Goal: Task Accomplishment & Management: Manage account settings

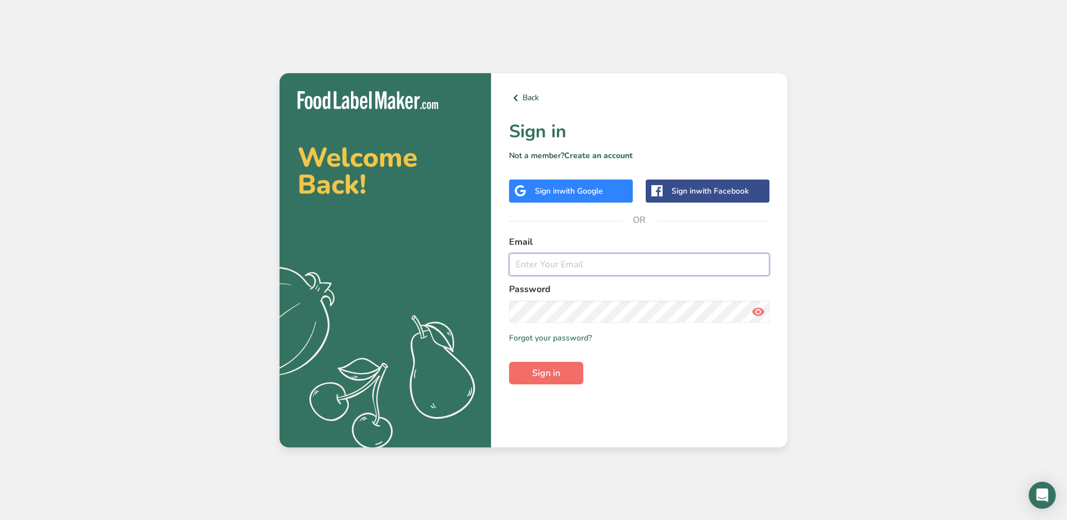
type input "[EMAIL_ADDRESS][DOMAIN_NAME]"
click at [539, 372] on span "Sign in" at bounding box center [546, 372] width 28 height 13
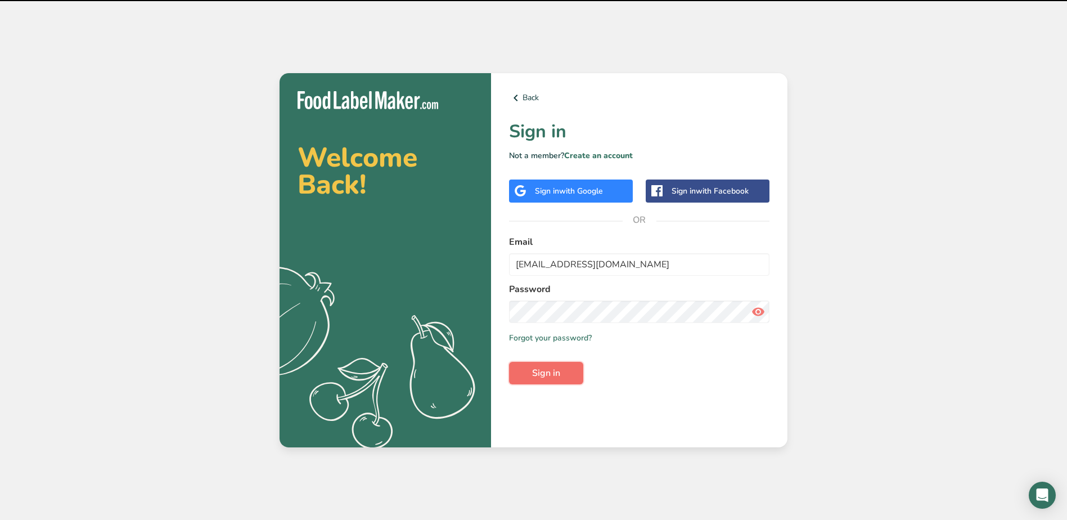
click at [538, 372] on span "Sign in" at bounding box center [546, 372] width 28 height 13
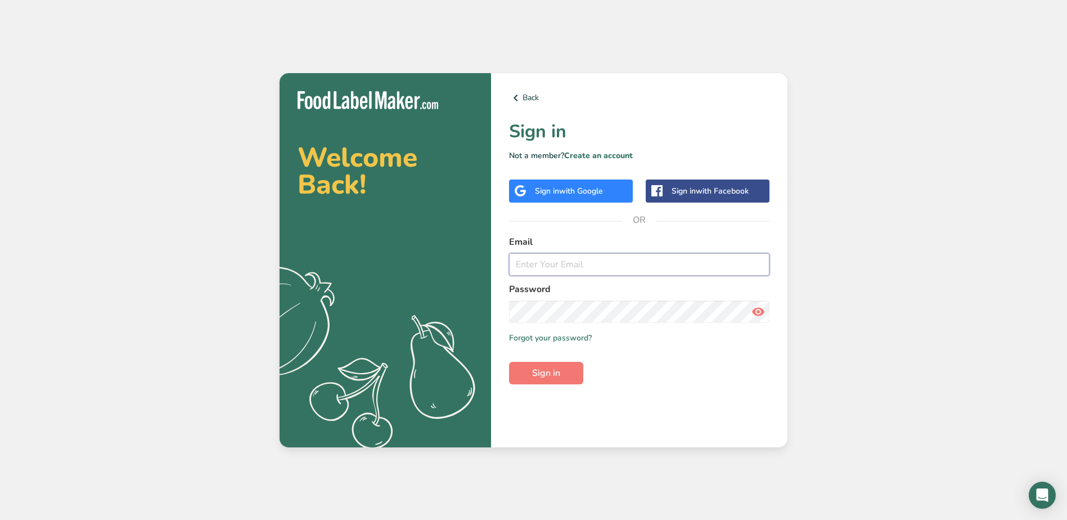
type input "[EMAIL_ADDRESS][DOMAIN_NAME]"
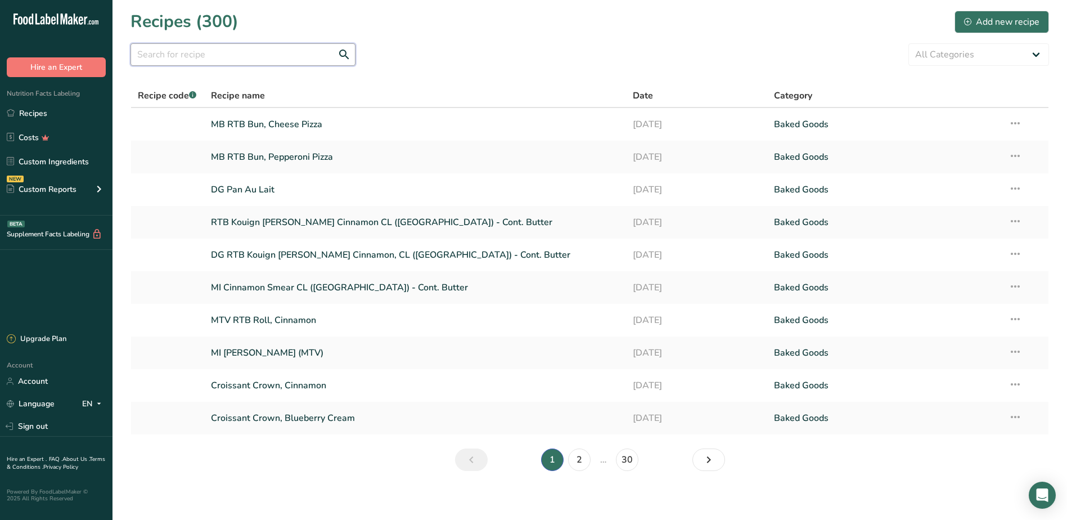
click at [178, 55] on input "text" at bounding box center [242, 54] width 225 height 22
click at [25, 159] on link "Custom Ingredients" at bounding box center [56, 161] width 112 height 21
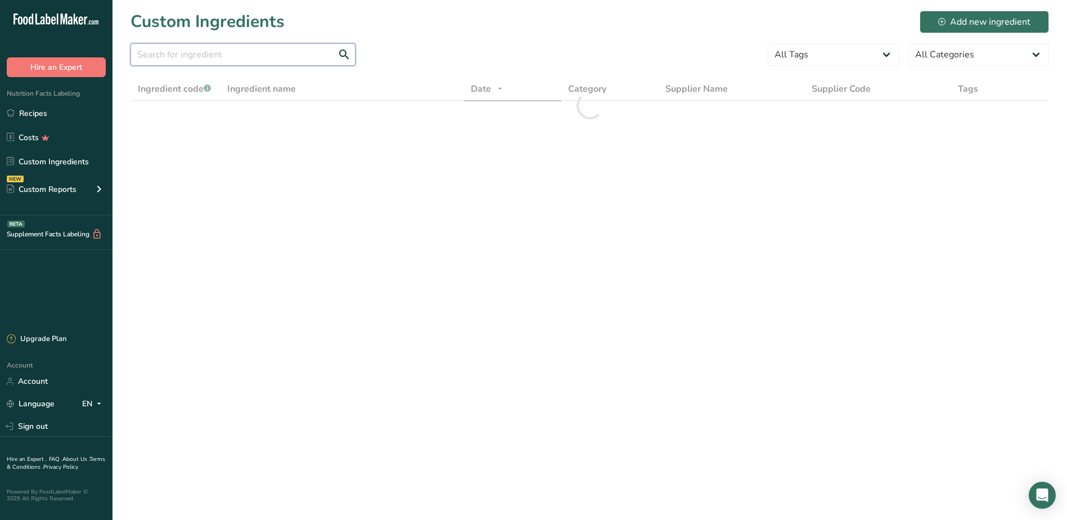
click at [159, 52] on input "text" at bounding box center [242, 54] width 225 height 22
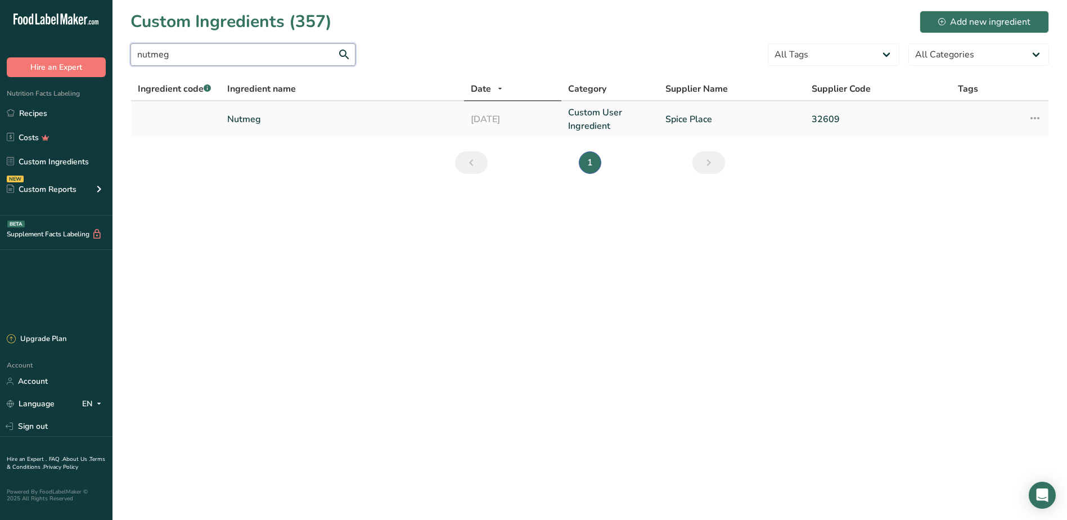
type input "nutmeg"
click at [237, 118] on link "Nutmeg" at bounding box center [342, 118] width 230 height 13
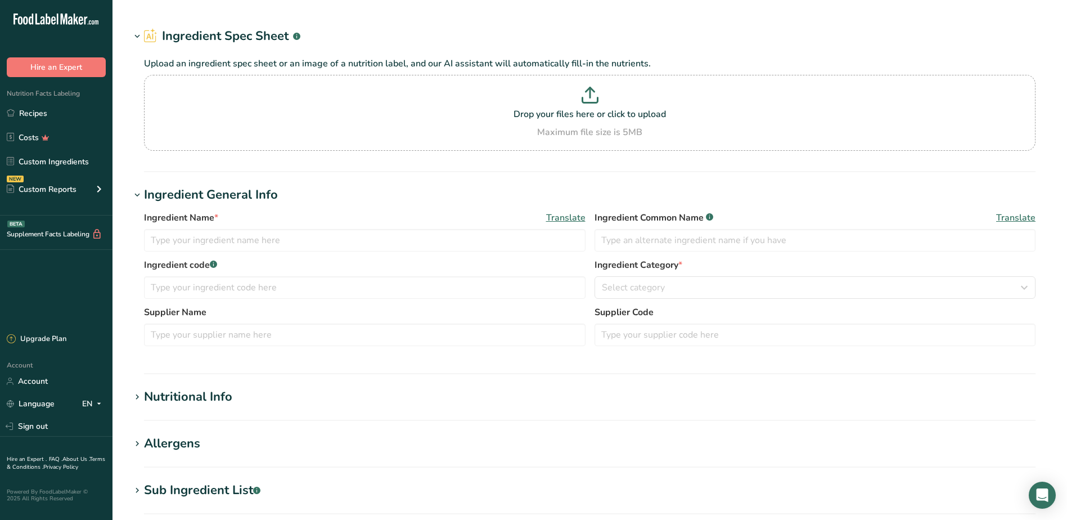
type input "Nutmeg"
type input "Spice Place"
type input "32609"
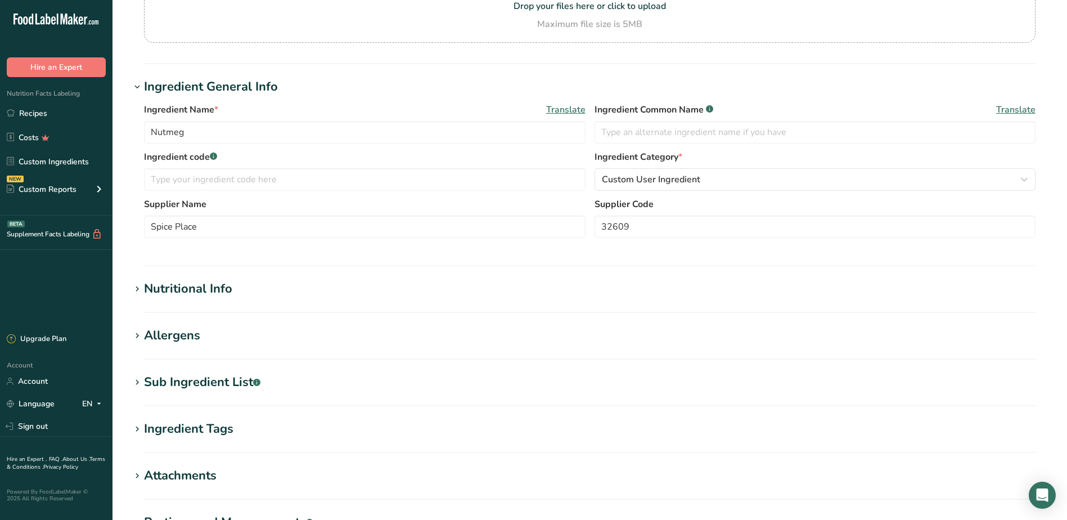
scroll to position [169, 0]
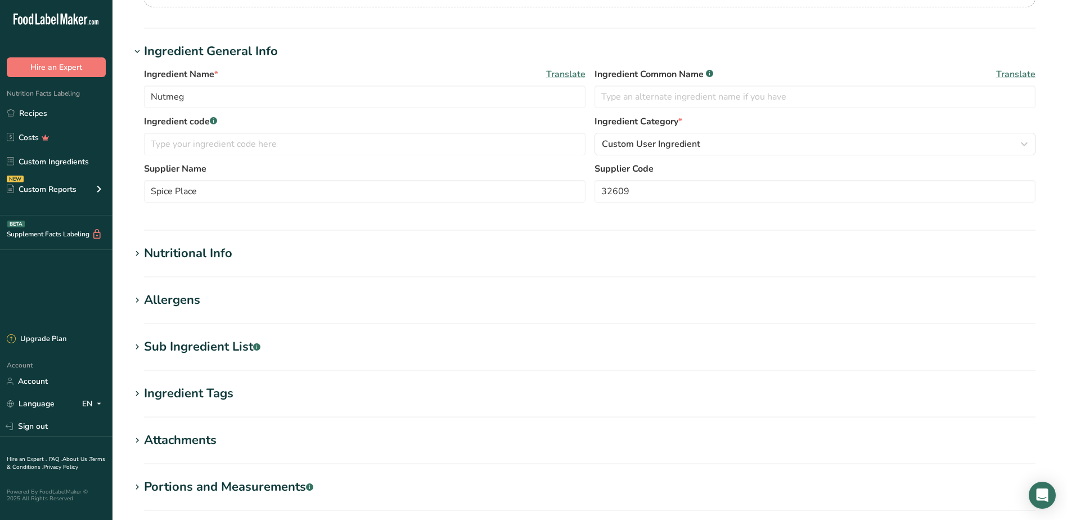
click at [136, 253] on icon at bounding box center [137, 254] width 10 height 16
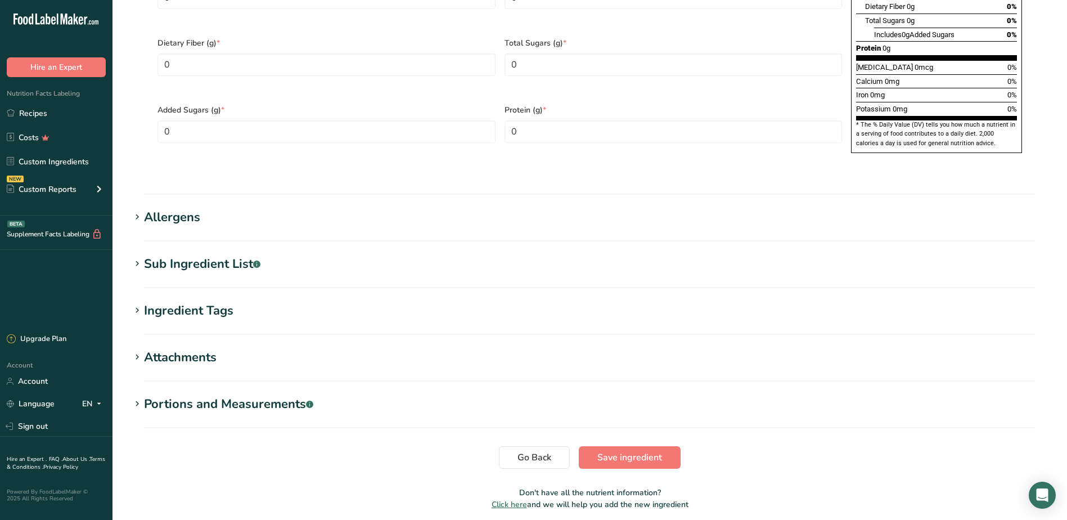
scroll to position [787, 0]
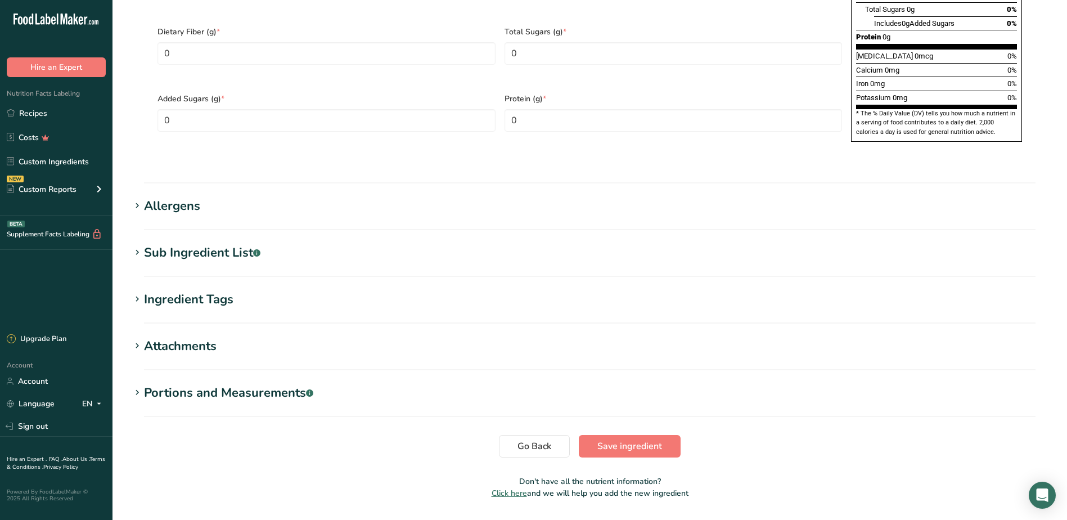
click at [138, 198] on icon at bounding box center [137, 206] width 10 height 16
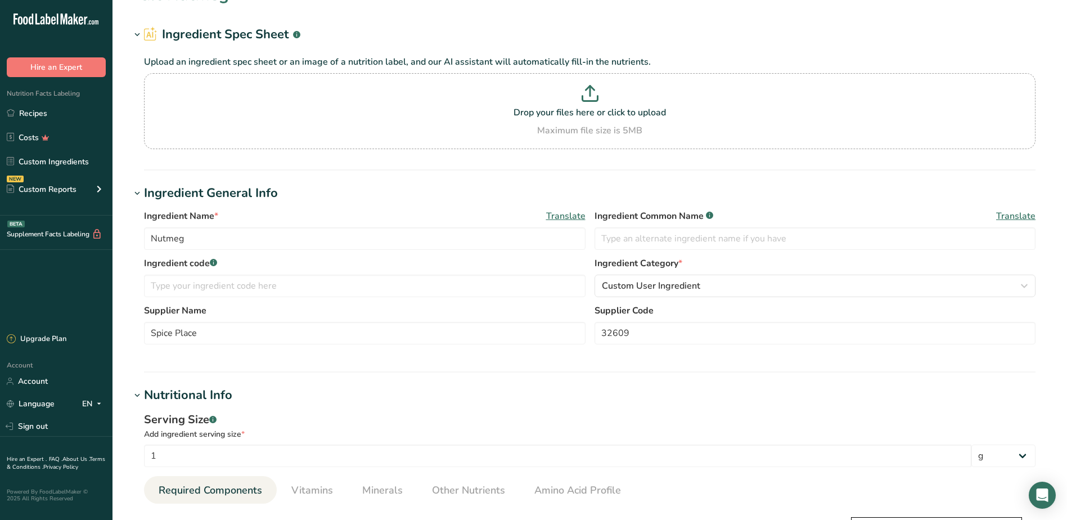
scroll to position [0, 0]
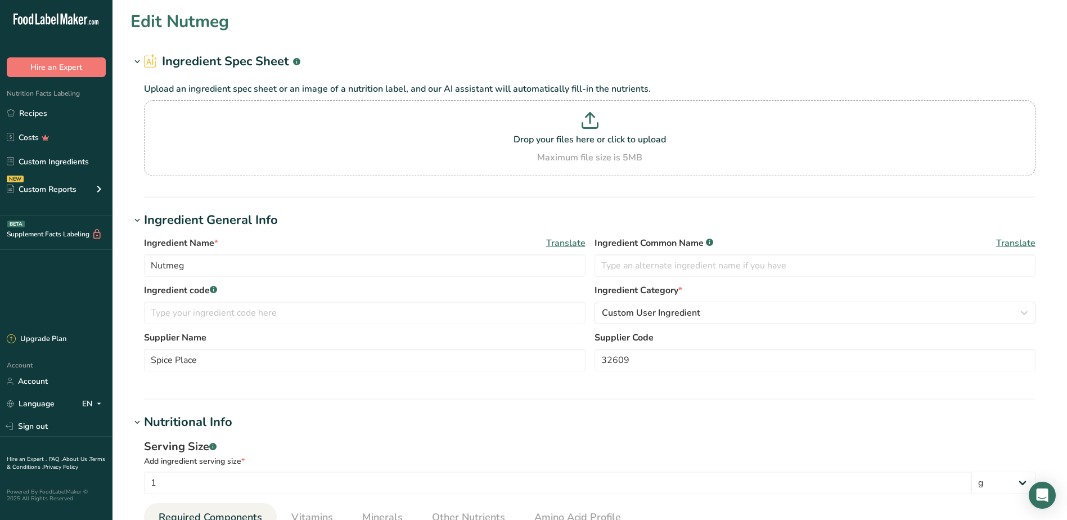
click at [141, 220] on icon at bounding box center [137, 221] width 10 height 16
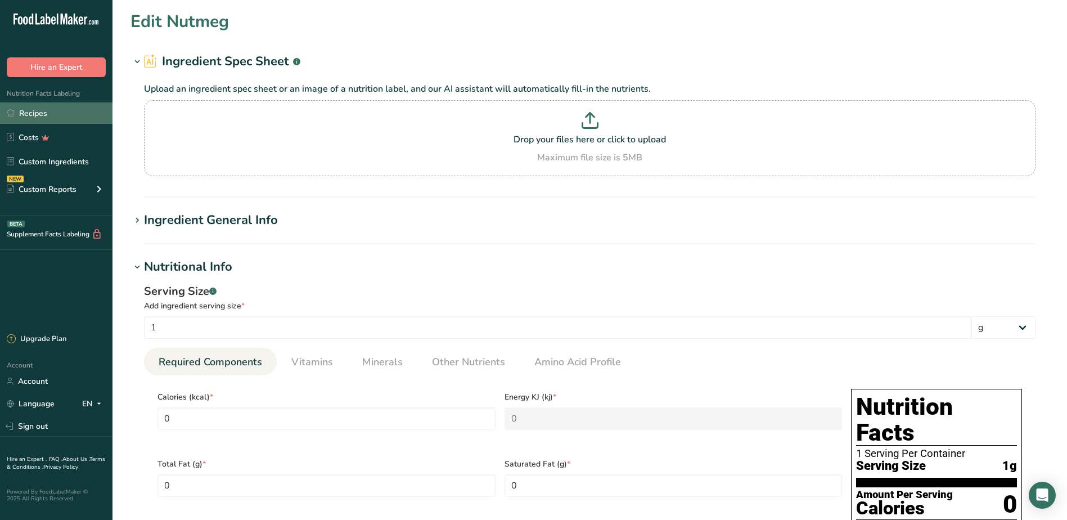
click at [24, 110] on link "Recipes" at bounding box center [56, 112] width 112 height 21
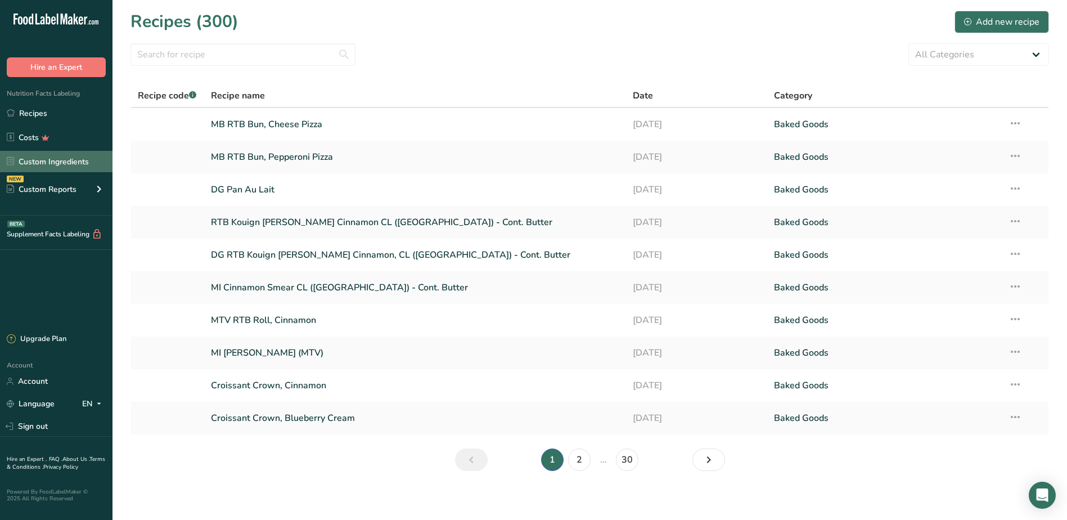
click at [64, 170] on link "Custom Ingredients" at bounding box center [56, 161] width 112 height 21
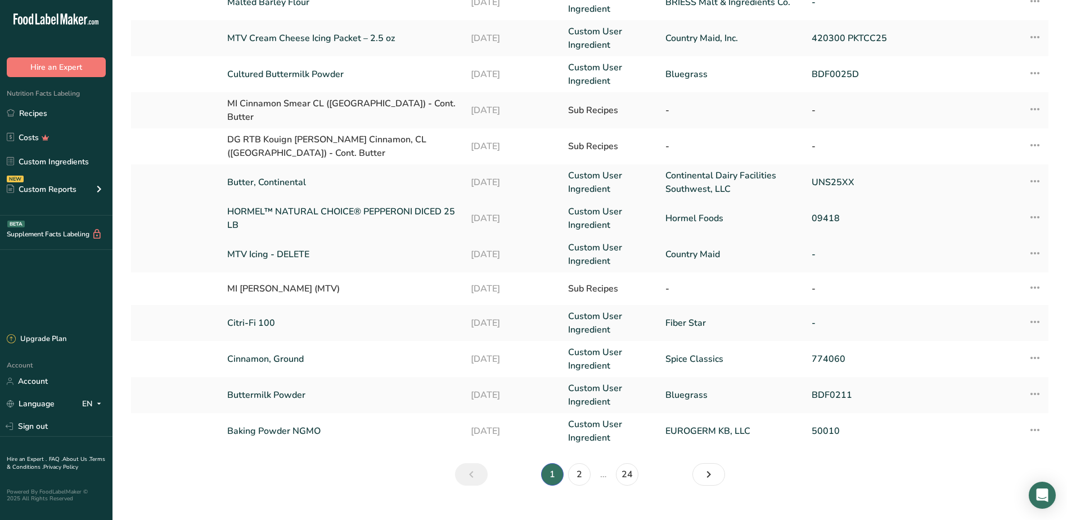
scroll to position [202, 0]
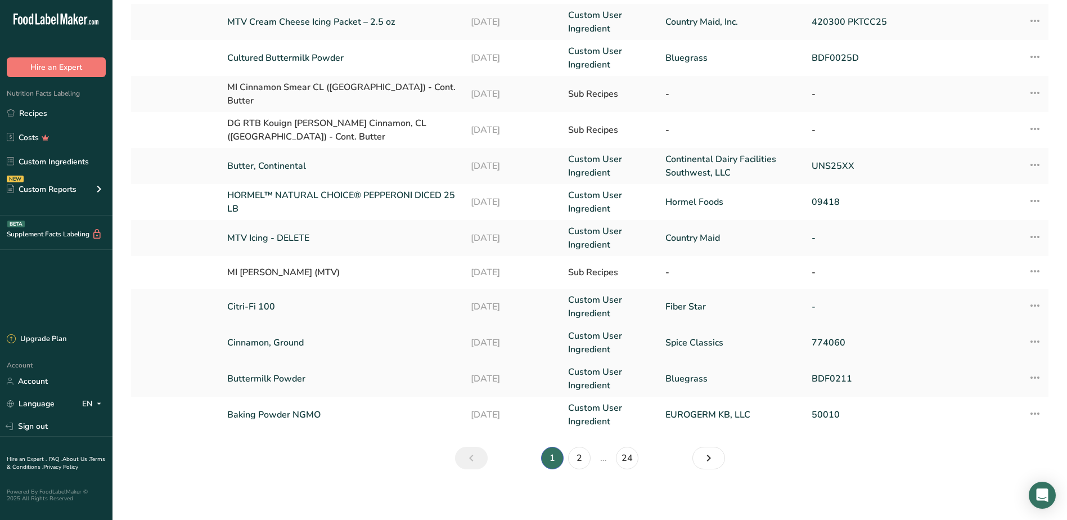
click at [280, 340] on link "Cinnamon, Ground" at bounding box center [342, 342] width 230 height 13
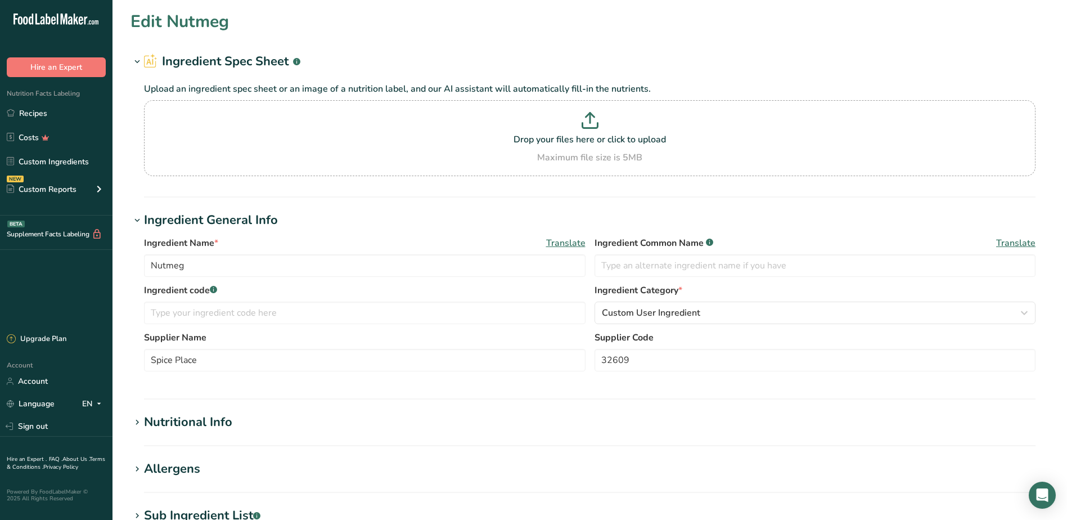
type input "Cinnamon, Ground"
type input "Cinnamon"
type input "Spice Classics"
type input "774060"
type input "0.7"
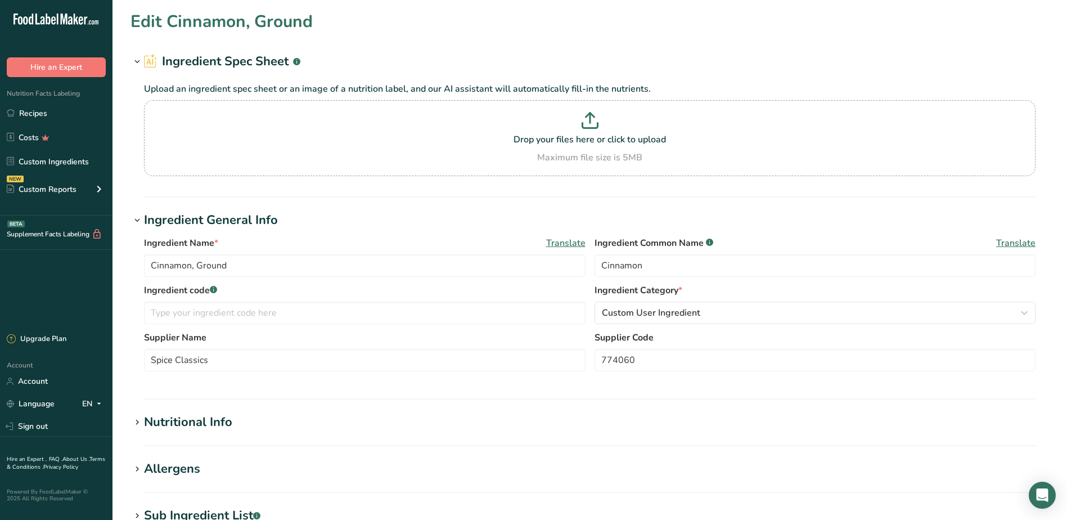
type input "0"
type KJ "0"
type Fat "0"
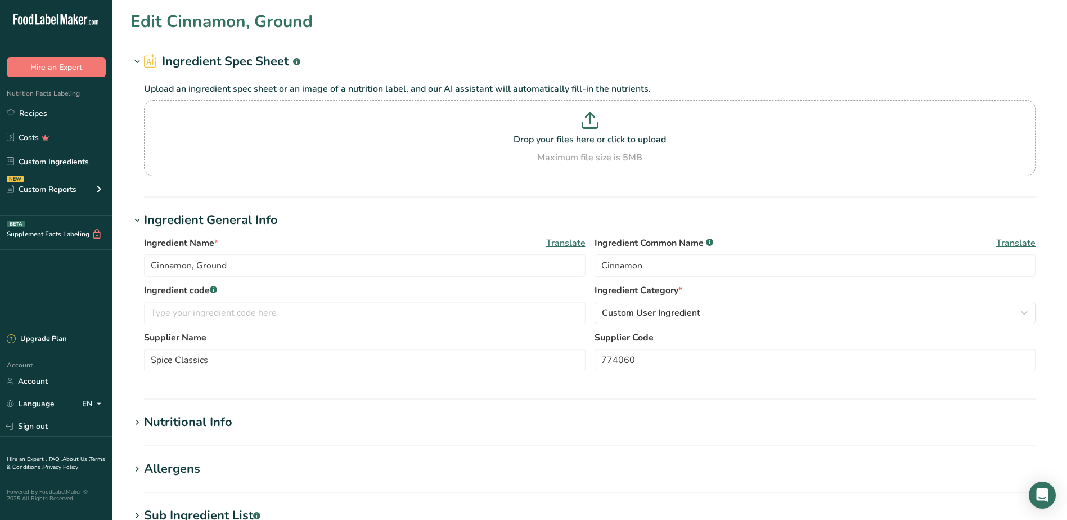
type input "0"
type Carbohydrates "1"
type Fiber "0"
type Sugars "0"
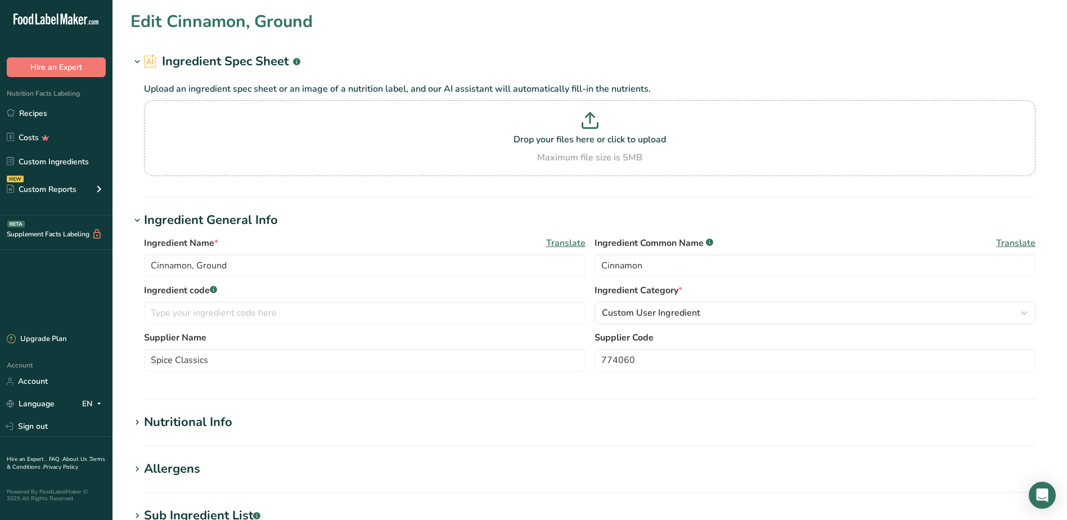
type Sugars "0"
type input "0"
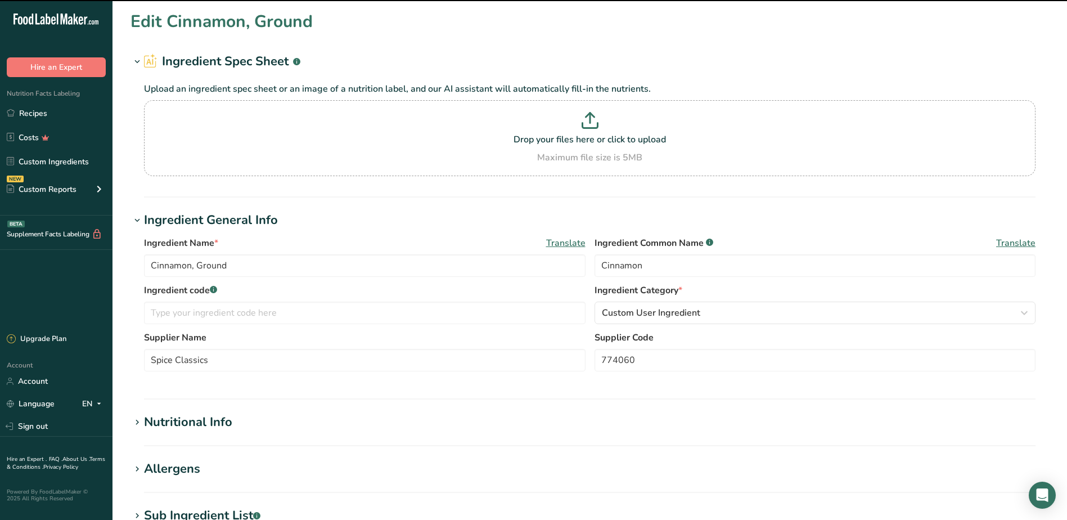
click at [139, 422] on icon at bounding box center [137, 423] width 10 height 16
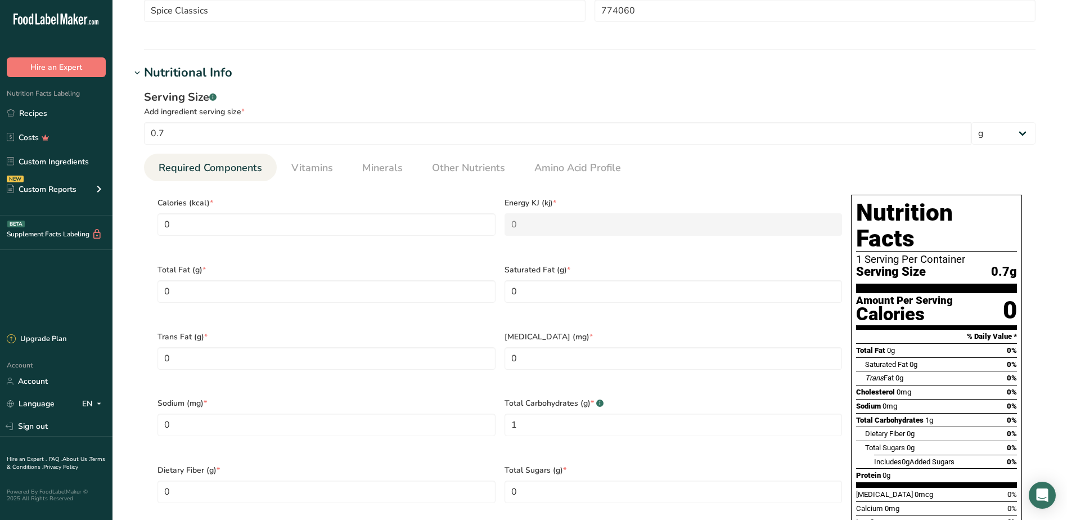
scroll to position [337, 0]
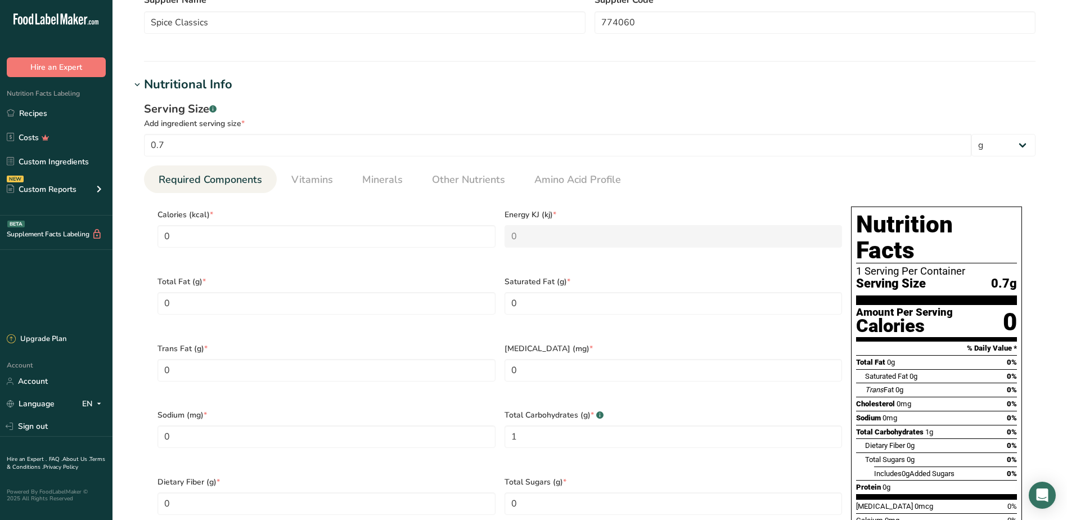
click at [137, 86] on icon at bounding box center [137, 85] width 10 height 16
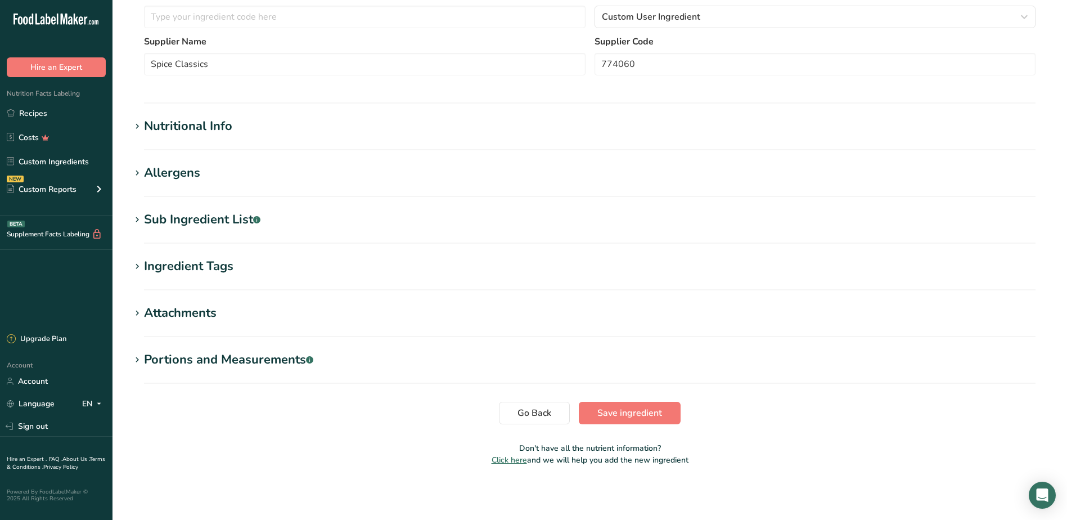
scroll to position [296, 0]
click at [138, 176] on icon at bounding box center [137, 173] width 10 height 16
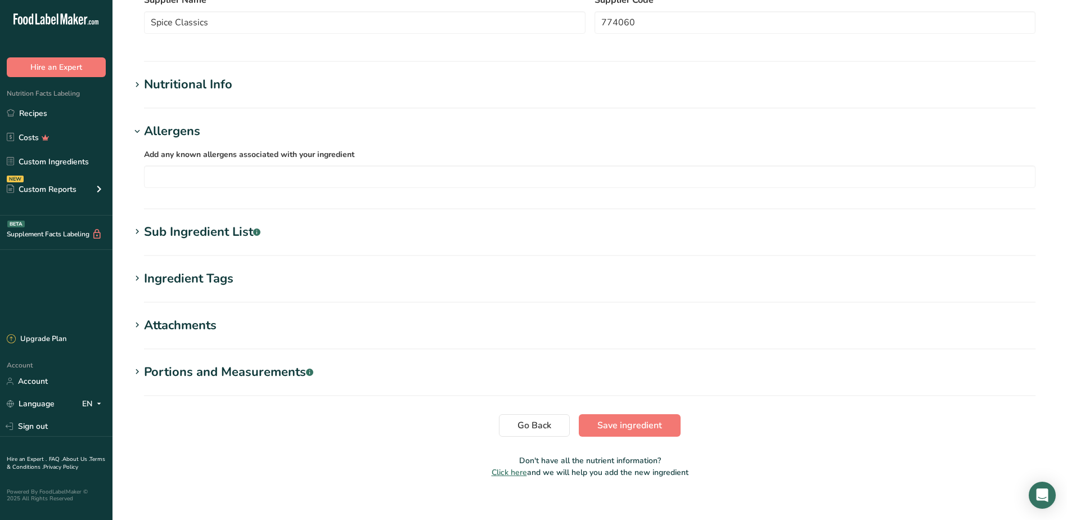
click at [133, 130] on icon at bounding box center [137, 132] width 10 height 16
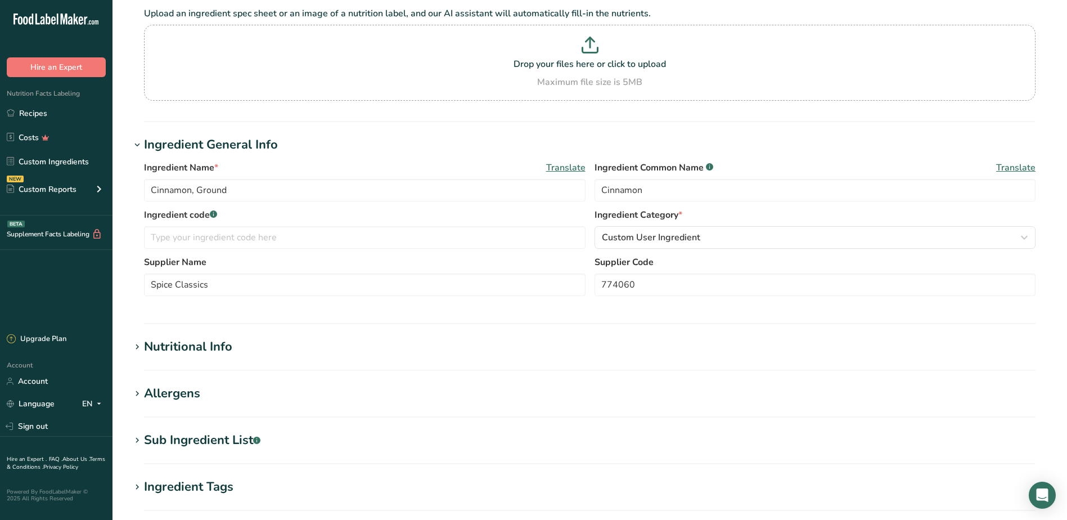
scroll to position [71, 0]
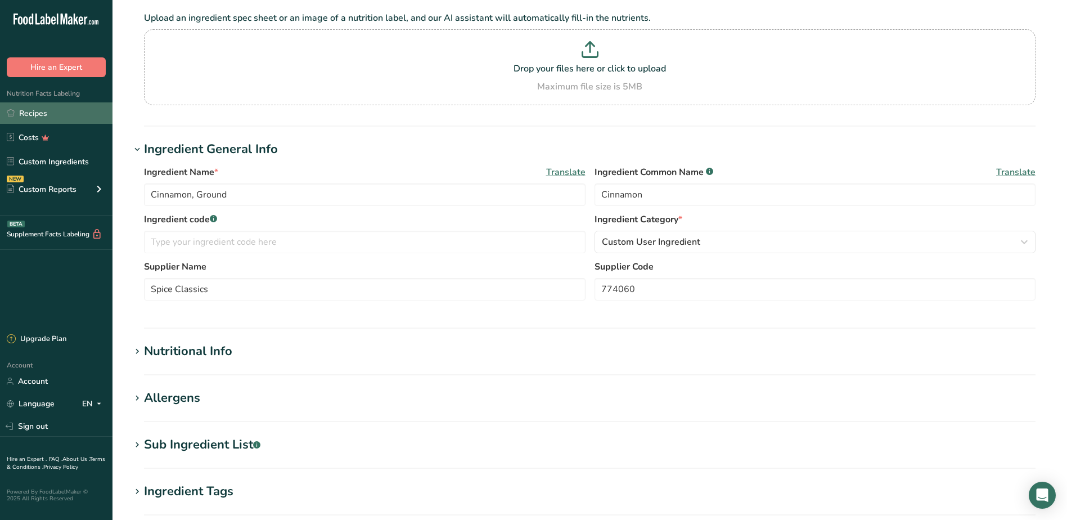
click at [34, 112] on link "Recipes" at bounding box center [56, 112] width 112 height 21
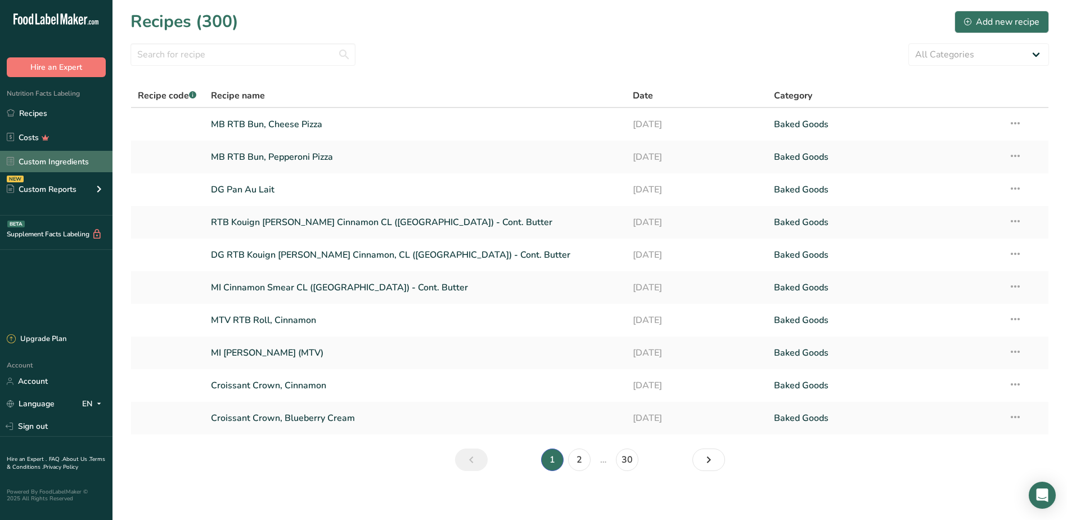
click at [60, 163] on link "Custom Ingredients" at bounding box center [56, 161] width 112 height 21
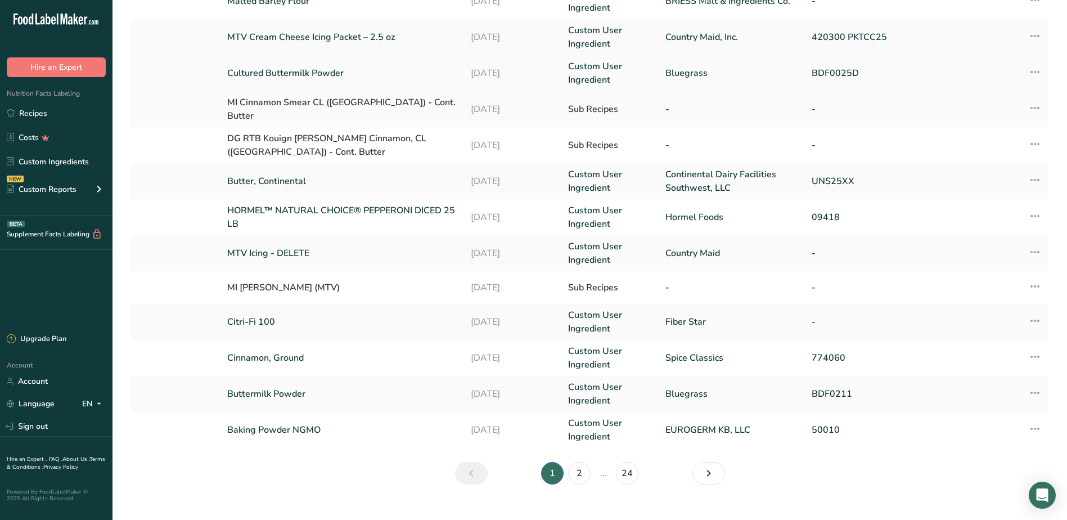
scroll to position [202, 0]
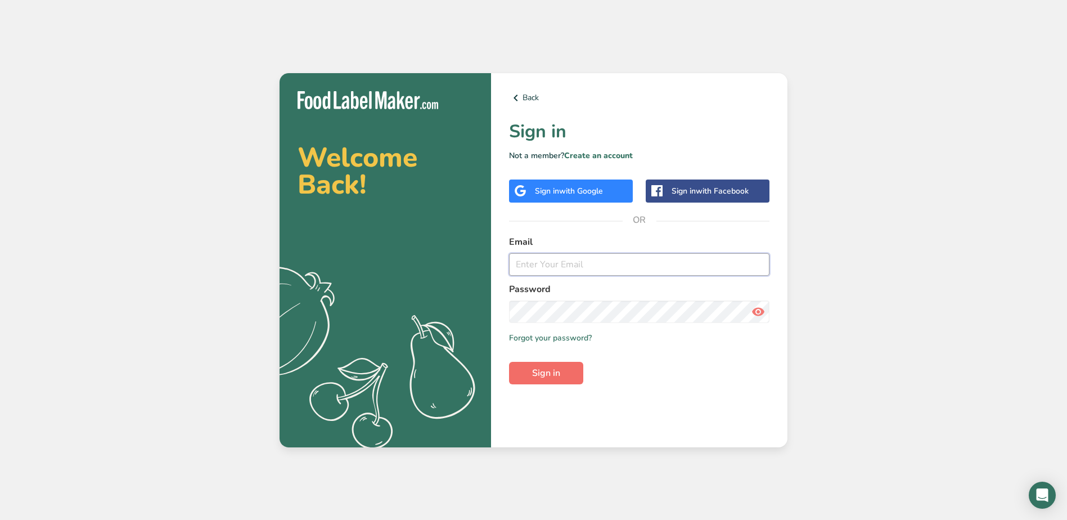
type input "[EMAIL_ADDRESS][DOMAIN_NAME]"
click at [525, 375] on button "Sign in" at bounding box center [546, 373] width 74 height 22
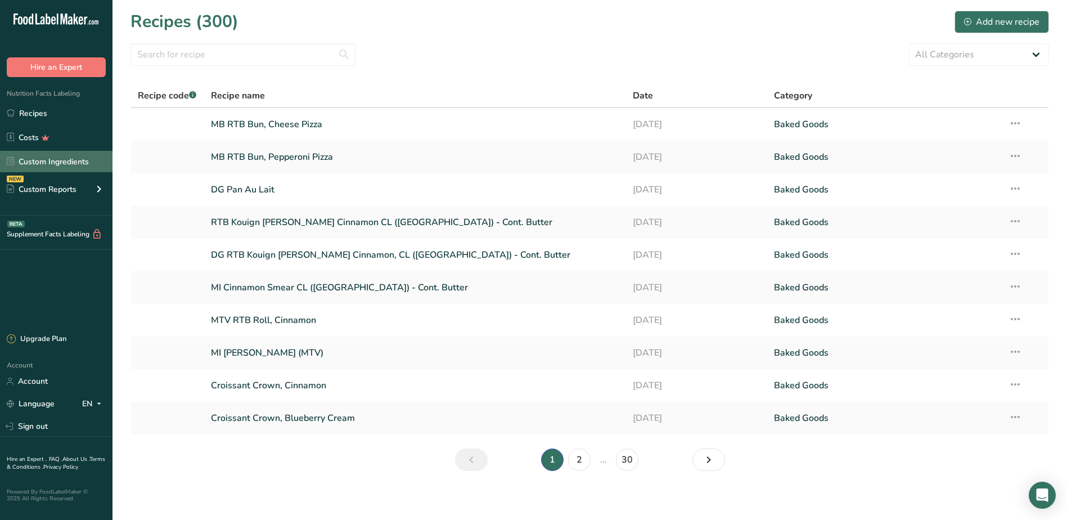
click at [48, 157] on link "Custom Ingredients" at bounding box center [56, 161] width 112 height 21
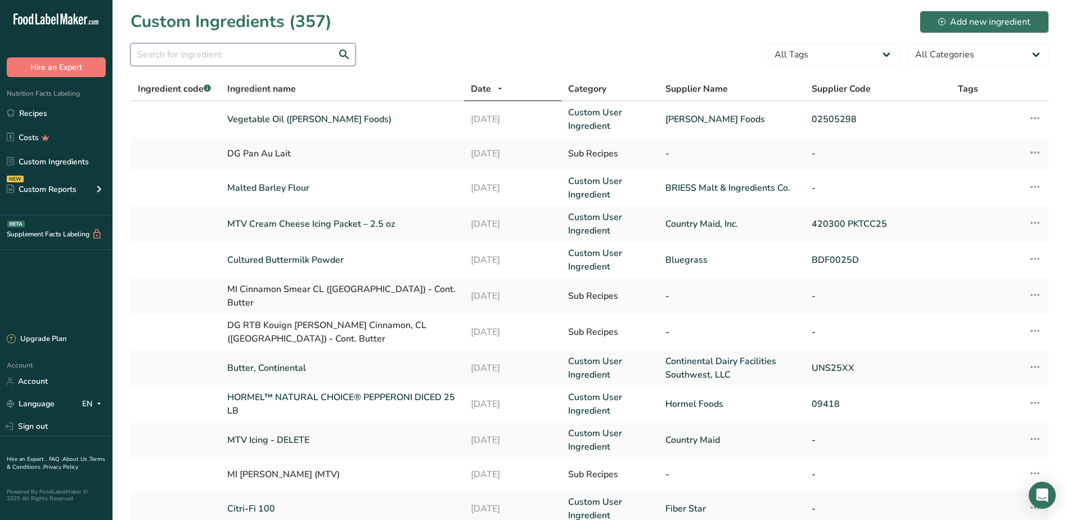
click at [246, 54] on input "text" at bounding box center [242, 54] width 225 height 22
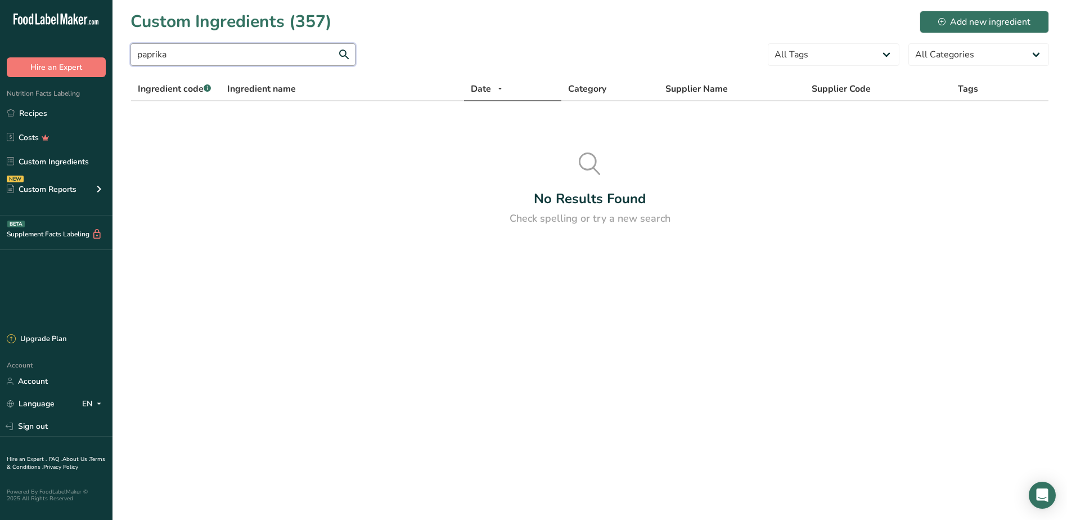
type input "paprika"
click at [471, 39] on section "Custom Ingredients (357) Add new ingredient paprika All Tags Source of Antioxid…" at bounding box center [589, 122] width 955 height 244
click at [952, 17] on div "Add new ingredient" at bounding box center [984, 21] width 92 height 13
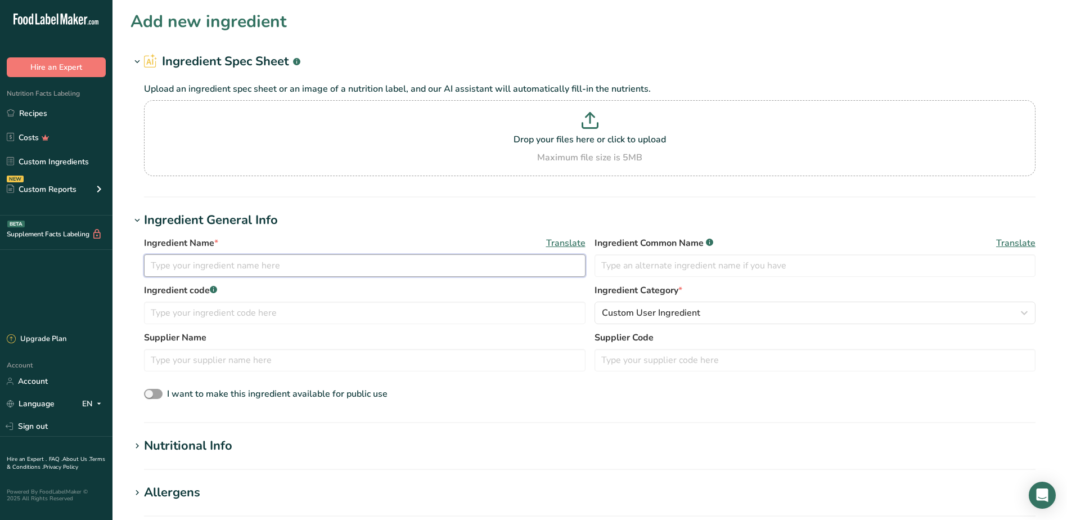
click at [205, 271] on input "text" at bounding box center [365, 265] width 442 height 22
click at [238, 263] on input "text" at bounding box center [365, 265] width 442 height 22
type input "Paprika"
click at [236, 360] on input "text" at bounding box center [365, 360] width 442 height 22
type input "[PERSON_NAME]"
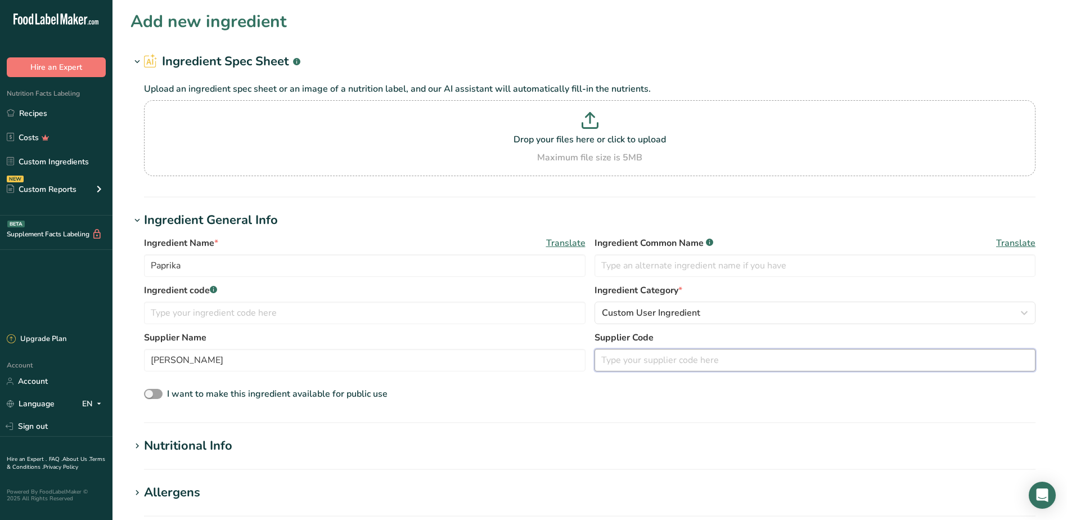
click at [638, 364] on input "text" at bounding box center [816, 360] width 442 height 22
type input "syy_spec_18074"
click at [537, 335] on label "Supplier Name" at bounding box center [365, 337] width 442 height 13
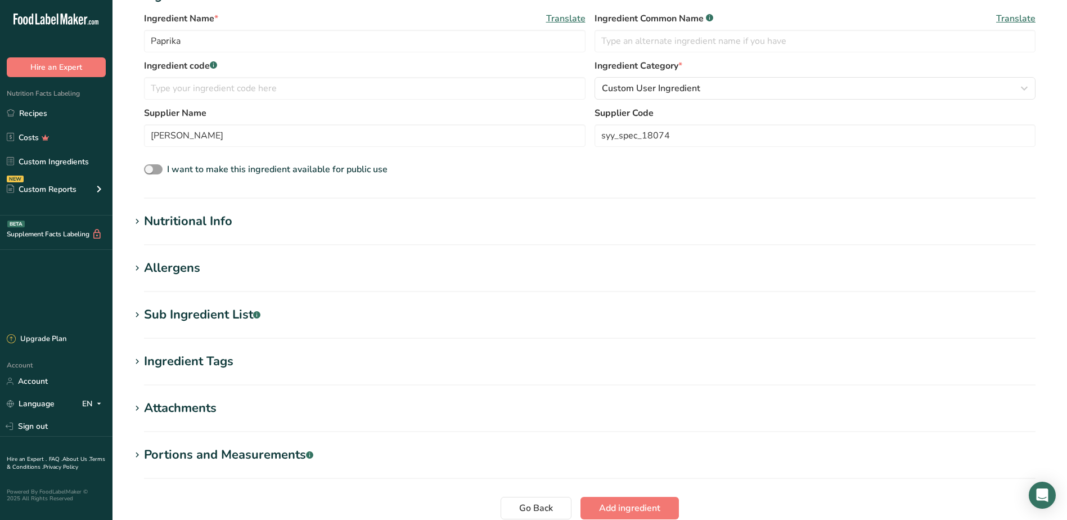
scroll to position [225, 0]
click at [139, 219] on icon at bounding box center [137, 221] width 10 height 16
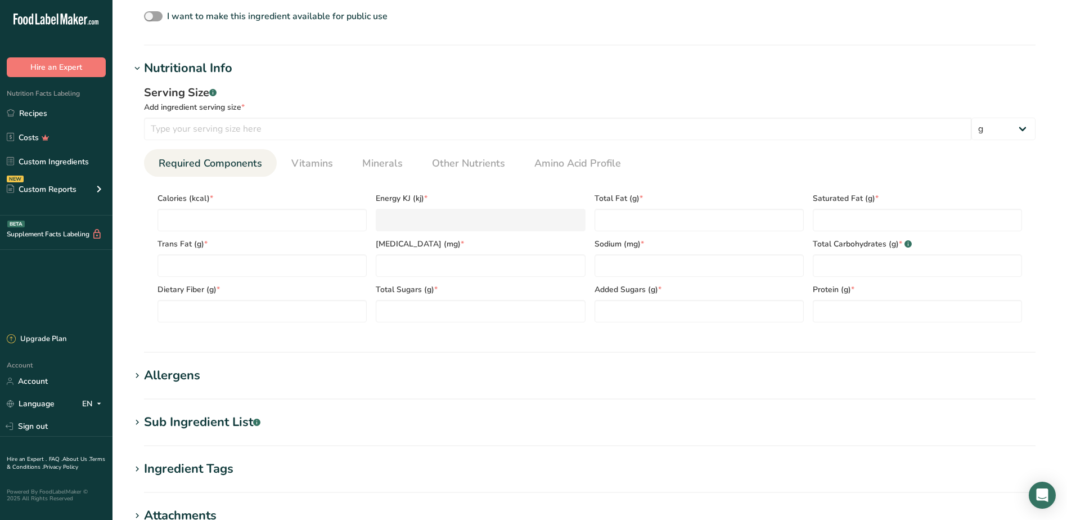
scroll to position [394, 0]
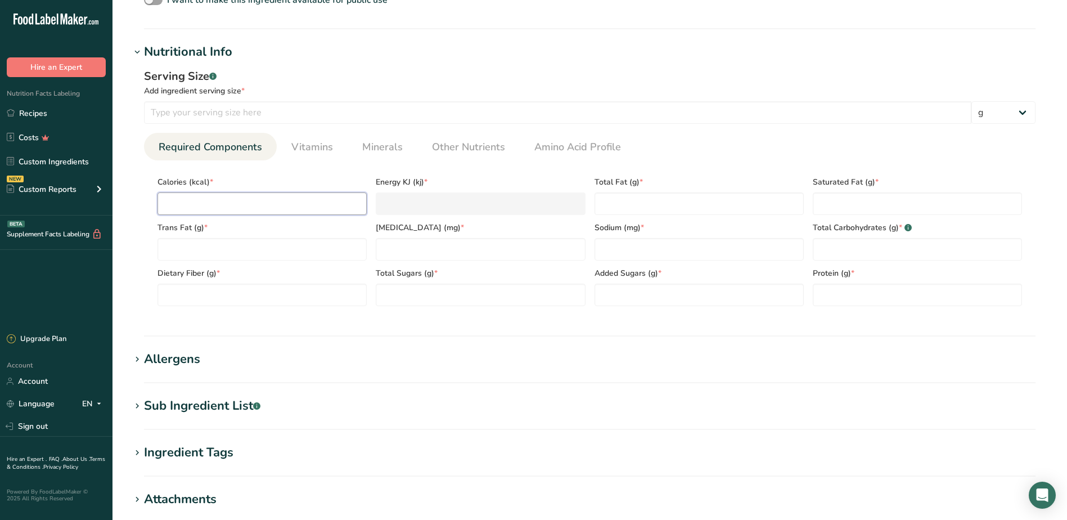
click at [213, 205] on input "number" at bounding box center [261, 203] width 209 height 22
type input "0"
type KJ "0"
type input "0"
drag, startPoint x: 630, startPoint y: 211, endPoint x: 636, endPoint y: 211, distance: 6.2
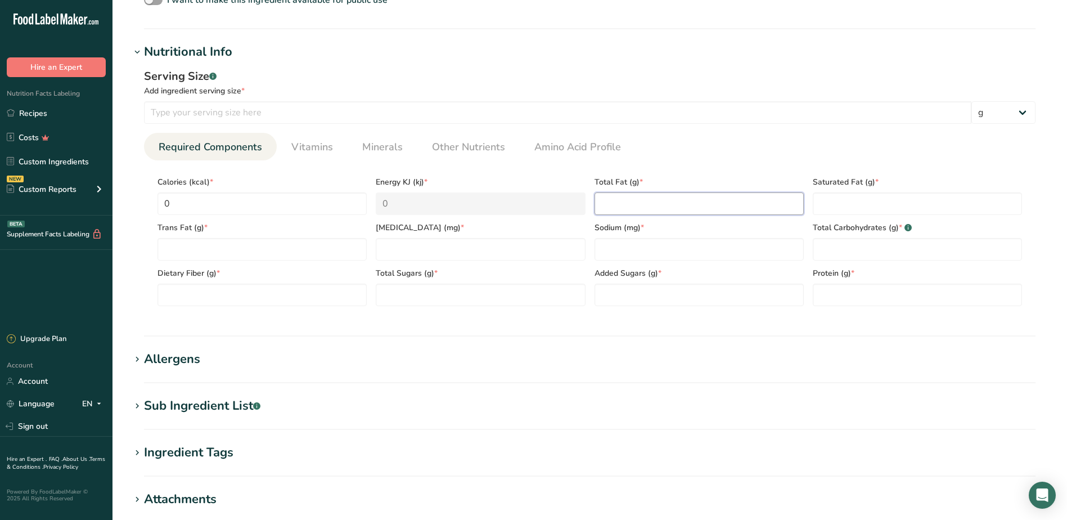
click at [631, 211] on Fat "number" at bounding box center [699, 203] width 209 height 22
type Fat "0"
click at [848, 199] on Fat "number" at bounding box center [917, 203] width 209 height 22
type Fat "0"
click at [247, 247] on Fat "number" at bounding box center [261, 249] width 209 height 22
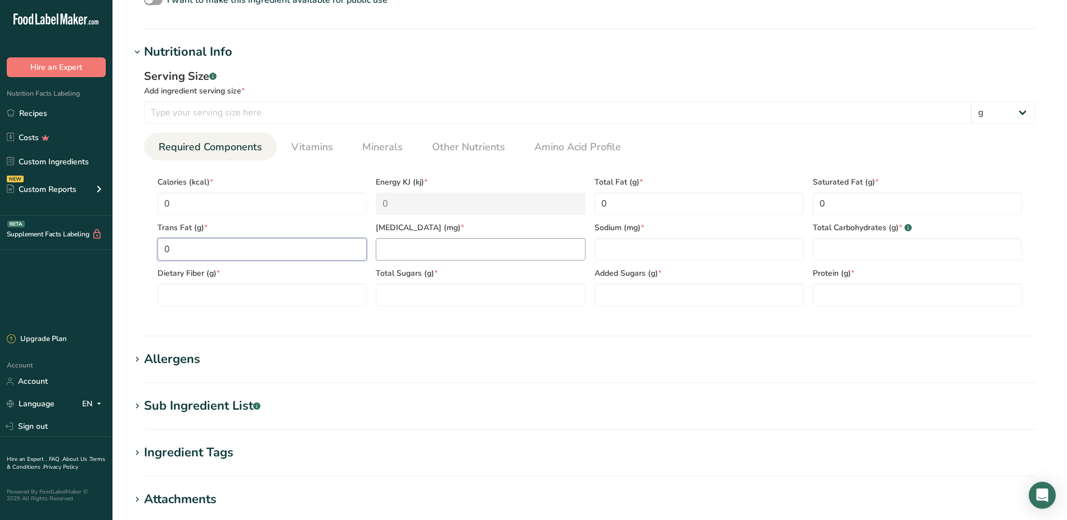
type Fat "0"
click at [462, 253] on input "number" at bounding box center [480, 249] width 209 height 22
type input "0"
click at [628, 252] on input "number" at bounding box center [699, 249] width 209 height 22
type input "0"
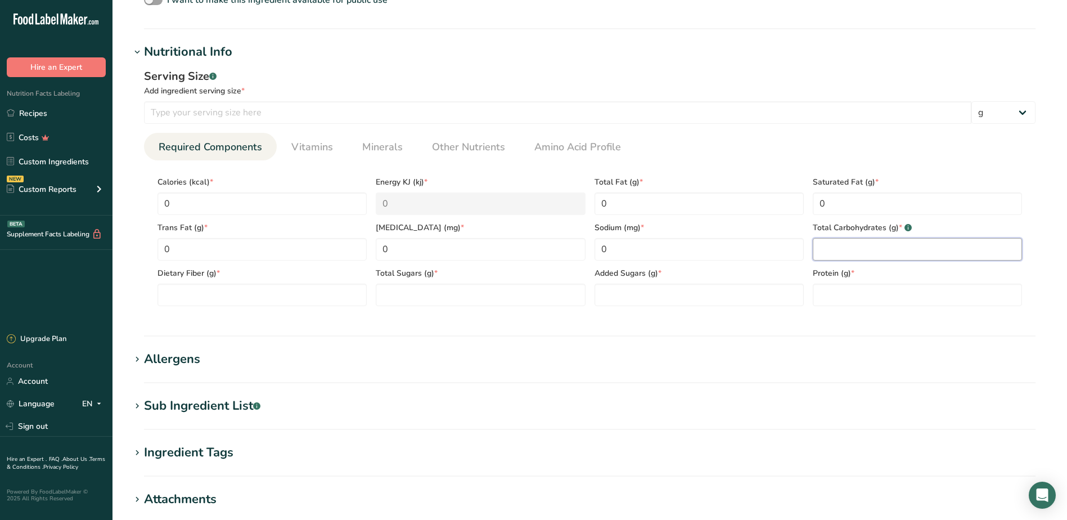
click at [838, 253] on Carbohydrates "number" at bounding box center [917, 249] width 209 height 22
type Carbohydrates "0"
click at [157, 293] on div "Dietary Fiber (g) *" at bounding box center [262, 283] width 218 height 46
drag, startPoint x: 175, startPoint y: 295, endPoint x: 183, endPoint y: 297, distance: 8.7
click at [179, 296] on Fiber "number" at bounding box center [261, 294] width 209 height 22
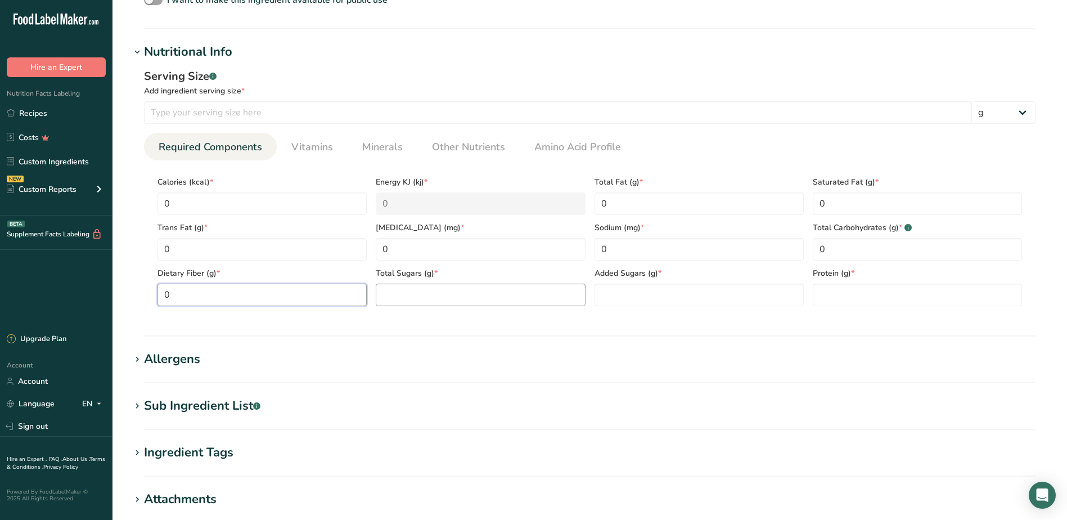
type Fiber "0"
drag, startPoint x: 408, startPoint y: 303, endPoint x: 429, endPoint y: 302, distance: 20.3
click at [409, 303] on Sugars "number" at bounding box center [480, 294] width 209 height 22
type Sugars "0"
click at [649, 303] on Sugars "number" at bounding box center [699, 294] width 209 height 22
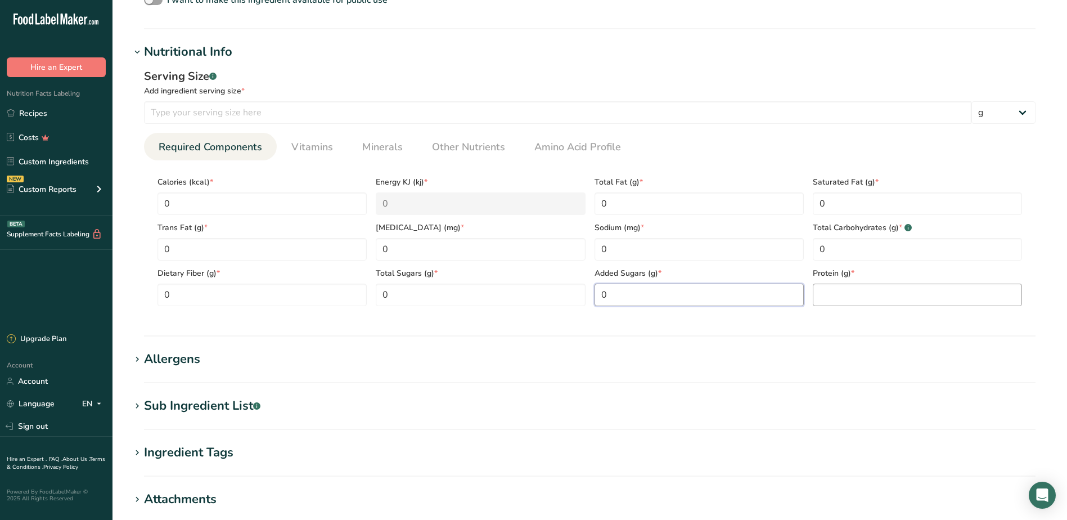
type Sugars "0"
click at [847, 298] on input "number" at bounding box center [917, 294] width 209 height 22
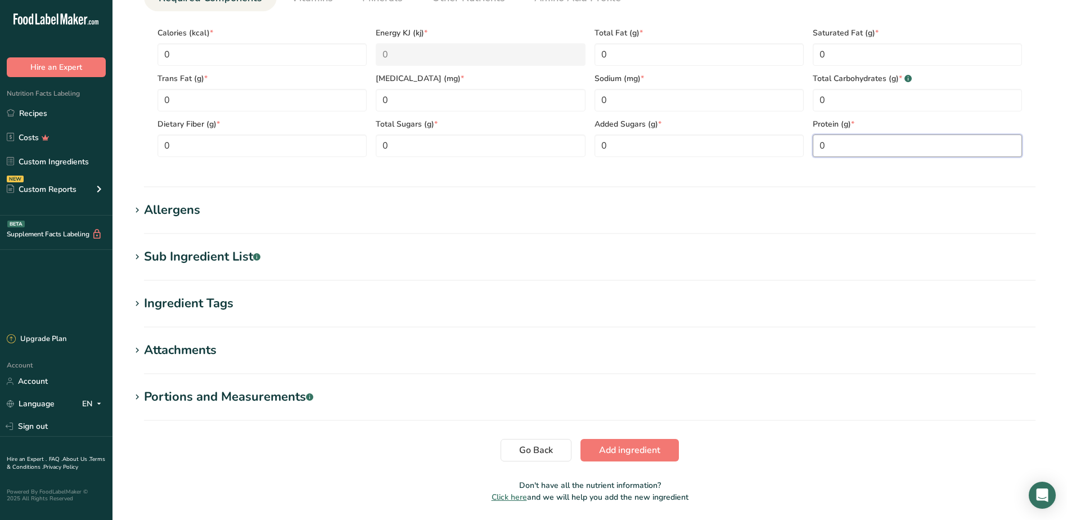
scroll to position [562, 0]
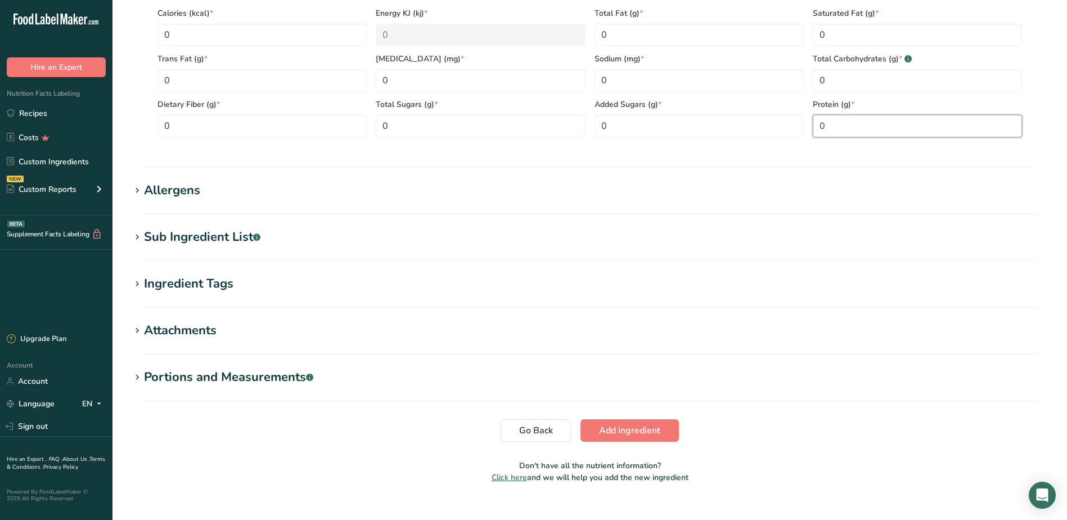
type input "0"
click at [133, 239] on icon at bounding box center [137, 237] width 10 height 16
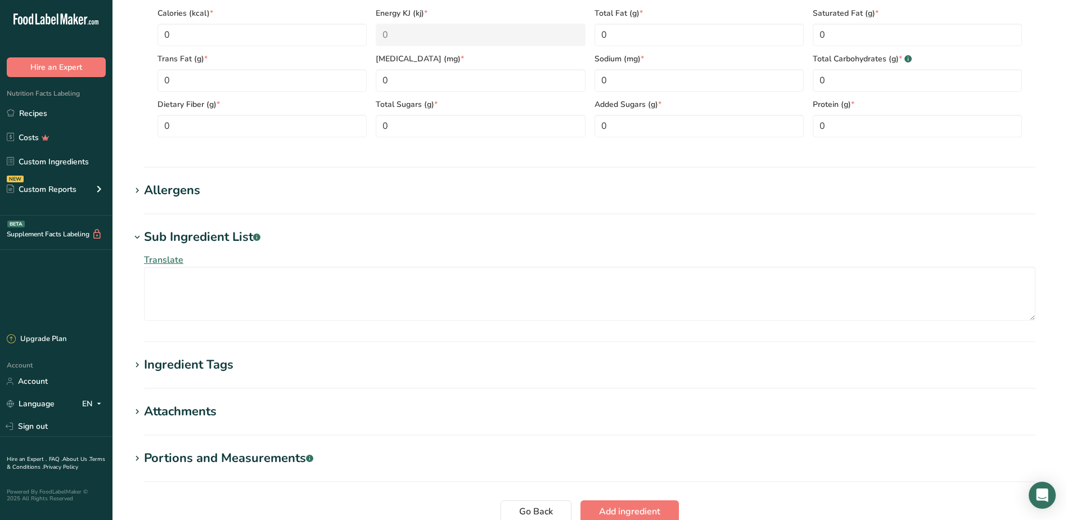
click at [139, 366] on icon at bounding box center [137, 365] width 10 height 16
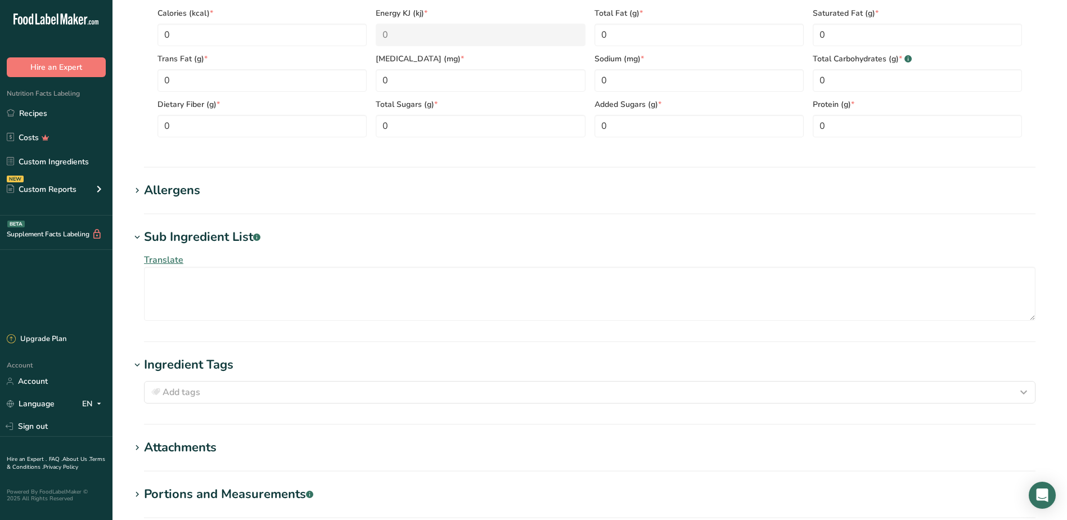
click at [138, 237] on icon at bounding box center [137, 237] width 10 height 16
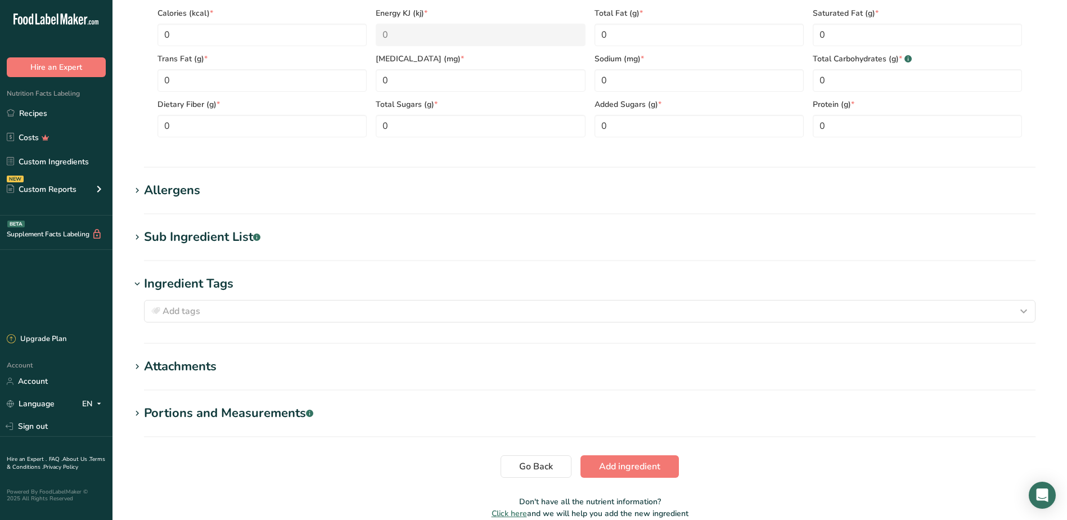
scroll to position [616, 0]
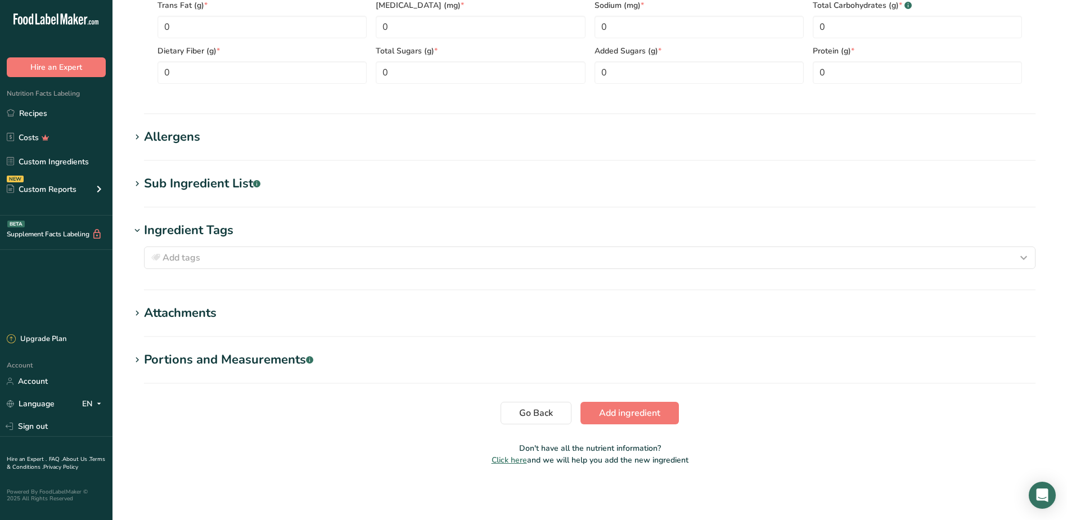
click at [134, 231] on icon at bounding box center [137, 231] width 10 height 16
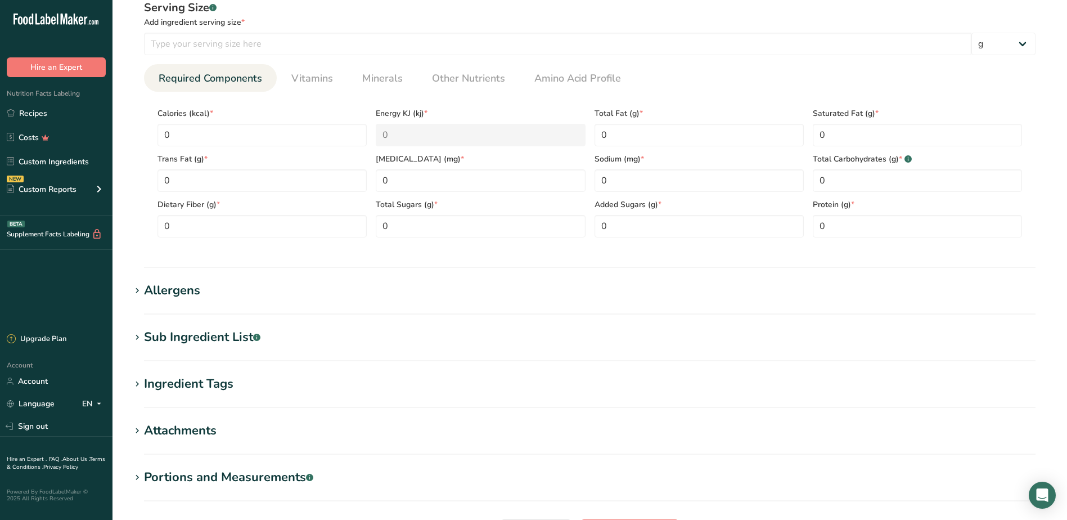
scroll to position [411, 0]
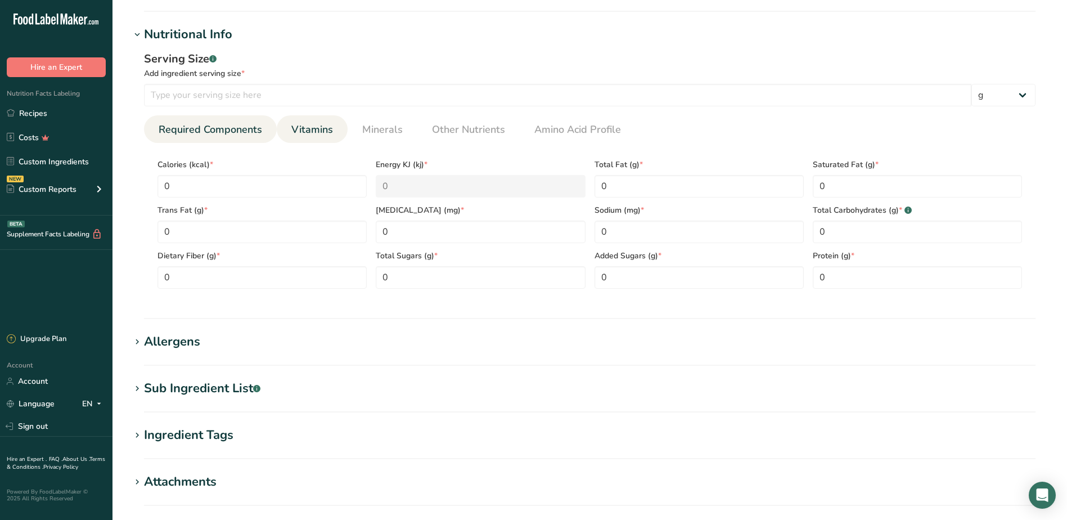
click at [329, 131] on span "Vitamins" at bounding box center [312, 129] width 42 height 15
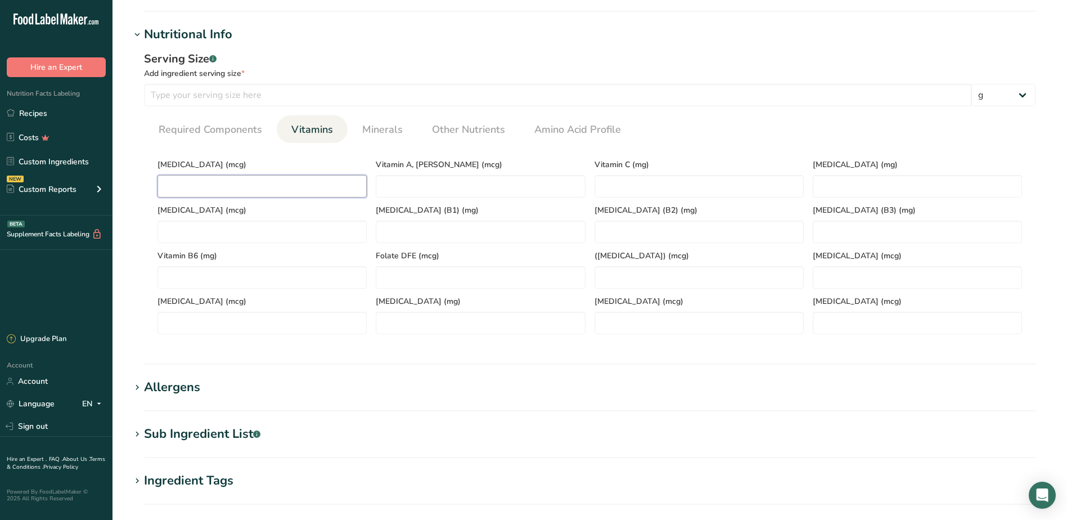
click at [280, 187] on D "number" at bounding box center [261, 186] width 209 height 22
type D "0"
click at [381, 129] on span "Minerals" at bounding box center [382, 129] width 40 height 15
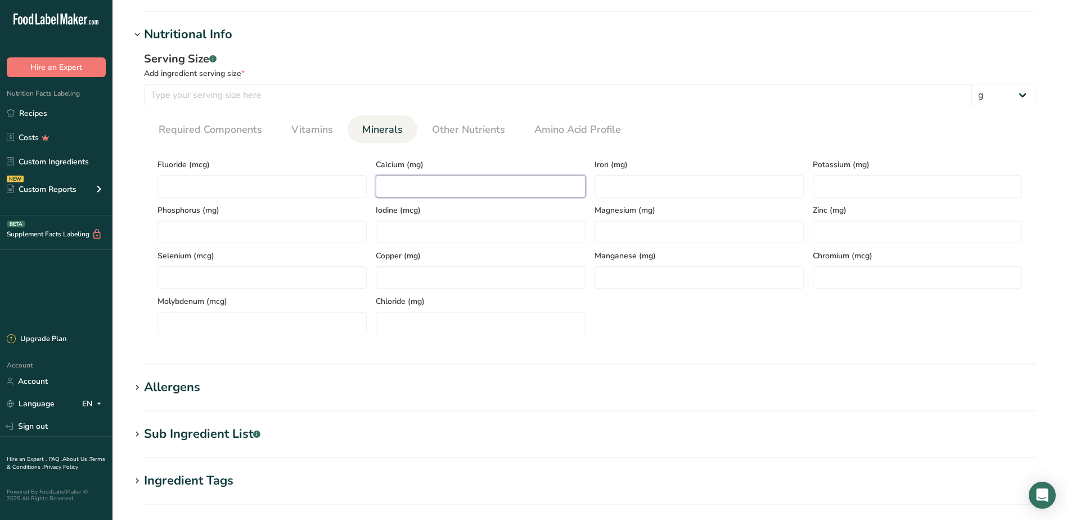
click at [406, 189] on input "number" at bounding box center [480, 186] width 209 height 22
type input "0"
click at [621, 184] on input "number" at bounding box center [699, 186] width 209 height 22
type input "0"
click at [866, 182] on input "number" at bounding box center [917, 186] width 209 height 22
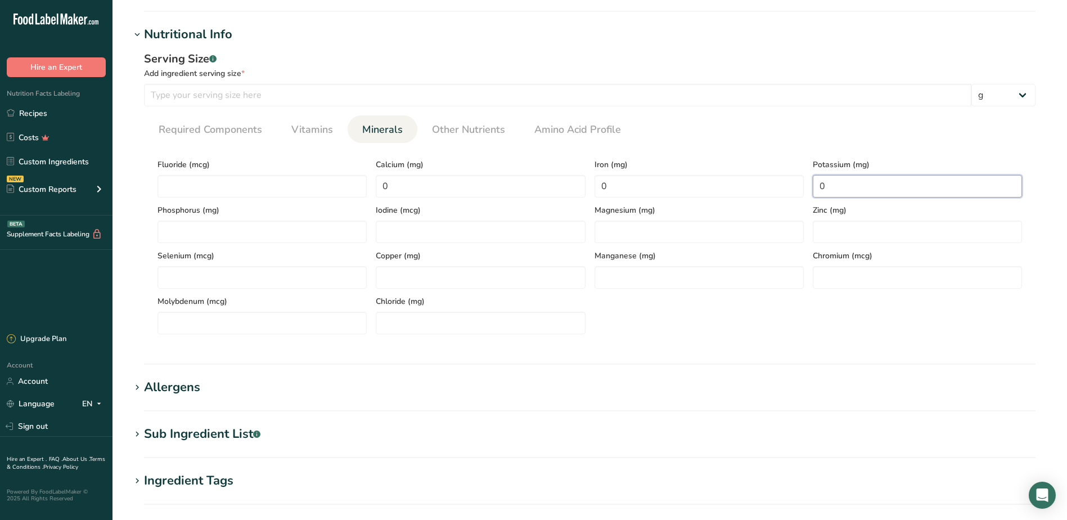
type input "0"
click at [667, 133] on ul "Required Components Vitamins Minerals Other Nutrients Amino Acid Profile" at bounding box center [590, 129] width 892 height 28
click at [138, 37] on icon at bounding box center [137, 35] width 10 height 16
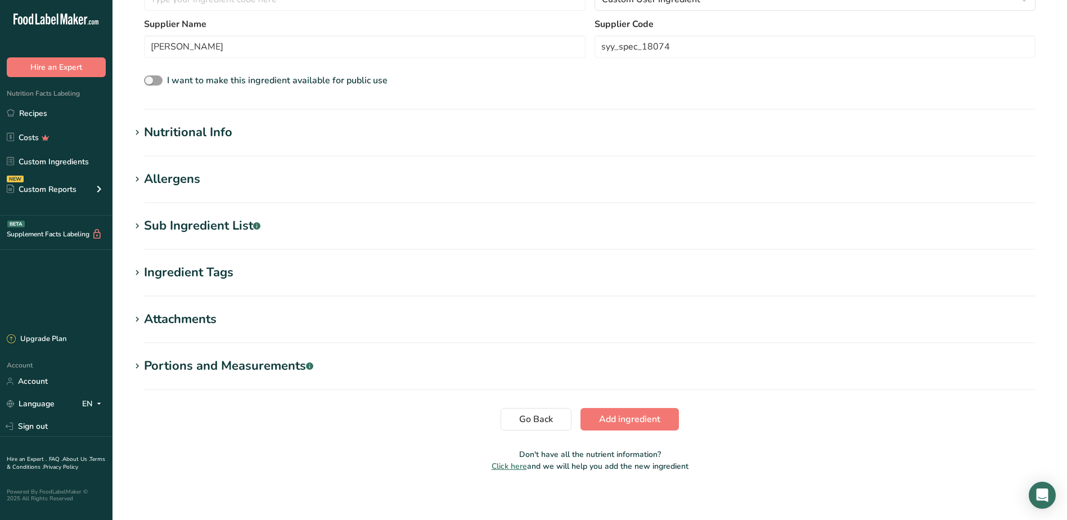
scroll to position [319, 0]
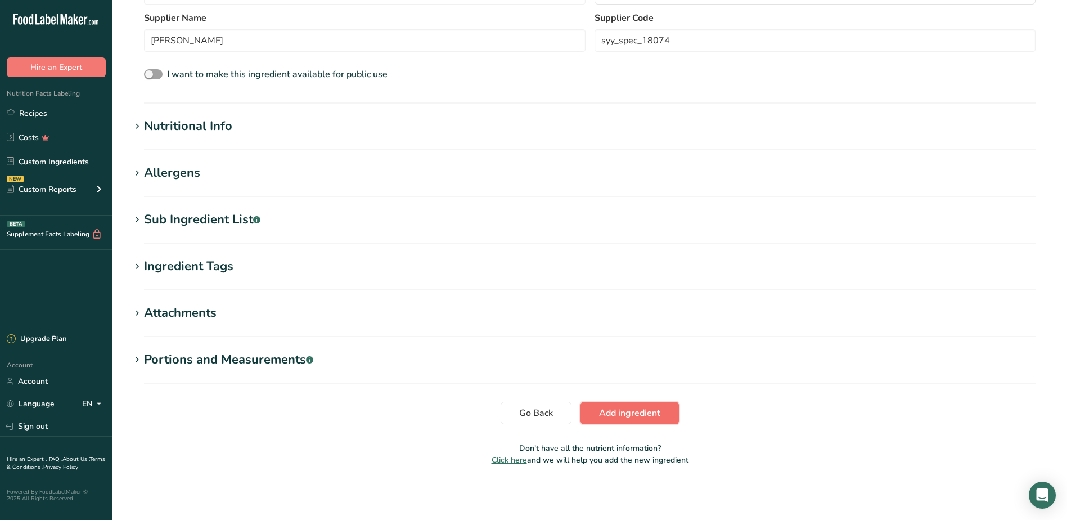
click at [607, 414] on span "Add ingredient" at bounding box center [629, 412] width 61 height 13
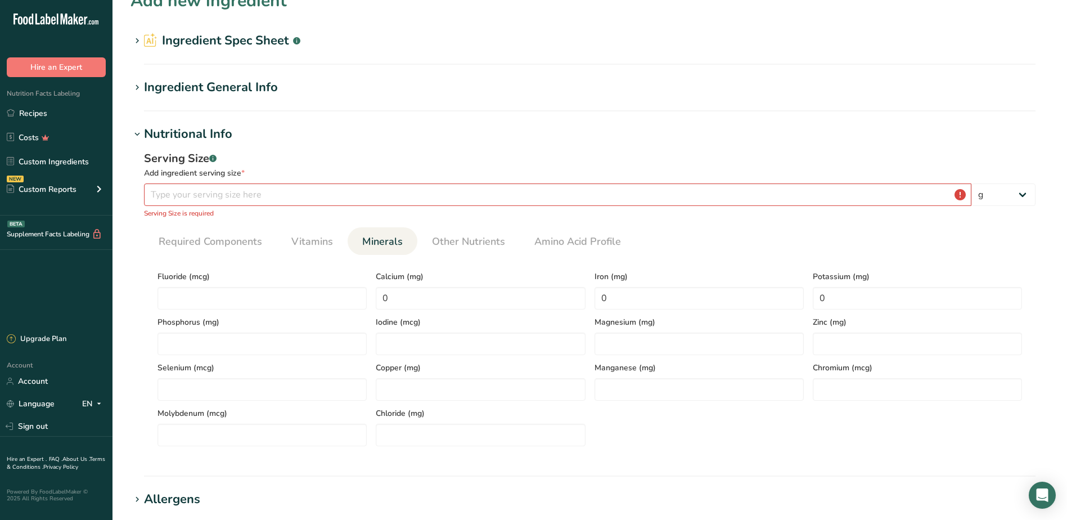
scroll to position [0, 0]
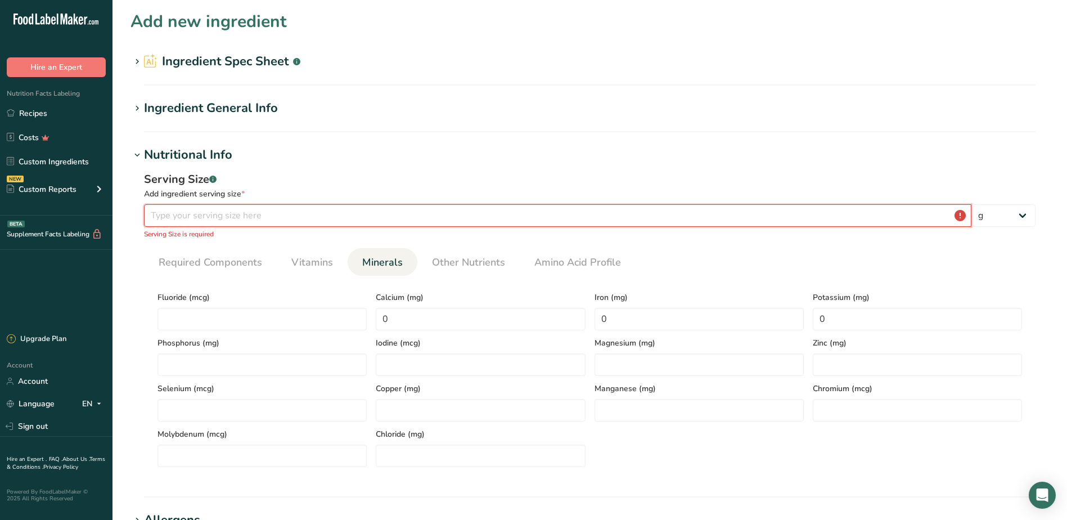
click at [300, 217] on input "number" at bounding box center [557, 215] width 827 height 22
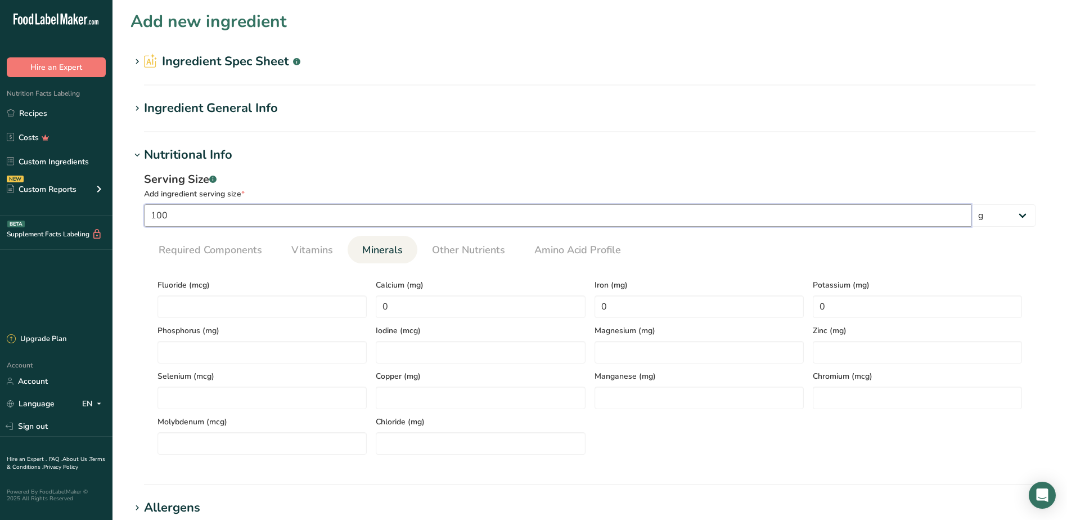
type input "100"
click at [287, 170] on div "Serving Size .a-a{fill:#347362;}.b-a{fill:#fff;} Add ingredient serving size * …" at bounding box center [589, 317] width 919 height 306
click at [139, 155] on icon at bounding box center [137, 155] width 10 height 16
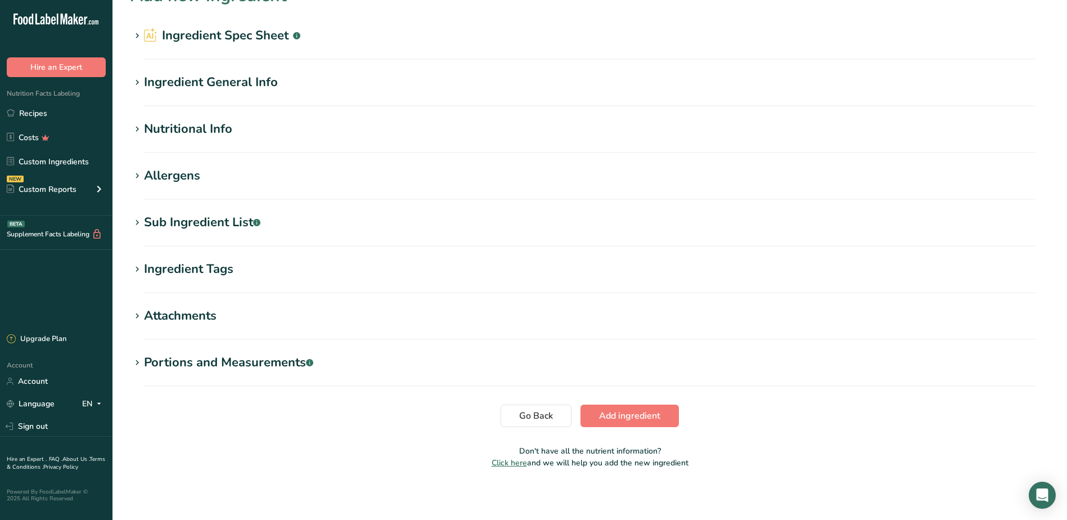
scroll to position [29, 0]
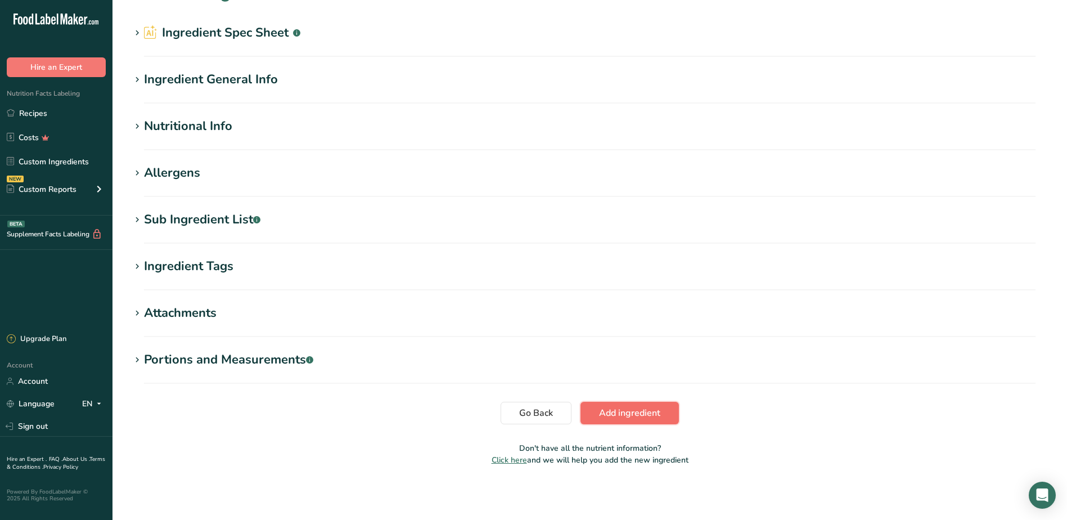
click at [609, 409] on span "Add ingredient" at bounding box center [629, 412] width 61 height 13
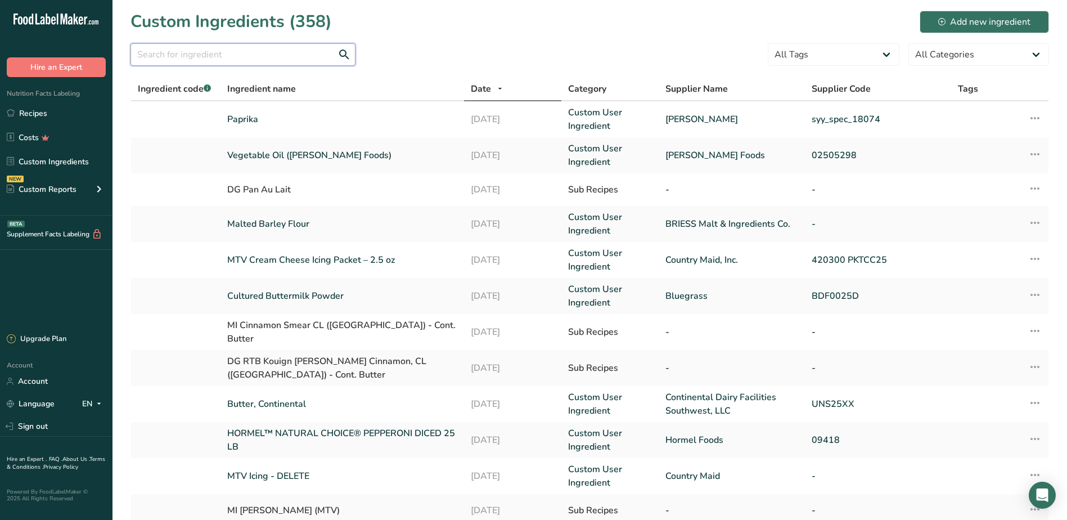
click at [146, 56] on input "text" at bounding box center [242, 54] width 225 height 22
click at [249, 55] on input "text" at bounding box center [242, 54] width 225 height 22
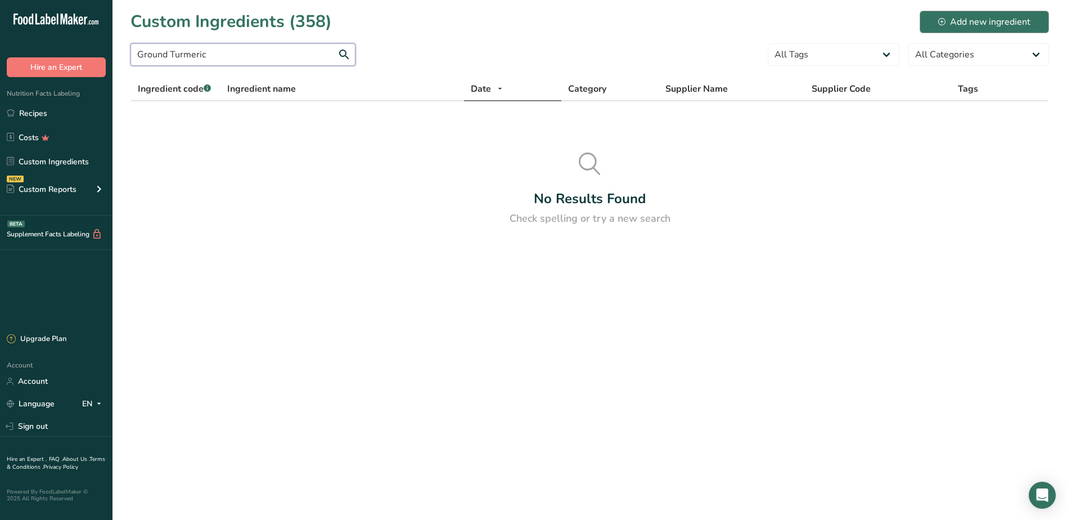
type input "Ground Turmeric"
click at [925, 28] on button "Add new ingredient" at bounding box center [984, 22] width 129 height 22
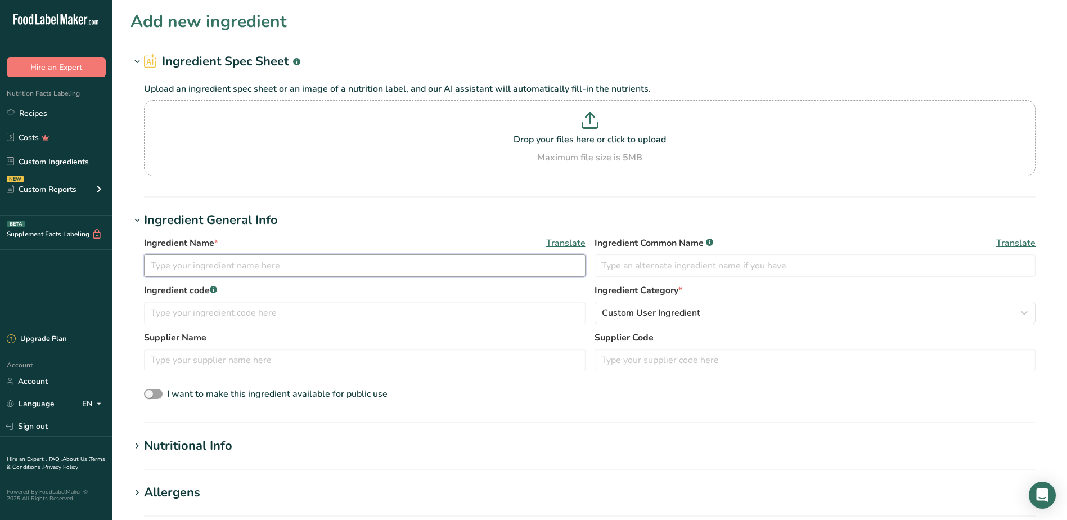
click at [256, 266] on input "text" at bounding box center [365, 265] width 442 height 22
type input "Ground Turmeric"
click at [219, 362] on input "text" at bounding box center [365, 360] width 442 height 22
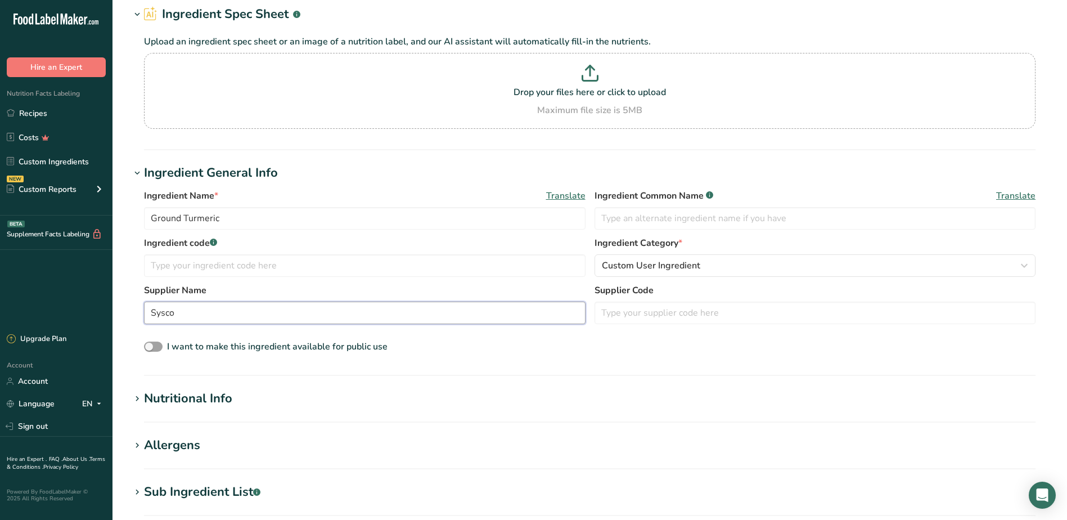
scroll to position [112, 0]
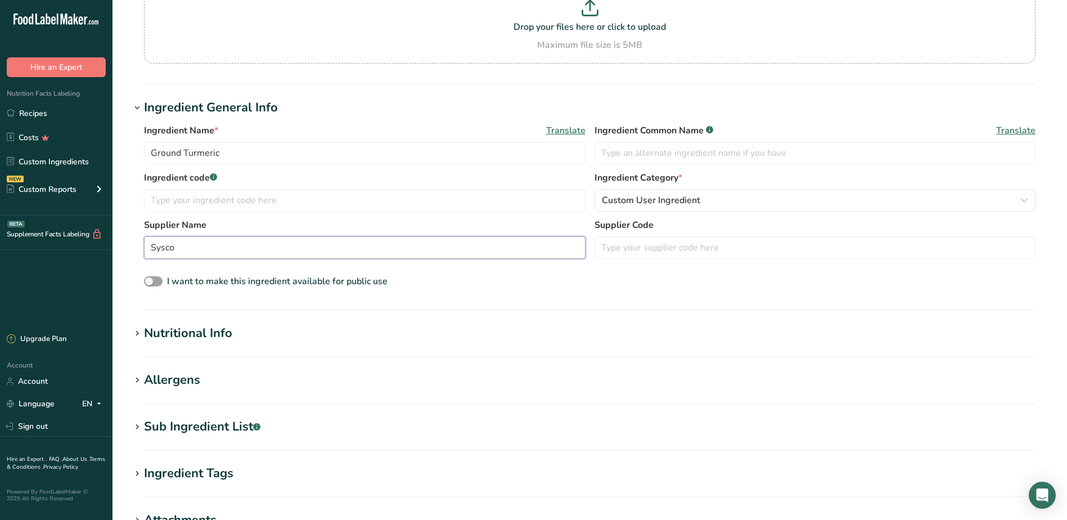
type input "Sysco"
click at [140, 330] on icon at bounding box center [137, 334] width 10 height 16
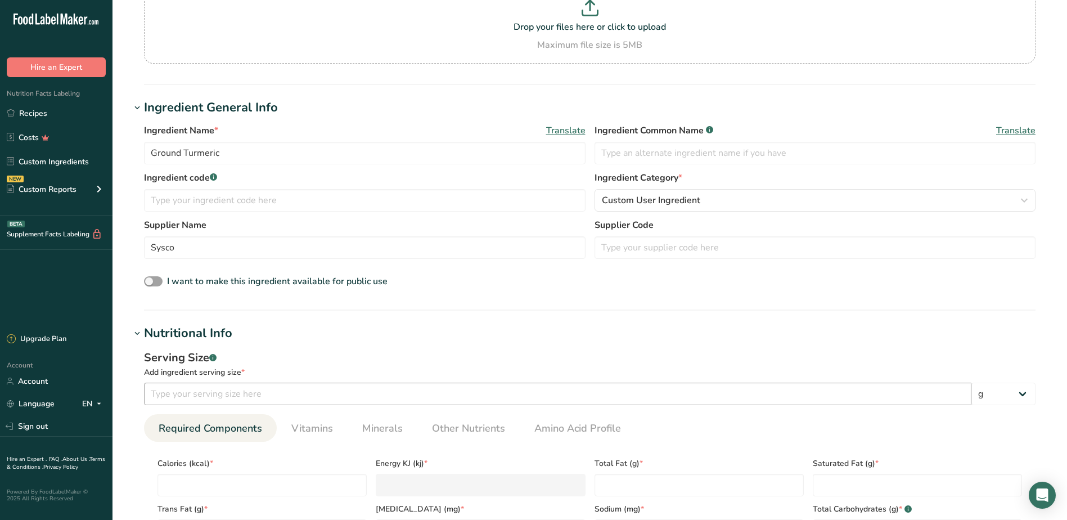
scroll to position [337, 0]
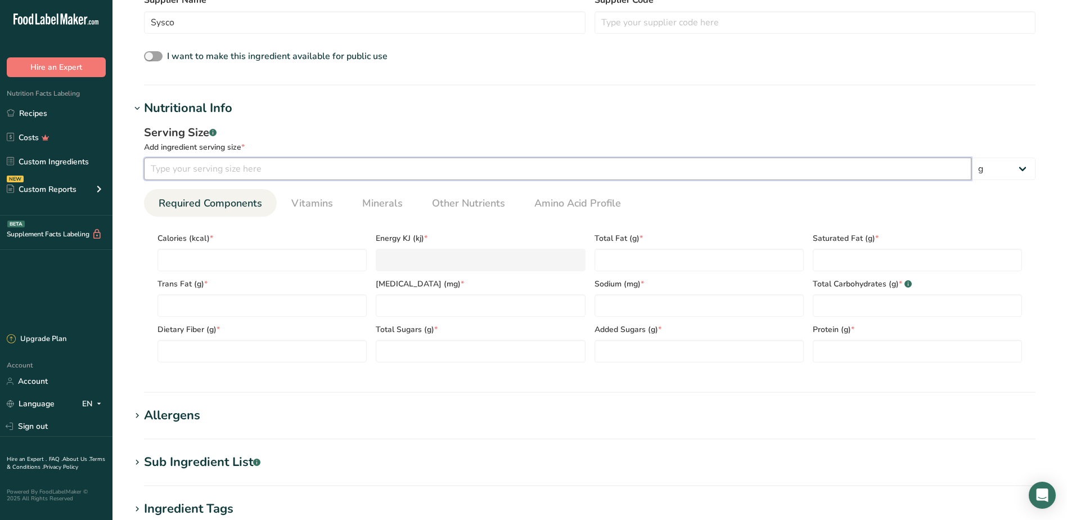
click at [237, 174] on input "number" at bounding box center [557, 168] width 827 height 22
type input "100"
click at [236, 257] on input "number" at bounding box center [261, 260] width 209 height 22
type input "0"
type KJ "0"
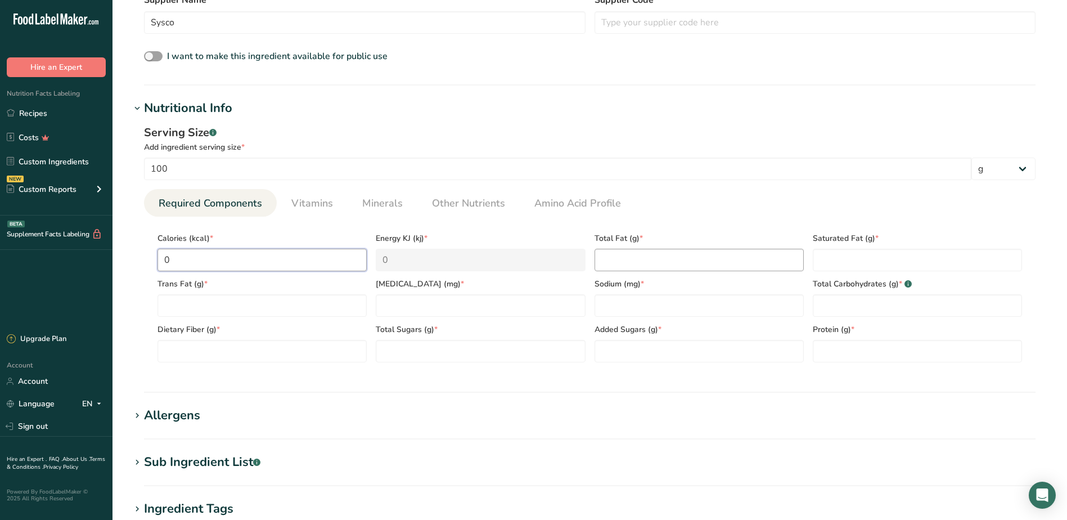
type input "0"
click at [657, 260] on Fat "number" at bounding box center [699, 260] width 209 height 22
type Fat "0"
click at [835, 268] on Fat "number" at bounding box center [917, 260] width 209 height 22
type Fat "0"
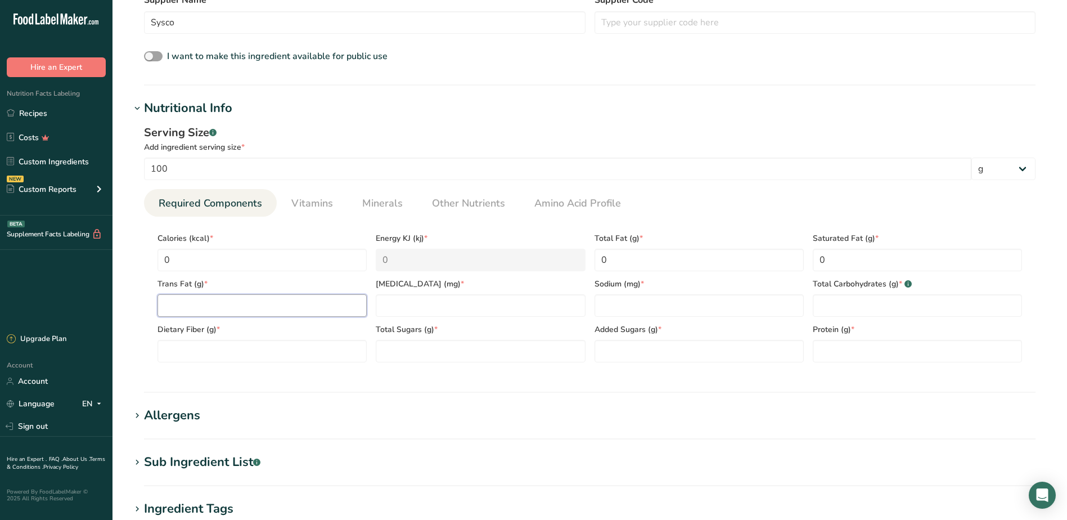
click at [220, 307] on Fat "number" at bounding box center [261, 305] width 209 height 22
type Fat "0"
click at [482, 310] on input "number" at bounding box center [480, 305] width 209 height 22
type input "0"
click at [645, 308] on input "number" at bounding box center [699, 305] width 209 height 22
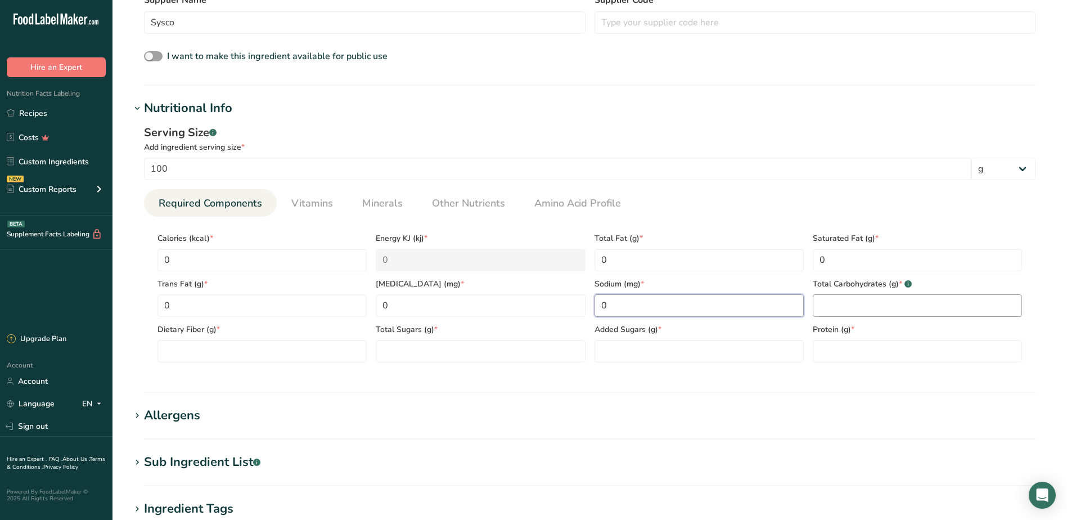
type input "0"
click at [848, 308] on Carbohydrates "number" at bounding box center [917, 305] width 209 height 22
type Carbohydrates "0"
click at [185, 359] on Fiber "number" at bounding box center [261, 351] width 209 height 22
type Fiber "0"
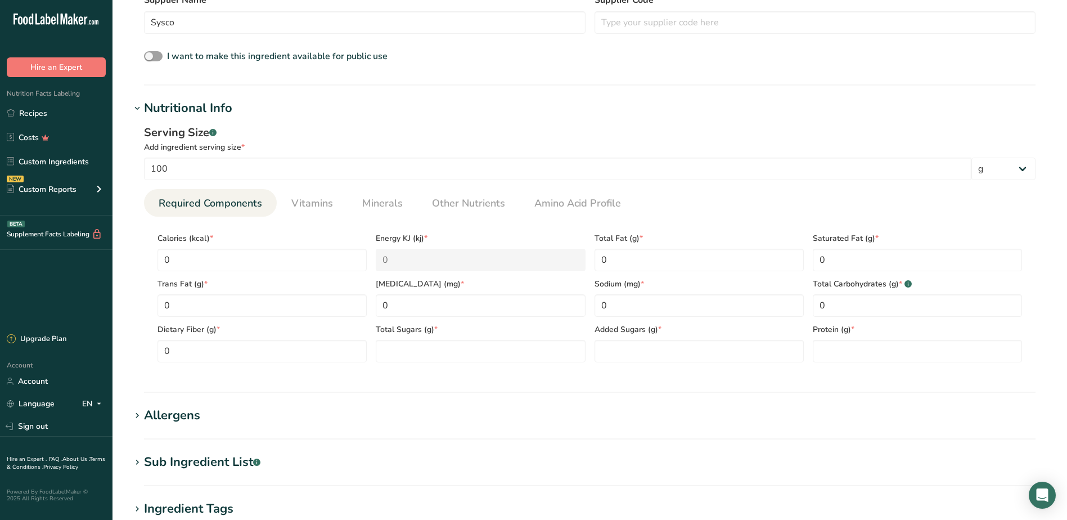
click at [444, 364] on section "Calories (kcal) * 0 Energy KJ (kj) * 0 Total Fat (g) * 0 Saturated Fat (g) * 0 …" at bounding box center [590, 294] width 892 height 155
click at [444, 355] on Sugars "number" at bounding box center [480, 351] width 209 height 22
type Sugars "0"
click at [621, 351] on Sugars "number" at bounding box center [699, 351] width 209 height 22
type Sugars "0"
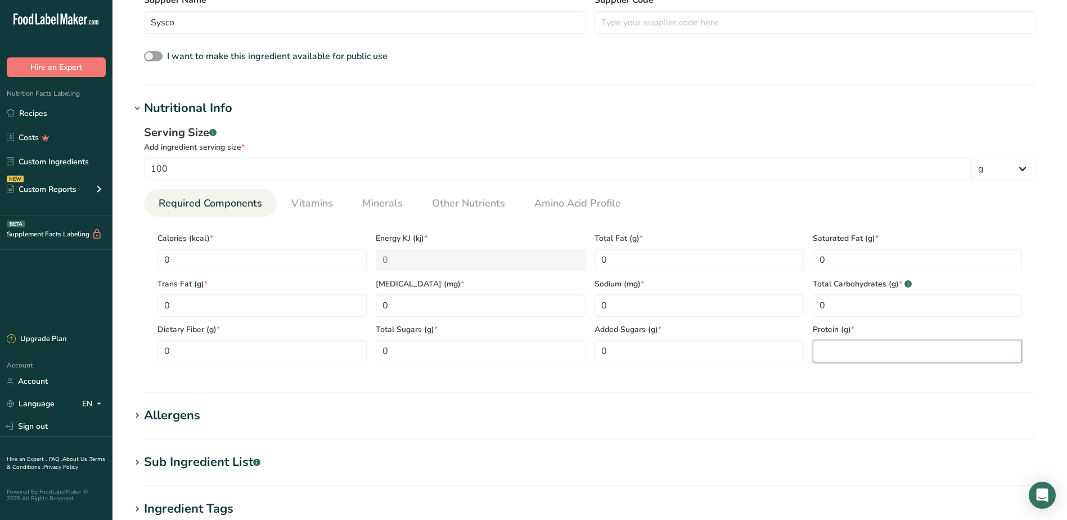
click at [834, 353] on input "number" at bounding box center [917, 351] width 209 height 22
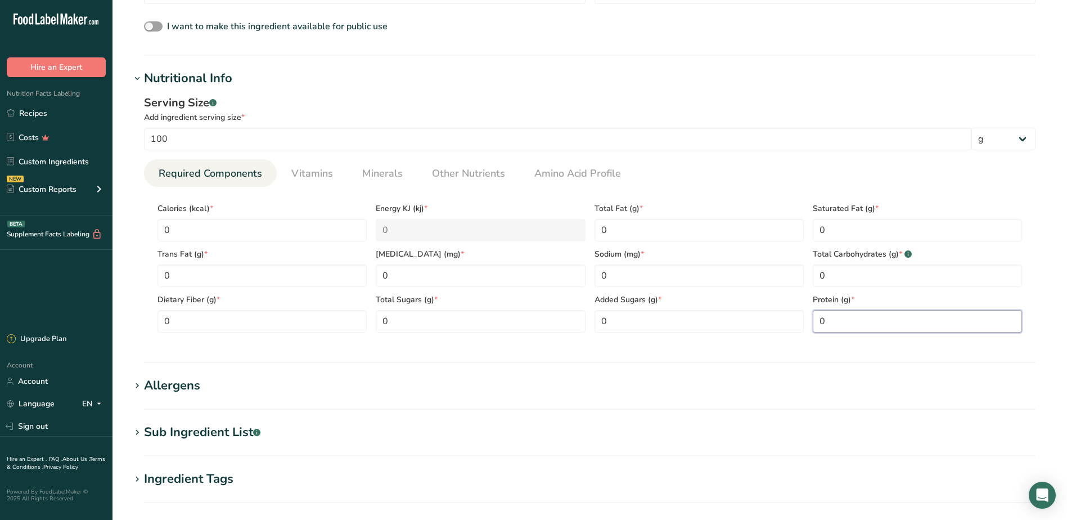
scroll to position [394, 0]
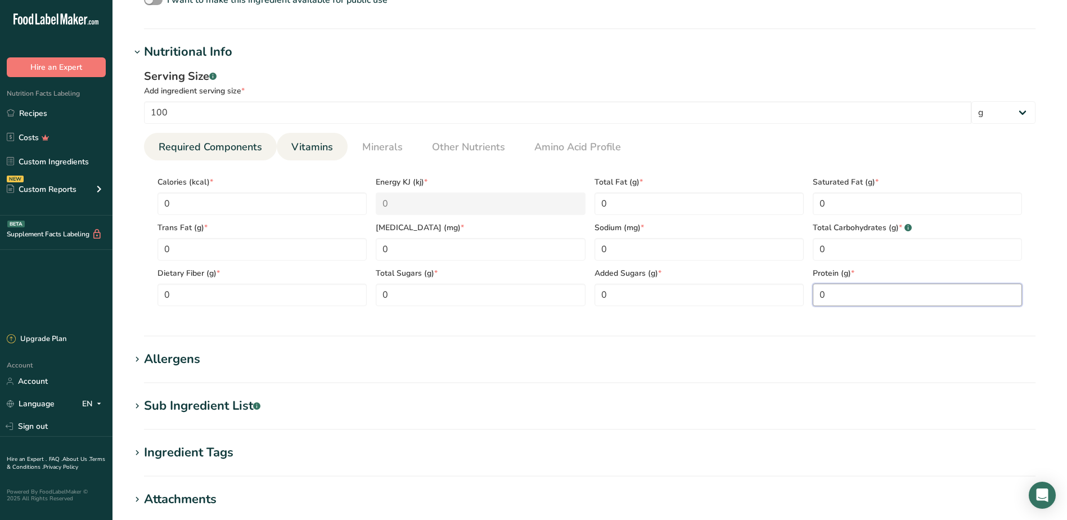
type input "0"
click at [298, 155] on span "Vitamins" at bounding box center [312, 146] width 42 height 15
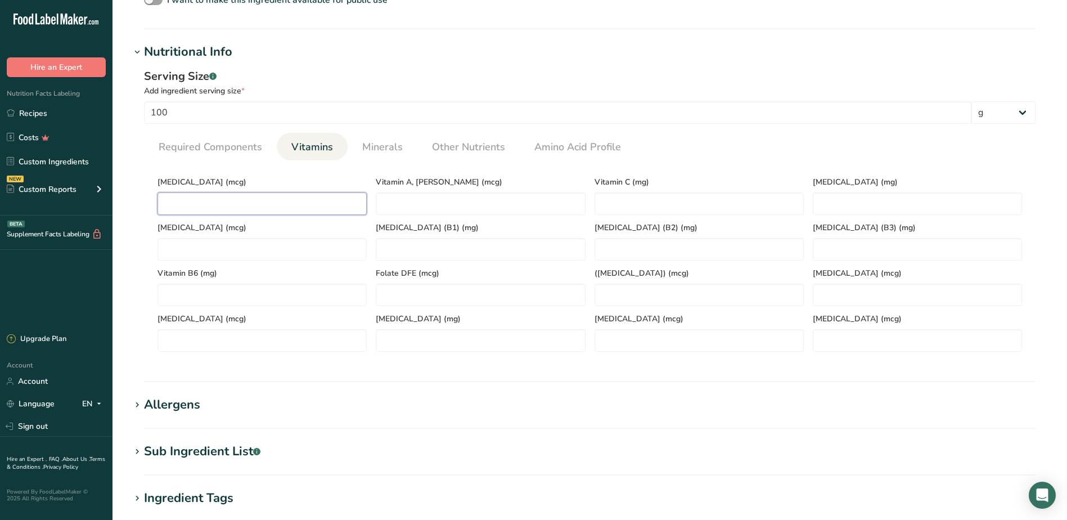
click at [195, 205] on D "number" at bounding box center [261, 203] width 209 height 22
type D "0"
click at [379, 149] on span "Minerals" at bounding box center [382, 146] width 40 height 15
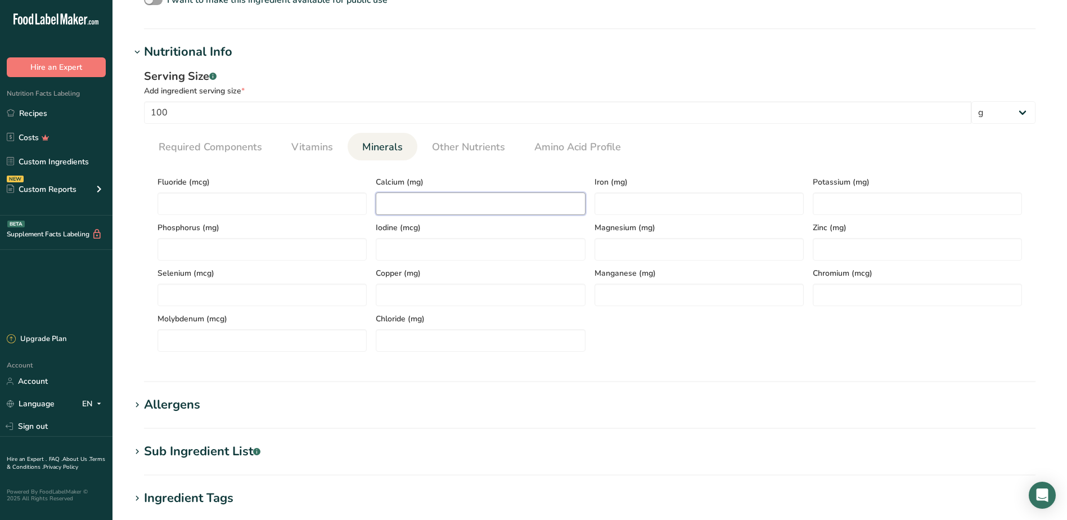
click at [417, 205] on input "number" at bounding box center [480, 203] width 209 height 22
type input "0"
click at [636, 205] on input "number" at bounding box center [699, 203] width 209 height 22
type input "0"
click at [836, 203] on input "number" at bounding box center [917, 203] width 209 height 22
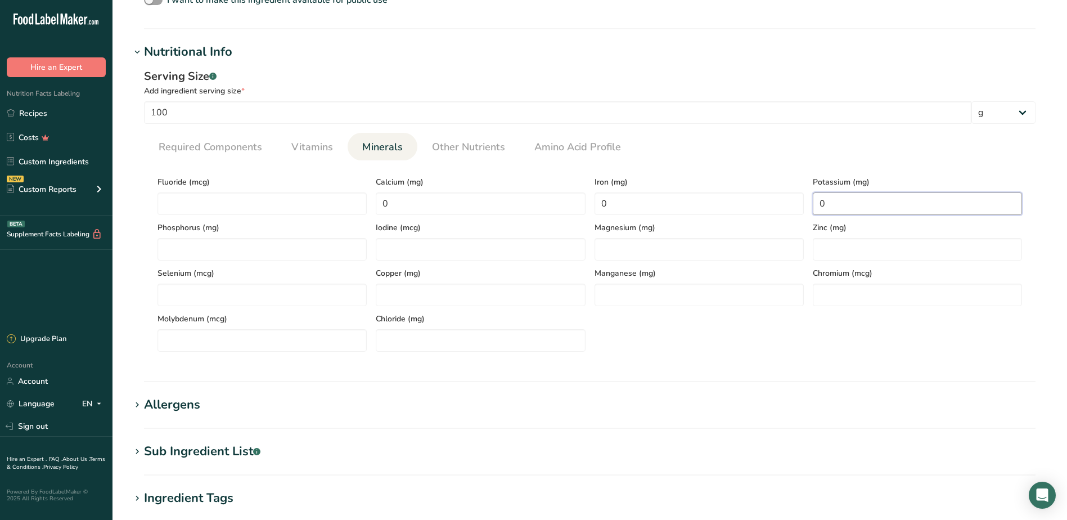
type input "0"
click at [137, 51] on icon at bounding box center [137, 52] width 10 height 16
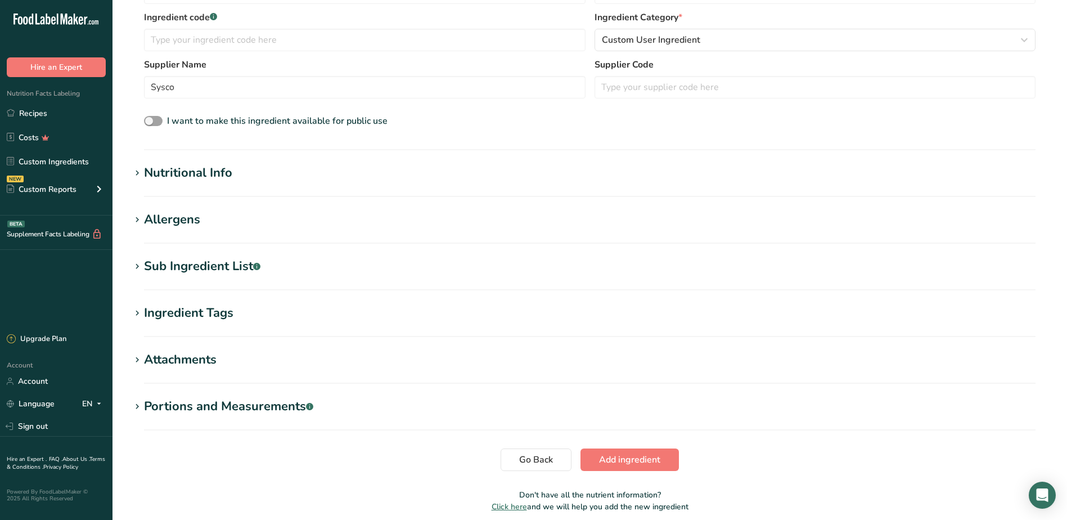
scroll to position [319, 0]
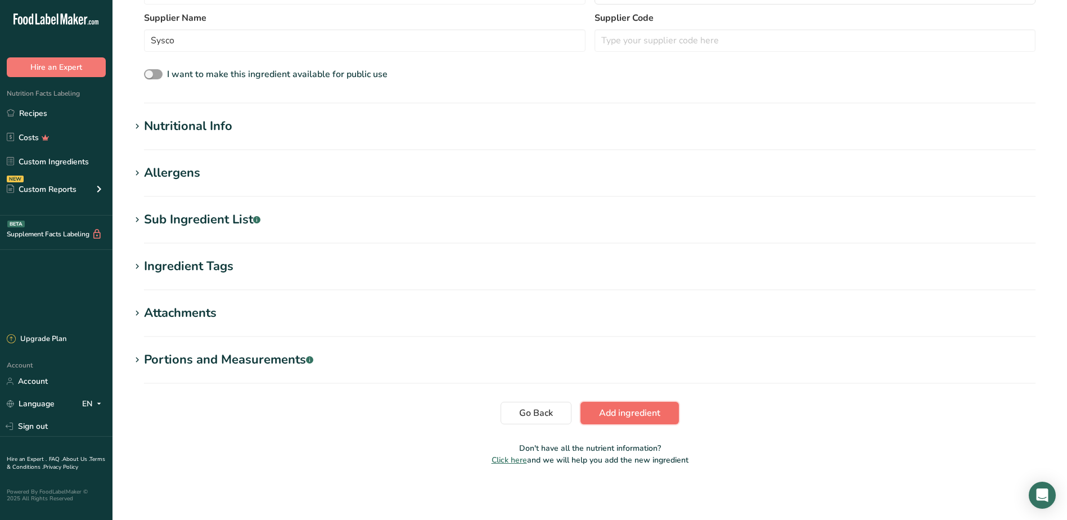
click at [623, 416] on span "Add ingredient" at bounding box center [629, 412] width 61 height 13
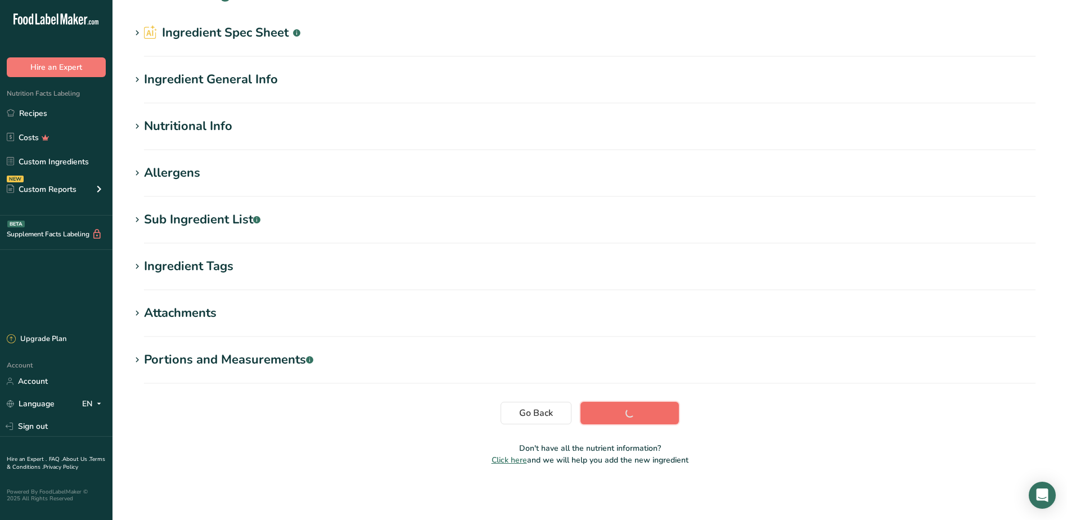
scroll to position [29, 0]
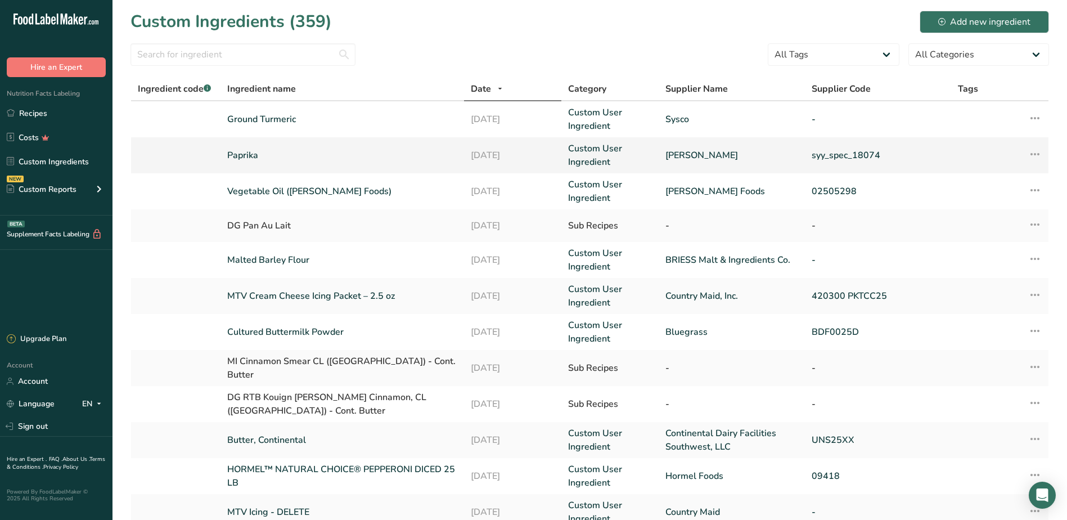
click at [1034, 158] on icon at bounding box center [1034, 154] width 13 height 20
click at [995, 179] on span "Edit Ingredient" at bounding box center [973, 179] width 52 height 12
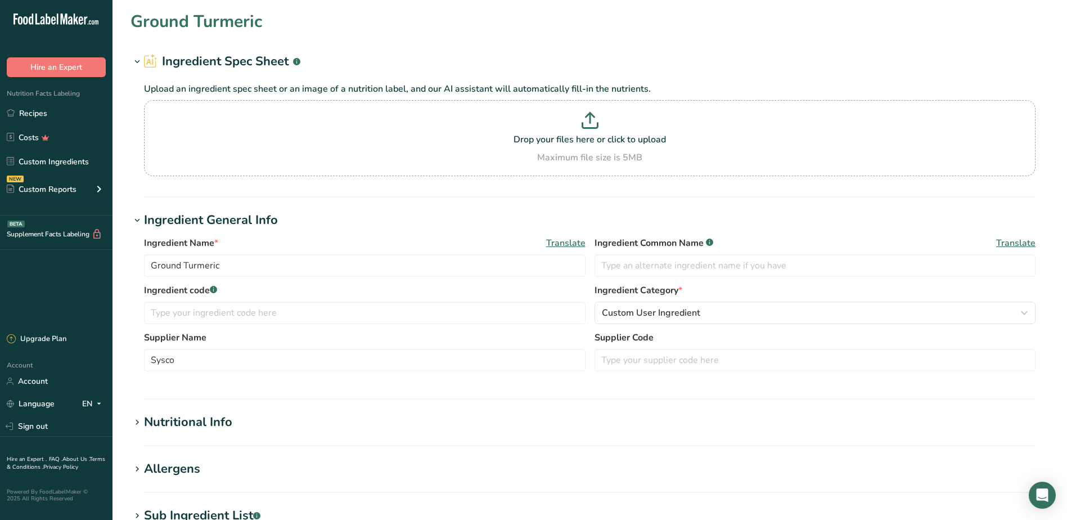
type input "Paprika"
type input "[PERSON_NAME]"
type input "syy_spec_18074"
click at [224, 355] on input "[PERSON_NAME]" at bounding box center [365, 360] width 442 height 22
type input "M"
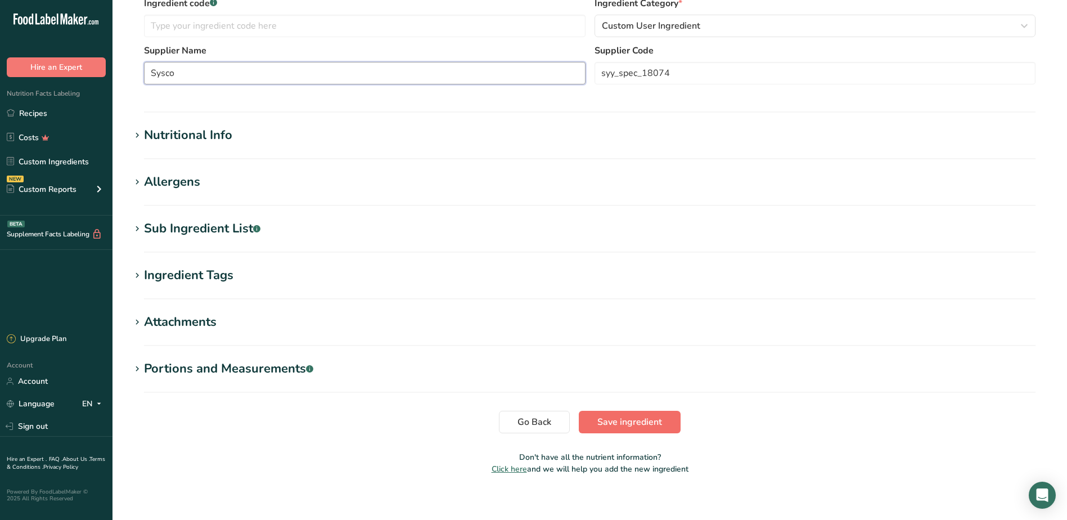
scroll to position [296, 0]
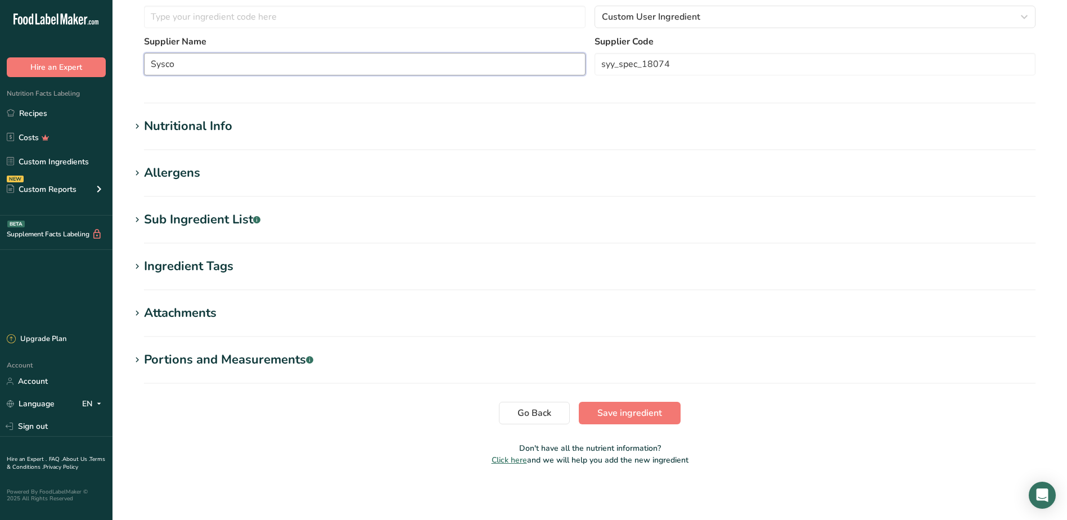
type input "Sysco"
click at [700, 127] on h1 "Nutritional Info" at bounding box center [589, 126] width 919 height 19
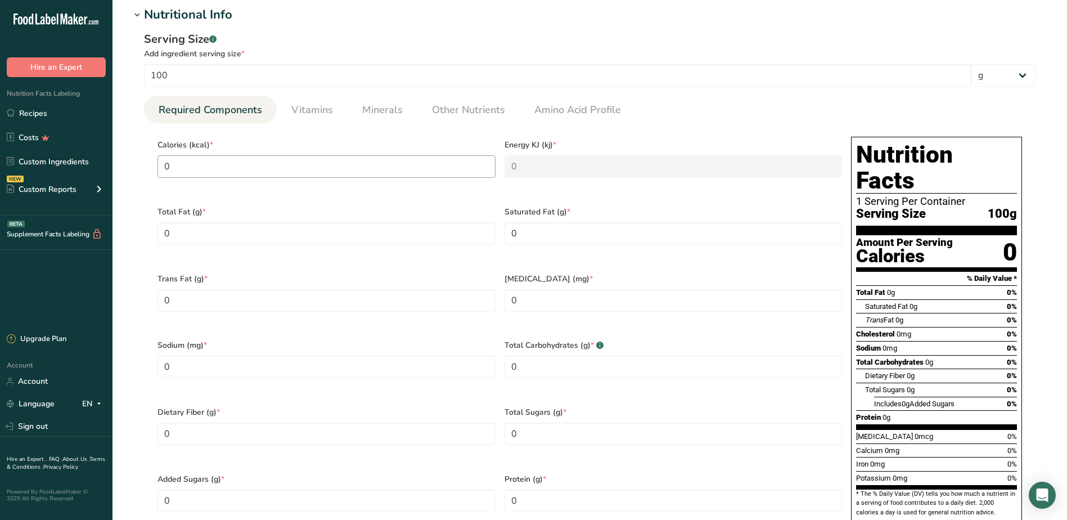
scroll to position [408, 0]
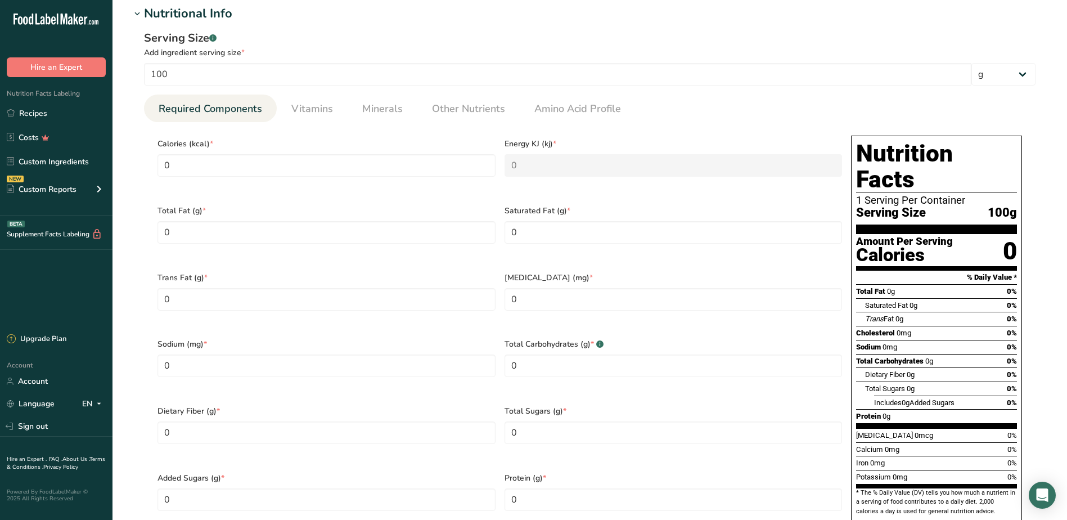
click at [143, 11] on span at bounding box center [136, 13] width 13 height 13
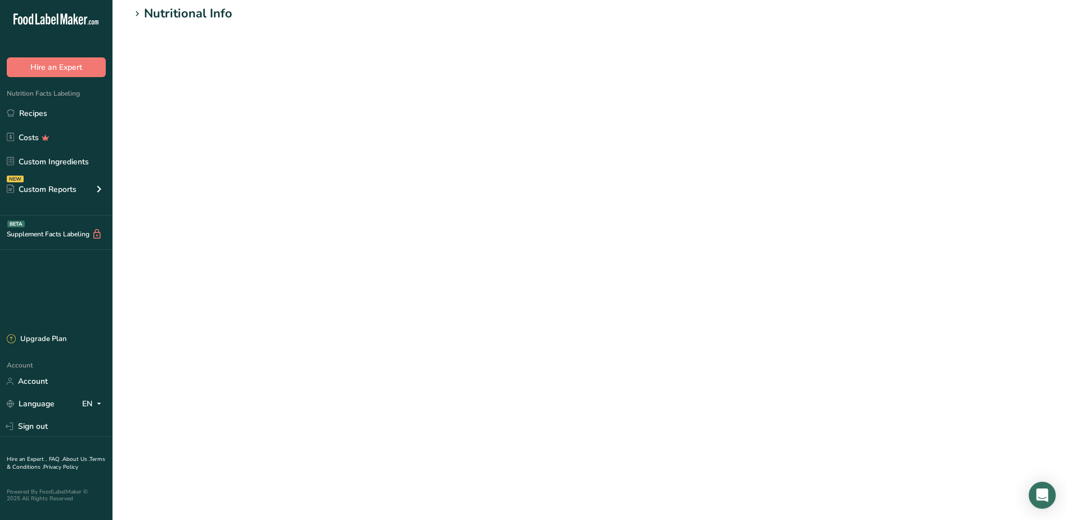
scroll to position [296, 0]
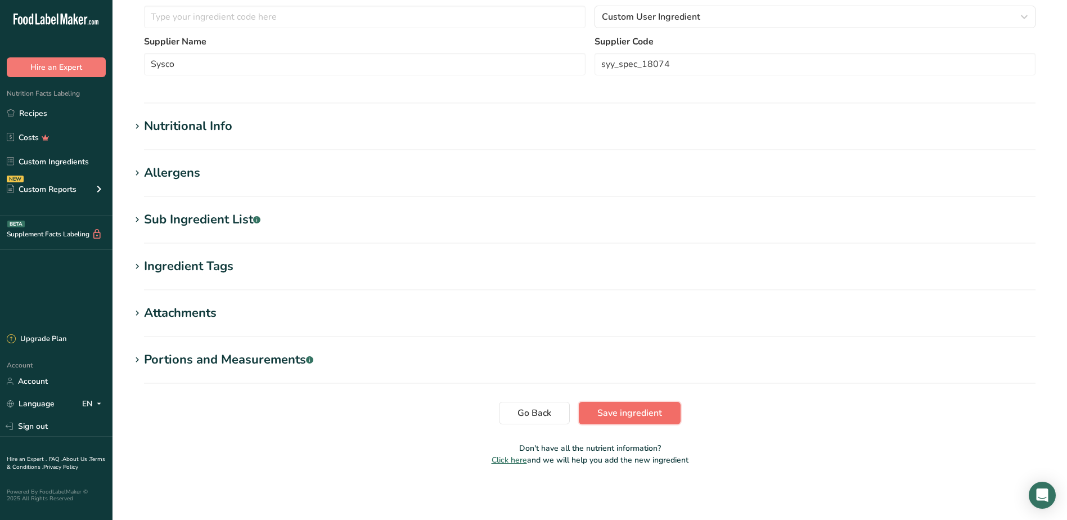
click at [656, 406] on span "Save ingredient" at bounding box center [629, 412] width 65 height 13
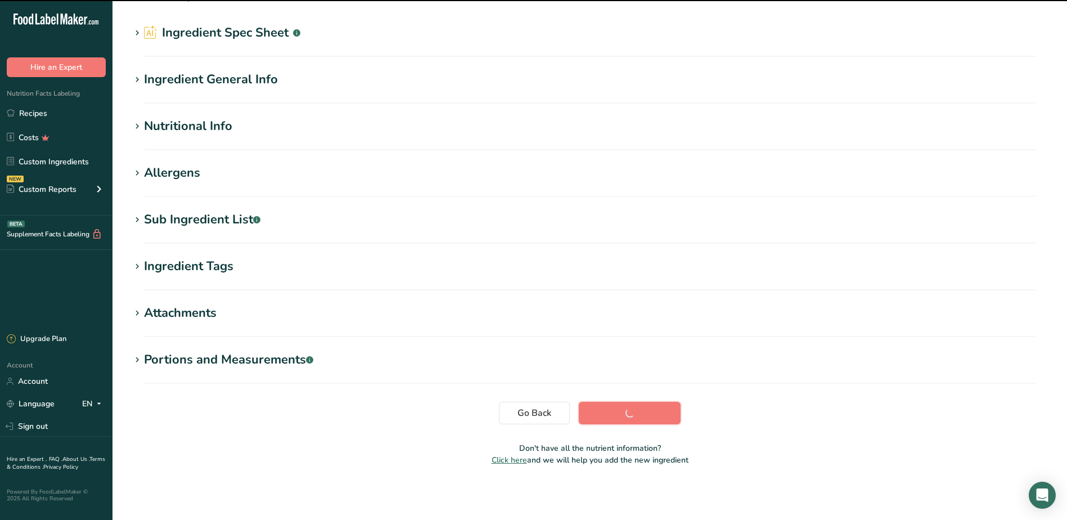
scroll to position [29, 0]
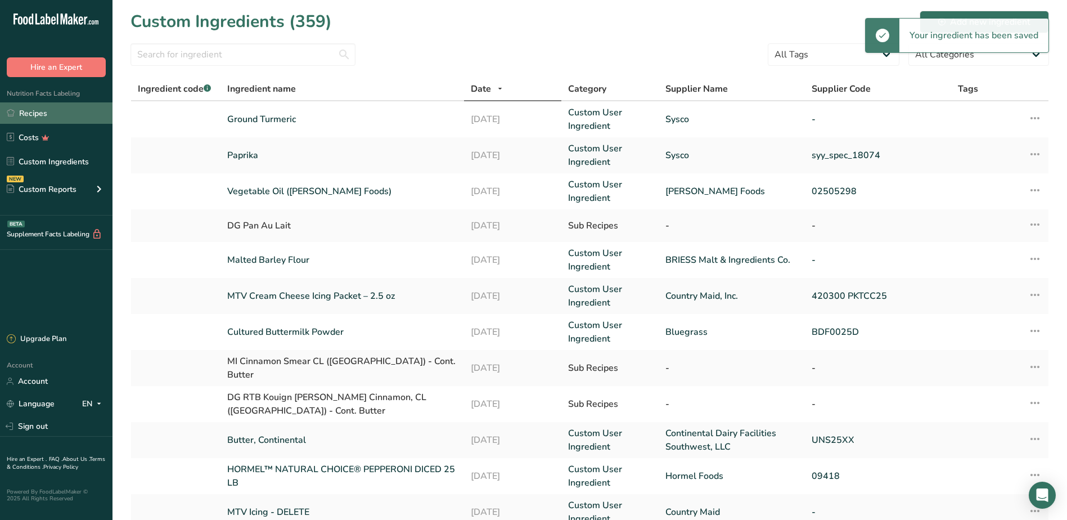
click at [49, 110] on link "Recipes" at bounding box center [56, 112] width 112 height 21
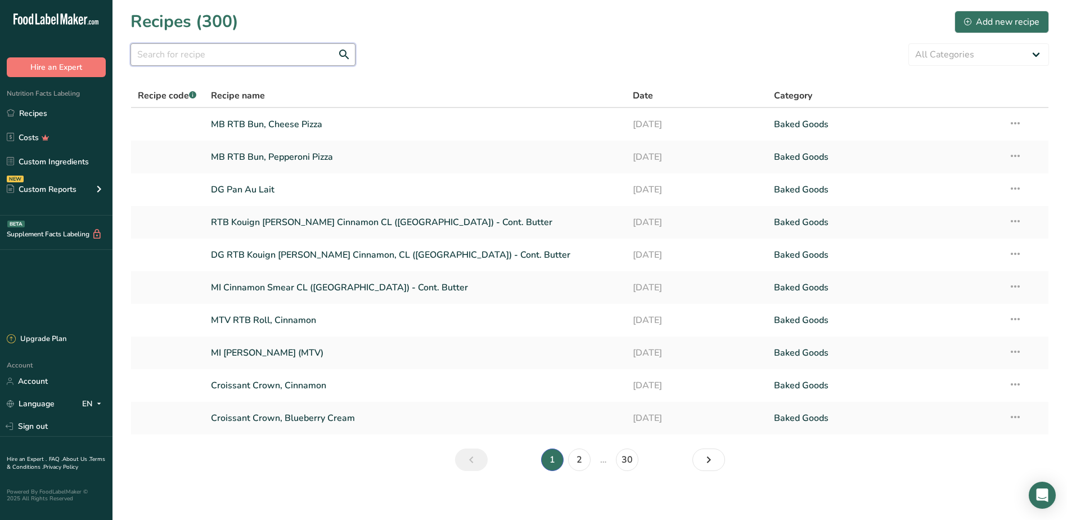
click at [187, 55] on input "text" at bounding box center [242, 54] width 225 height 22
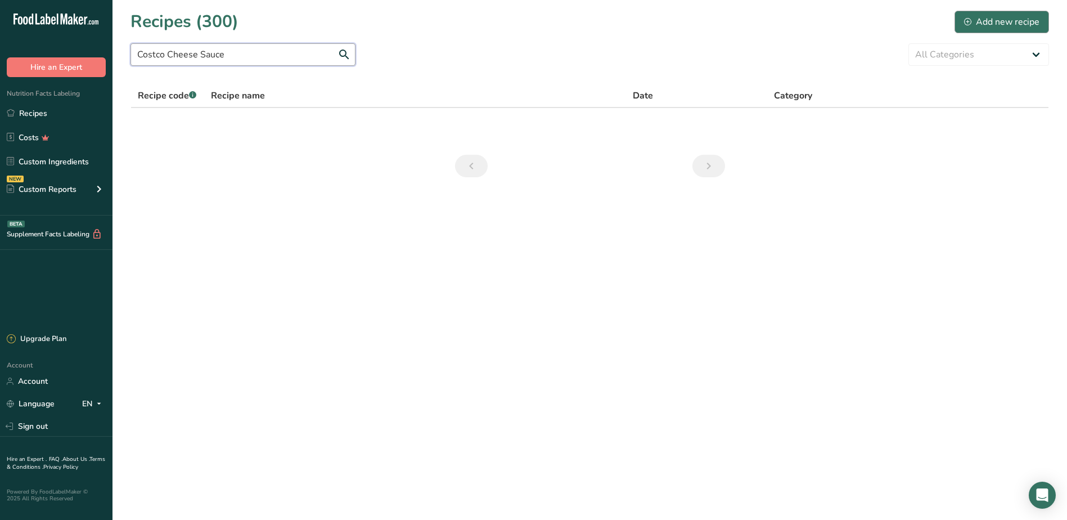
type input "Costco Cheese Sauce"
click at [998, 20] on div "Add new recipe" at bounding box center [1001, 21] width 75 height 13
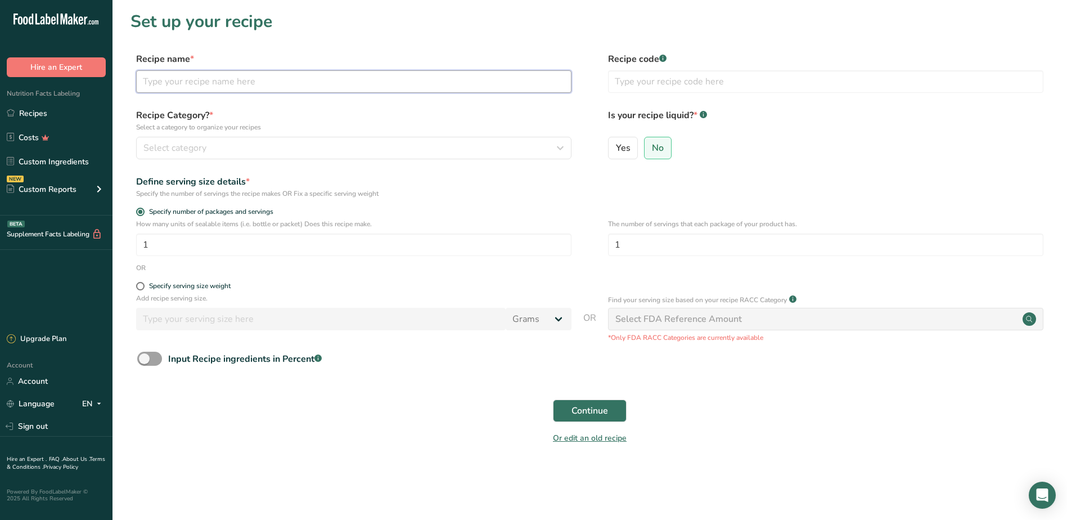
click at [193, 83] on input "text" at bounding box center [353, 81] width 435 height 22
type input "C"
click at [171, 80] on input "Lattice Cheese Sauce" at bounding box center [353, 81] width 435 height 22
type input "Lattice DLight Cheese Sauce"
click at [664, 78] on input "text" at bounding box center [825, 81] width 435 height 22
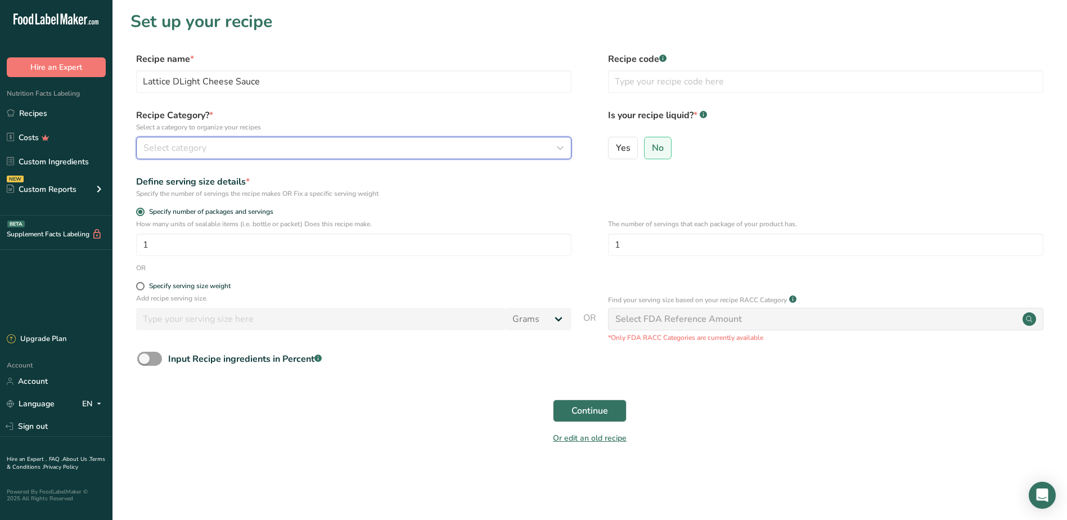
click at [269, 148] on div "Select category" at bounding box center [350, 147] width 414 height 13
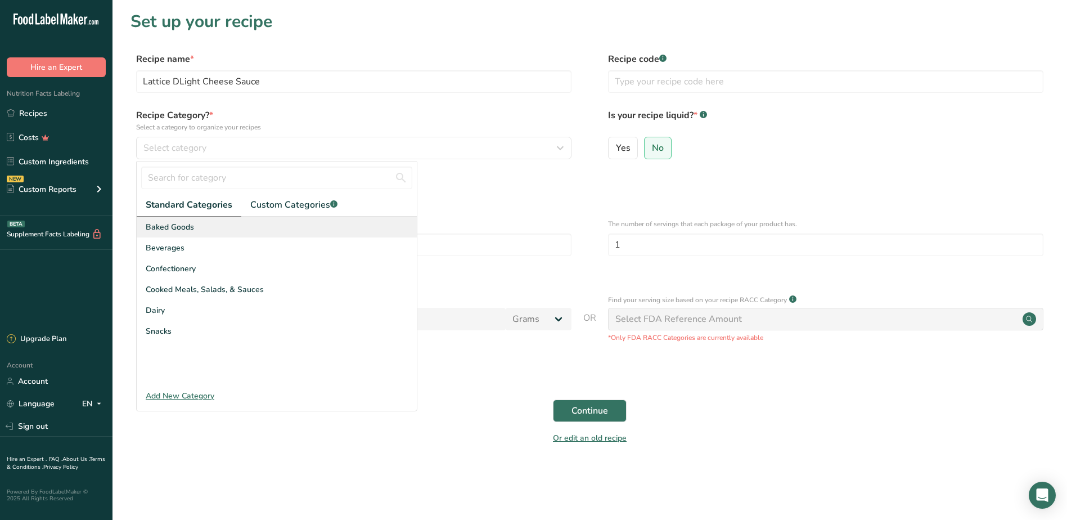
click at [177, 231] on span "Baked Goods" at bounding box center [170, 227] width 48 height 12
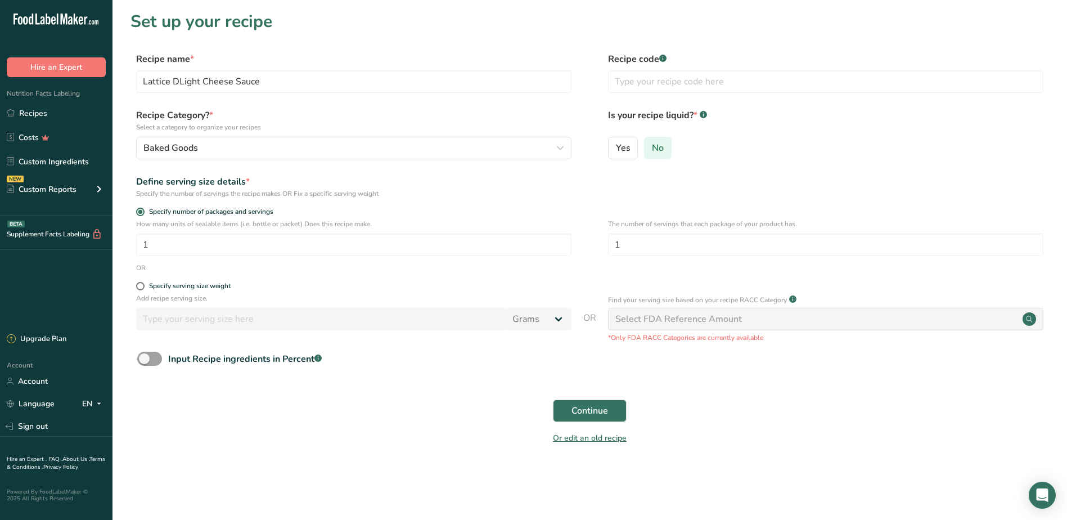
click at [648, 150] on input "No" at bounding box center [648, 147] width 7 height 7
click at [143, 287] on span at bounding box center [140, 286] width 8 height 8
click at [143, 287] on input "Specify serving size weight" at bounding box center [139, 285] width 7 height 7
radio input "true"
radio input "false"
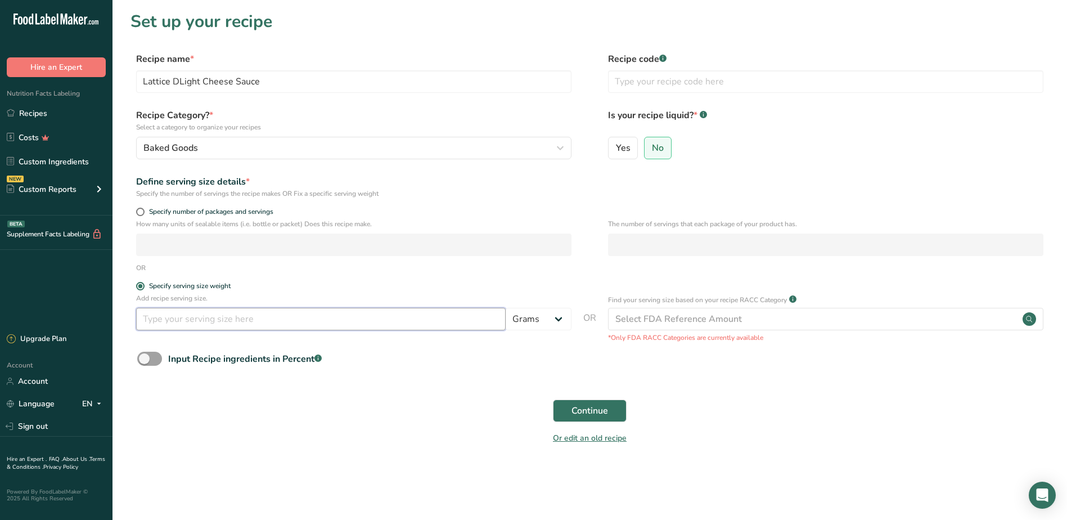
click at [287, 319] on input "number" at bounding box center [321, 319] width 370 height 22
click at [566, 317] on select "Grams kg mg mcg lb oz l mL fl oz tbsp tsp cup qt gallon" at bounding box center [539, 319] width 66 height 22
select select "5"
click at [506, 308] on select "Grams kg mg mcg lb oz l mL fl oz tbsp tsp cup qt gallon" at bounding box center [539, 319] width 66 height 22
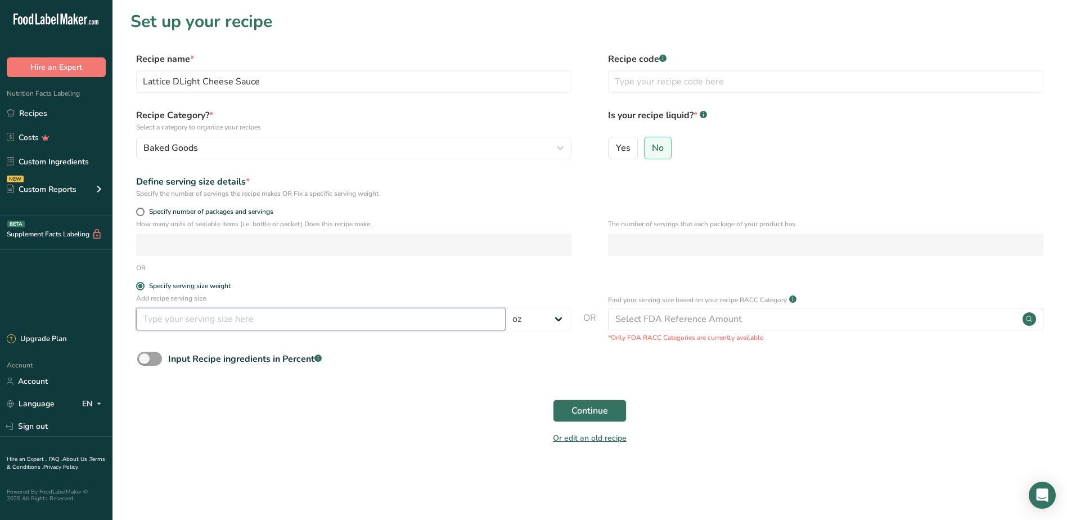
click at [210, 322] on input "number" at bounding box center [321, 319] width 370 height 22
type input "1"
click at [586, 409] on span "Continue" at bounding box center [589, 410] width 37 height 13
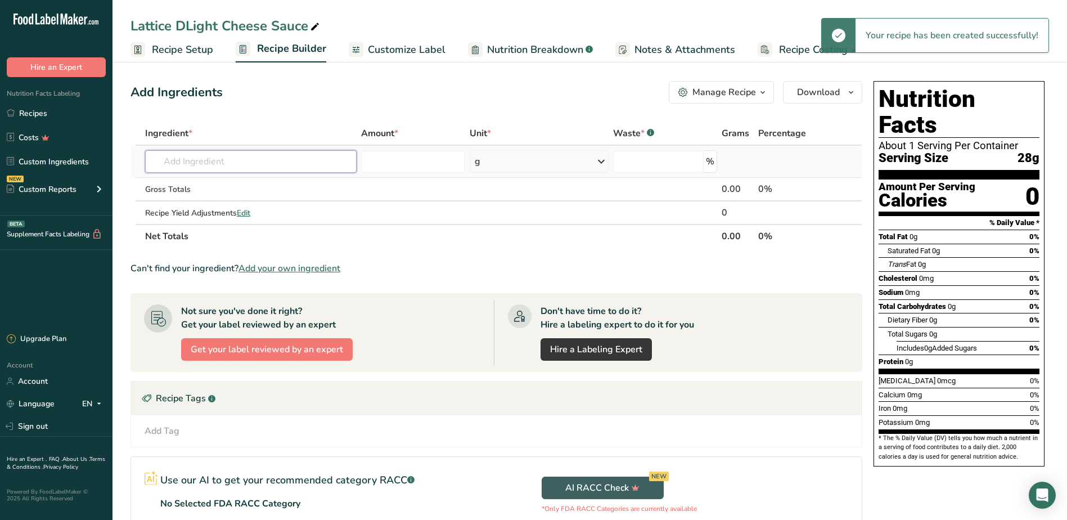
click at [246, 159] on input "text" at bounding box center [250, 161] width 211 height 22
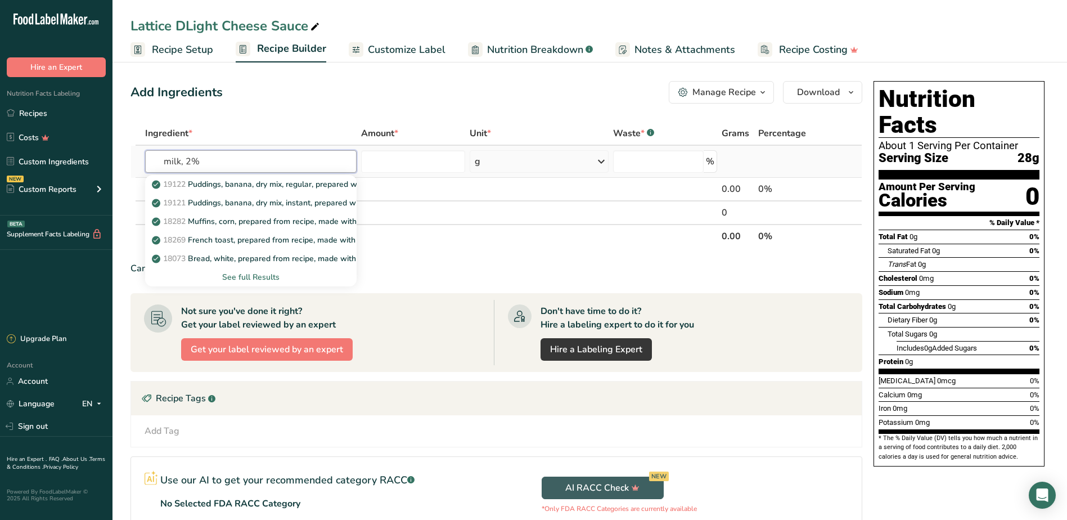
click at [208, 159] on input "milk, 2%" at bounding box center [250, 161] width 211 height 22
type input "m"
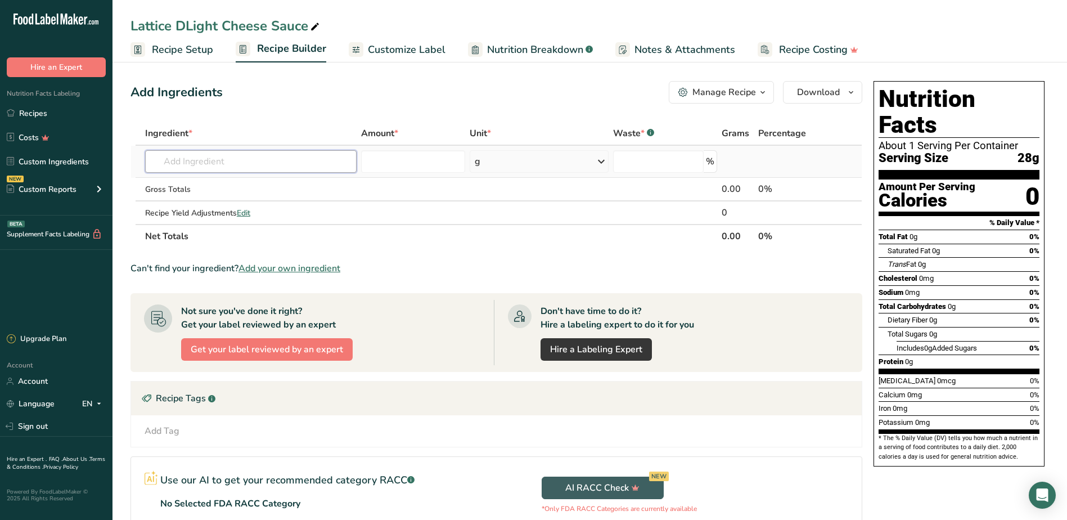
click at [174, 156] on input "text" at bounding box center [250, 161] width 211 height 22
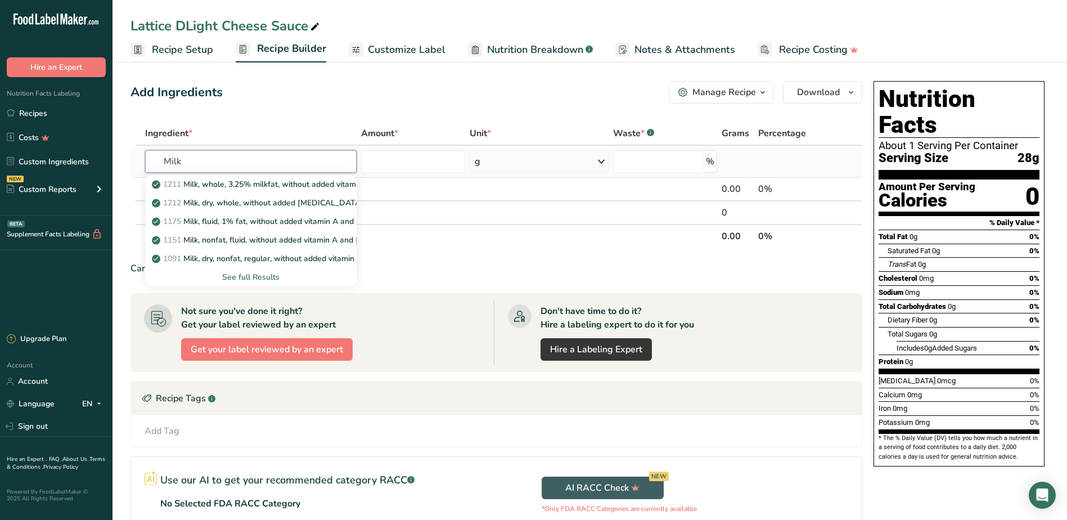
type input "Milk"
click at [239, 277] on div "See full Results" at bounding box center [250, 277] width 193 height 12
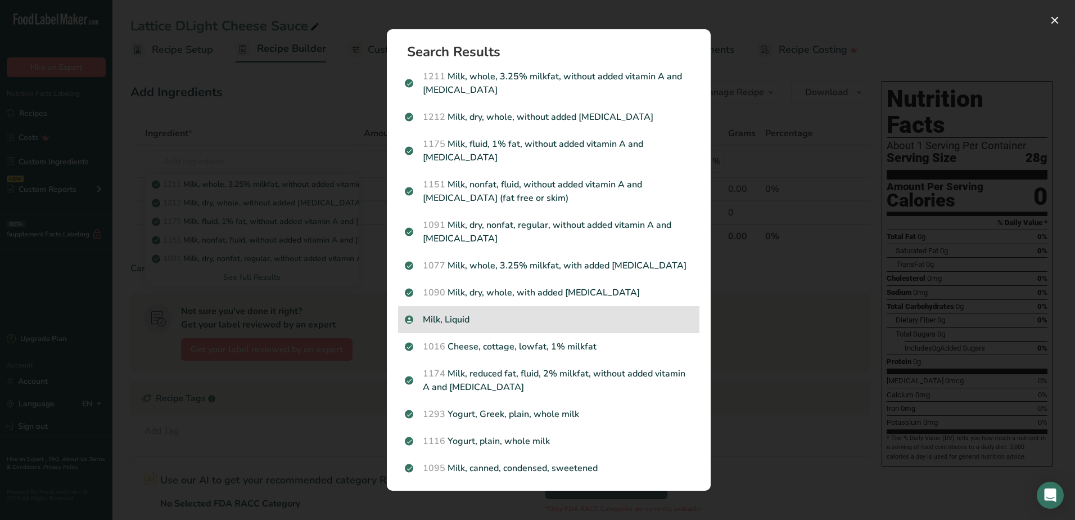
click at [469, 322] on p "Milk, Liquid" at bounding box center [549, 319] width 288 height 13
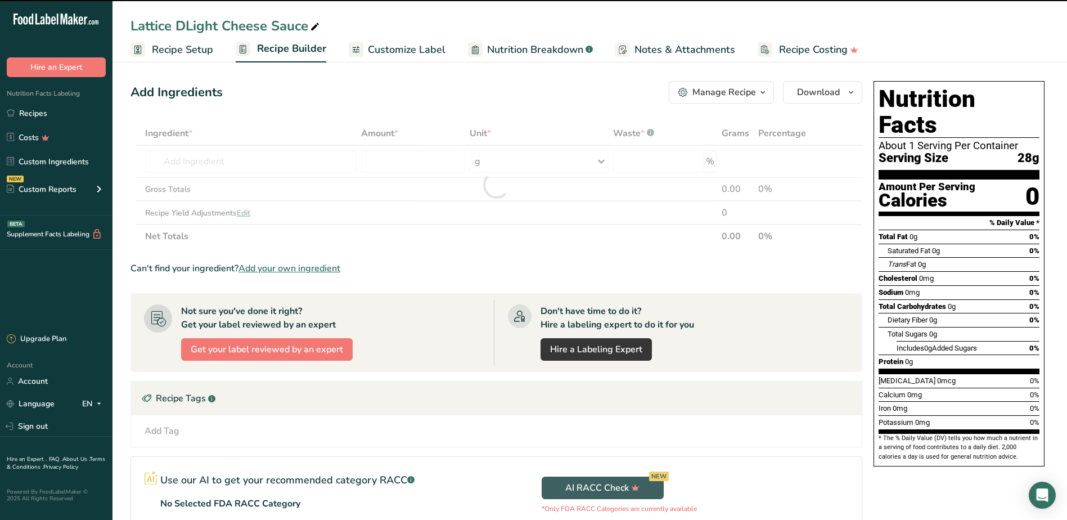
type input "0"
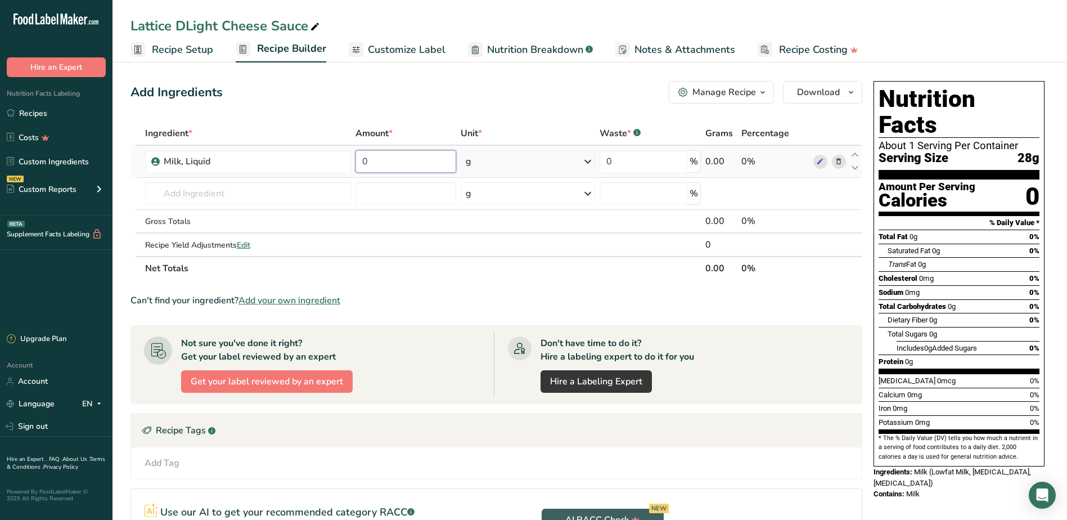
click at [408, 161] on input "0" at bounding box center [405, 161] width 101 height 22
type input "7.5"
click at [592, 163] on div "Ingredient * Amount * Unit * Waste * .a-a{fill:#347362;}.b-a{fill:#fff;} Grams …" at bounding box center [496, 200] width 732 height 159
click at [588, 163] on icon at bounding box center [587, 161] width 13 height 20
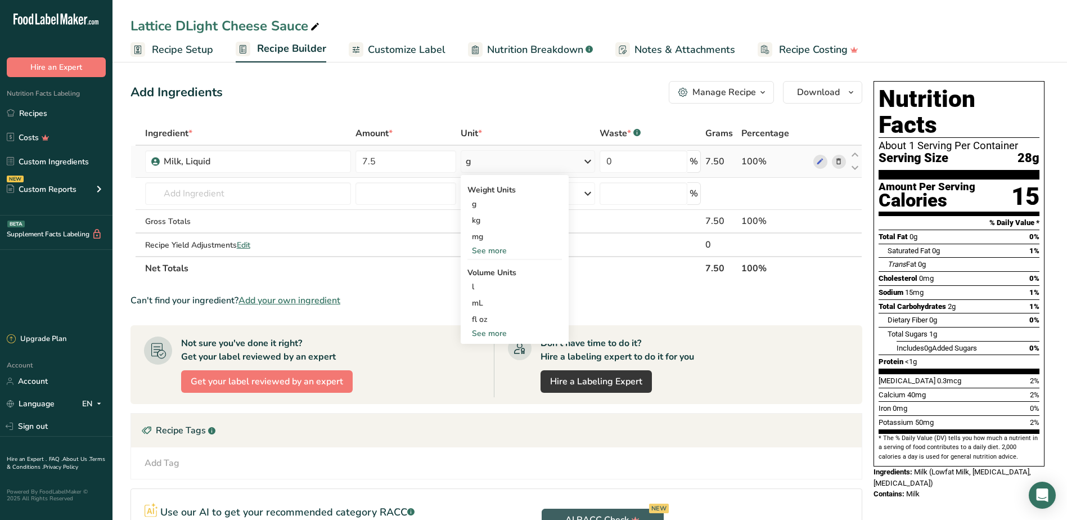
click at [499, 251] on div "See more" at bounding box center [514, 251] width 94 height 12
click at [490, 274] on div "lb" at bounding box center [514, 269] width 94 height 16
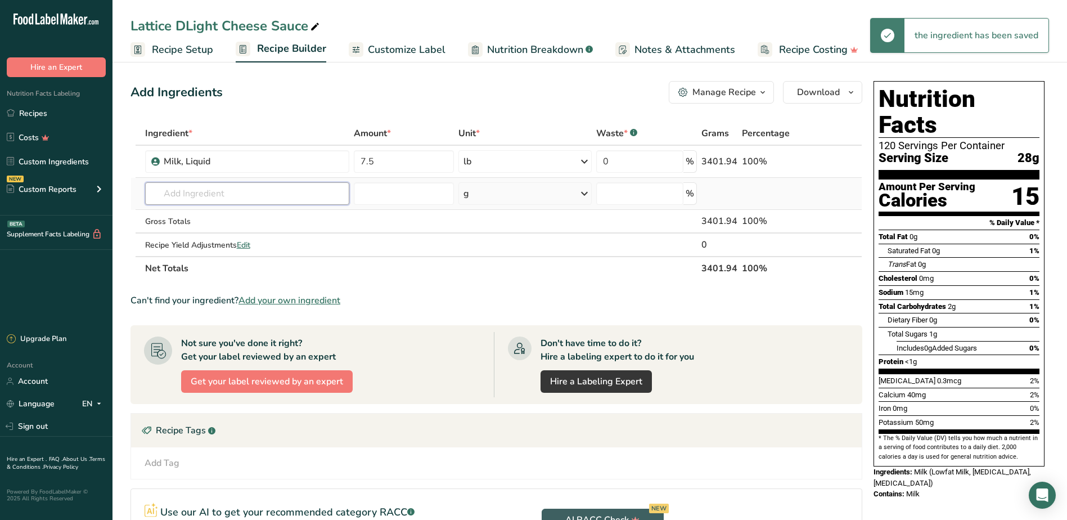
click at [210, 201] on input "text" at bounding box center [247, 193] width 204 height 22
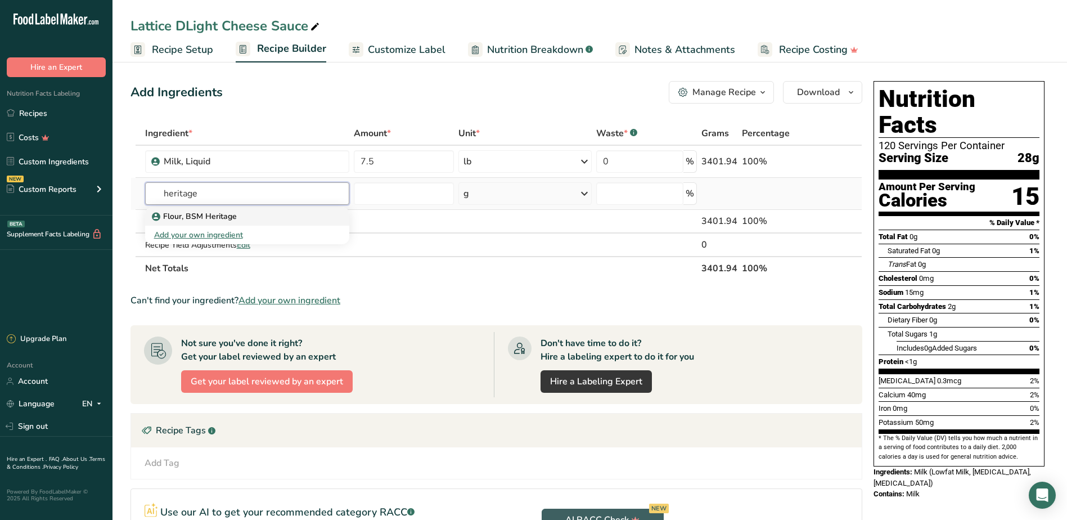
type input "heritage"
click at [195, 216] on p "Flour, BSM Heritage" at bounding box center [195, 216] width 83 height 12
type input "Flour, BSM Heritage"
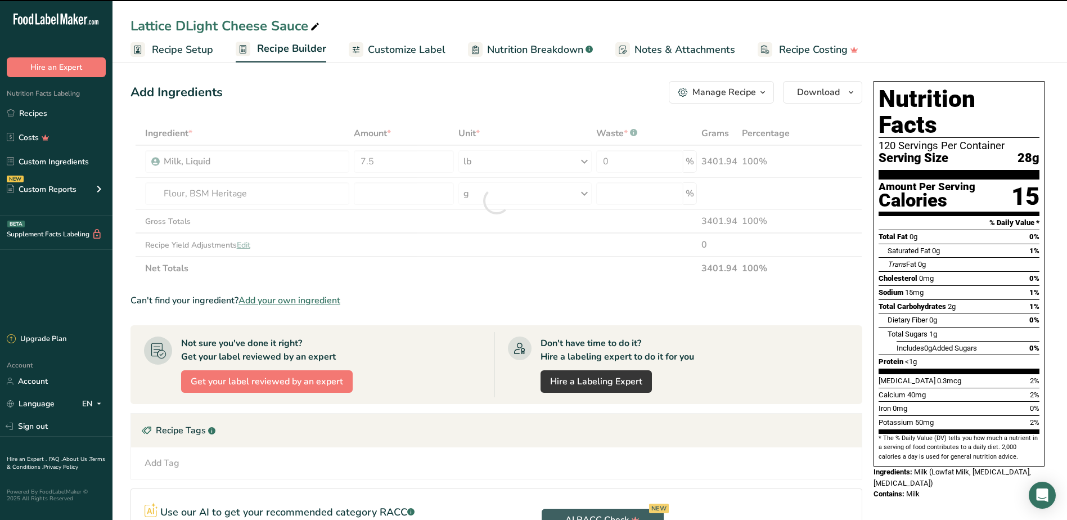
type input "0"
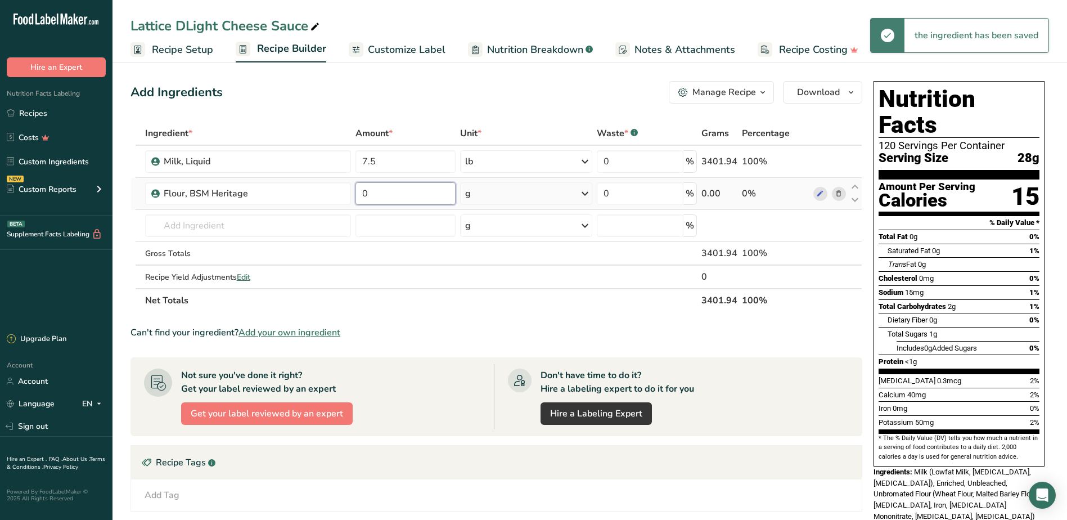
click at [380, 193] on input "0" at bounding box center [405, 193] width 100 height 22
type input "1.25"
click at [586, 187] on div "Ingredient * Amount * Unit * Waste * .a-a{fill:#347362;}.b-a{fill:#fff;} Grams …" at bounding box center [496, 216] width 732 height 191
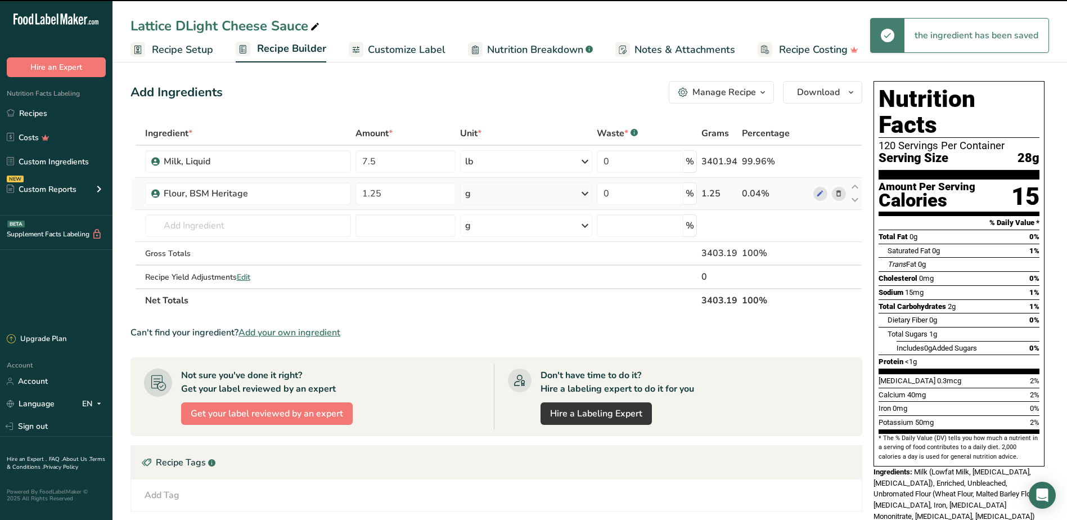
click at [586, 197] on icon at bounding box center [584, 193] width 13 height 20
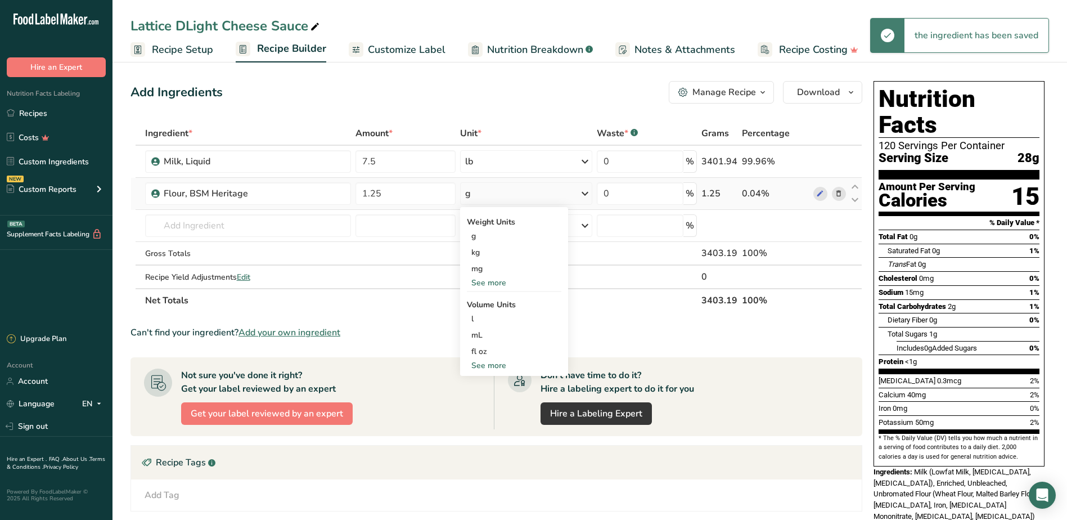
click at [511, 283] on div "See more" at bounding box center [514, 283] width 94 height 12
click at [490, 299] on div "lb" at bounding box center [514, 301] width 94 height 16
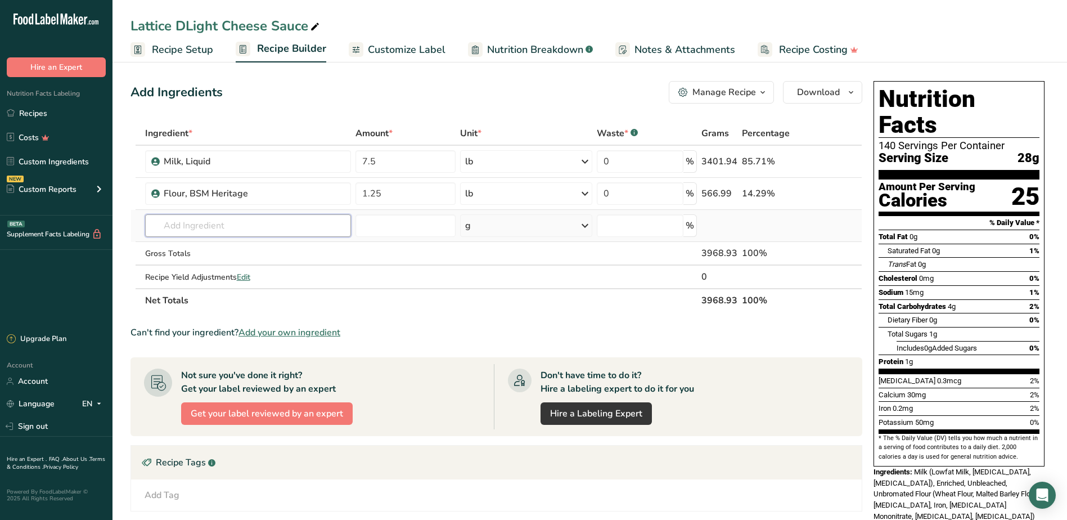
click at [217, 225] on input "text" at bounding box center [248, 225] width 206 height 22
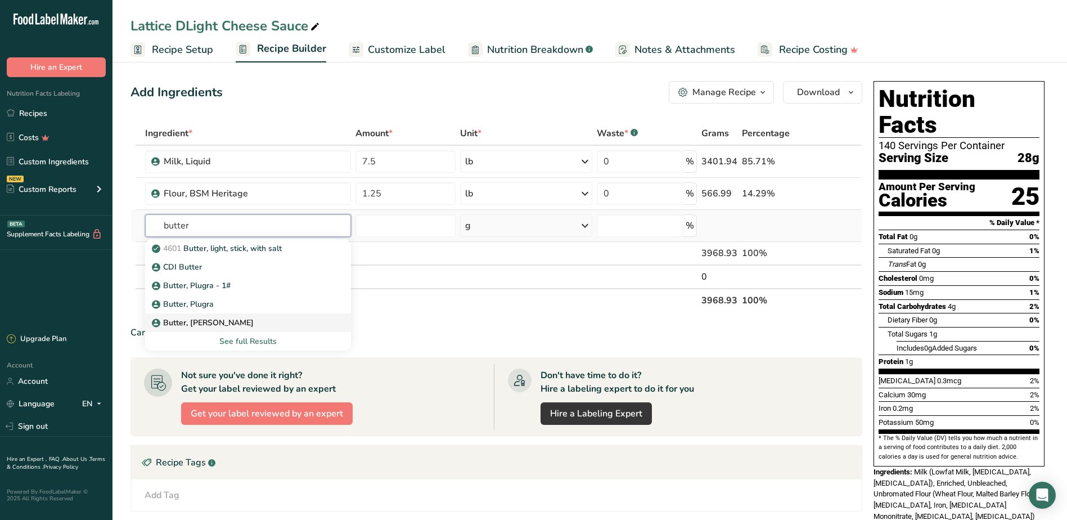
type input "butter"
click at [201, 321] on p "Butter, [PERSON_NAME]" at bounding box center [204, 323] width 100 height 12
type input "Butter, [PERSON_NAME]"
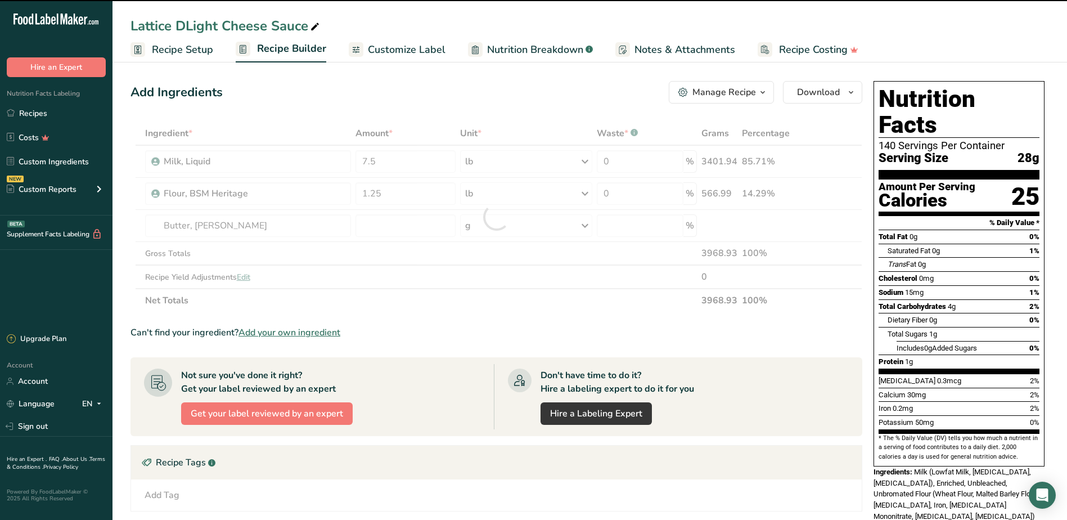
type input "0"
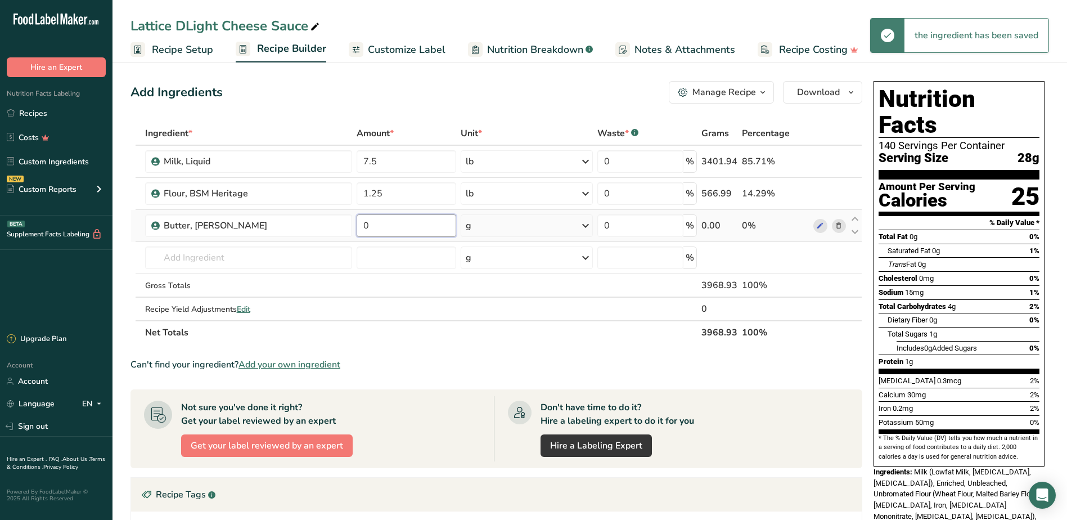
click at [384, 228] on input "0" at bounding box center [407, 225] width 100 height 22
type input "1"
click at [592, 225] on div "Ingredient * Amount * Unit * Waste * .a-a{fill:#347362;}.b-a{fill:#fff;} Grams …" at bounding box center [496, 232] width 732 height 223
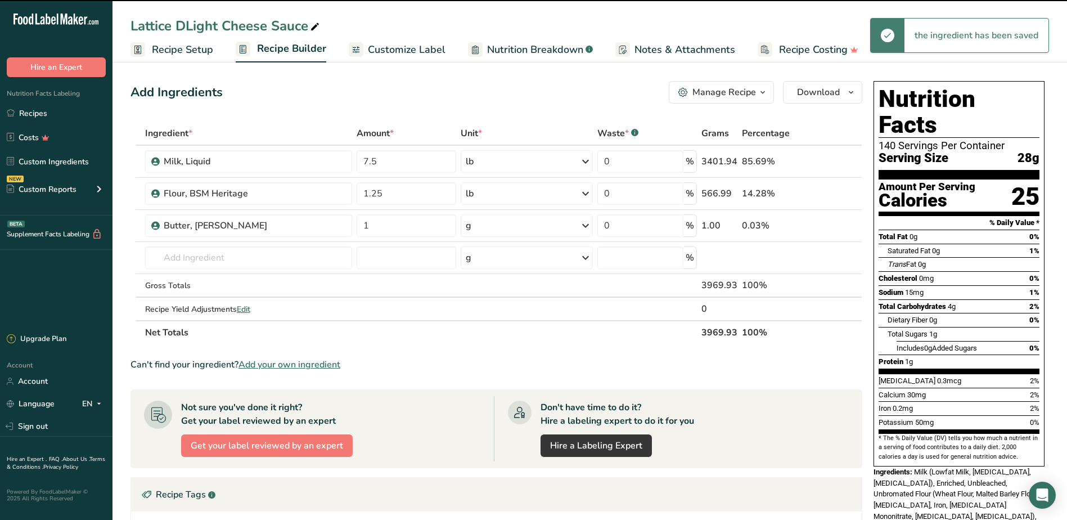
click at [587, 226] on icon at bounding box center [585, 225] width 13 height 20
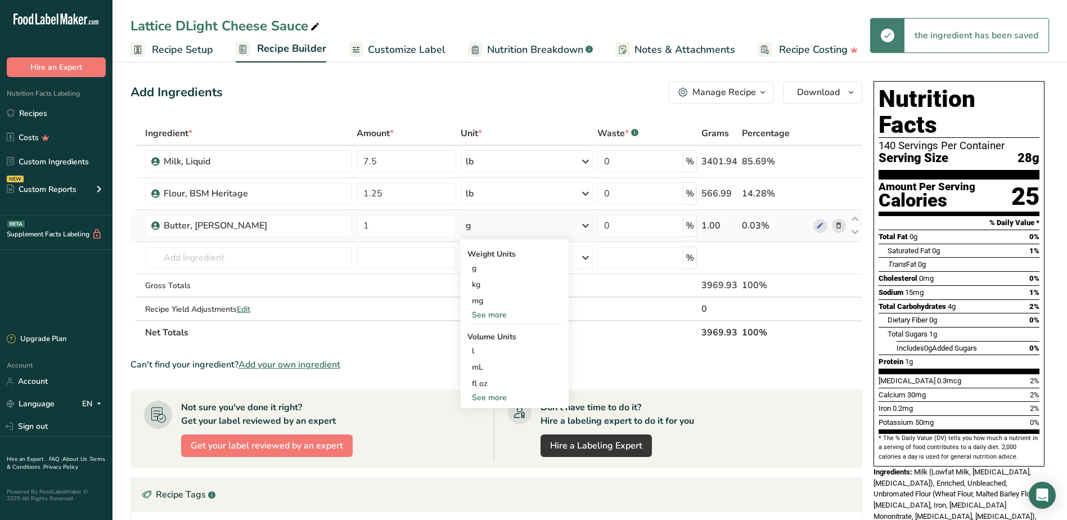
click at [497, 317] on div "See more" at bounding box center [514, 315] width 94 height 12
click at [479, 330] on div "lb" at bounding box center [514, 333] width 94 height 16
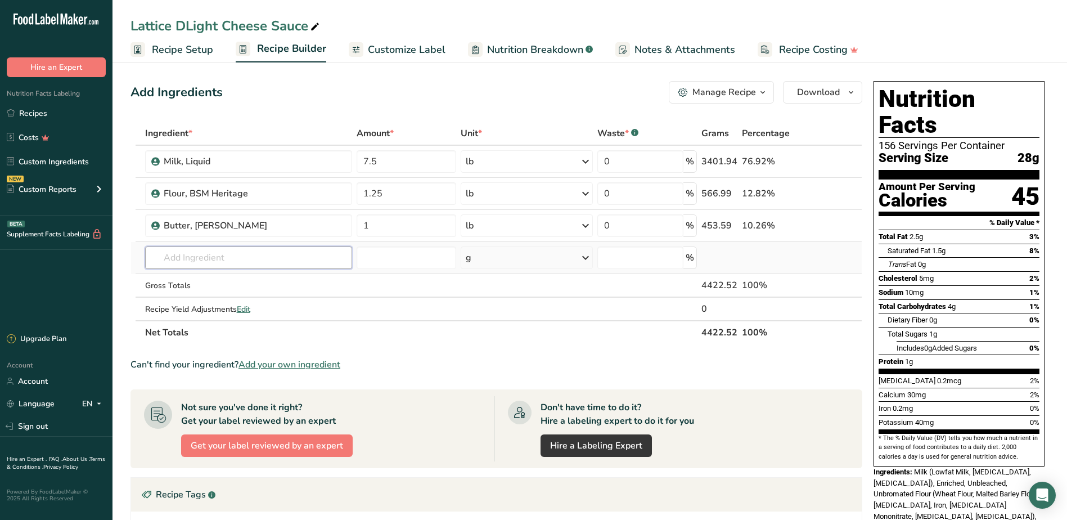
click at [227, 258] on input "text" at bounding box center [249, 257] width 208 height 22
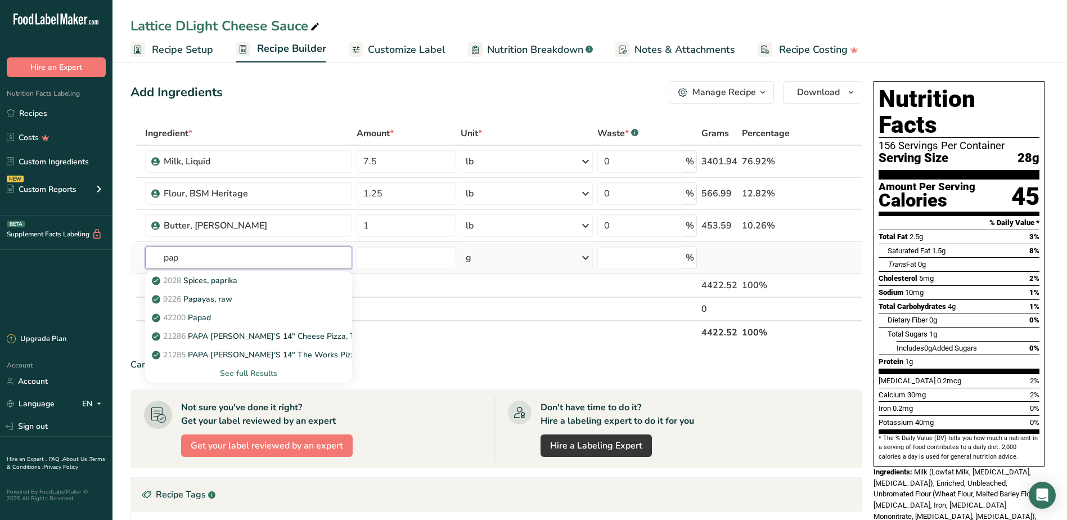
type input "pap"
click at [237, 376] on div "See full Results" at bounding box center [249, 373] width 190 height 12
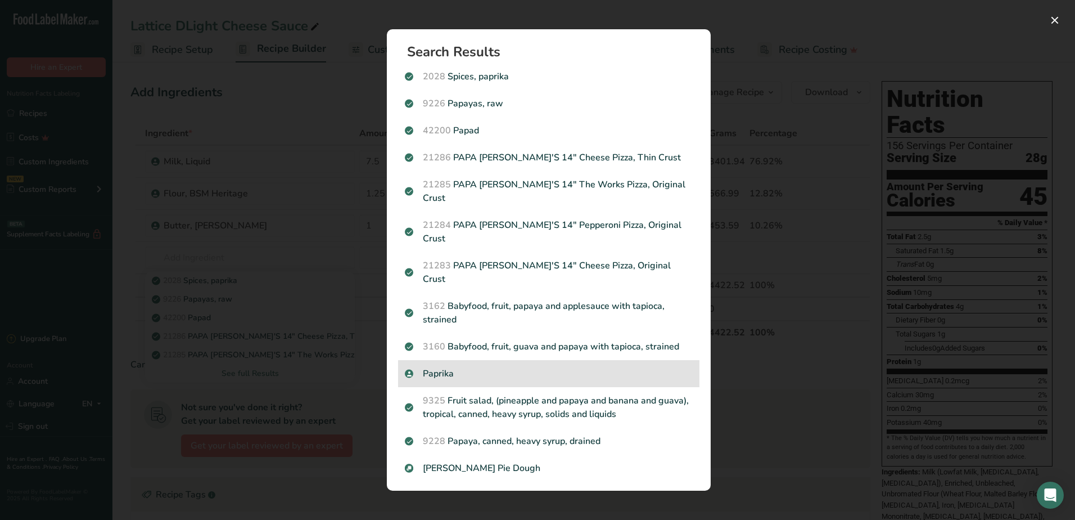
click at [440, 367] on p "Paprika" at bounding box center [549, 373] width 288 height 13
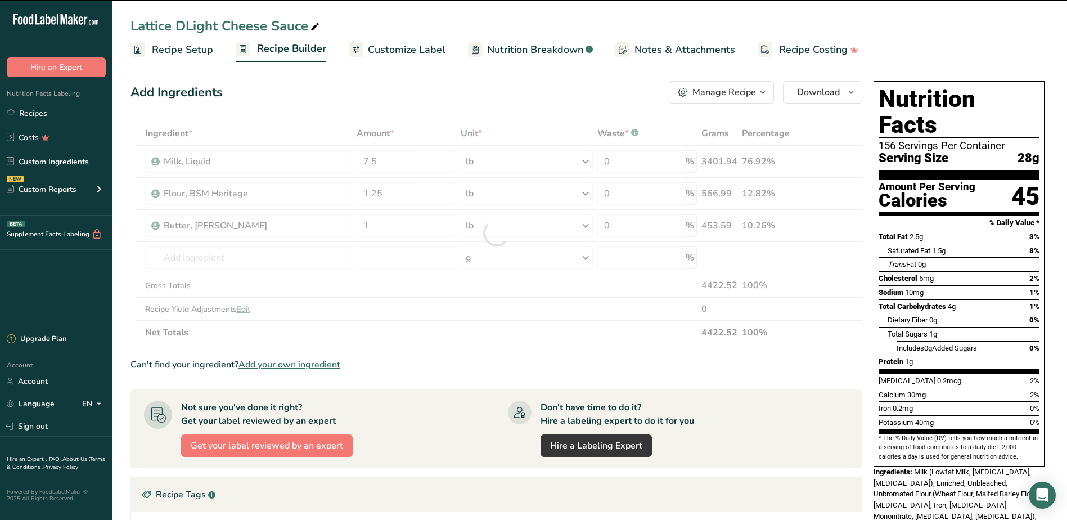
type input "0"
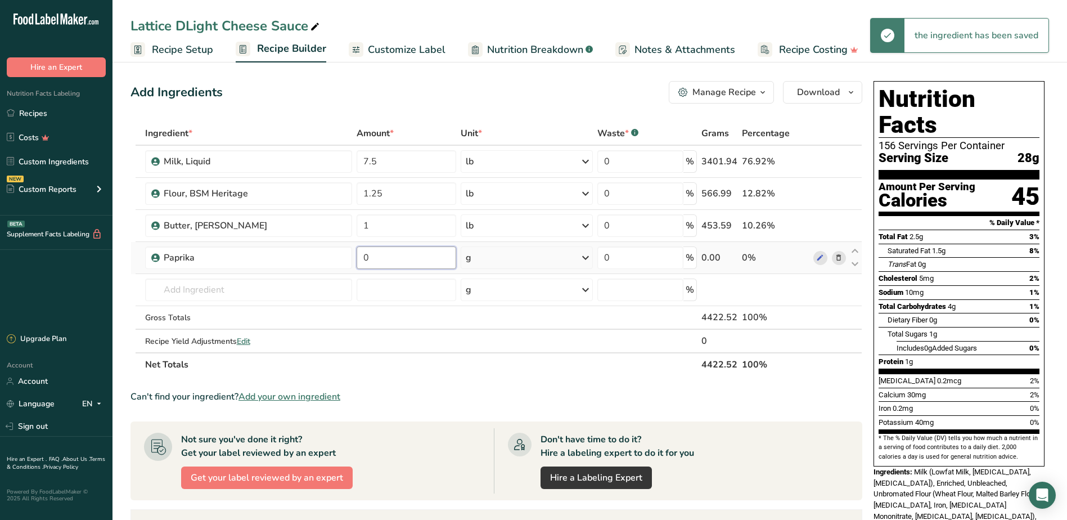
click at [381, 260] on input "0" at bounding box center [407, 257] width 100 height 22
type input "0.01"
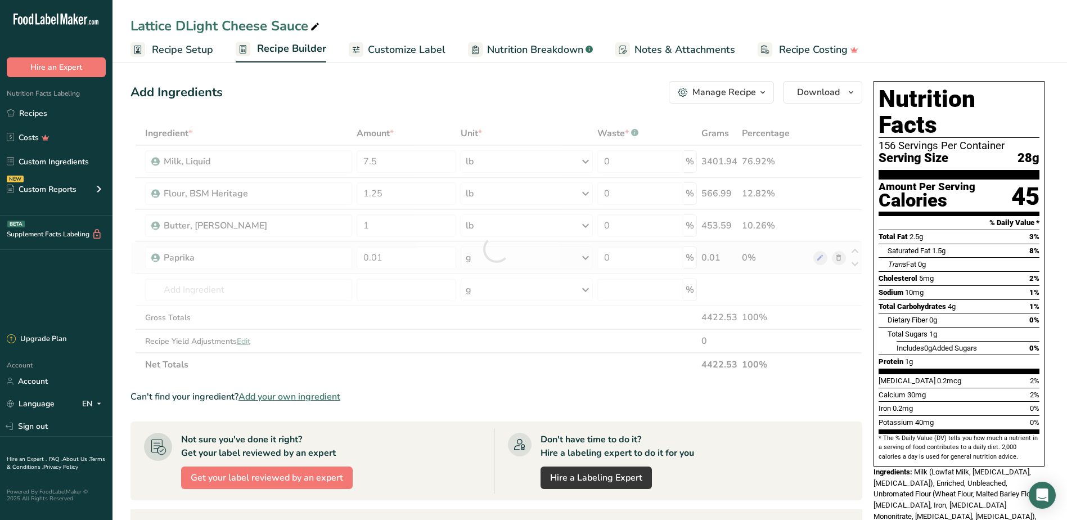
click at [589, 256] on div "Ingredient * Amount * Unit * Waste * .a-a{fill:#347362;}.b-a{fill:#fff;} Grams …" at bounding box center [496, 248] width 732 height 255
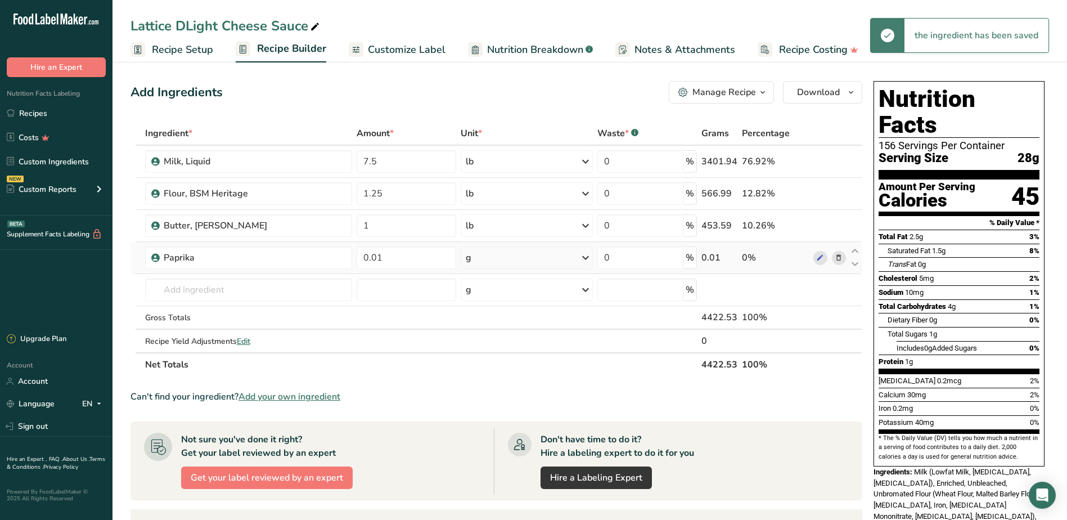
click at [583, 260] on icon at bounding box center [585, 257] width 13 height 20
click at [501, 348] on div "See more" at bounding box center [514, 347] width 94 height 12
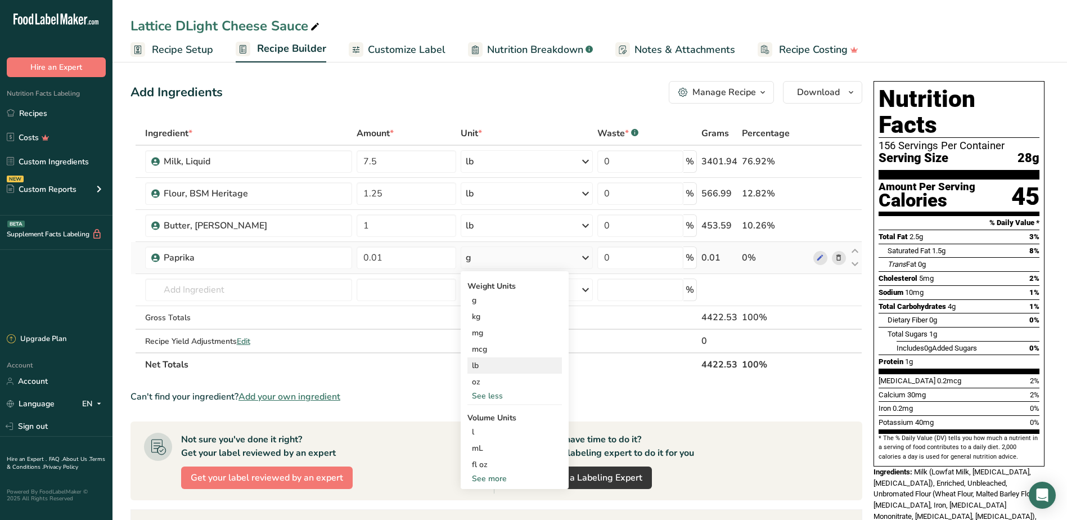
click at [490, 365] on div "lb" at bounding box center [514, 365] width 94 height 16
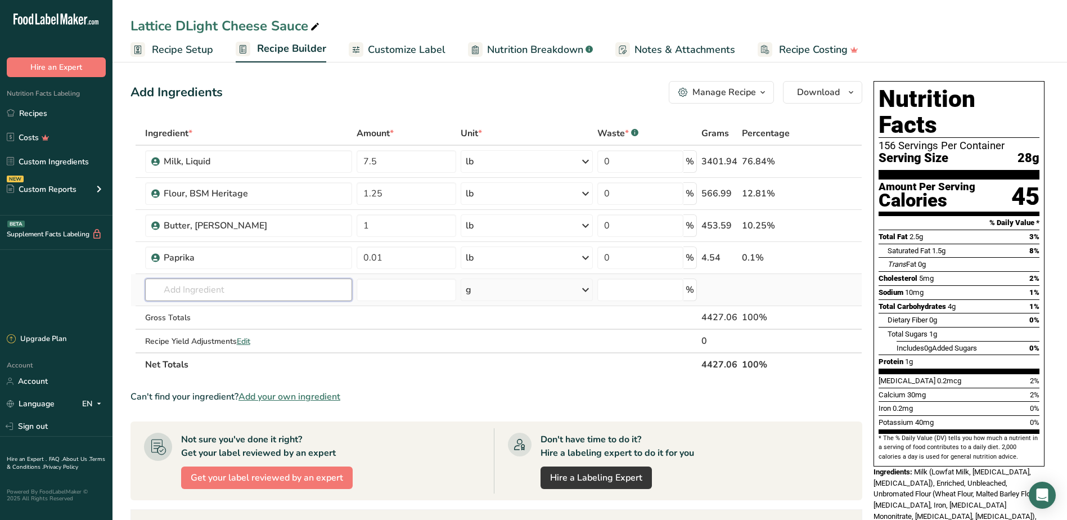
click at [215, 287] on input "text" at bounding box center [249, 289] width 208 height 22
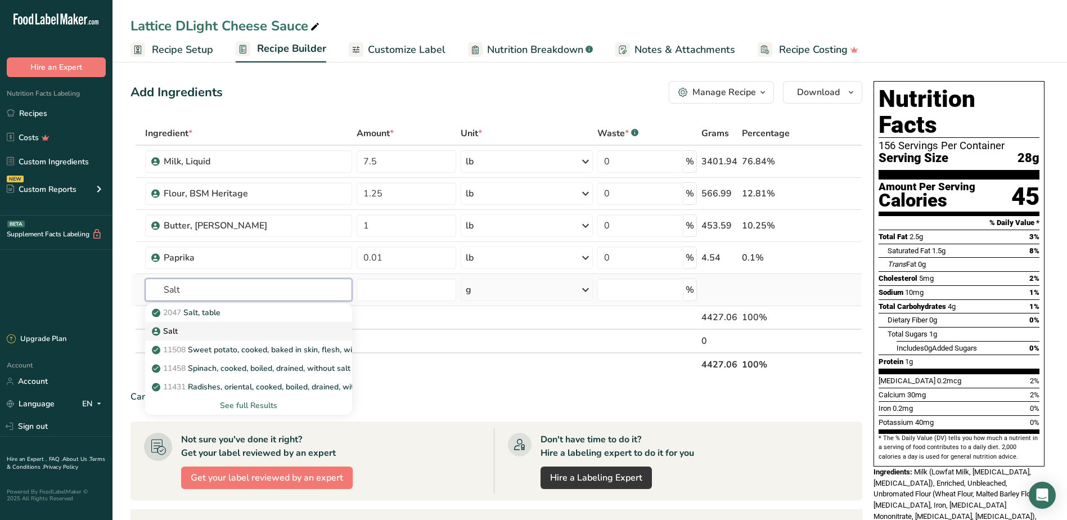
type input "Salt"
click at [177, 331] on p "Salt" at bounding box center [166, 331] width 24 height 12
type input "Salt"
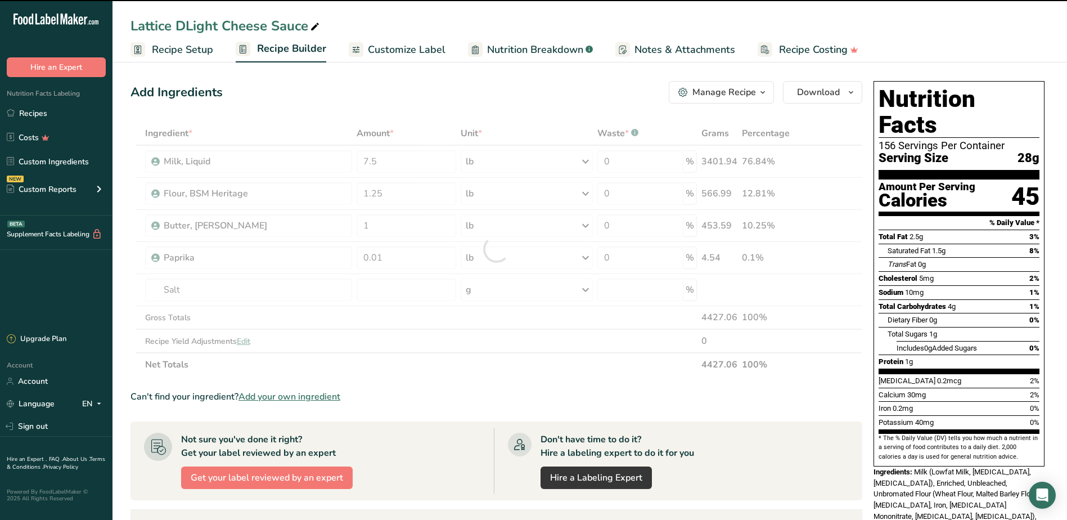
type input "0"
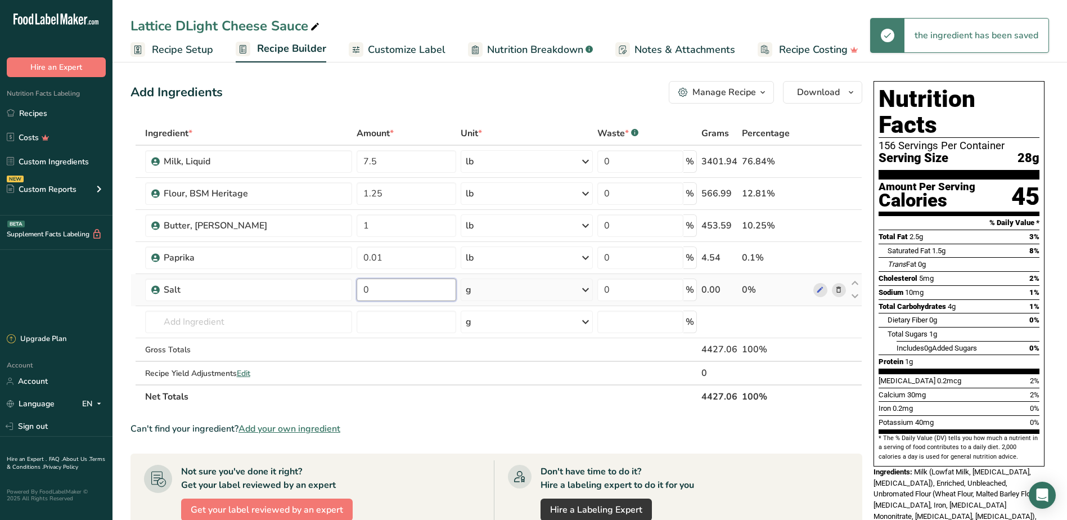
click at [395, 294] on input "0" at bounding box center [407, 289] width 100 height 22
type input "0.01"
click at [587, 290] on div "Ingredient * Amount * Unit * Waste * .a-a{fill:#347362;}.b-a{fill:#fff;} Grams …" at bounding box center [496, 264] width 732 height 287
click at [591, 294] on icon at bounding box center [585, 290] width 13 height 20
click at [497, 376] on div "See more" at bounding box center [514, 379] width 94 height 12
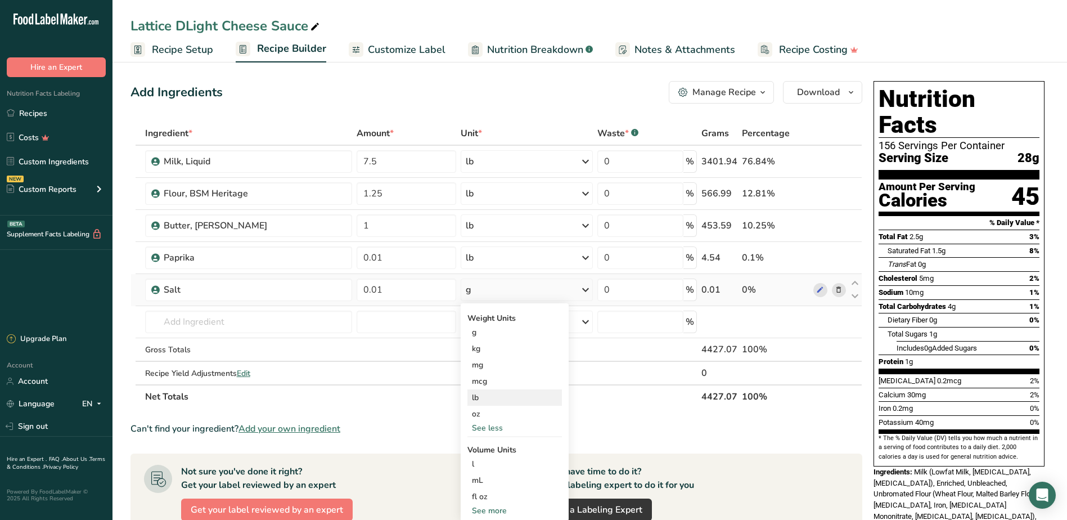
click at [489, 397] on div "lb" at bounding box center [514, 397] width 94 height 16
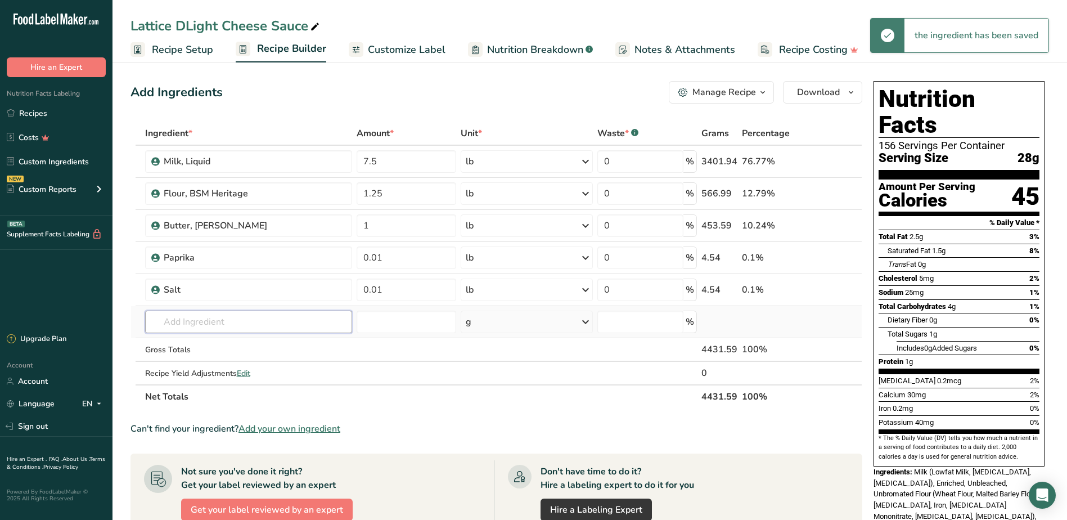
click at [193, 320] on input "text" at bounding box center [249, 321] width 208 height 22
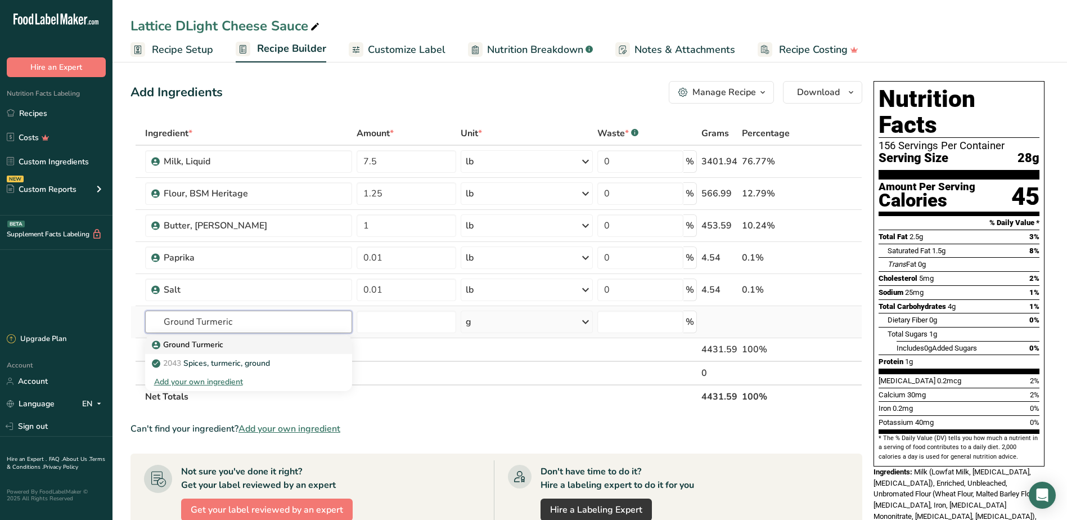
type input "Ground Turmeric"
click at [196, 346] on p "Ground Turmeric" at bounding box center [188, 345] width 69 height 12
type input "Ground Turmeric"
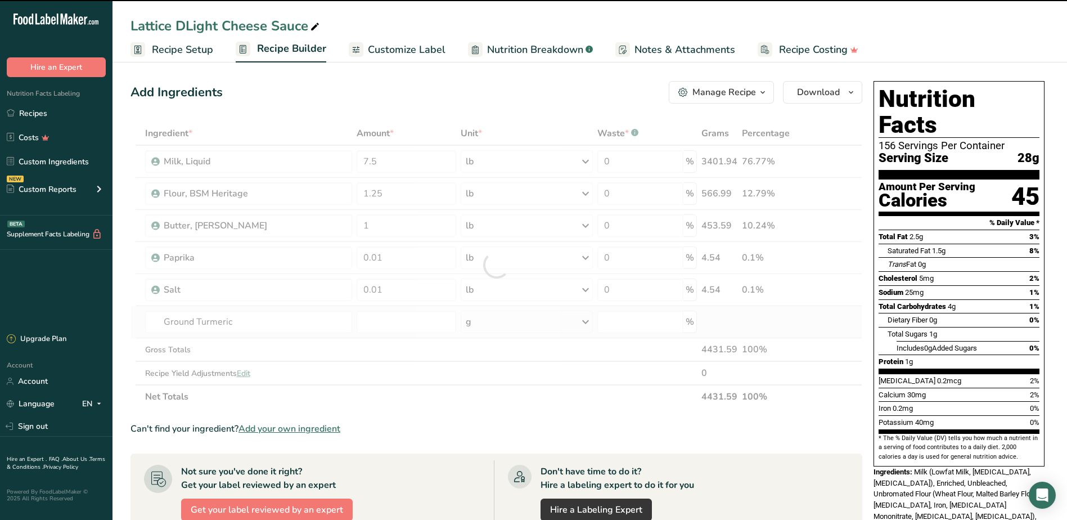
type input "0"
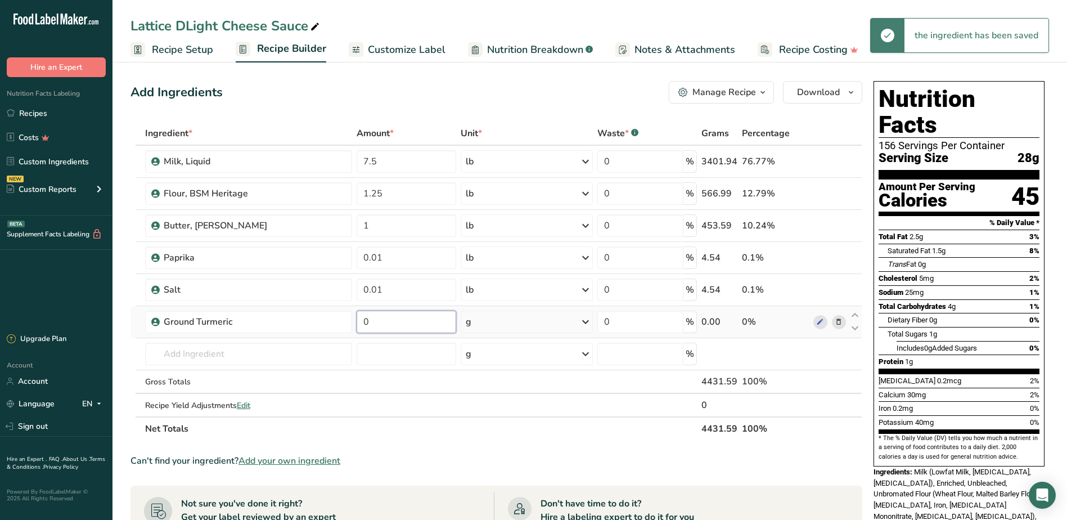
click at [373, 314] on input "0" at bounding box center [407, 321] width 100 height 22
type input "0.01"
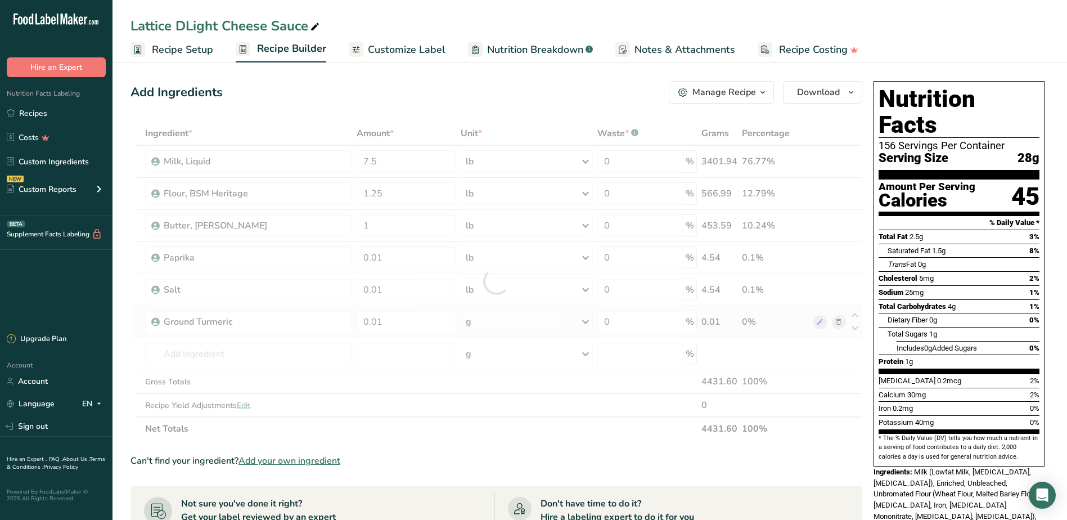
click at [589, 325] on div "Ingredient * Amount * Unit * Waste * .a-a{fill:#347362;}.b-a{fill:#fff;} Grams …" at bounding box center [496, 280] width 732 height 319
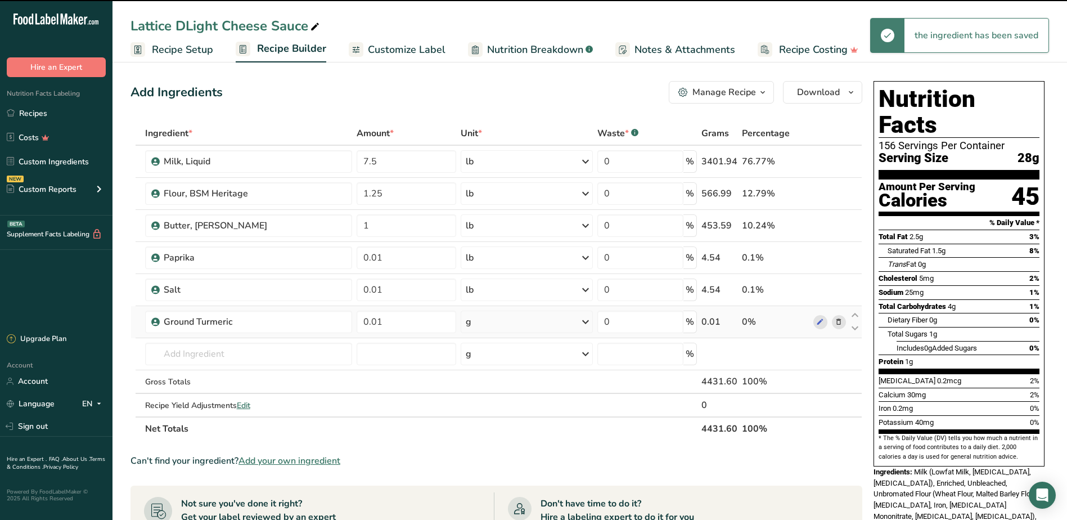
click at [588, 323] on icon at bounding box center [585, 322] width 13 height 20
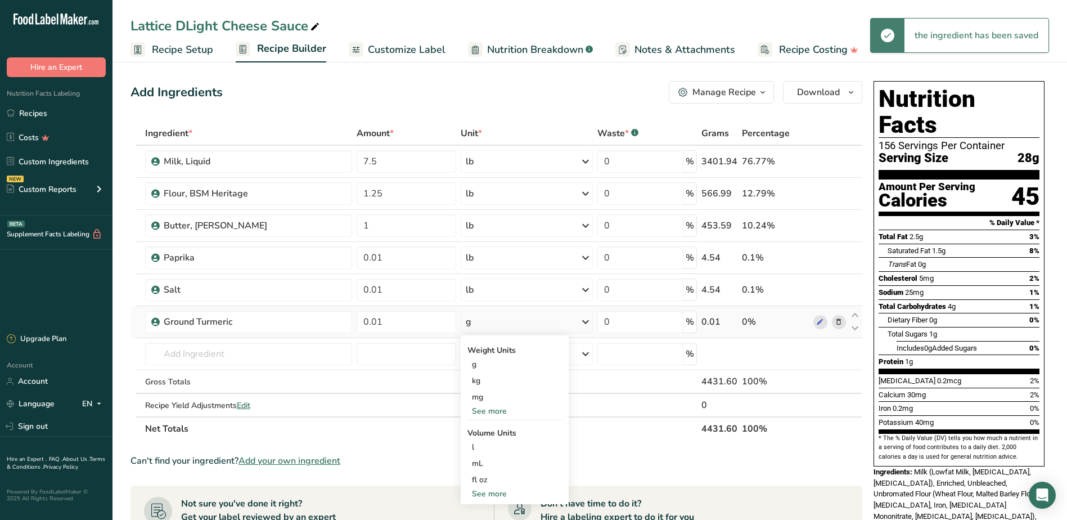
click at [503, 413] on div "See more" at bounding box center [514, 411] width 94 height 12
click at [489, 431] on div "lb" at bounding box center [514, 429] width 94 height 16
click at [159, 358] on input "text" at bounding box center [249, 354] width 208 height 22
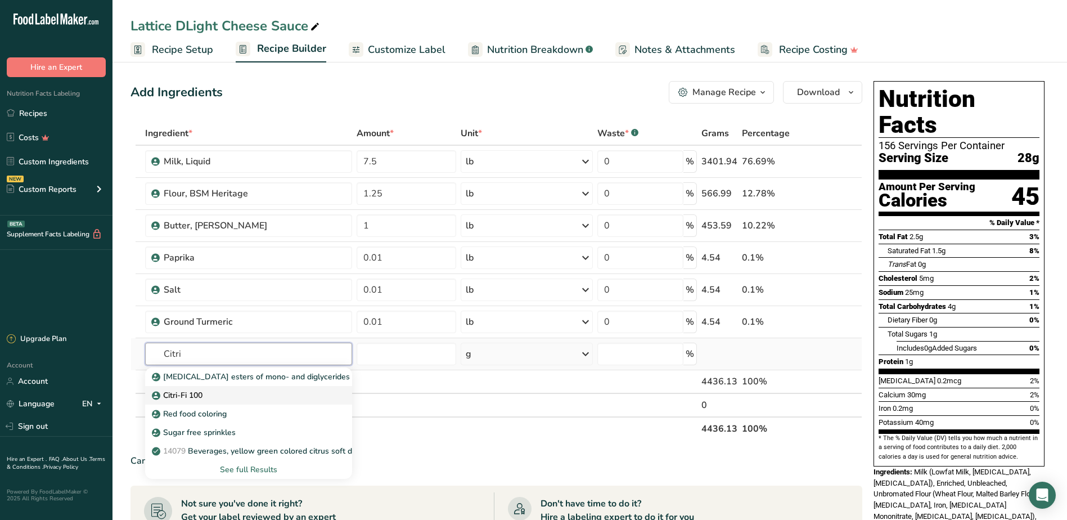
type input "Citri"
click at [197, 396] on p "Citri-Fi 100" at bounding box center [178, 395] width 48 height 12
type input "Citri-Fi 100"
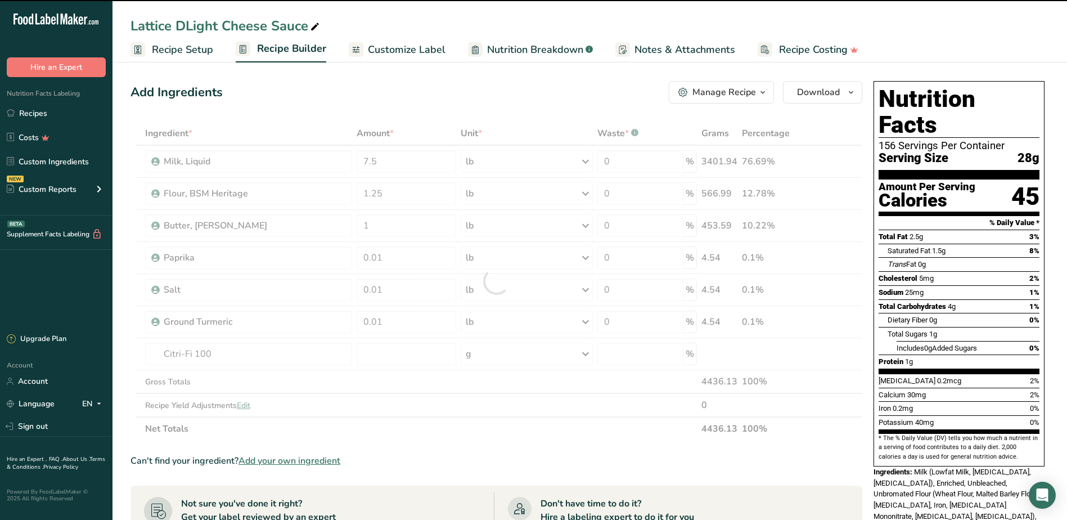
type input "0"
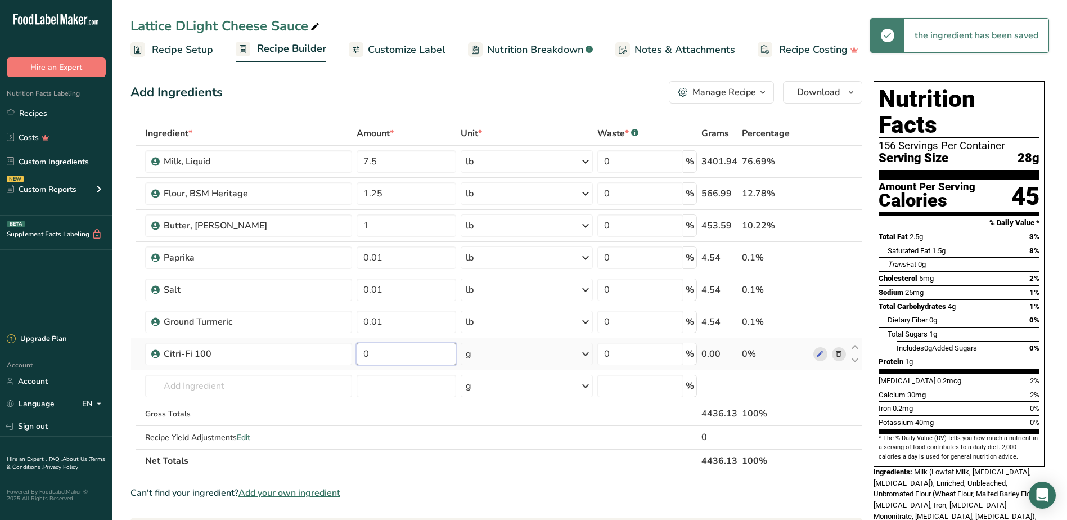
click at [406, 350] on input "0" at bounding box center [407, 354] width 100 height 22
type input "0.01"
click at [585, 352] on div "Ingredient * Amount * Unit * Waste * .a-a{fill:#347362;}.b-a{fill:#fff;} Grams …" at bounding box center [496, 296] width 732 height 351
click at [584, 357] on icon at bounding box center [585, 354] width 13 height 20
click at [504, 445] on div "See more" at bounding box center [514, 443] width 94 height 12
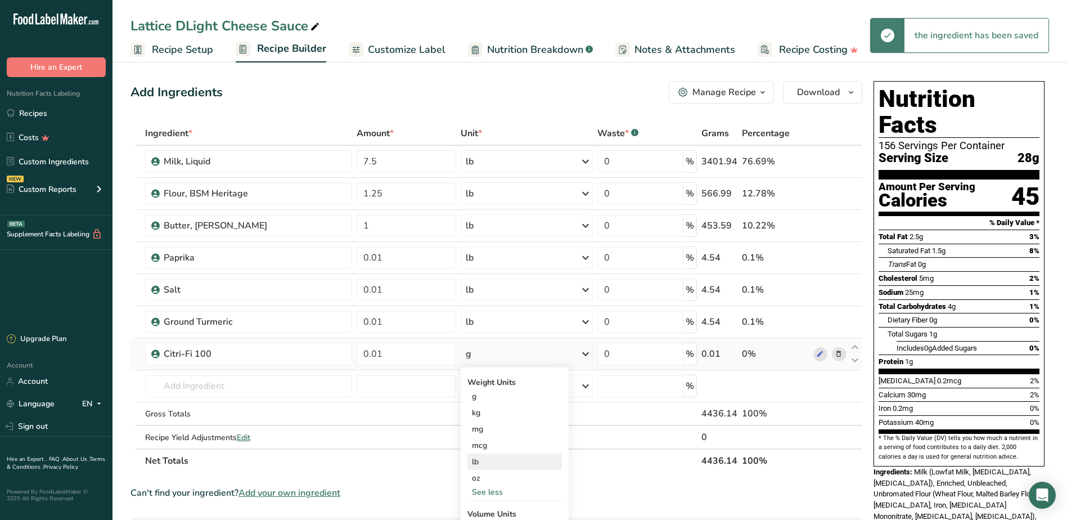
click at [490, 461] on div "lb" at bounding box center [514, 461] width 94 height 16
click at [262, 390] on input "text" at bounding box center [249, 386] width 208 height 22
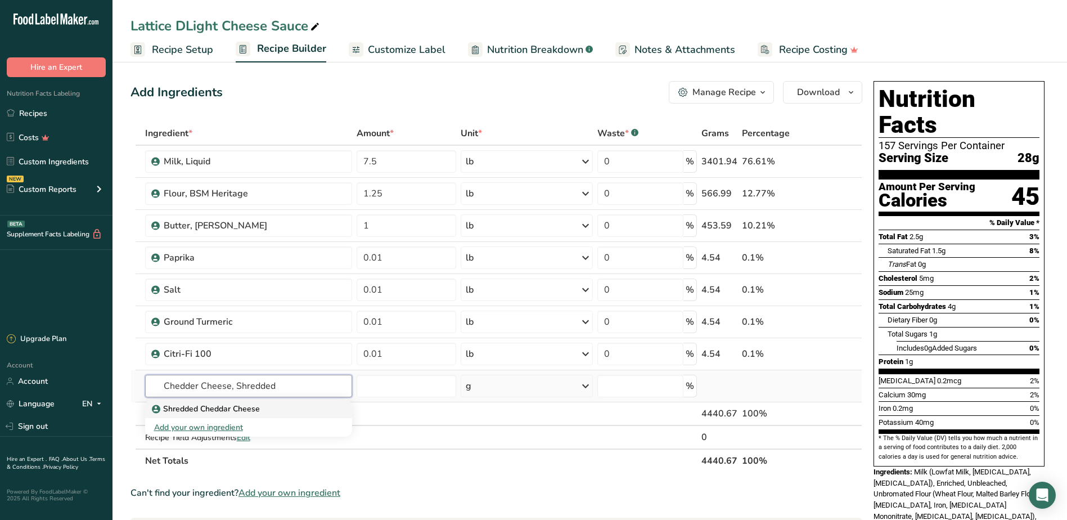
type input "Chedder Cheese, Shredded"
click at [192, 408] on p "Shredded Cheddar Cheese" at bounding box center [207, 409] width 106 height 12
type input "Shredded Cheddar Cheese"
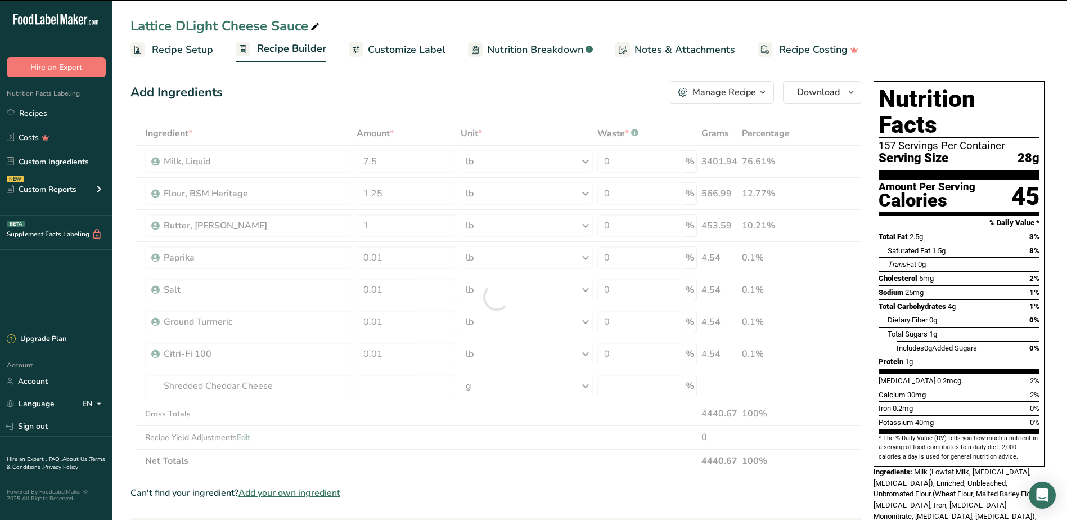
type input "0"
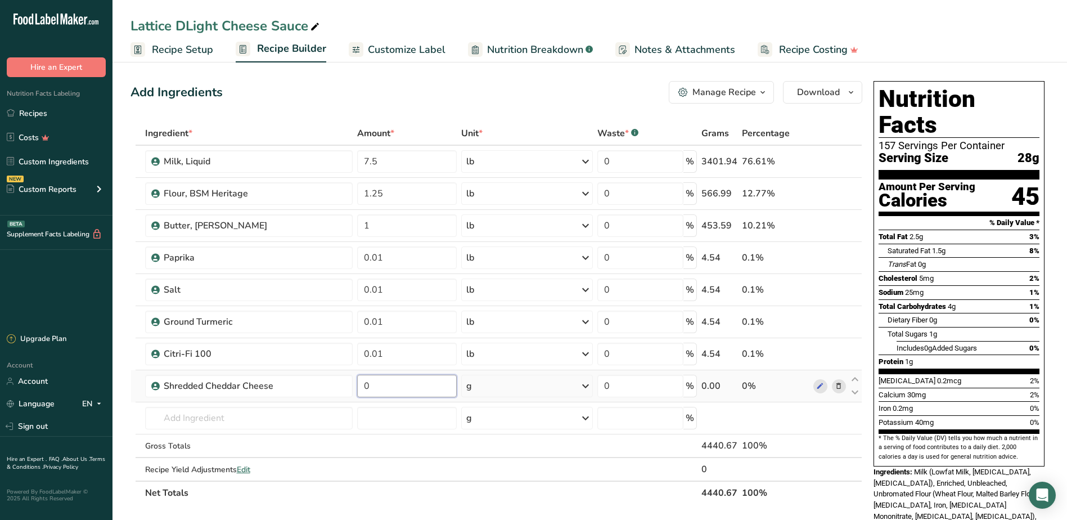
click at [400, 386] on input "0" at bounding box center [407, 386] width 100 height 22
type input "6"
click at [588, 387] on div "Ingredient * Amount * Unit * Waste * .a-a{fill:#347362;}.b-a{fill:#fff;} Grams …" at bounding box center [496, 312] width 732 height 383
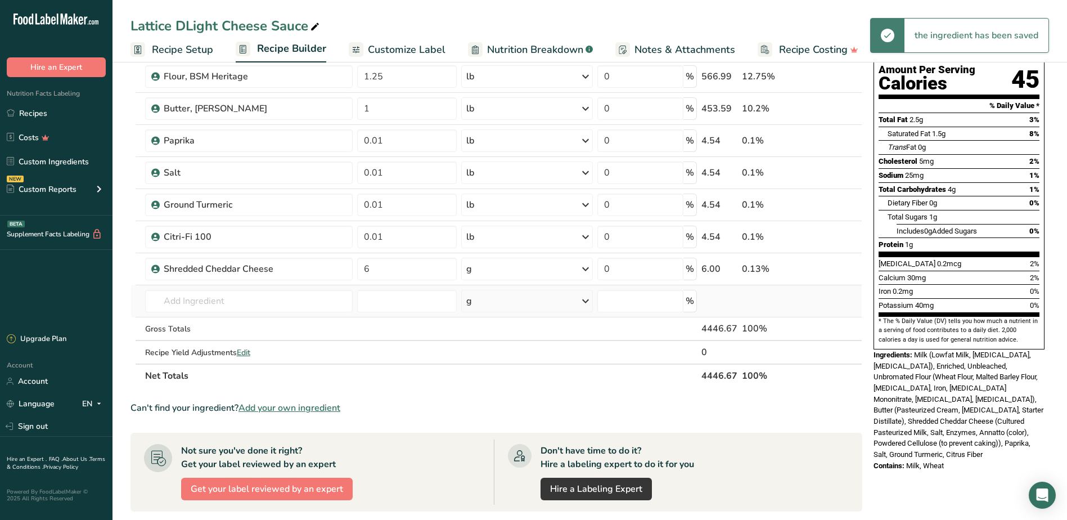
scroll to position [169, 0]
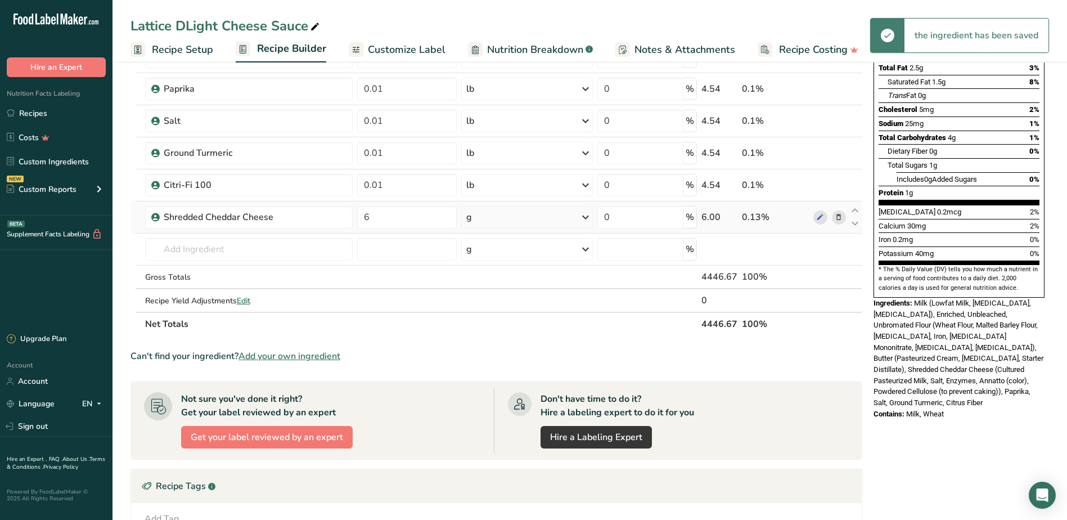
click at [583, 218] on icon at bounding box center [585, 217] width 13 height 20
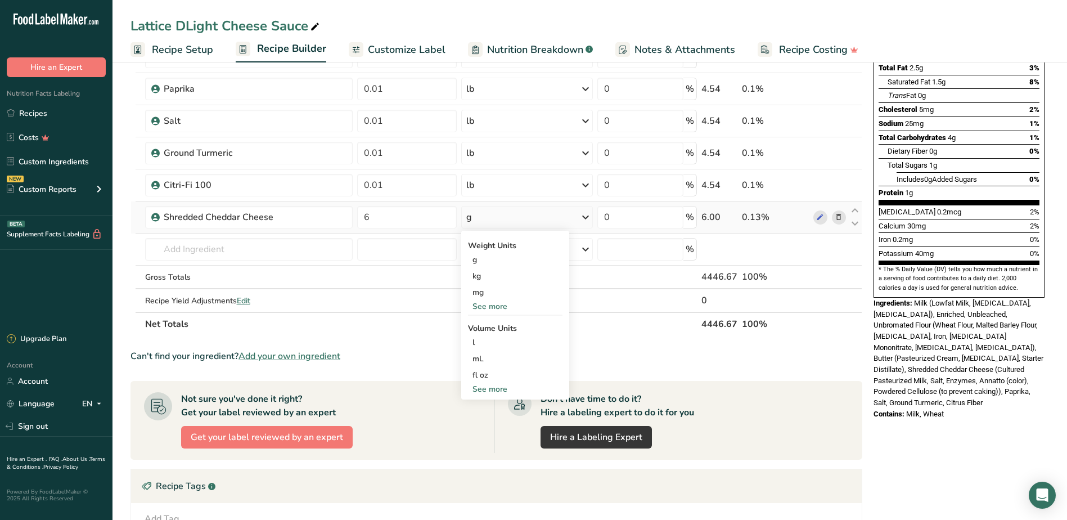
click at [509, 306] on div "See more" at bounding box center [515, 306] width 94 height 12
click at [496, 326] on div "lb" at bounding box center [515, 325] width 94 height 16
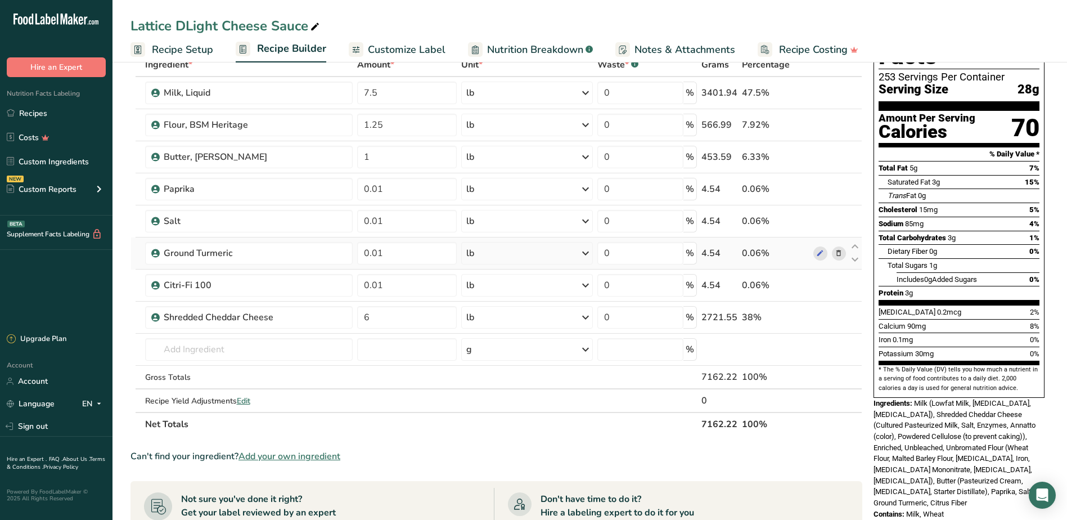
scroll to position [0, 0]
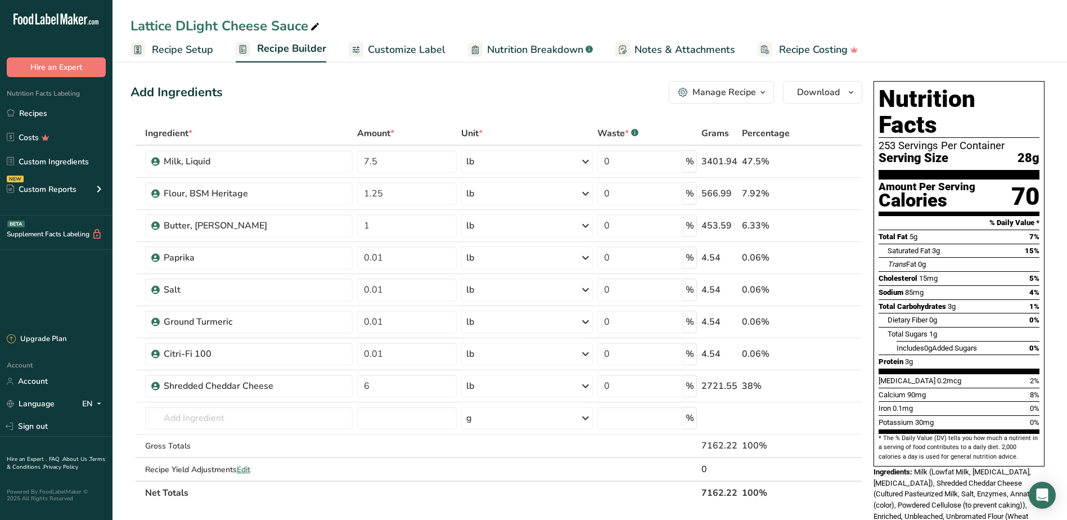
click at [589, 89] on div "Add Ingredients Manage Recipe Delete Recipe Duplicate Recipe Scale Recipe Save …" at bounding box center [496, 92] width 732 height 22
click at [50, 116] on link "Recipes" at bounding box center [56, 112] width 112 height 21
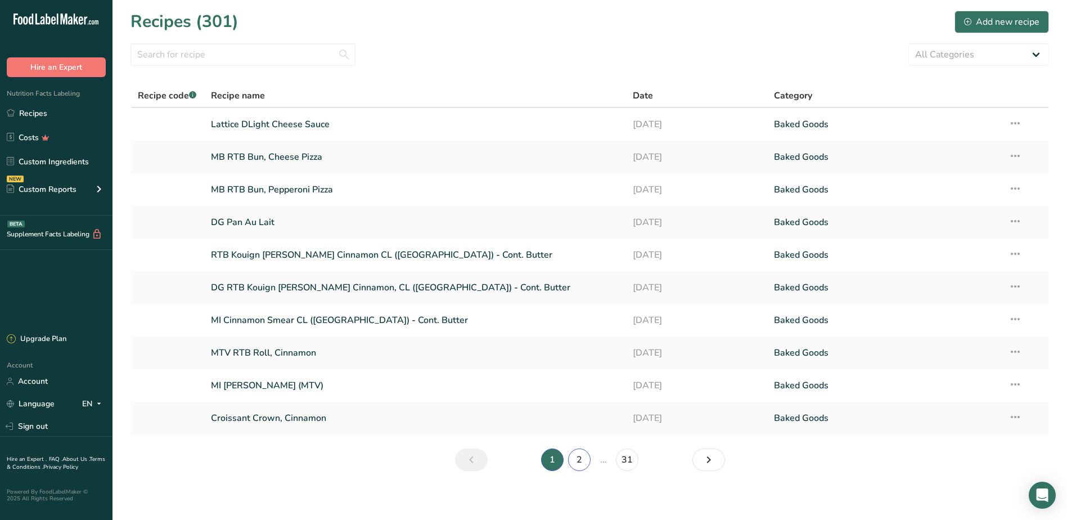
click at [584, 462] on link "2" at bounding box center [579, 459] width 22 height 22
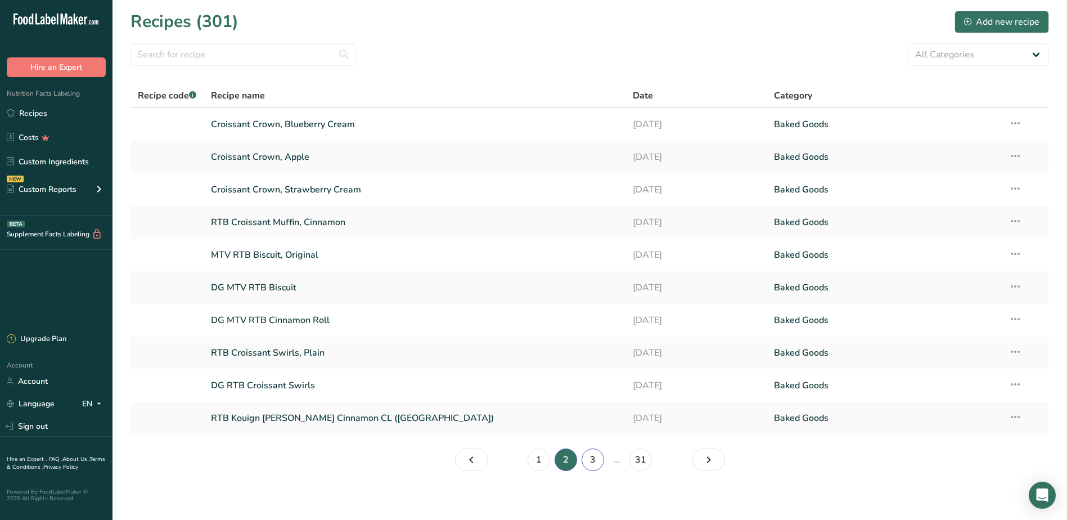
click at [596, 460] on link "3" at bounding box center [593, 459] width 22 height 22
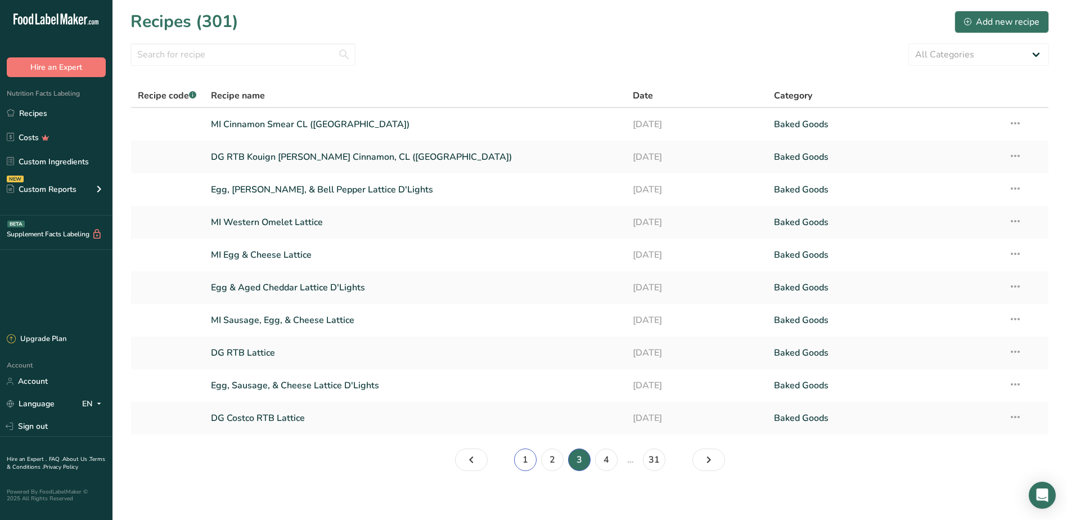
click at [529, 467] on link "1" at bounding box center [525, 459] width 22 height 22
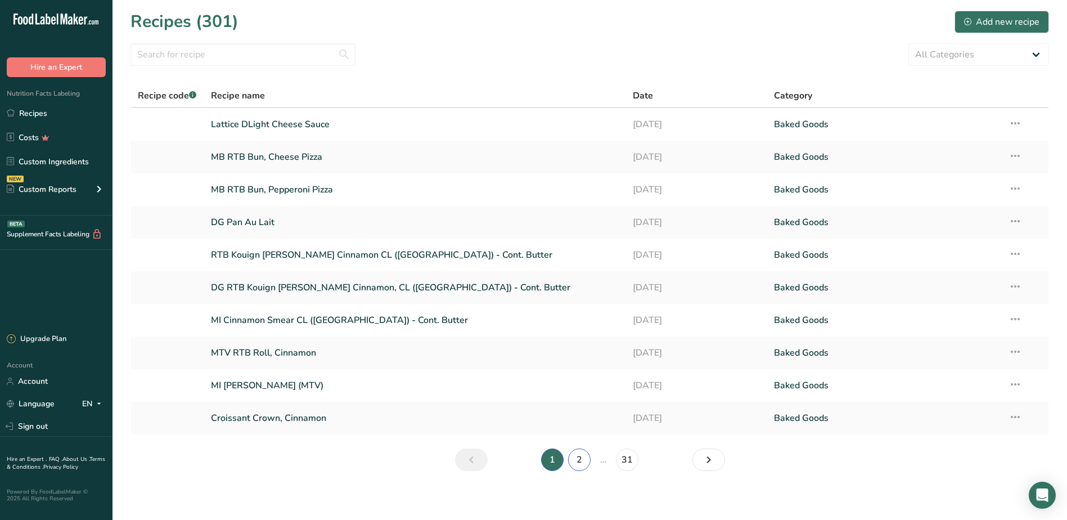
click at [573, 462] on link "2" at bounding box center [579, 459] width 22 height 22
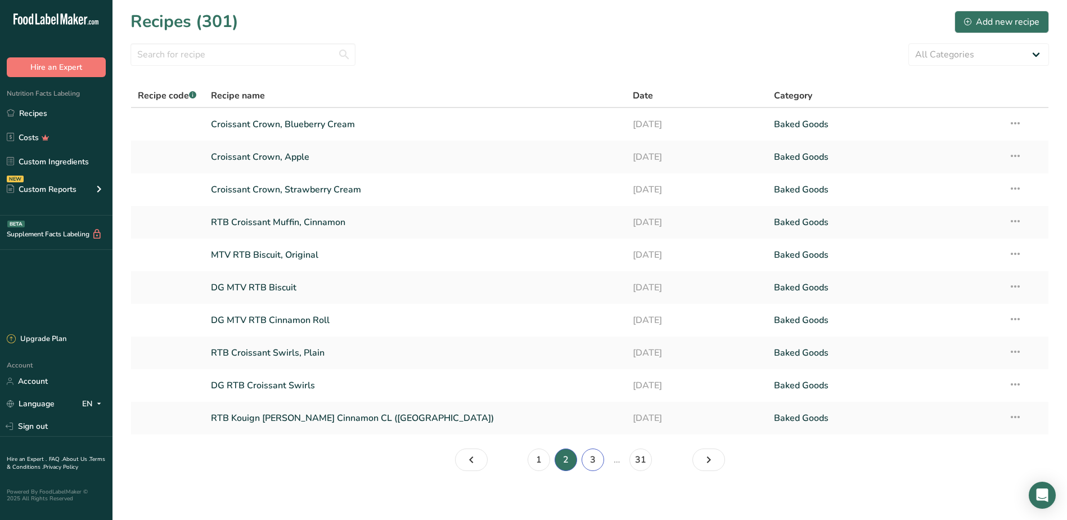
click at [600, 463] on link "3" at bounding box center [593, 459] width 22 height 22
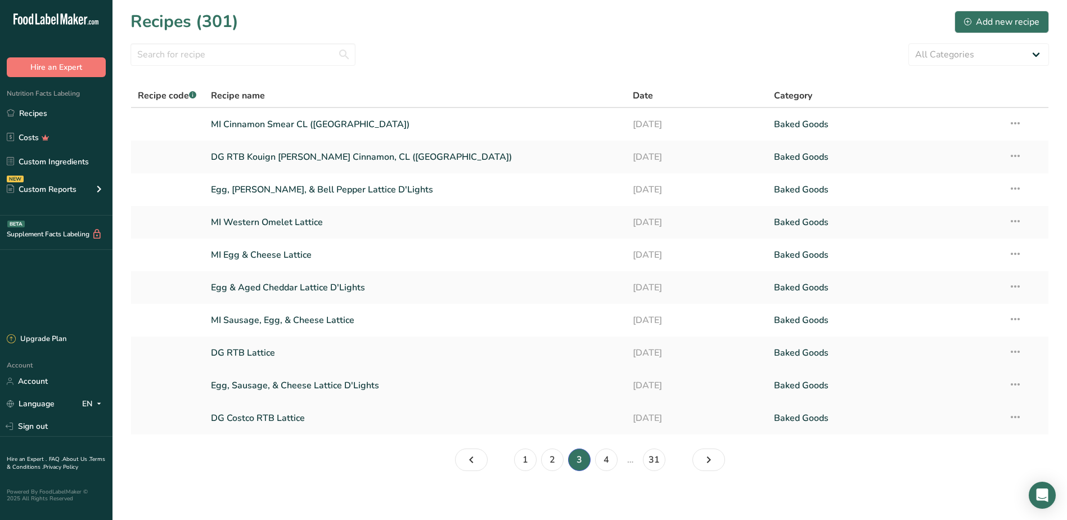
click at [321, 390] on link "Egg, Sausage, & Cheese Lattice D'Lights" at bounding box center [415, 385] width 409 height 24
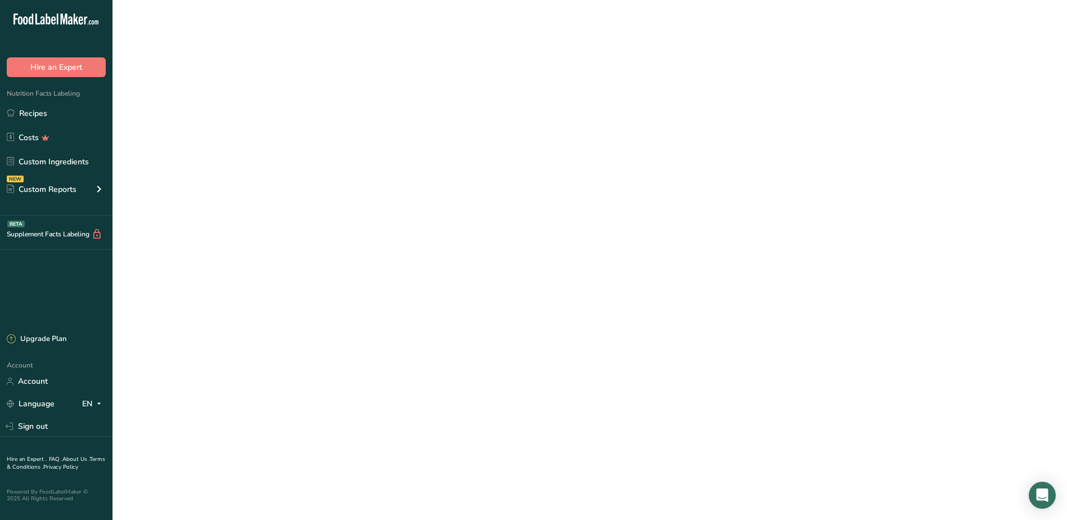
click at [321, 390] on link "Egg, Sausage, & Cheese Lattice D'Lights" at bounding box center [415, 385] width 409 height 24
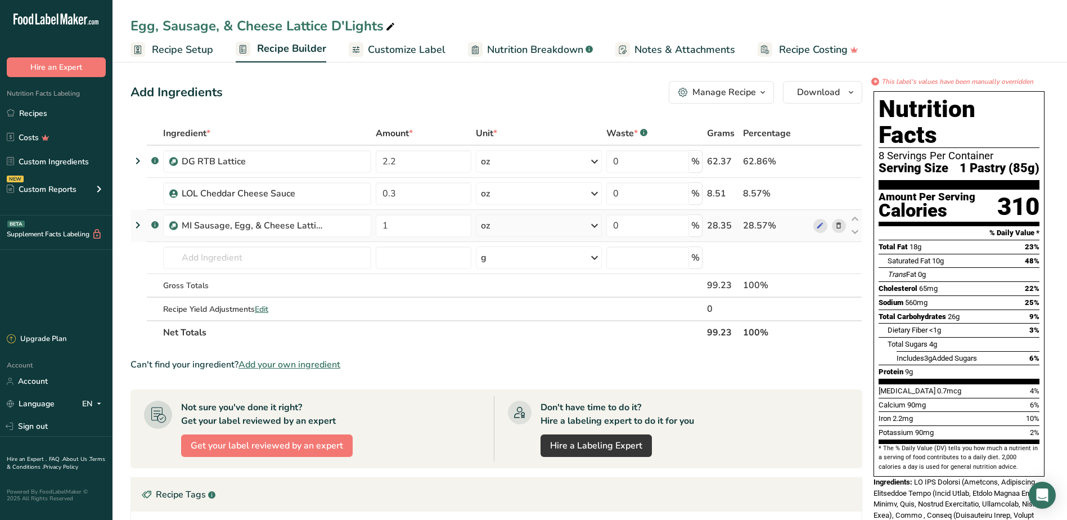
click at [139, 228] on icon at bounding box center [137, 225] width 13 height 20
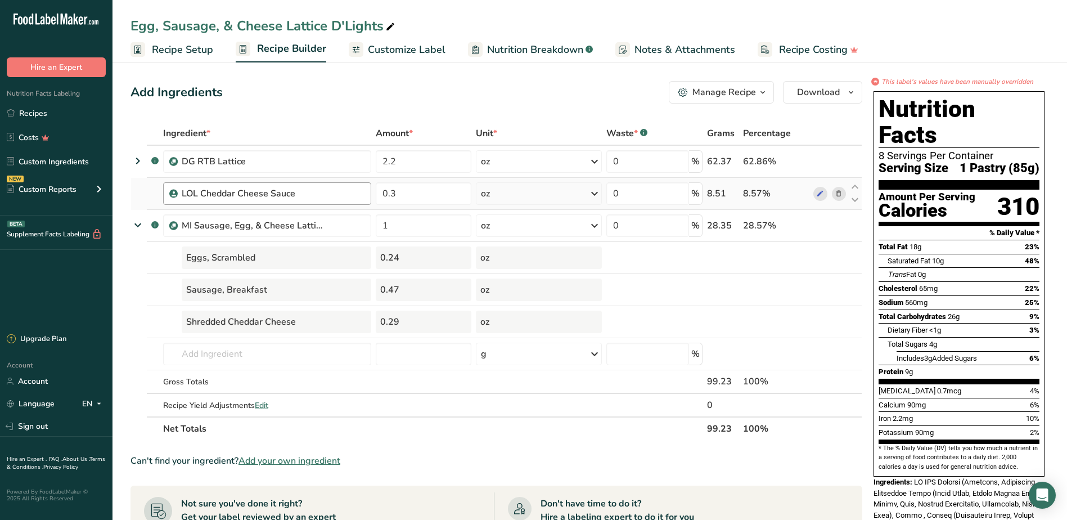
click at [350, 195] on div "LOL Cheddar Cheese Sauce" at bounding box center [273, 193] width 183 height 13
click at [839, 192] on icon at bounding box center [839, 194] width 8 height 12
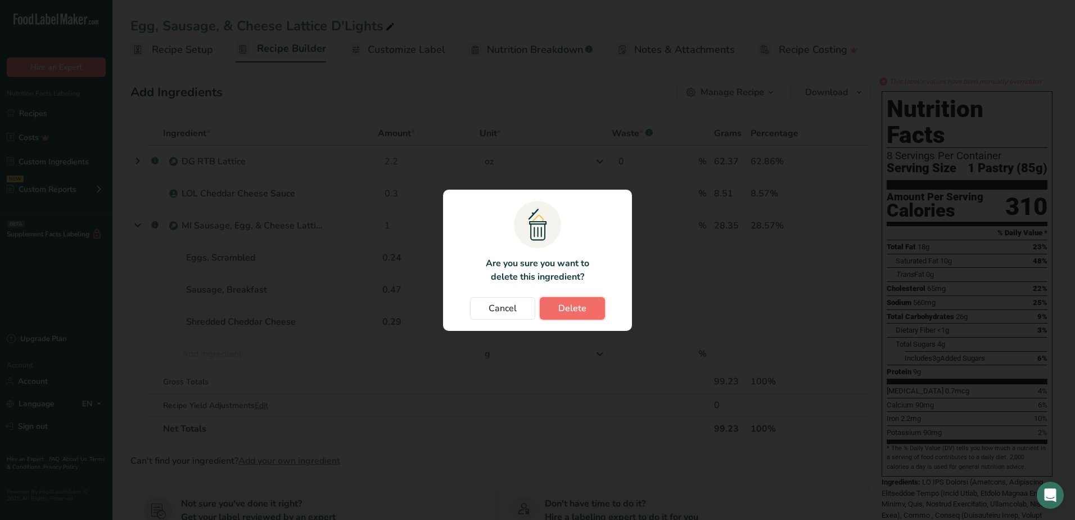
click at [555, 313] on button "Delete" at bounding box center [572, 308] width 65 height 22
type input "1"
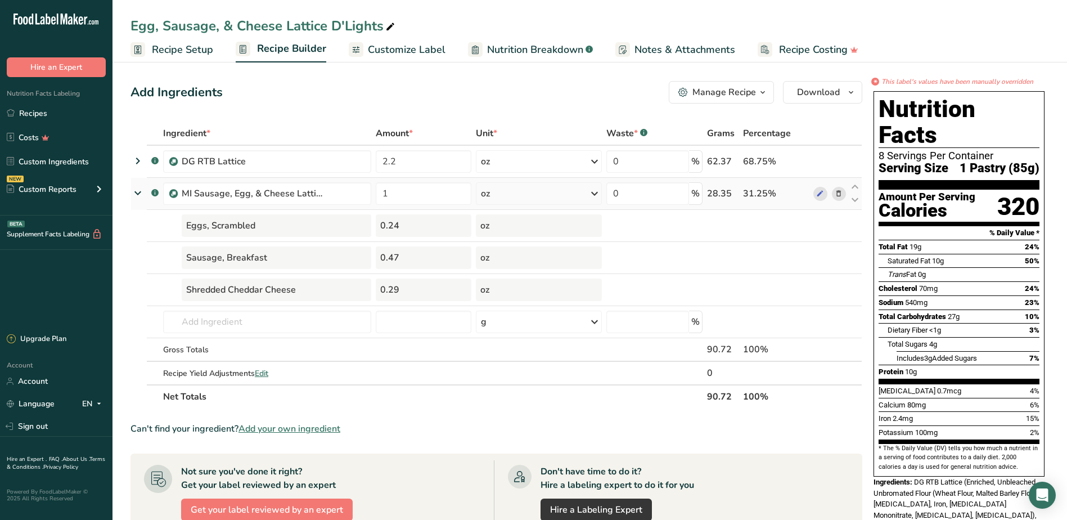
click at [134, 193] on icon at bounding box center [138, 192] width 20 height 13
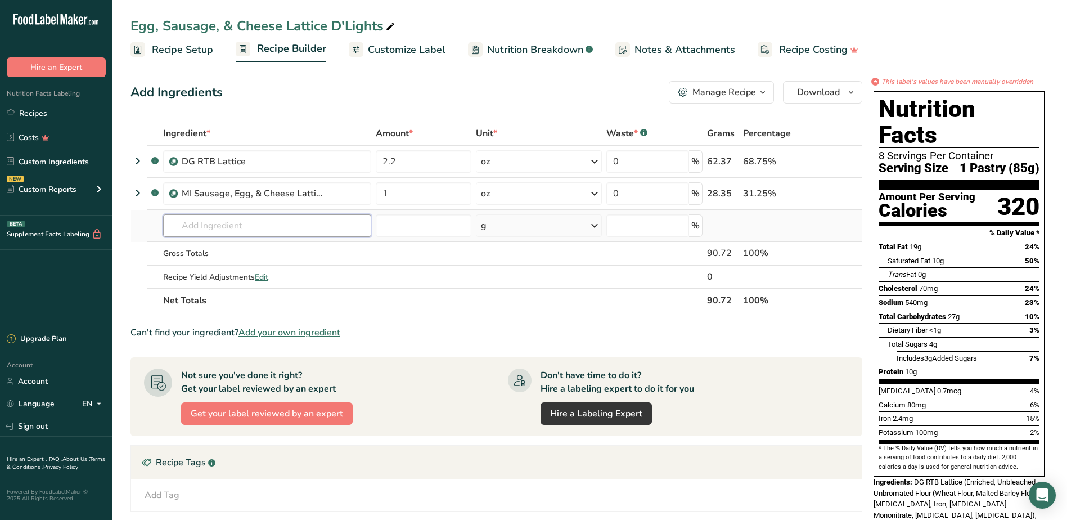
click at [199, 228] on input "text" at bounding box center [267, 225] width 208 height 22
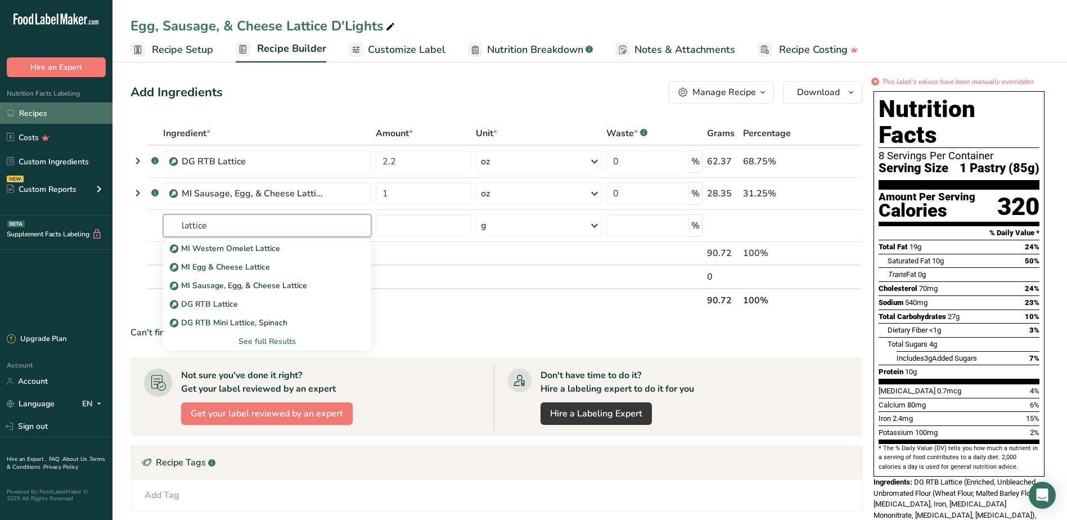
type input "lattice"
click at [40, 113] on link "Recipes" at bounding box center [56, 112] width 112 height 21
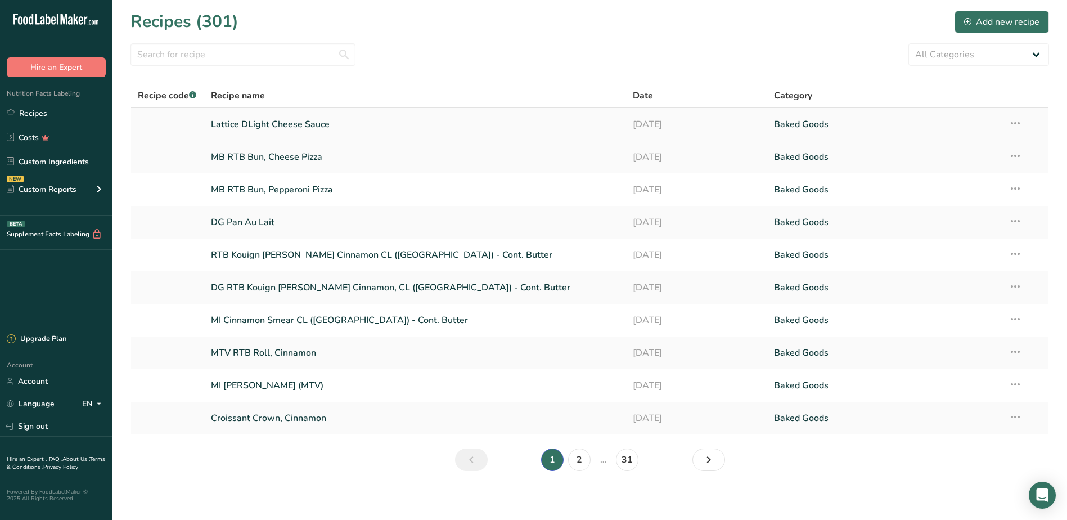
click at [282, 127] on link "Lattice DLight Cheese Sauce" at bounding box center [415, 124] width 409 height 24
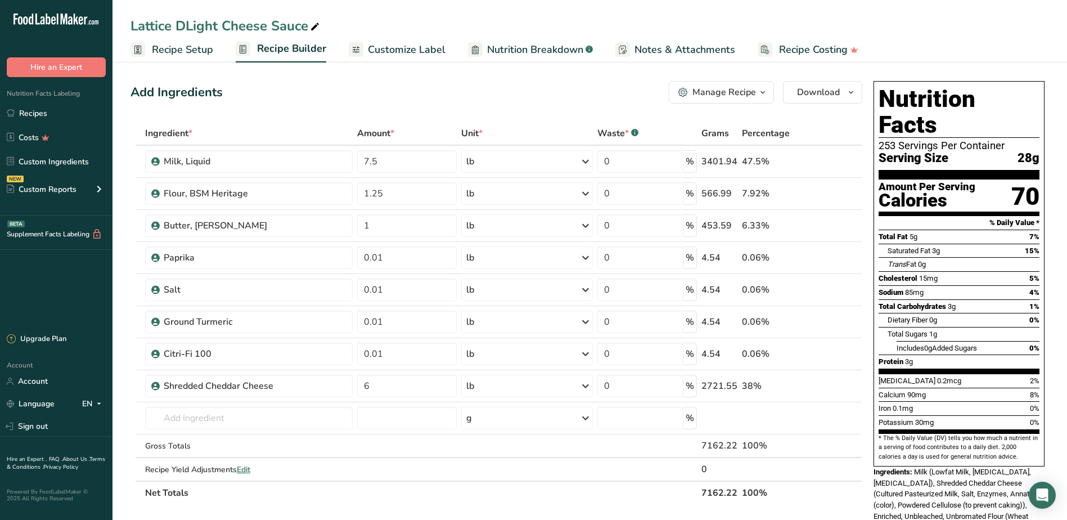
click at [734, 93] on div "Manage Recipe" at bounding box center [724, 91] width 64 height 13
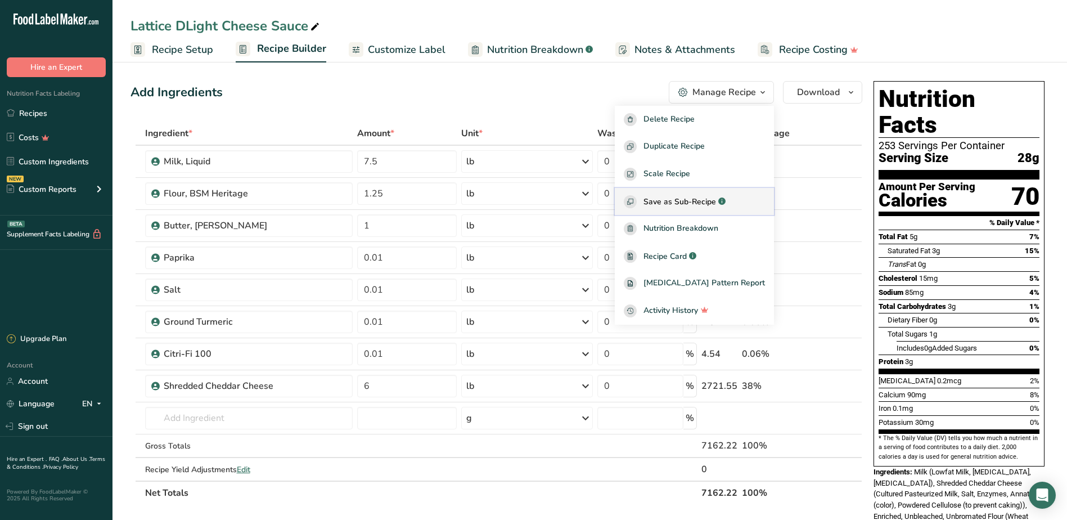
click at [691, 204] on span "Save as Sub-Recipe" at bounding box center [679, 202] width 73 height 12
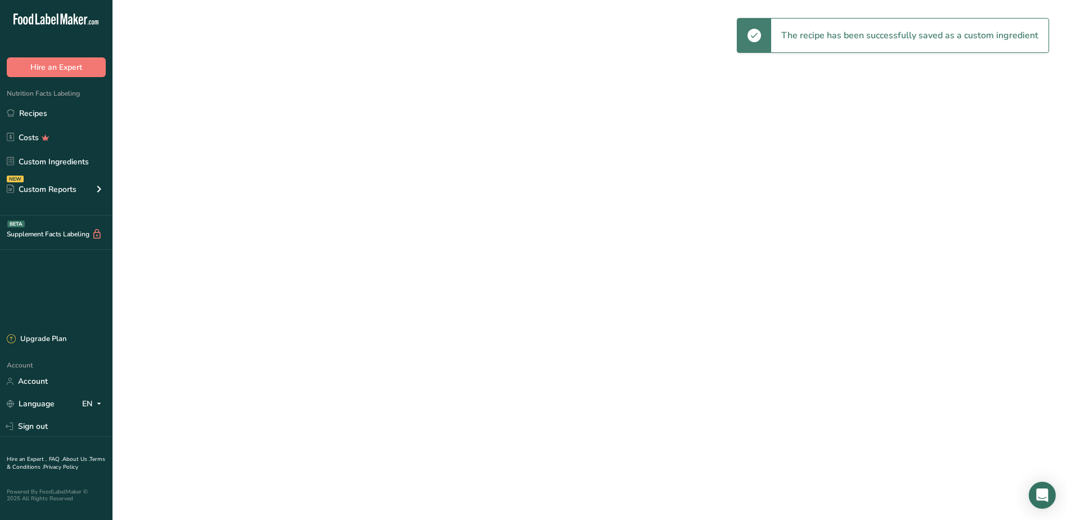
select select "30"
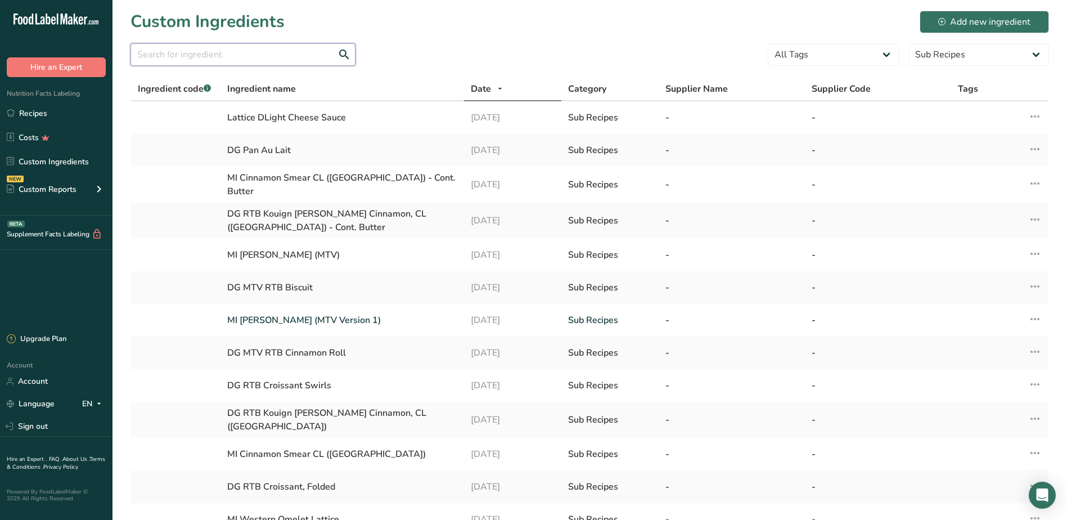
click at [184, 58] on input "text" at bounding box center [242, 54] width 225 height 22
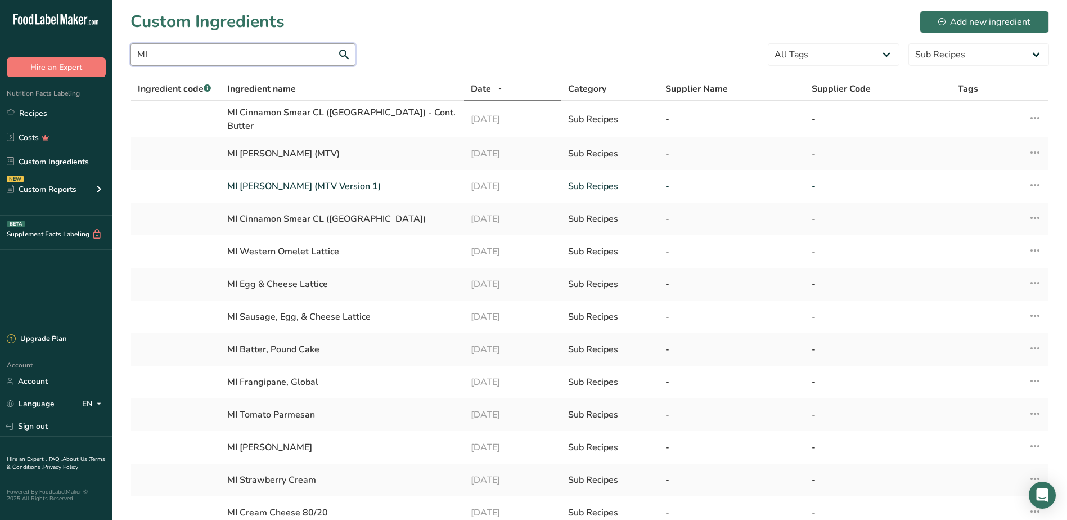
type input "M"
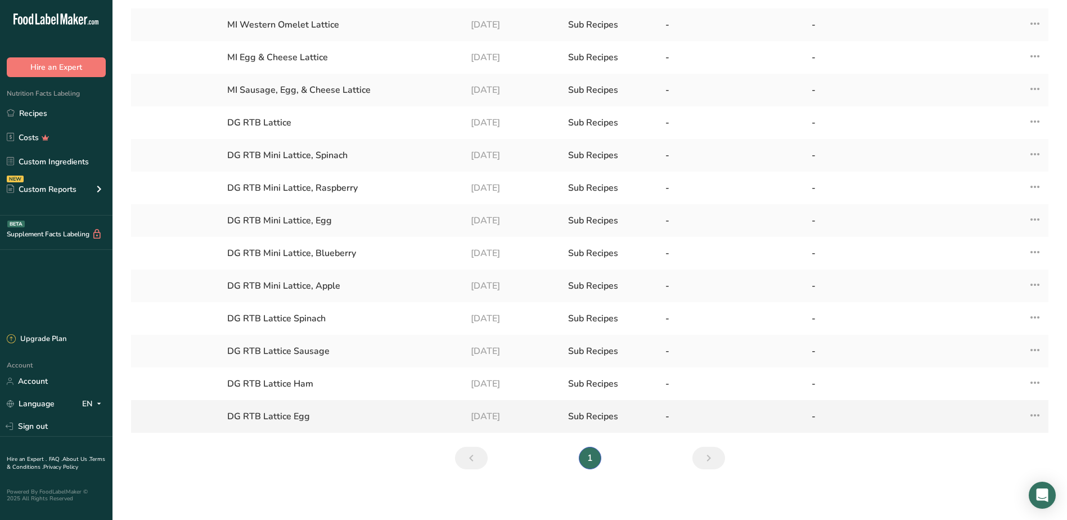
scroll to position [129, 0]
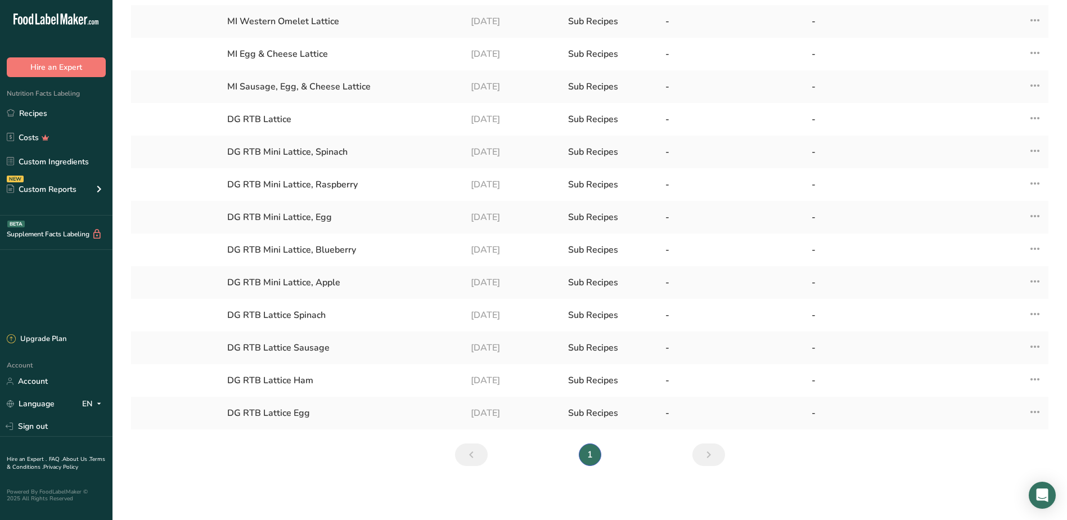
type input "Lattice"
click at [718, 461] on link "Next" at bounding box center [708, 454] width 33 height 22
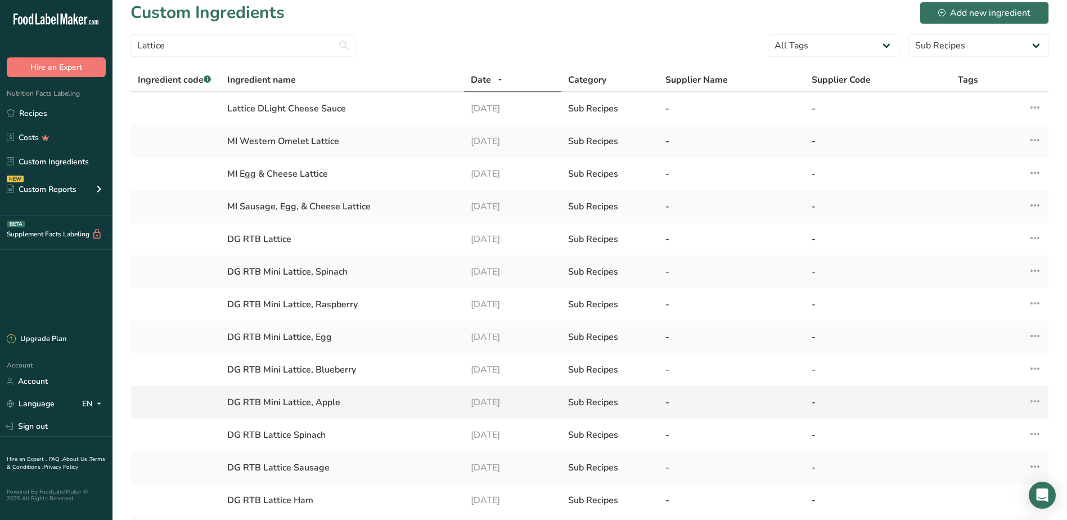
scroll to position [0, 0]
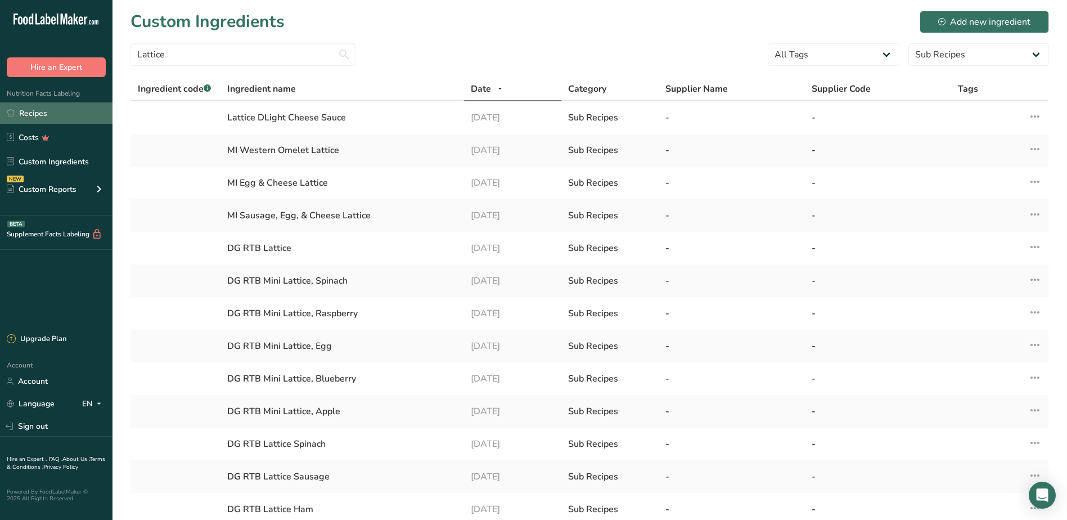
click at [48, 115] on link "Recipes" at bounding box center [56, 112] width 112 height 21
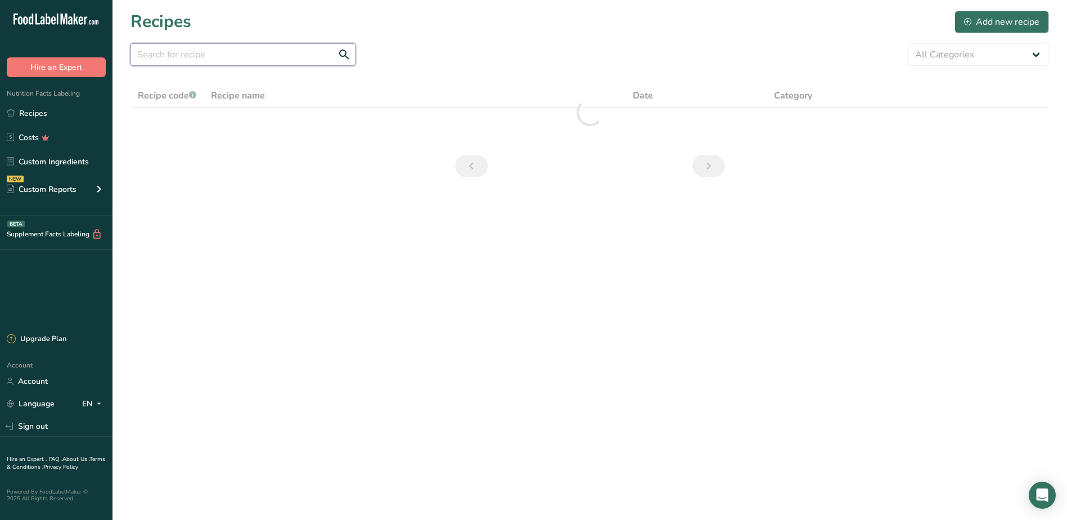
click at [242, 55] on input "text" at bounding box center [242, 54] width 225 height 22
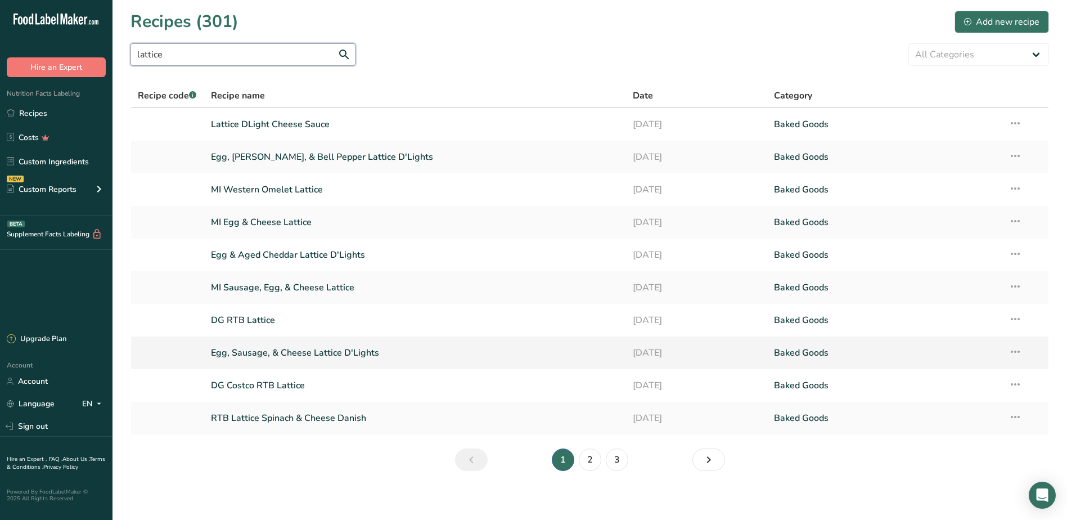
type input "lattice"
click at [253, 352] on link "Egg, Sausage, & Cheese Lattice D'Lights" at bounding box center [415, 353] width 409 height 24
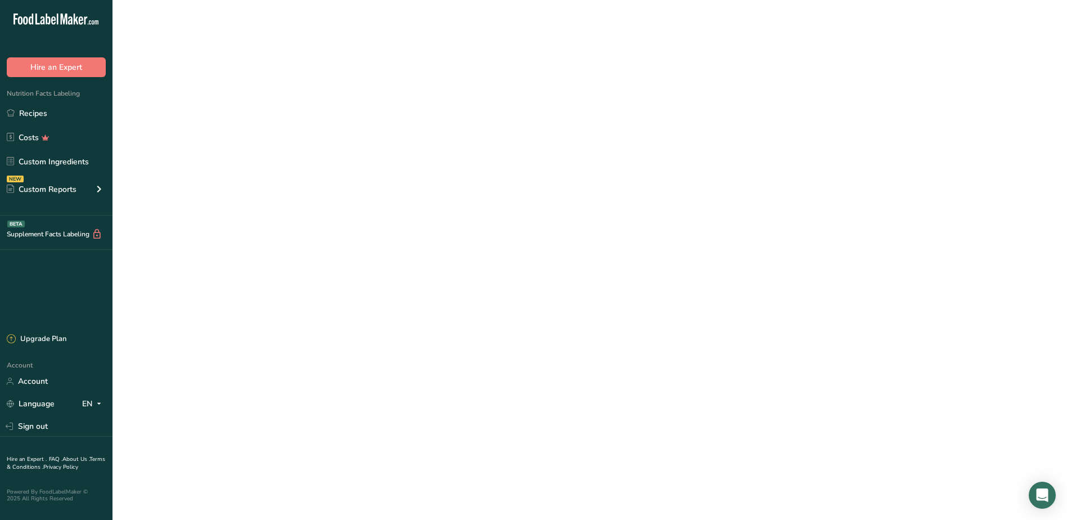
click at [253, 352] on link "Egg, Sausage, & Cheese Lattice D'Lights" at bounding box center [415, 353] width 409 height 24
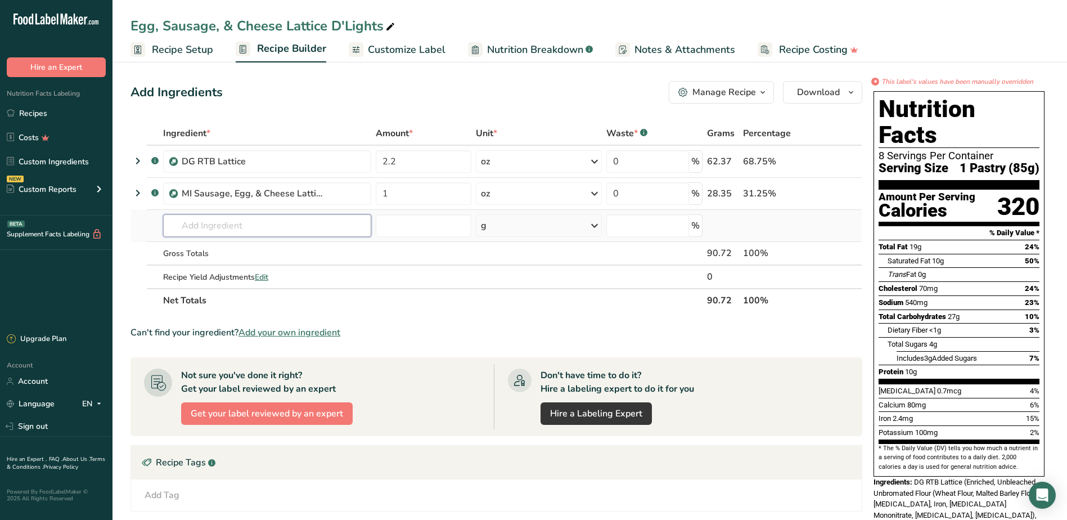
click at [179, 226] on input "text" at bounding box center [267, 225] width 208 height 22
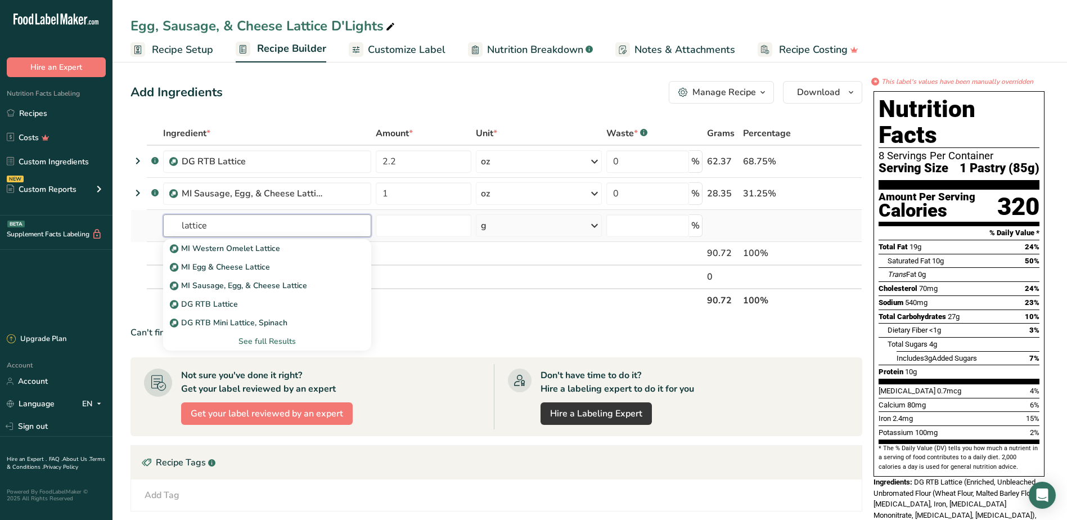
type input "lattice"
click at [256, 343] on div "See full Results" at bounding box center [267, 341] width 190 height 12
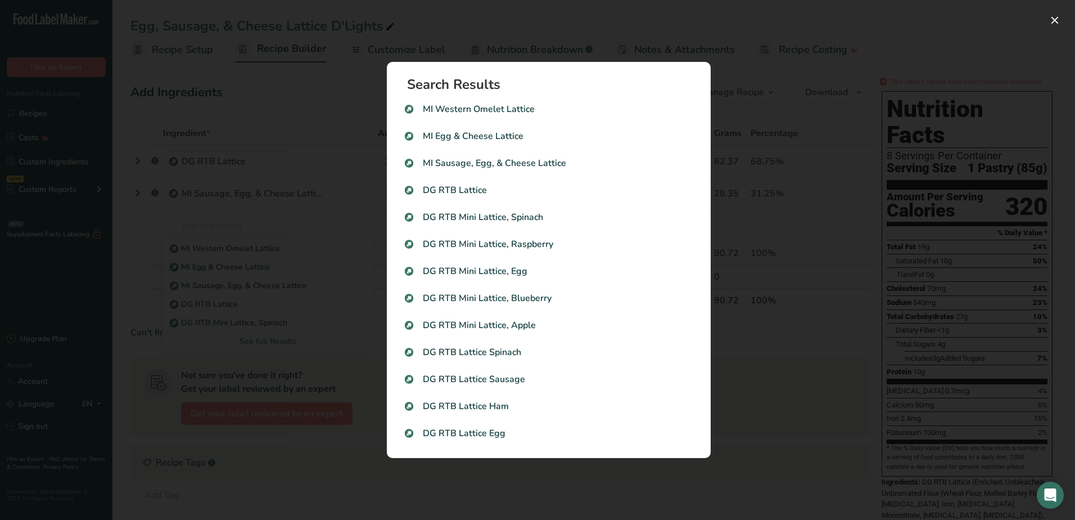
click at [754, 58] on div "Search results modal" at bounding box center [537, 260] width 1075 height 520
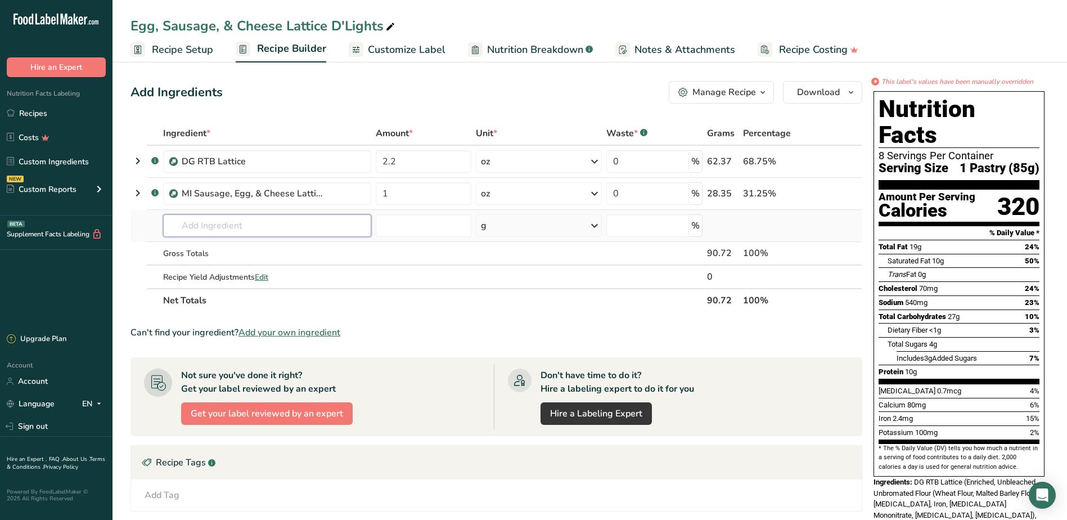
click at [205, 229] on input "text" at bounding box center [267, 225] width 208 height 22
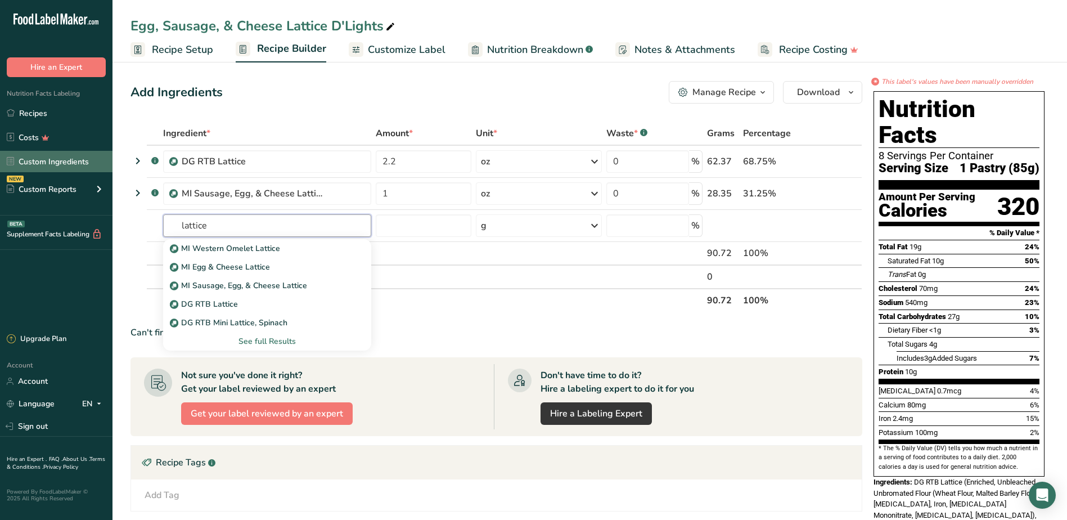
type input "lattice"
click at [63, 164] on link "Custom Ingredients" at bounding box center [56, 161] width 112 height 21
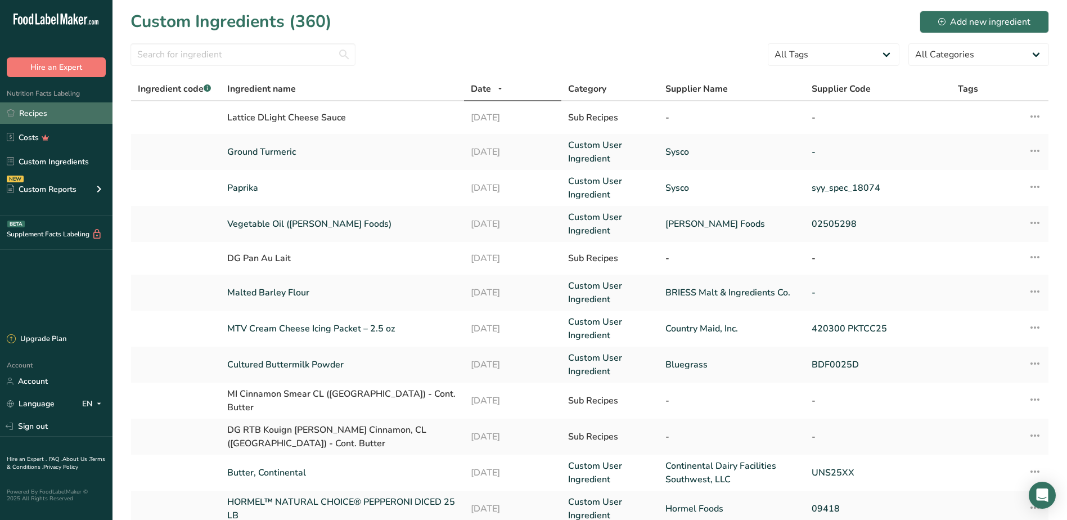
click at [61, 112] on link "Recipes" at bounding box center [56, 112] width 112 height 21
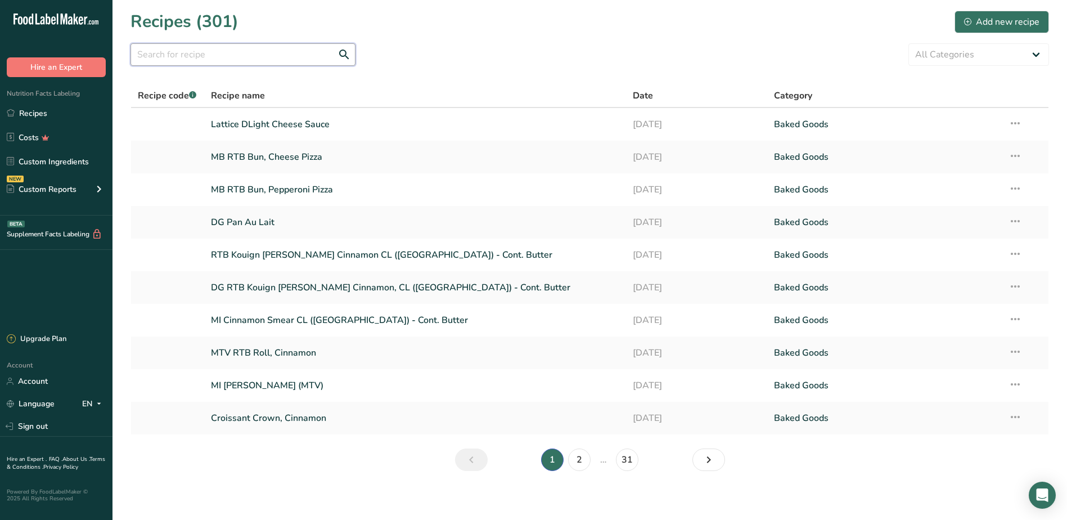
click at [218, 55] on input "text" at bounding box center [242, 54] width 225 height 22
click at [57, 112] on link "Recipes" at bounding box center [56, 112] width 112 height 21
click at [265, 124] on link "Lattice DLight Cheese Sauce" at bounding box center [415, 124] width 409 height 24
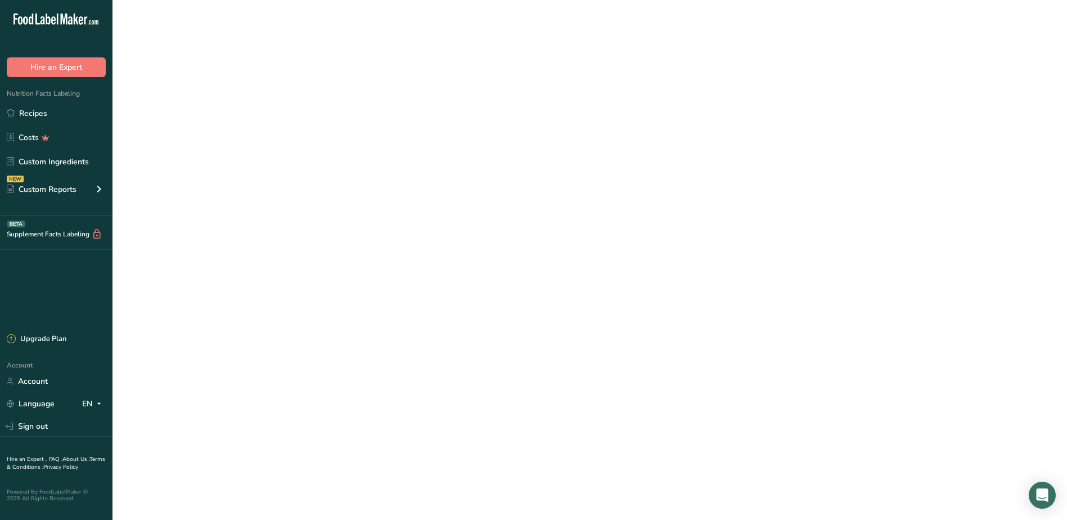
click at [265, 124] on link "Lattice DLight Cheese Sauce" at bounding box center [415, 124] width 409 height 24
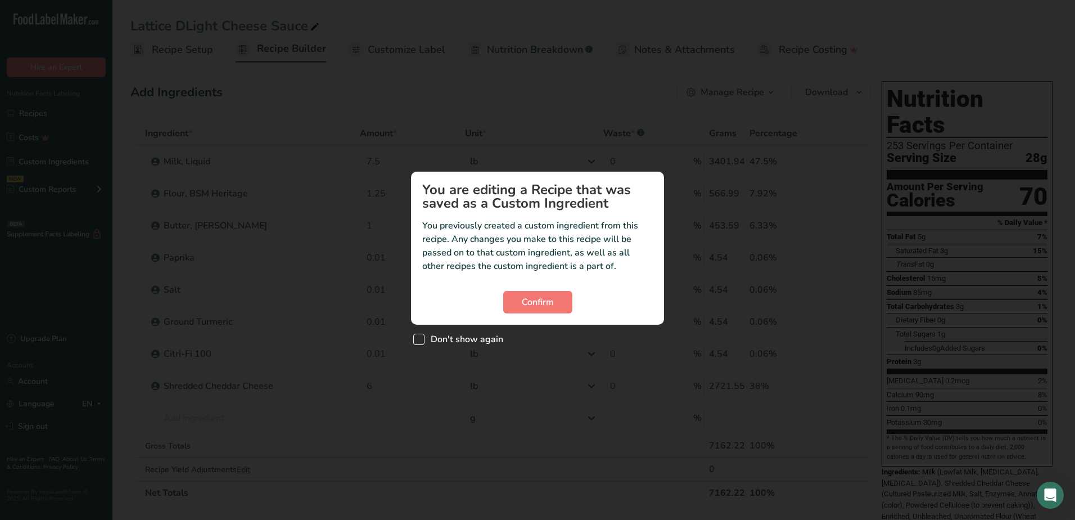
click at [419, 339] on span "Custom ingredient modal" at bounding box center [418, 339] width 11 height 11
click at [419, 339] on input "Don't show again" at bounding box center [416, 338] width 7 height 7
checkbox input "true"
click at [540, 308] on span "Confirm" at bounding box center [538, 301] width 32 height 13
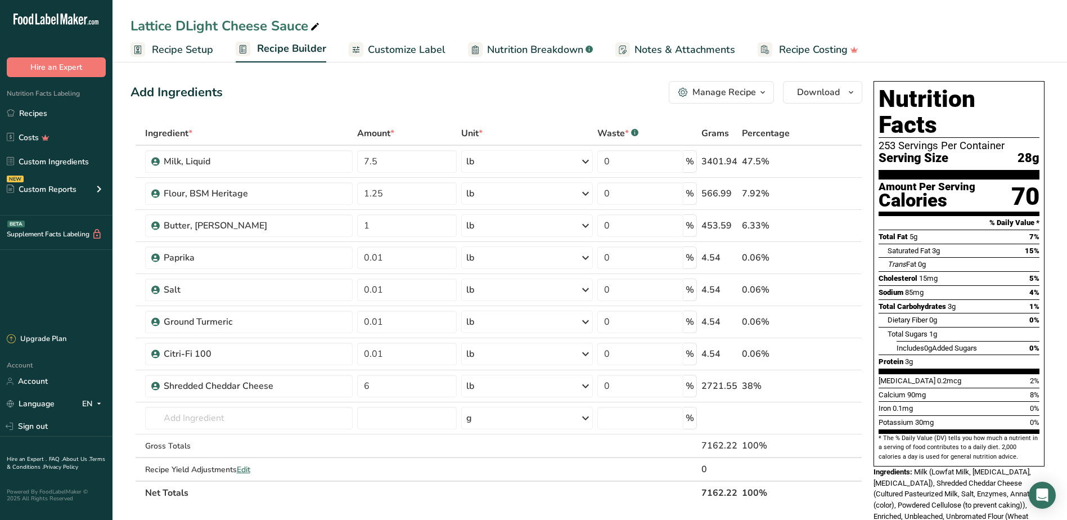
click at [750, 96] on div "Manage Recipe" at bounding box center [724, 91] width 64 height 13
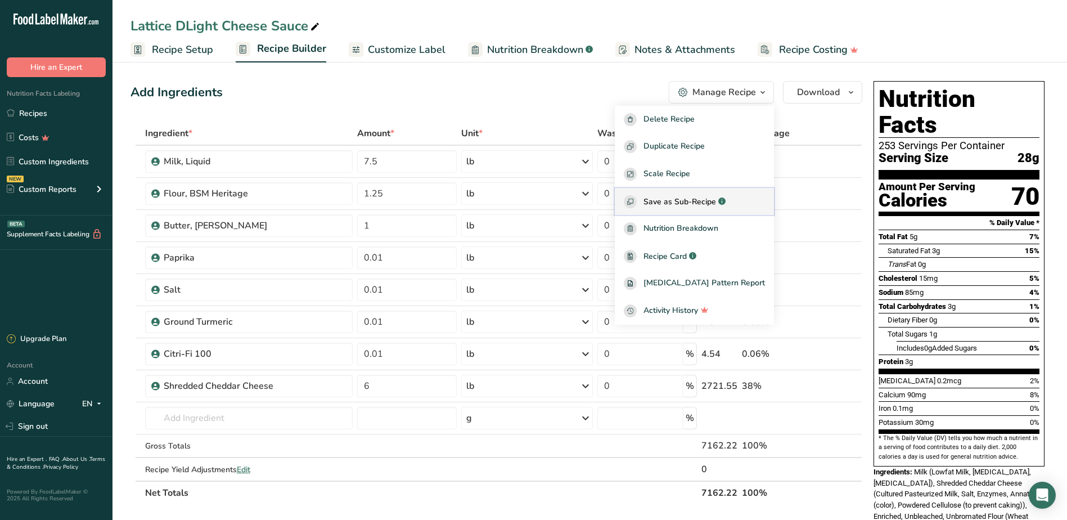
click at [698, 200] on span "Save as Sub-Recipe" at bounding box center [679, 202] width 73 height 12
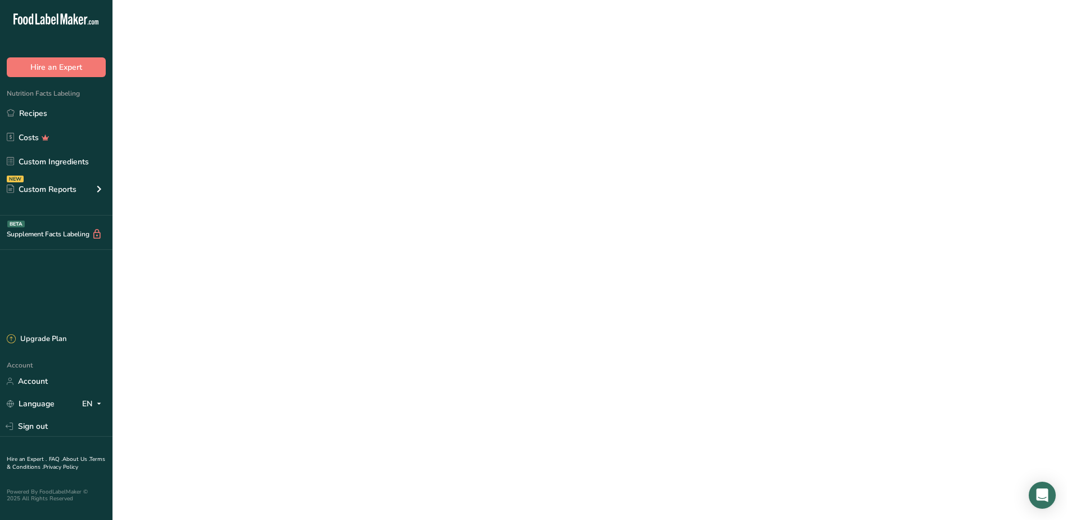
select select "30"
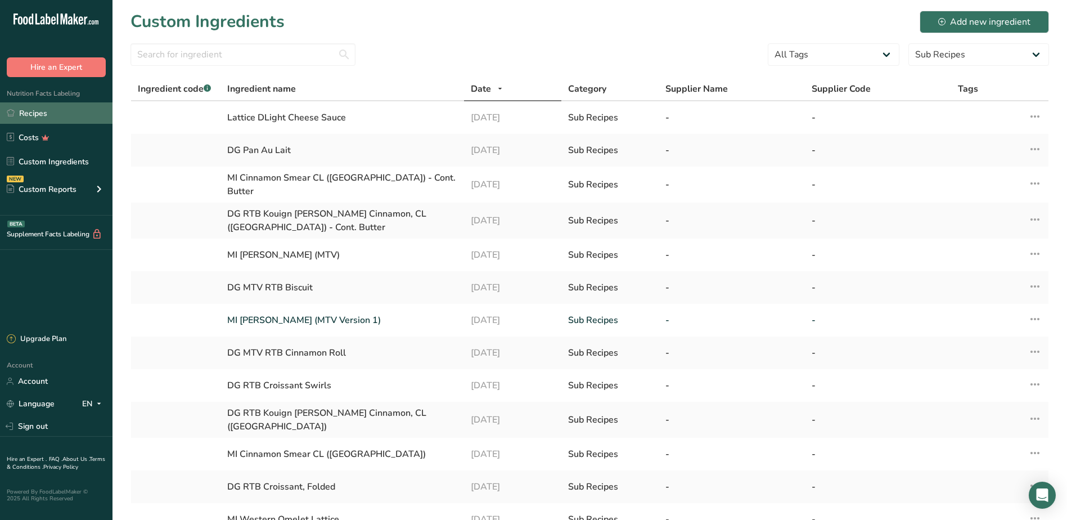
click at [56, 116] on link "Recipes" at bounding box center [56, 112] width 112 height 21
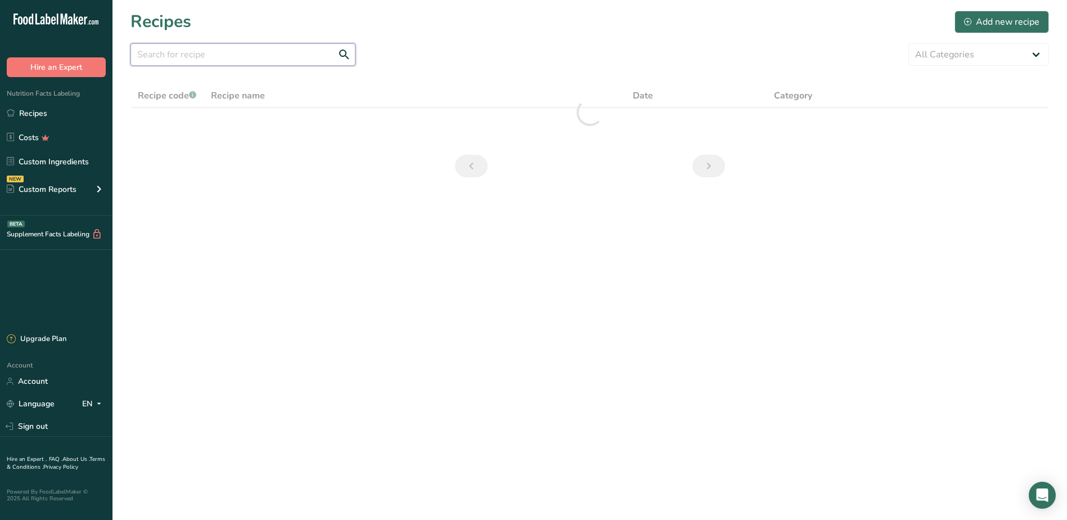
click at [180, 58] on input "text" at bounding box center [242, 54] width 225 height 22
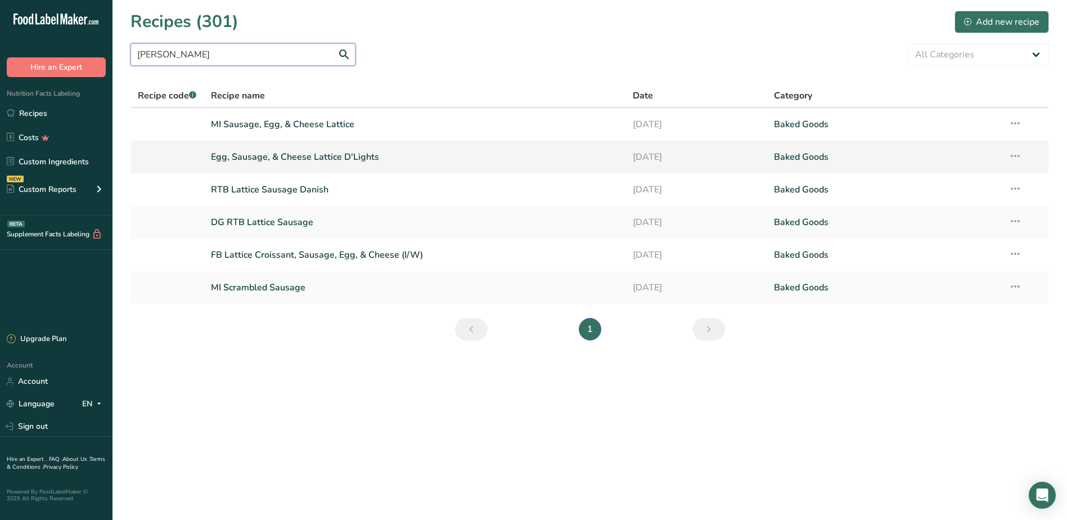
type input "[PERSON_NAME]"
click at [248, 159] on link "Egg, Sausage, & Cheese Lattice D'Lights" at bounding box center [415, 157] width 409 height 24
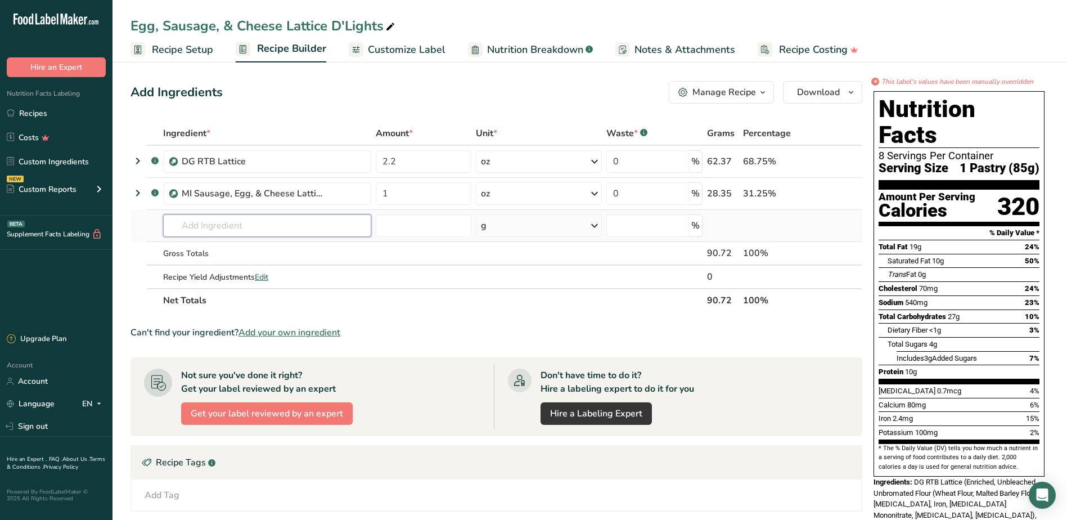
click at [213, 223] on input "text" at bounding box center [267, 225] width 208 height 22
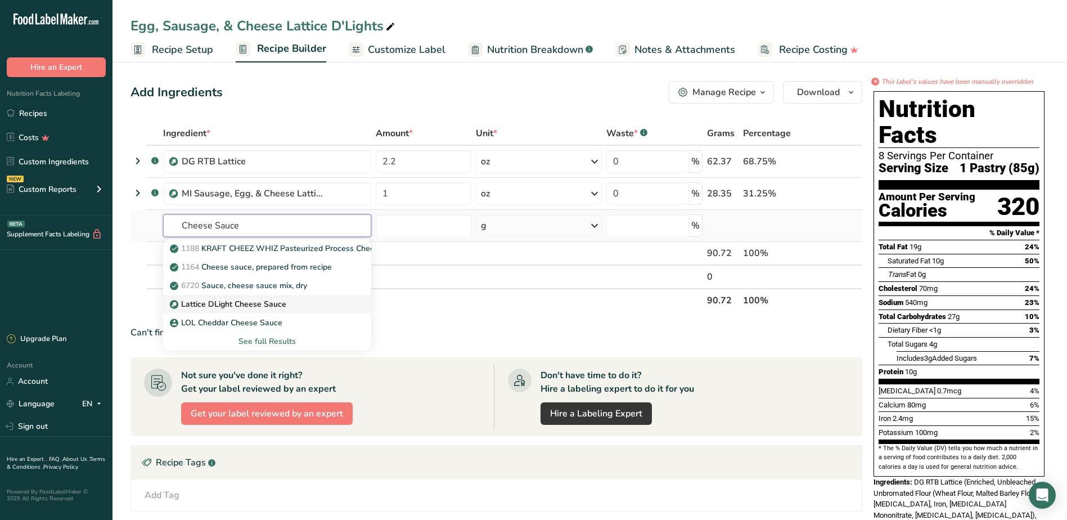
type input "Cheese Sauce"
click at [240, 304] on p "Lattice DLight Cheese Sauce" at bounding box center [229, 304] width 114 height 12
type input "Lattice DLight Cheese Sauce"
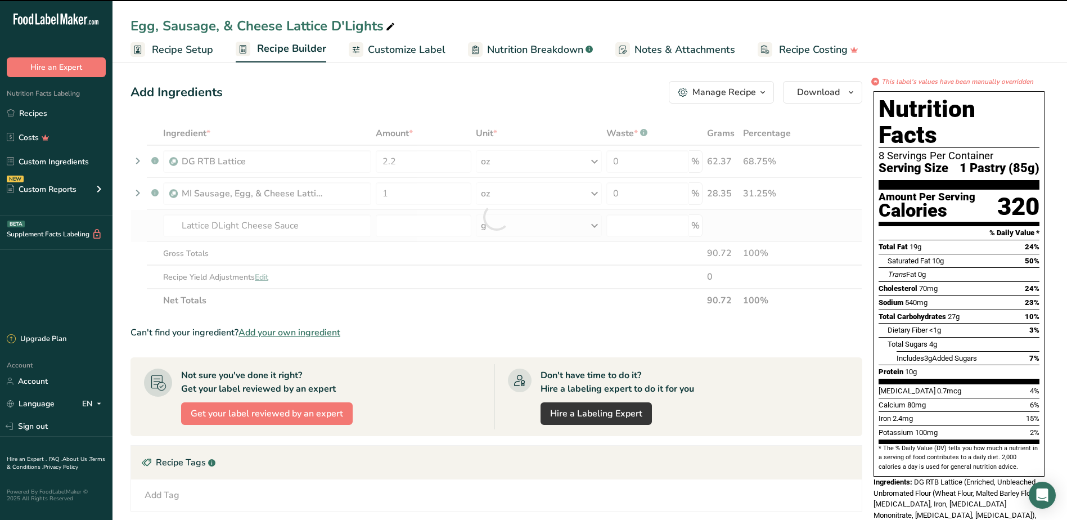
type input "0"
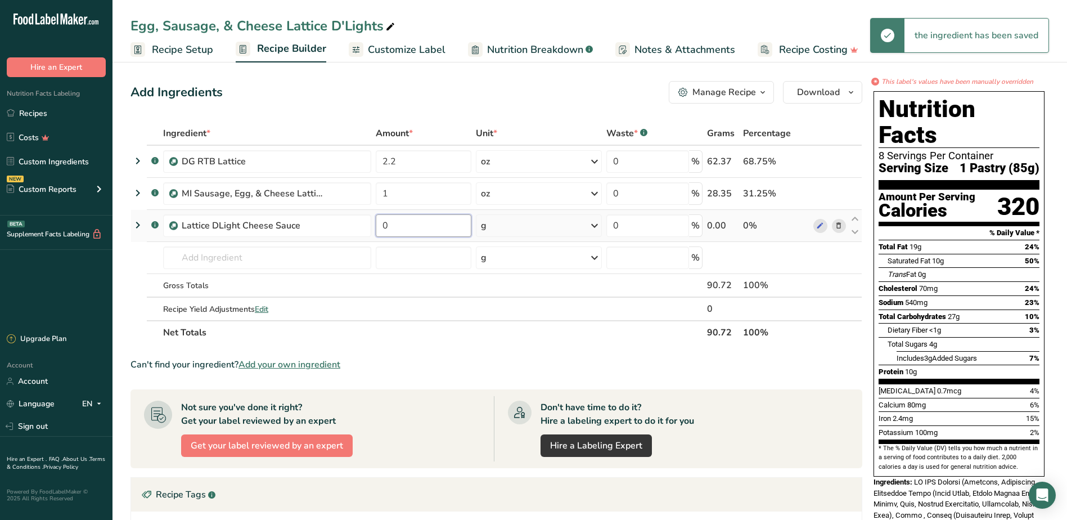
click at [438, 218] on input "0" at bounding box center [424, 225] width 96 height 22
type input "0.3"
click at [600, 219] on div "Ingredient * Amount * Unit * Waste * .a-a{fill:#347362;}.b-a{fill:#fff;} Grams …" at bounding box center [496, 232] width 732 height 223
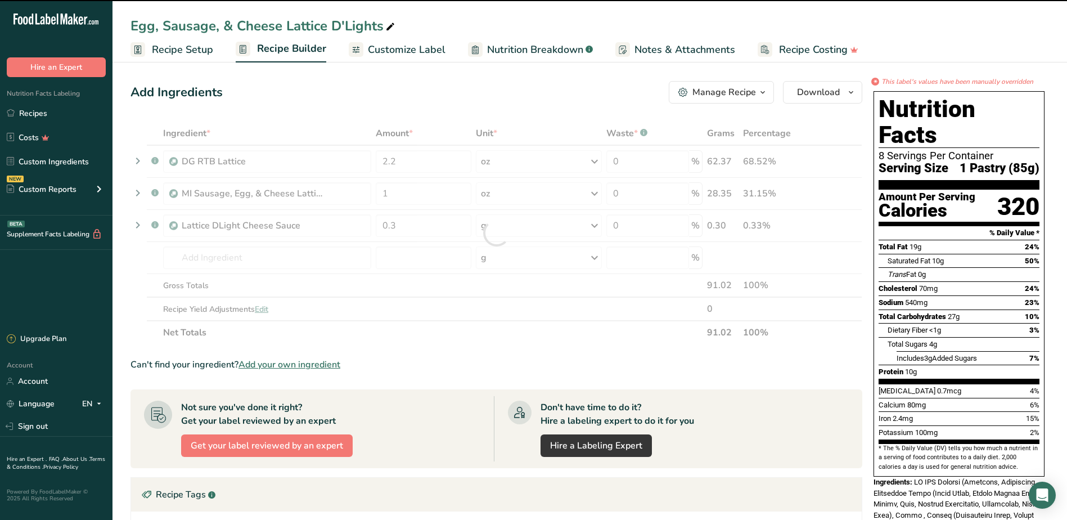
click at [596, 224] on icon at bounding box center [594, 225] width 13 height 20
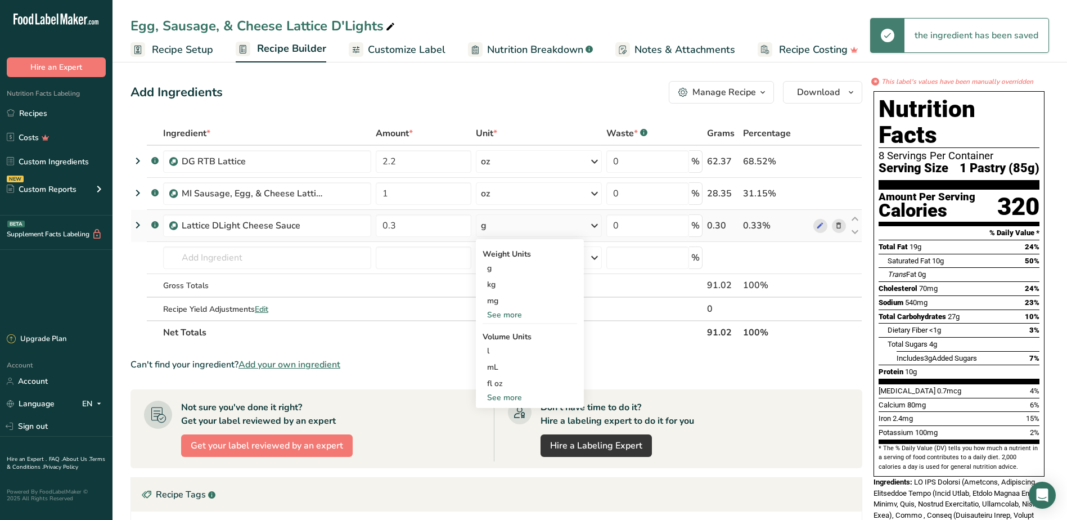
click at [528, 312] on div "See more" at bounding box center [530, 315] width 94 height 12
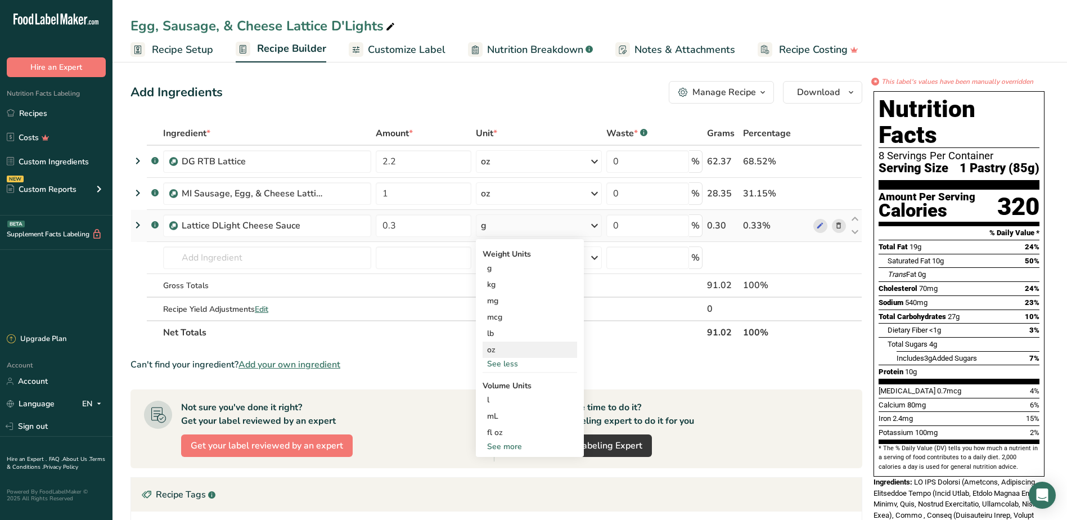
click at [508, 352] on div "oz" at bounding box center [530, 349] width 94 height 16
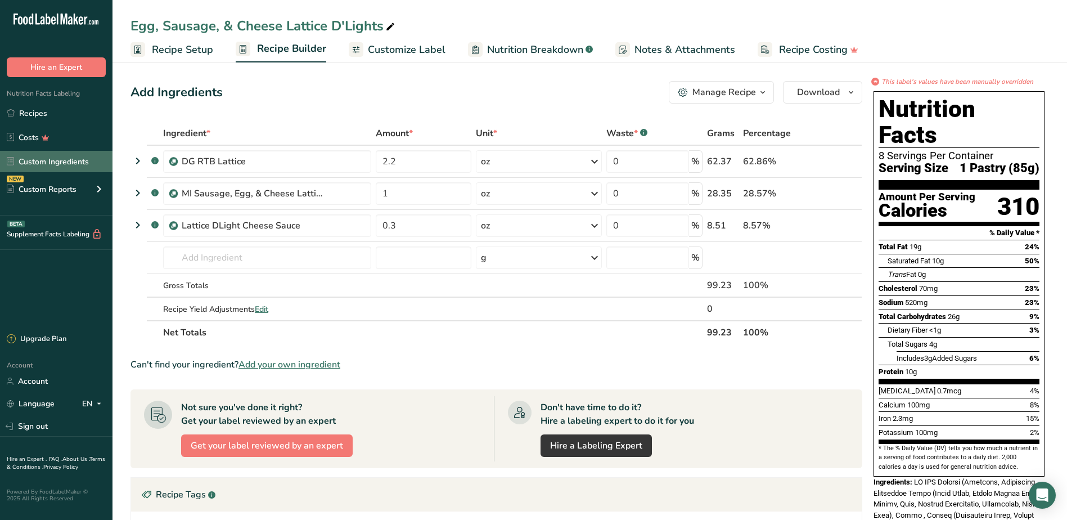
click at [60, 156] on link "Custom Ingredients" at bounding box center [56, 161] width 112 height 21
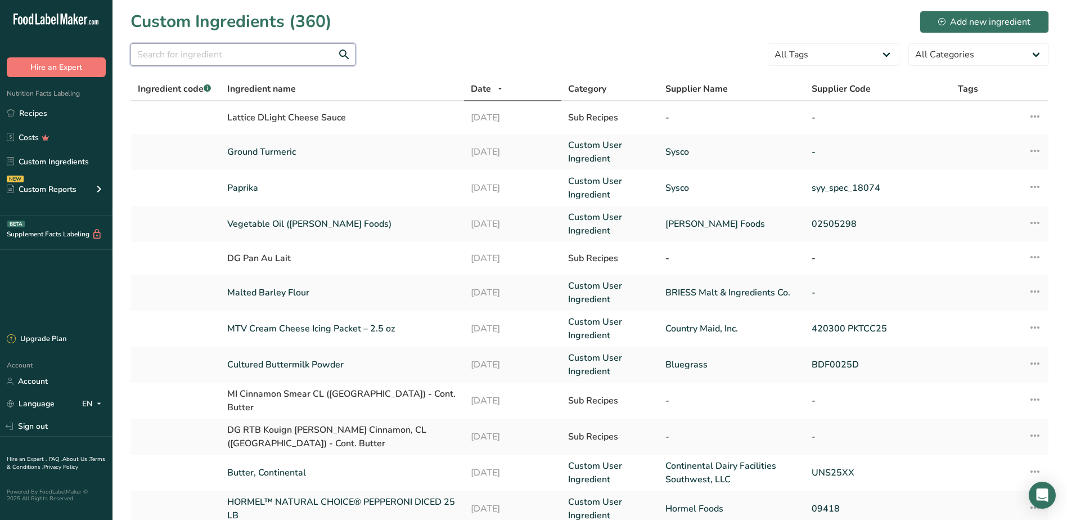
click at [220, 55] on input "text" at bounding box center [242, 54] width 225 height 22
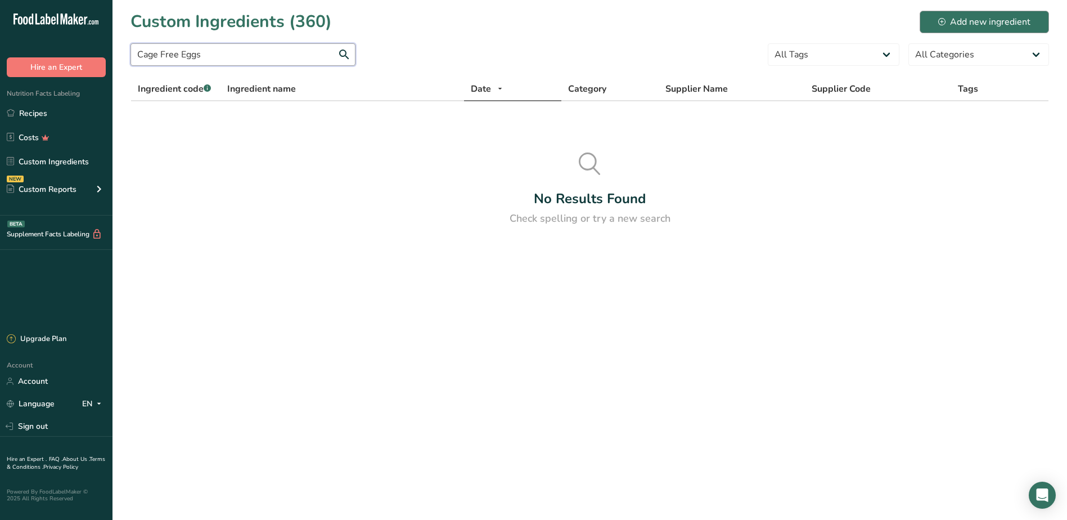
type input "Cage Free Eggs"
click at [969, 19] on div "Add new ingredient" at bounding box center [984, 21] width 92 height 13
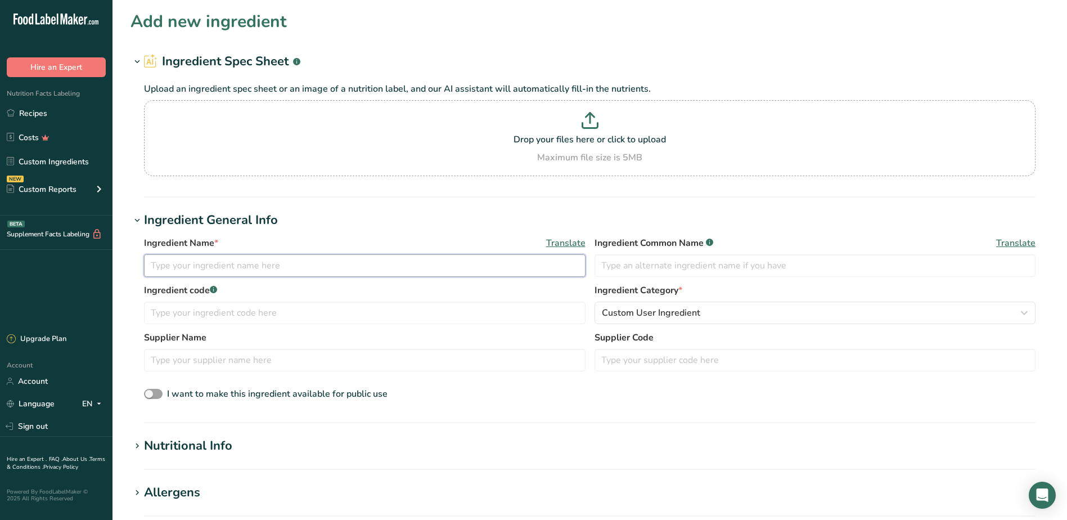
drag, startPoint x: 222, startPoint y: 258, endPoint x: 227, endPoint y: 260, distance: 6.1
click at [222, 258] on input "text" at bounding box center [365, 265] width 442 height 22
click at [255, 270] on input "text" at bounding box center [365, 265] width 442 height 22
type input "Cage Free Eggs"
click at [253, 362] on input "text" at bounding box center [365, 360] width 442 height 22
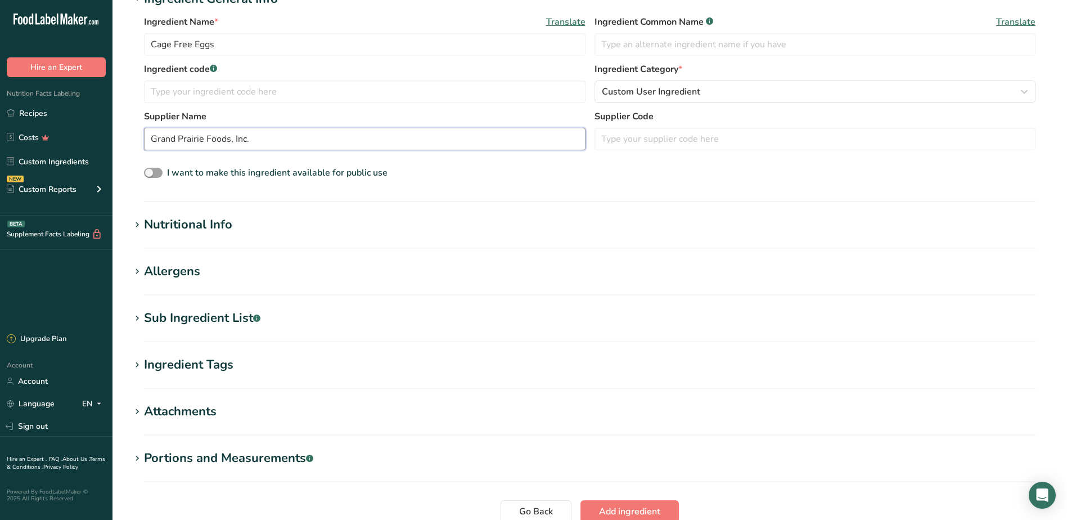
scroll to position [281, 0]
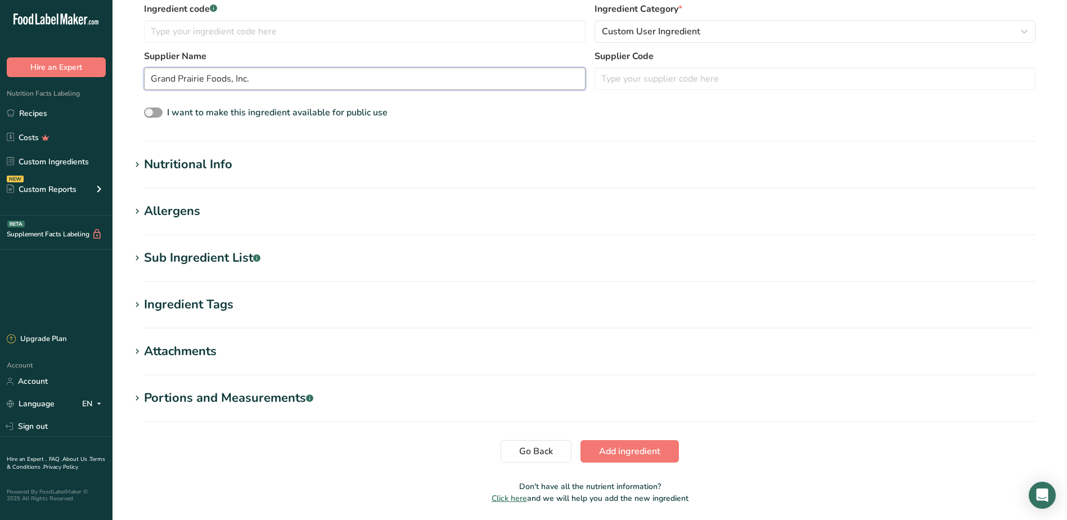
type input "Grand Prairie Foods, Inc."
click at [134, 166] on icon at bounding box center [137, 165] width 10 height 16
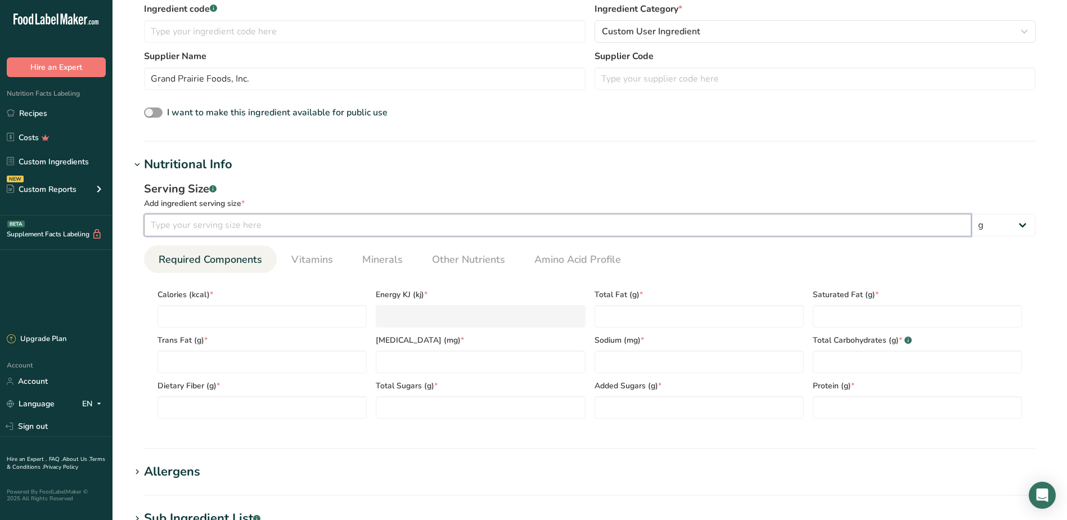
drag, startPoint x: 172, startPoint y: 229, endPoint x: 201, endPoint y: 228, distance: 29.3
click at [172, 229] on input "number" at bounding box center [557, 225] width 827 height 22
type input "100"
click at [221, 317] on input "number" at bounding box center [261, 316] width 209 height 22
type input "1"
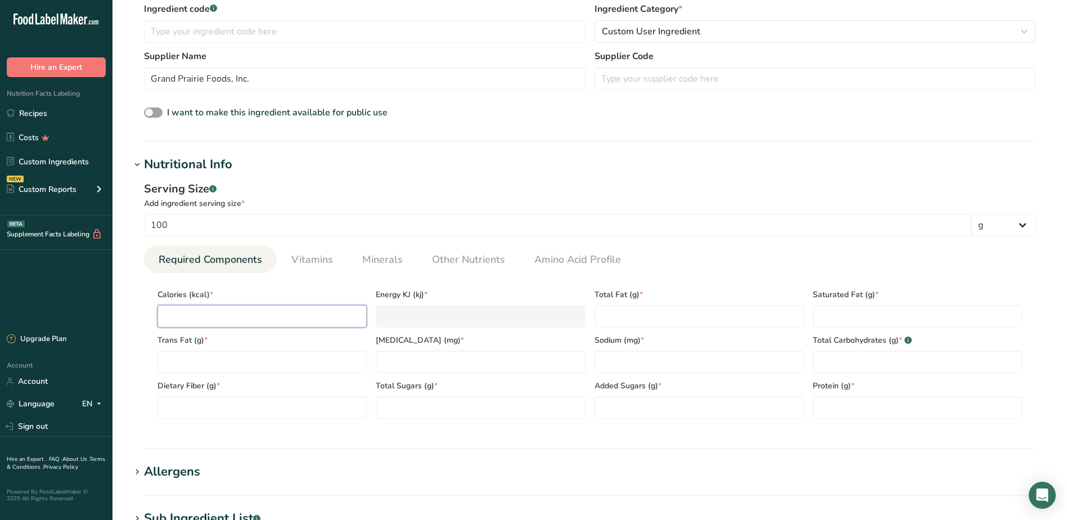
type KJ "4.2"
type input "14"
type KJ "58.6"
type input "144"
type KJ "602.5"
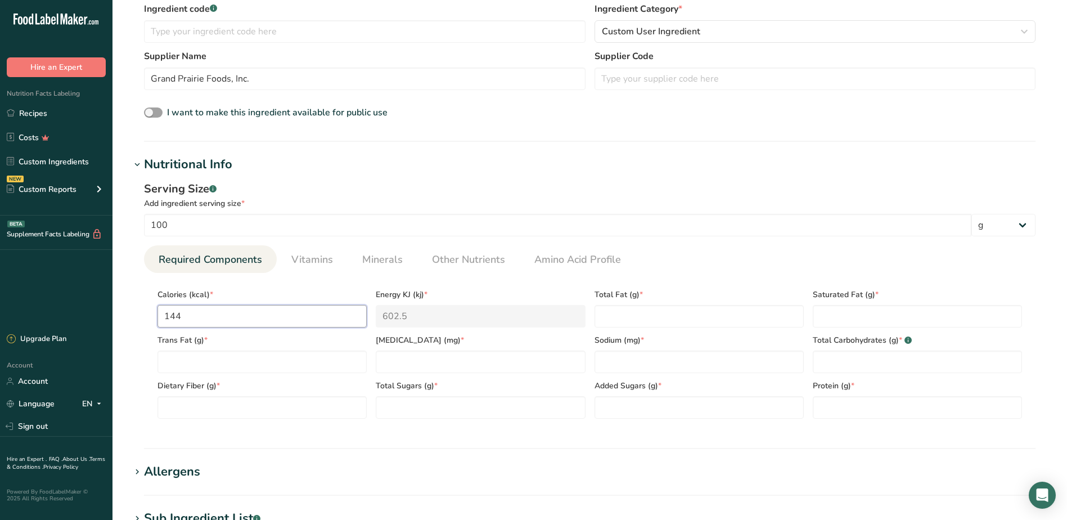
type input "144.9"
type KJ "606.3"
type input "144.97"
type KJ "606.6"
type input "144.97"
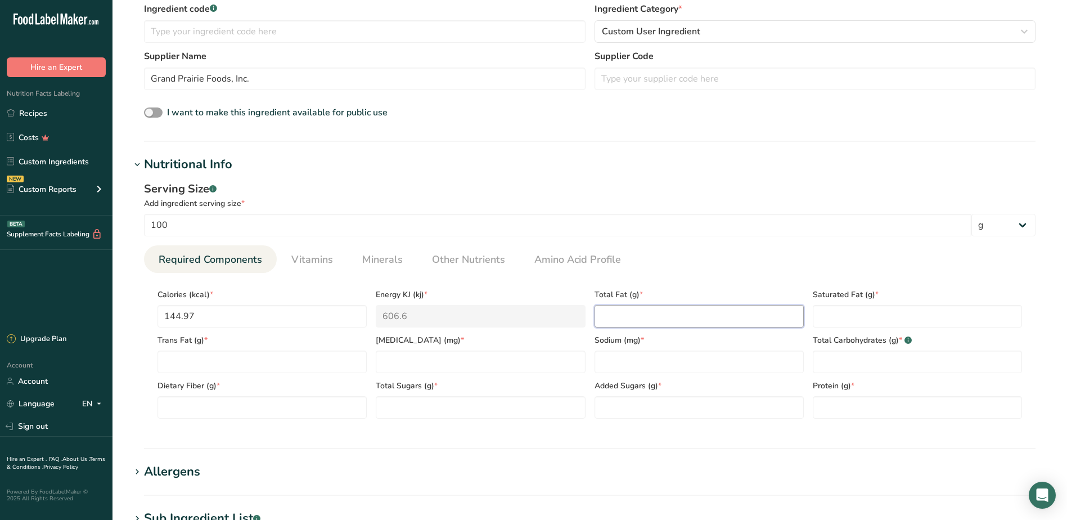
click at [619, 321] on Fat "number" at bounding box center [699, 316] width 209 height 22
type Fat "9.32"
click at [857, 319] on Fat "number" at bounding box center [917, 316] width 209 height 22
type Fat "3.06"
click at [235, 359] on Fat "number" at bounding box center [261, 361] width 209 height 22
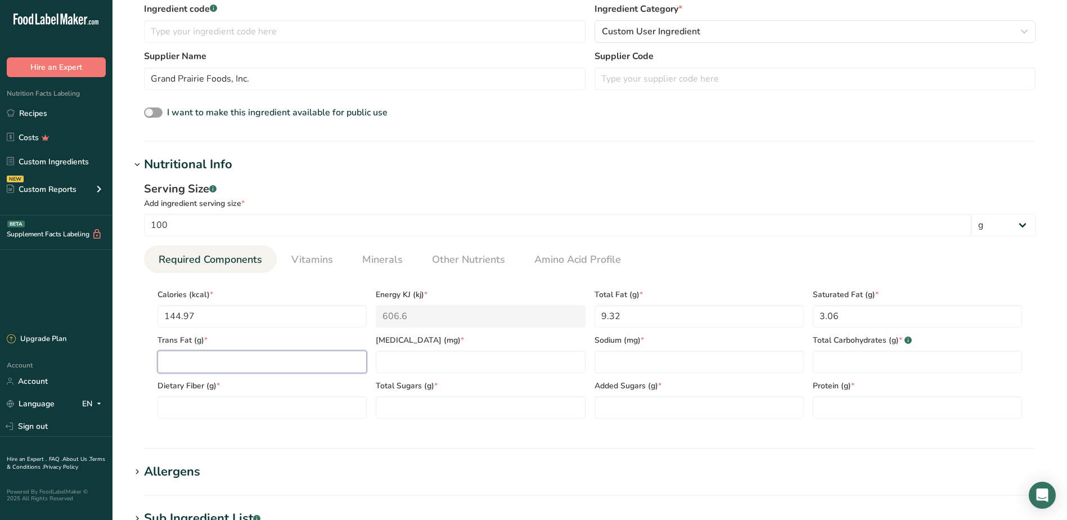
click at [235, 359] on Fat "number" at bounding box center [261, 361] width 209 height 22
click at [187, 362] on Fat "number" at bounding box center [261, 361] width 209 height 22
click at [192, 361] on Fat "number" at bounding box center [261, 361] width 209 height 22
type Fat "0.04"
click at [436, 363] on input "number" at bounding box center [480, 361] width 209 height 22
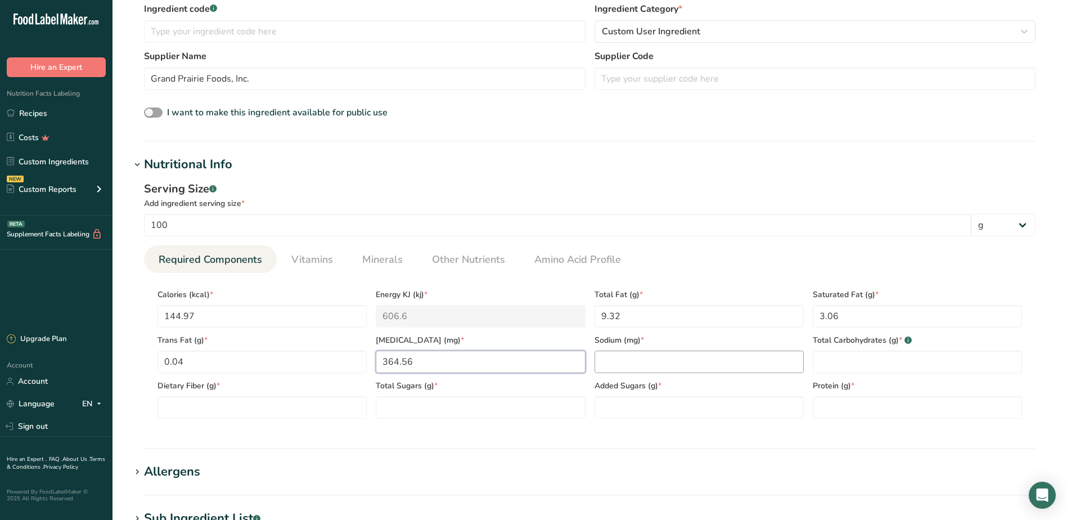
type input "364.56"
click at [642, 366] on input "number" at bounding box center [699, 361] width 209 height 22
click at [640, 370] on input "number" at bounding box center [699, 361] width 209 height 22
type input "342.87"
click at [841, 362] on Carbohydrates "number" at bounding box center [917, 361] width 209 height 22
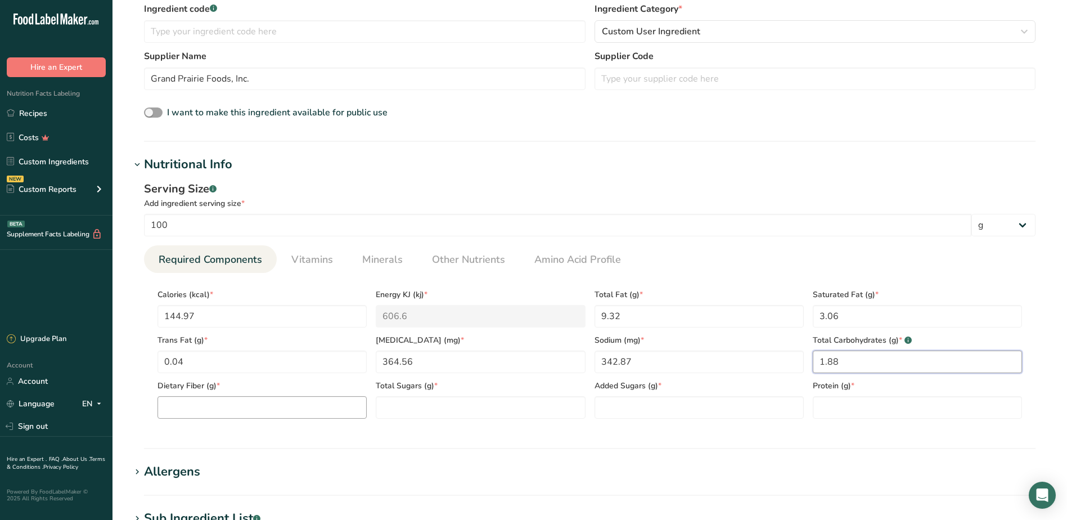
type Carbohydrates "1.88"
click at [228, 412] on Fiber "number" at bounding box center [261, 407] width 209 height 22
type Fiber "0.10"
click at [399, 413] on Sugars "number" at bounding box center [480, 407] width 209 height 22
type Sugars "0.36"
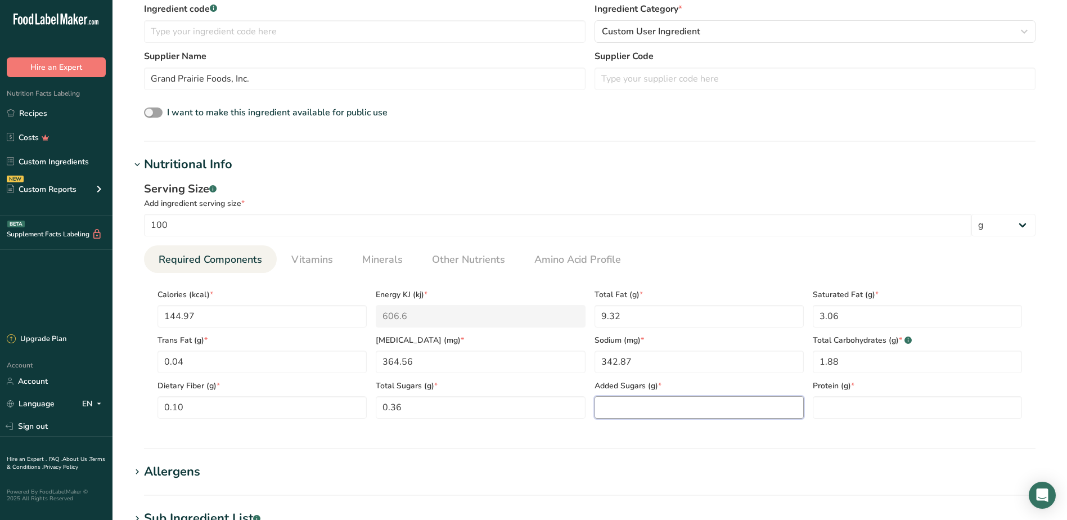
drag, startPoint x: 660, startPoint y: 400, endPoint x: 647, endPoint y: 400, distance: 12.9
click at [660, 400] on Sugars "number" at bounding box center [699, 407] width 209 height 22
type Sugars "0"
click at [835, 412] on input "number" at bounding box center [917, 407] width 209 height 22
drag, startPoint x: 868, startPoint y: 407, endPoint x: 848, endPoint y: 342, distance: 68.3
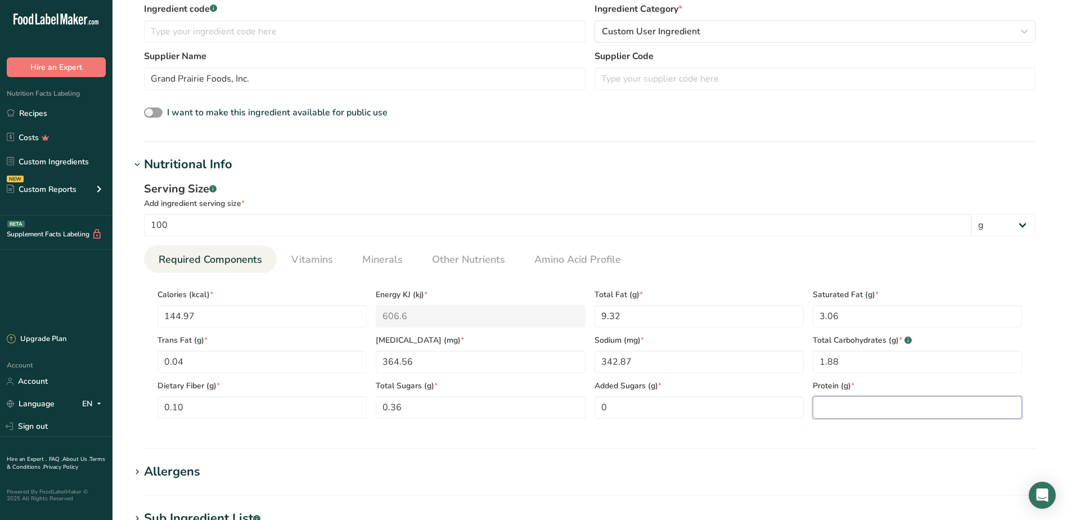
click at [867, 394] on div "Protein (g) *" at bounding box center [917, 396] width 218 height 46
type input "12.32"
click at [304, 258] on span "Vitamins" at bounding box center [312, 259] width 42 height 15
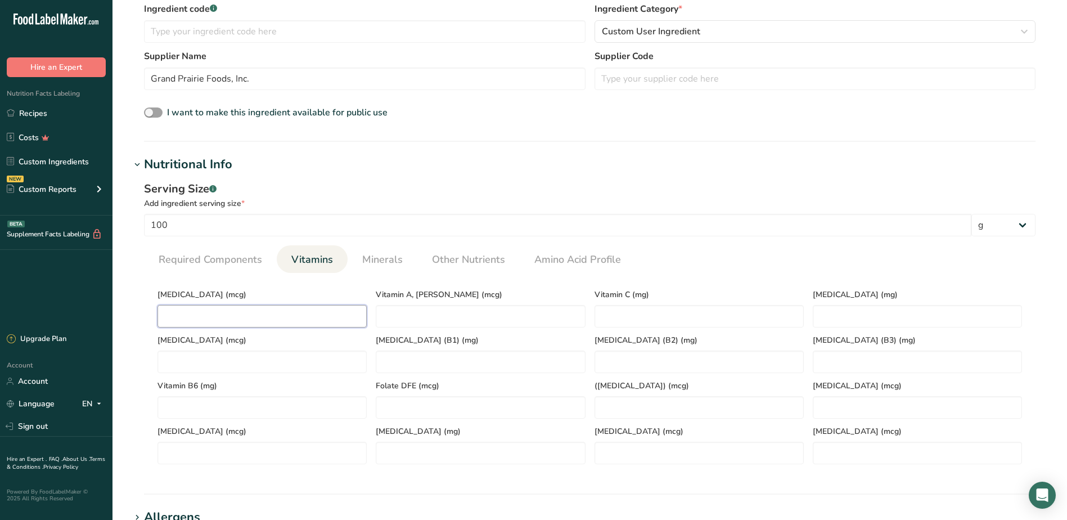
click at [194, 308] on D "number" at bounding box center [261, 316] width 209 height 22
type D "1.96"
click at [370, 256] on span "Minerals" at bounding box center [382, 259] width 40 height 15
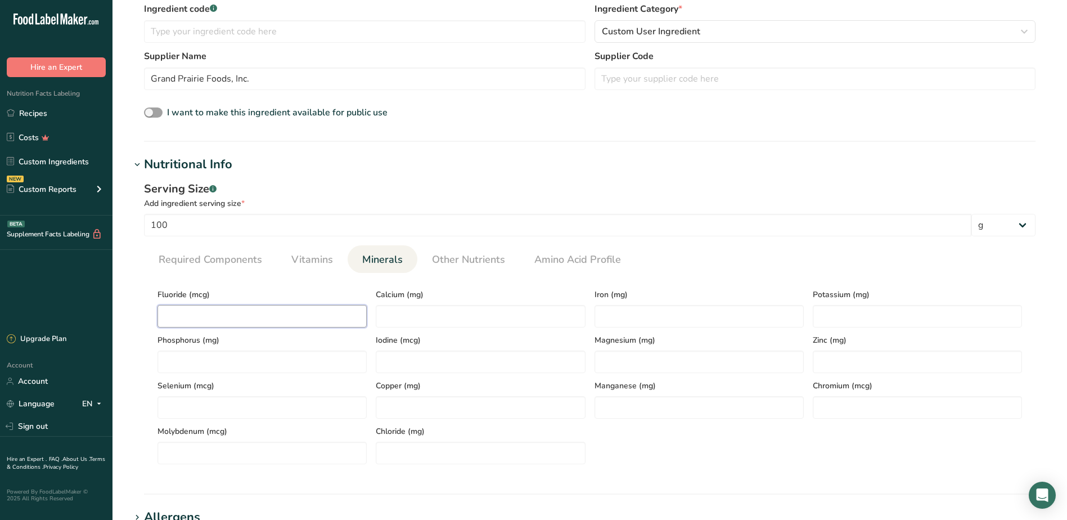
click at [264, 318] on input "number" at bounding box center [261, 316] width 209 height 22
type input "55.02"
click at [472, 320] on input "number" at bounding box center [480, 316] width 209 height 22
type input "55.02"
click at [253, 314] on input "55.02" at bounding box center [261, 316] width 209 height 22
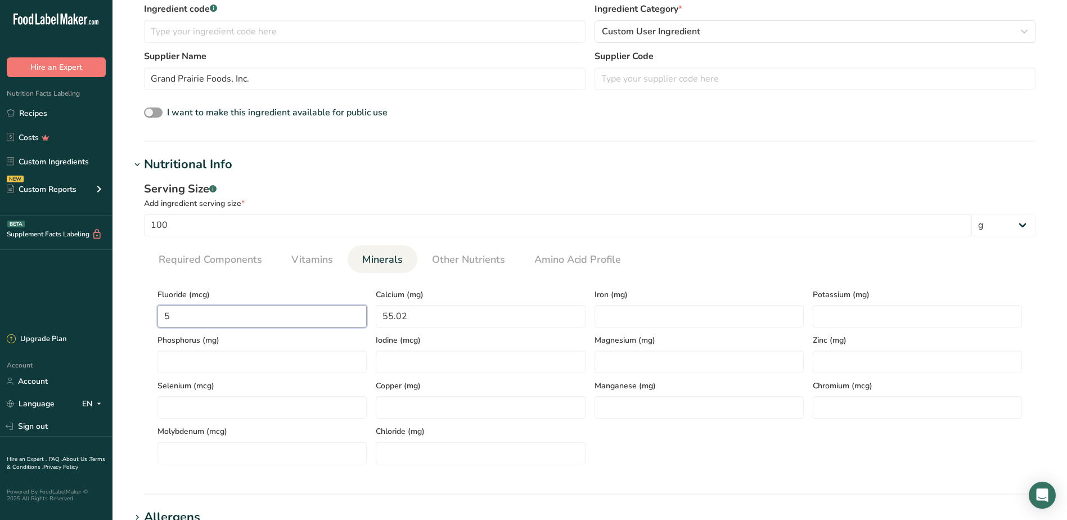
type input "0"
click at [677, 317] on input "number" at bounding box center [699, 316] width 209 height 22
type input "1.72"
click at [848, 321] on input "number" at bounding box center [917, 316] width 209 height 22
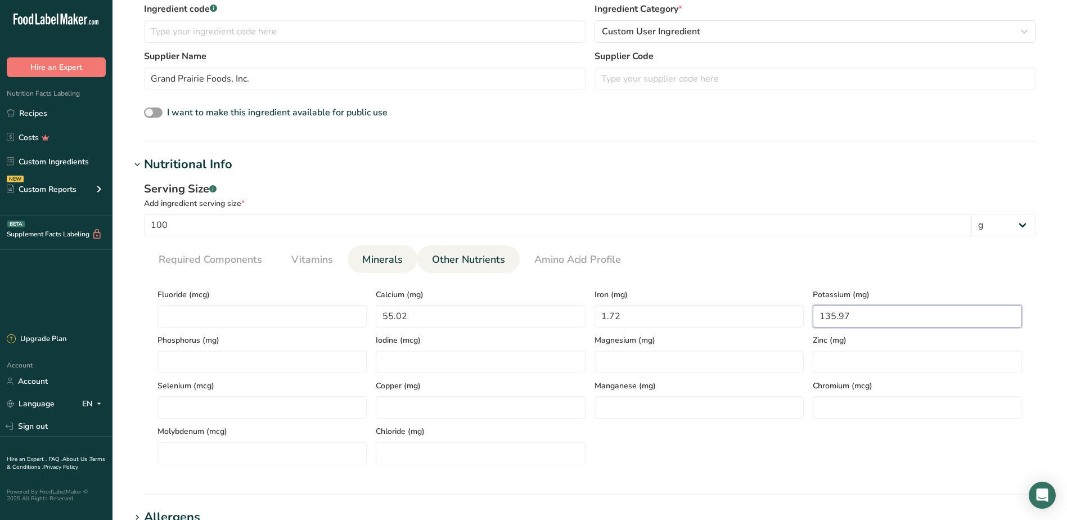
type input "135.97"
click at [478, 267] on span "Other Nutrients" at bounding box center [468, 259] width 73 height 15
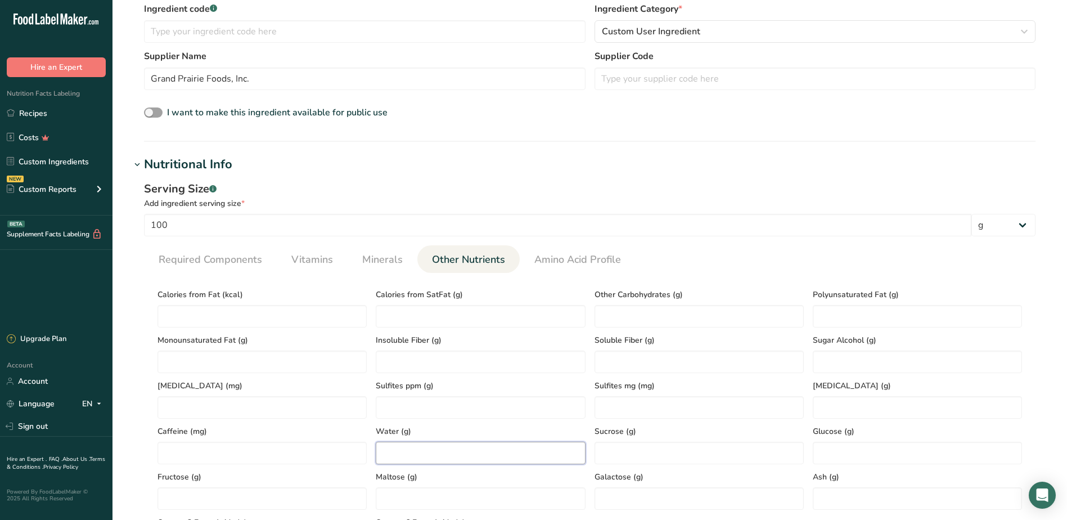
click at [412, 446] on input "number" at bounding box center [480, 453] width 209 height 22
type input "74.69"
click at [222, 270] on link "Required Components" at bounding box center [210, 259] width 112 height 29
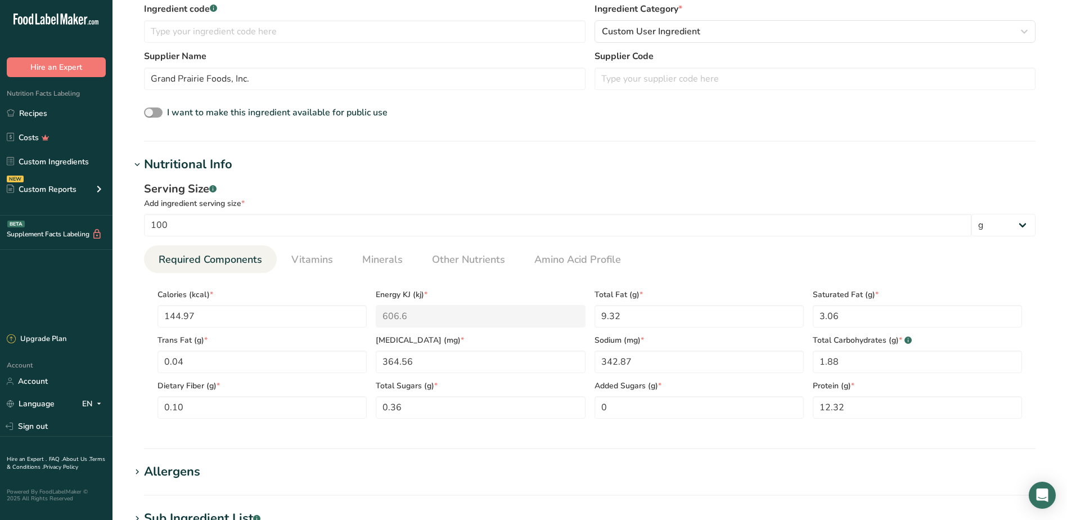
click at [139, 167] on icon at bounding box center [137, 165] width 10 height 16
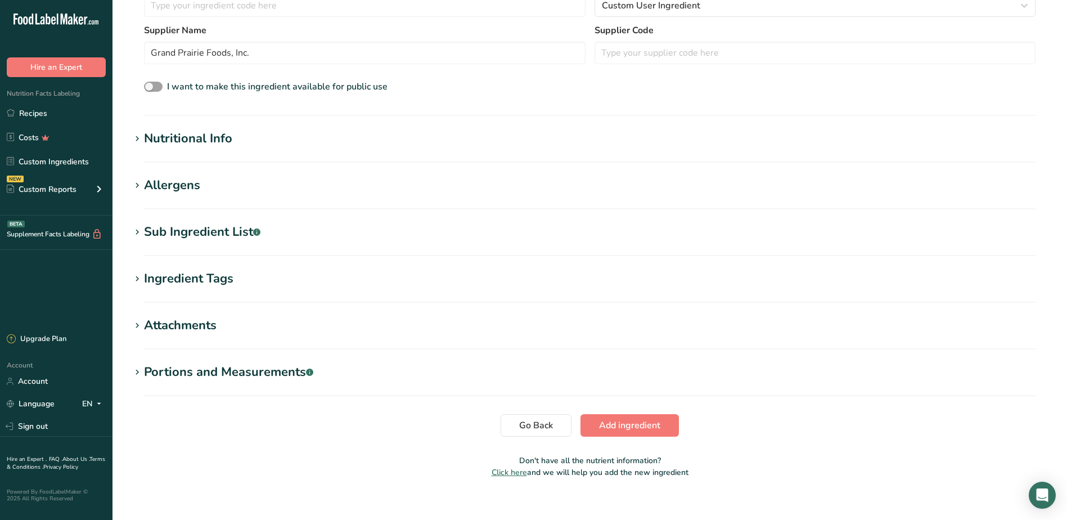
scroll to position [319, 0]
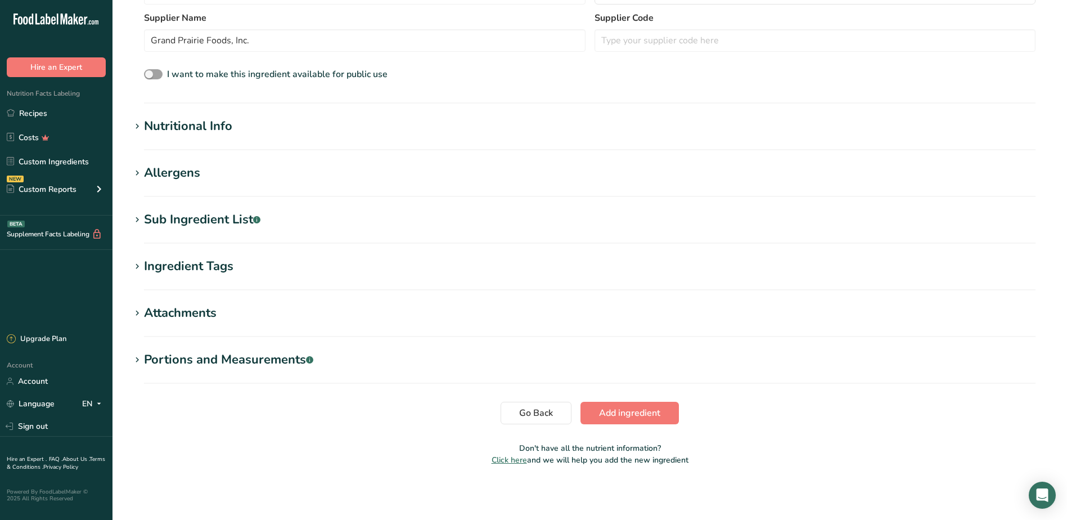
click at [138, 172] on icon at bounding box center [137, 173] width 10 height 16
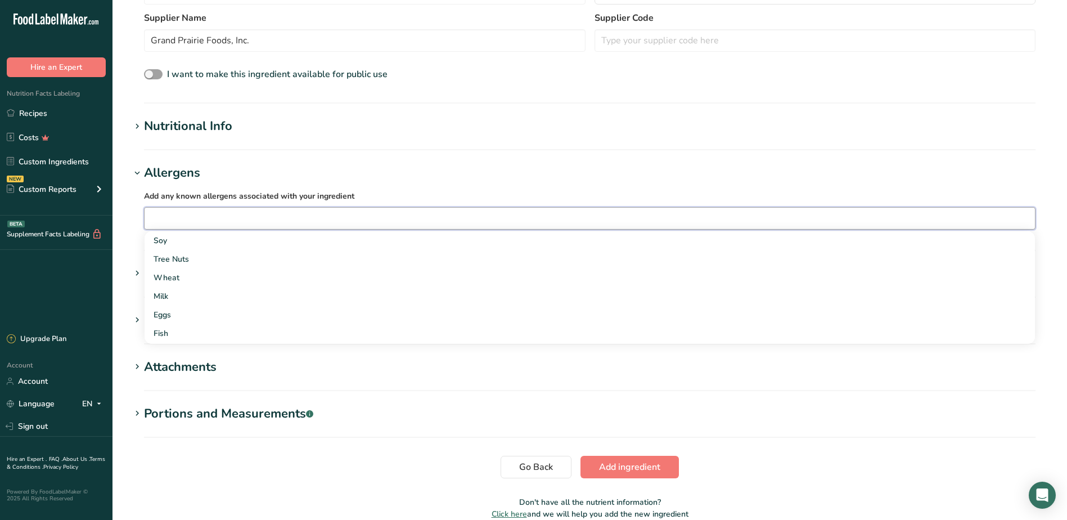
click at [151, 214] on input "text" at bounding box center [590, 217] width 890 height 17
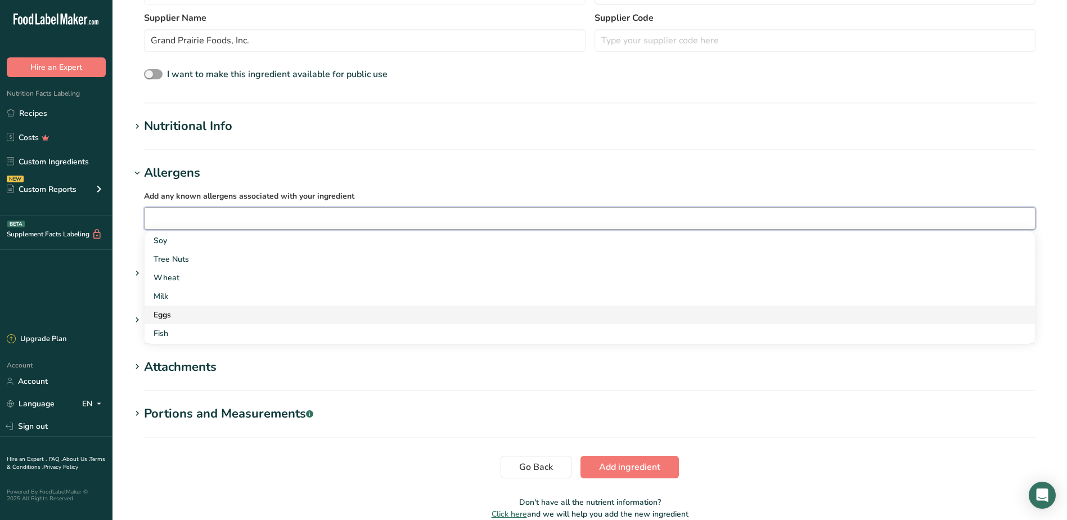
click at [166, 314] on div "Eggs" at bounding box center [581, 315] width 854 height 12
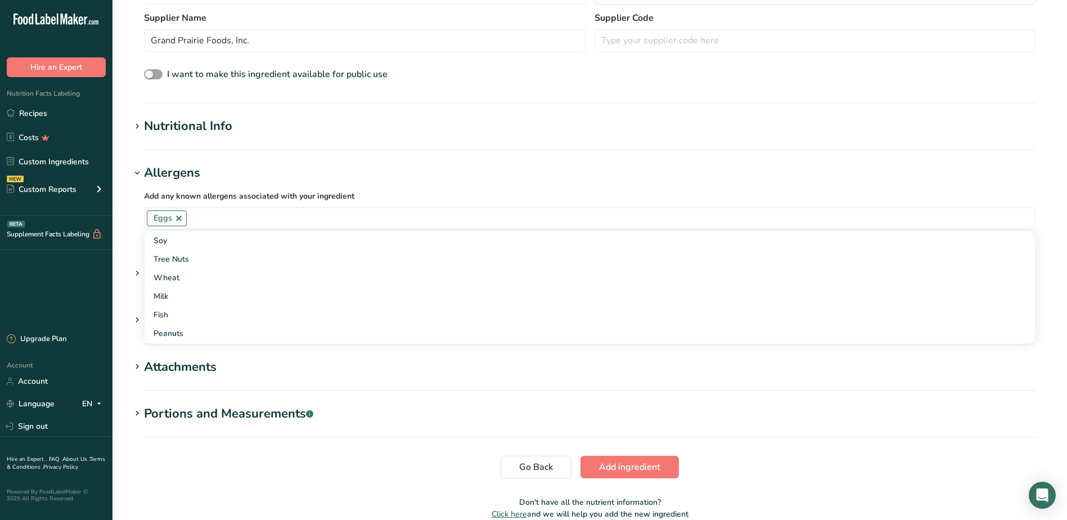
click at [129, 264] on section "Add new ingredient Ingredient Spec Sheet .a-a{fill:#347362;}.b-a{fill:#fff;} Up…" at bounding box center [589, 109] width 955 height 857
click at [135, 277] on icon at bounding box center [137, 273] width 10 height 16
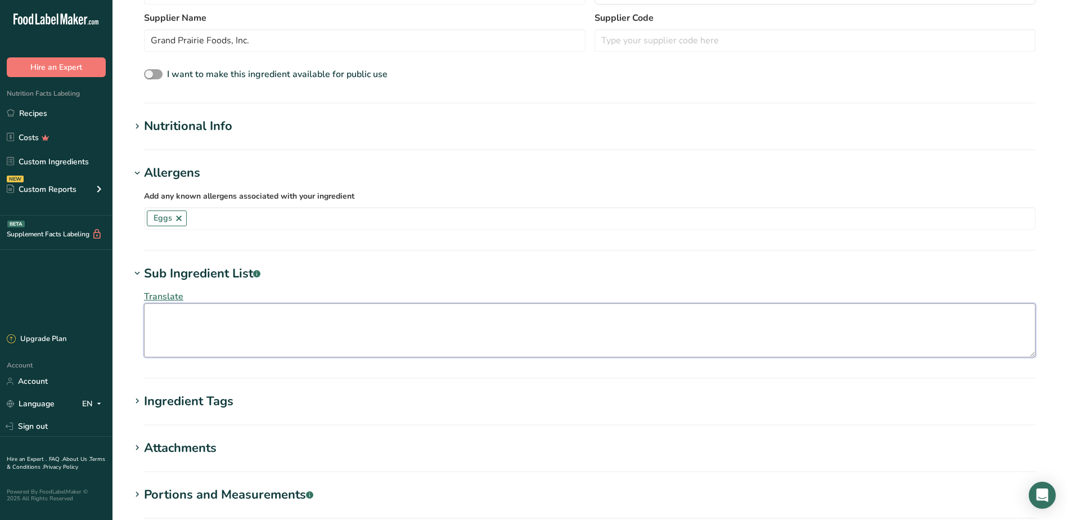
click at [173, 319] on textarea at bounding box center [590, 330] width 892 height 54
type textarea "Whole Eggs, Modified Food Starch, Salt, [MEDICAL_DATA], Xanthan Gum"
click at [137, 272] on icon at bounding box center [137, 273] width 10 height 16
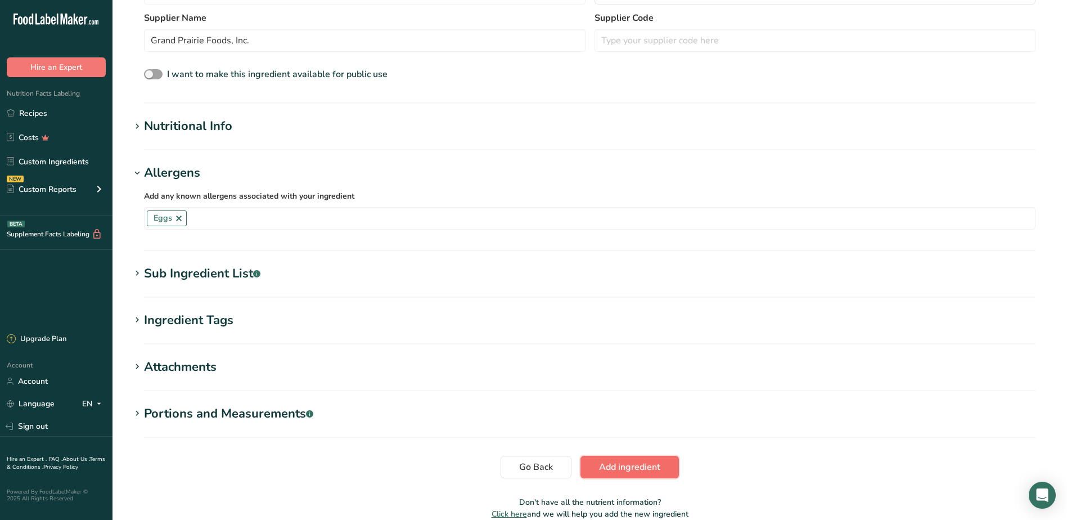
click at [632, 470] on span "Add ingredient" at bounding box center [629, 466] width 61 height 13
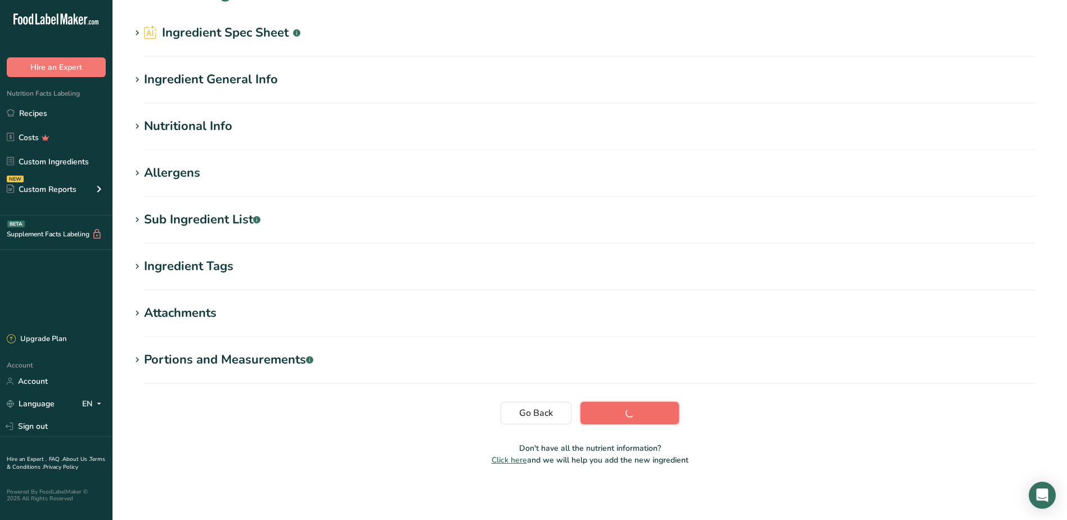
scroll to position [29, 0]
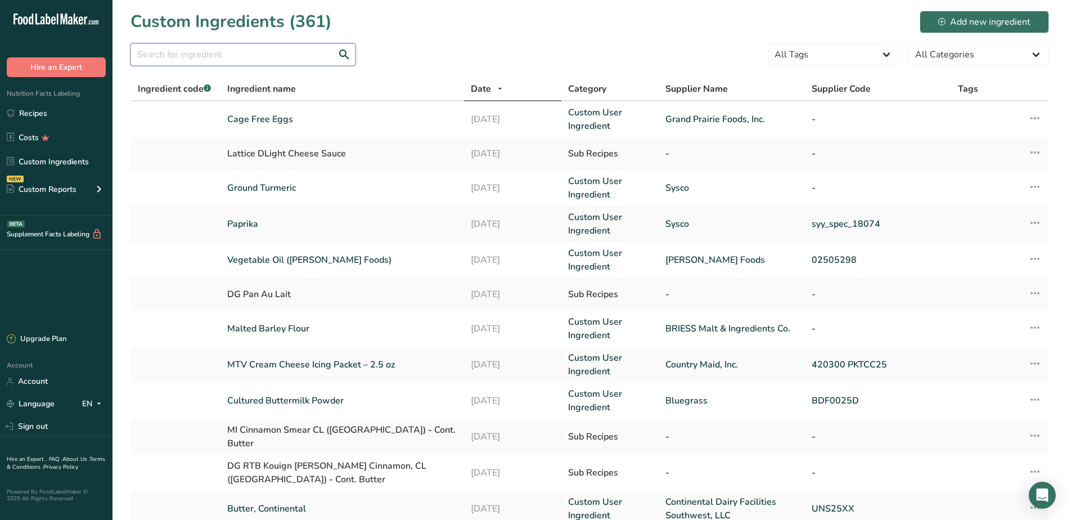
click at [237, 50] on input "text" at bounding box center [242, 54] width 225 height 22
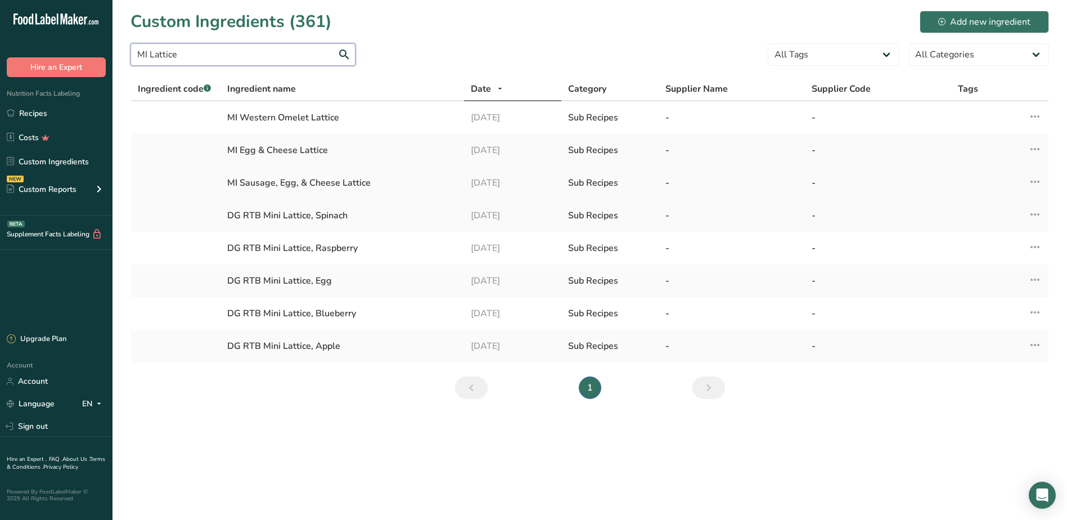
type input "MI Lattice"
click at [336, 182] on div "MI Sausage, Egg, & Cheese Lattice" at bounding box center [342, 182] width 230 height 13
drag, startPoint x: 336, startPoint y: 182, endPoint x: 250, endPoint y: 186, distance: 85.6
click at [250, 186] on div "MI Sausage, Egg, & Cheese Lattice" at bounding box center [342, 182] width 230 height 13
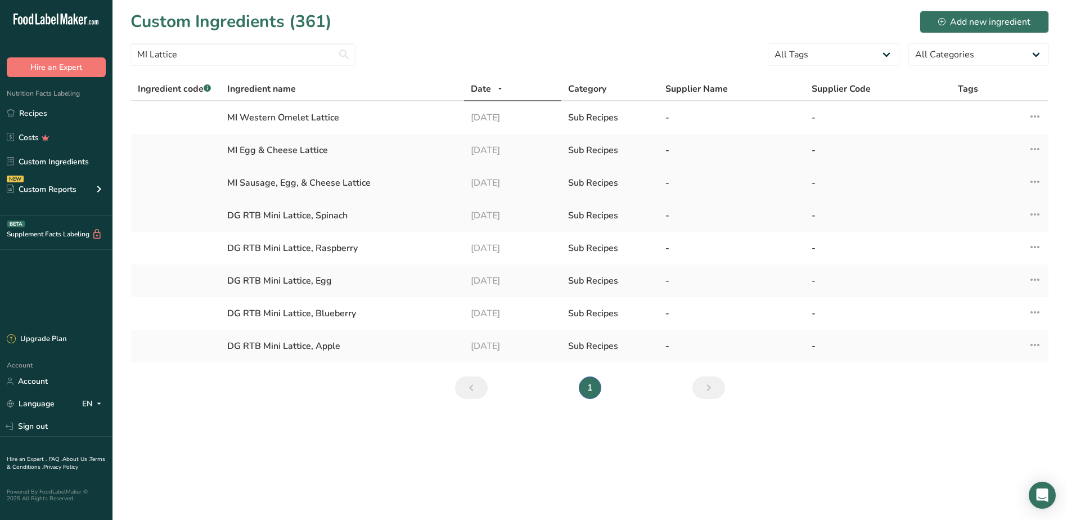
click at [1041, 188] on icon at bounding box center [1034, 182] width 13 height 20
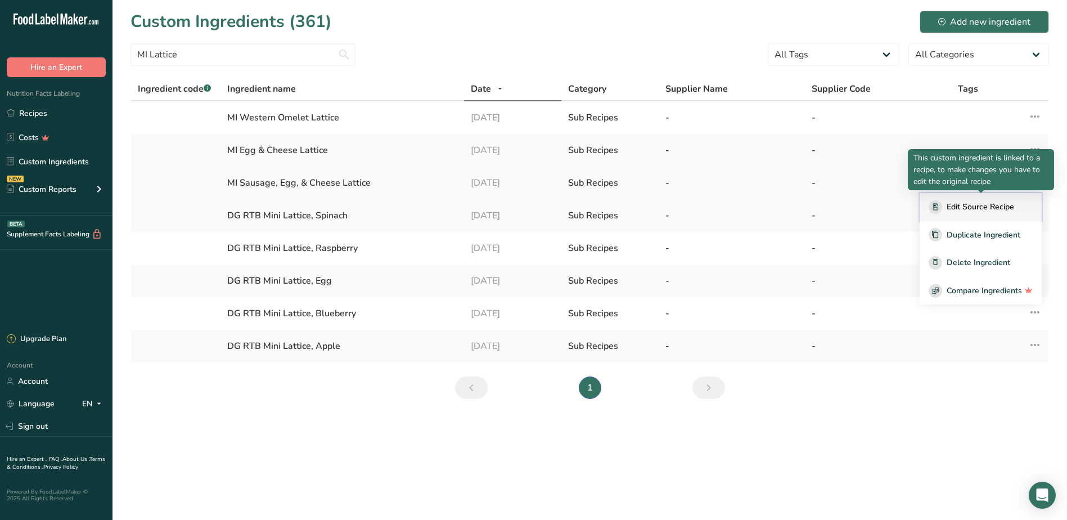
click at [991, 211] on span "Edit Source Recipe" at bounding box center [980, 207] width 67 height 12
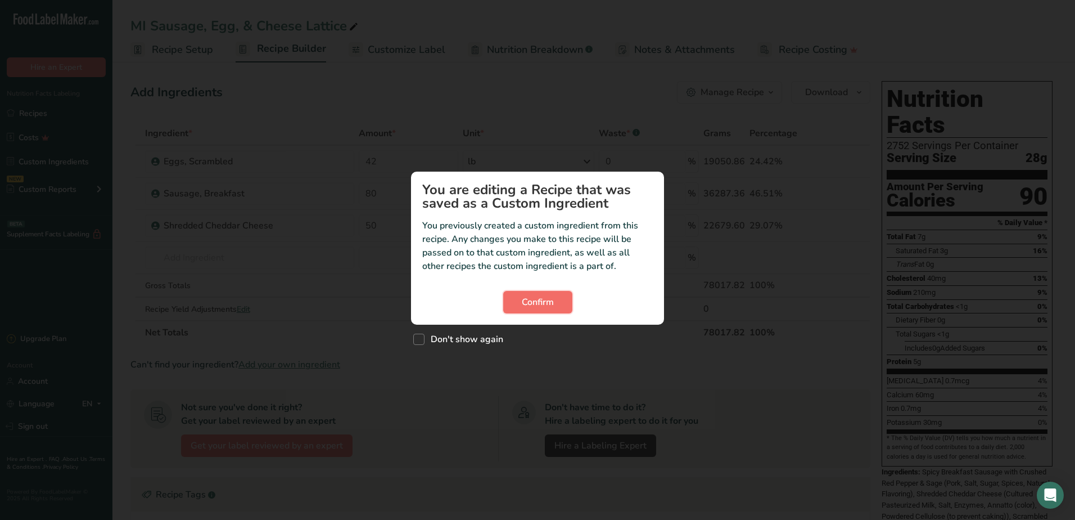
click at [543, 305] on span "Confirm" at bounding box center [538, 301] width 32 height 13
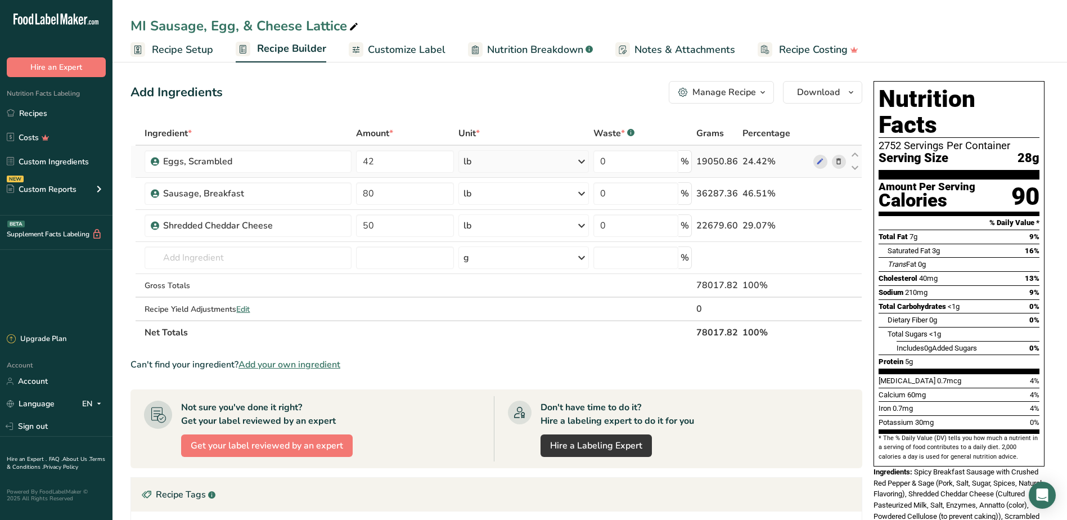
click at [841, 164] on icon at bounding box center [839, 162] width 8 height 12
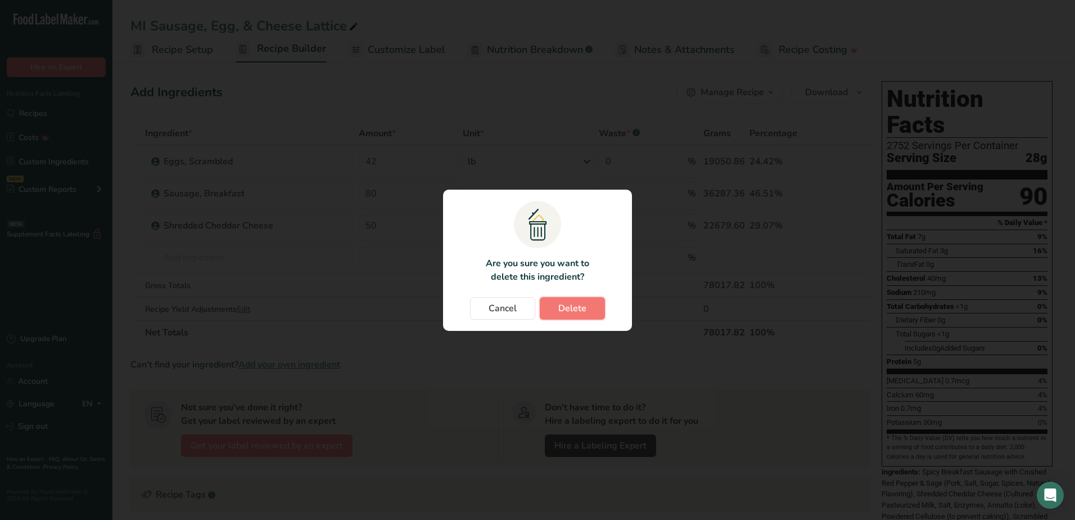
click at [565, 308] on span "Delete" at bounding box center [573, 307] width 28 height 13
type input "80"
type input "50"
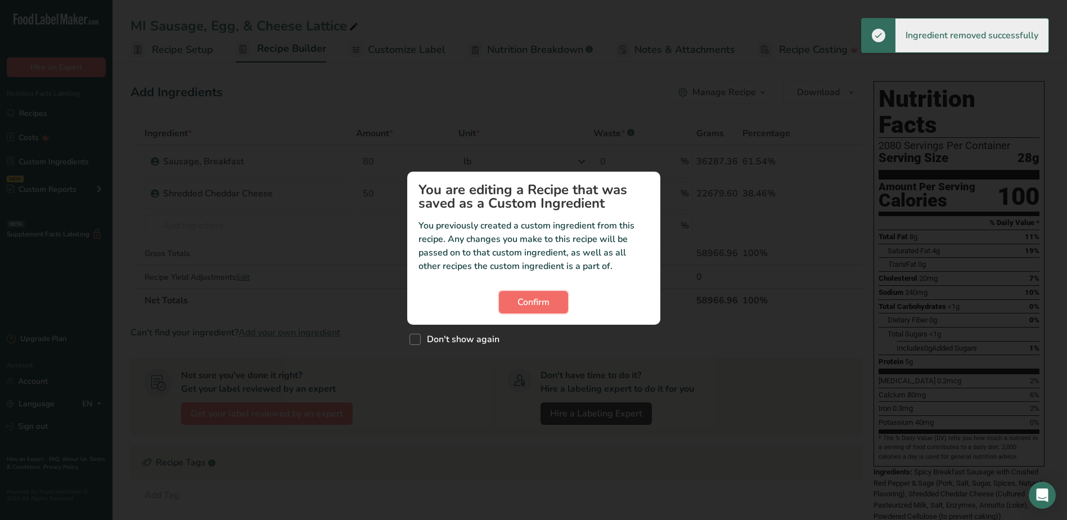
click at [529, 307] on span "Confirm" at bounding box center [533, 301] width 32 height 13
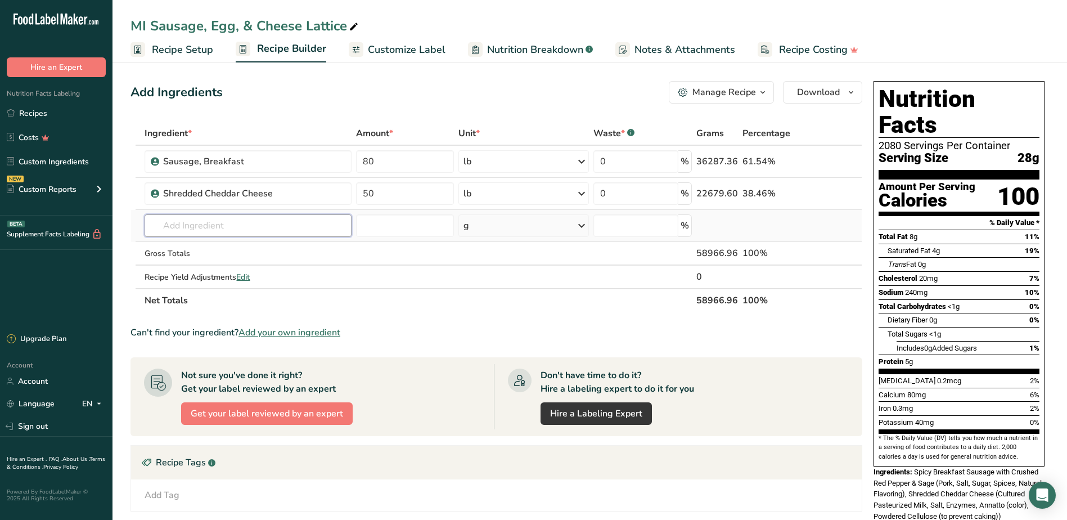
click at [233, 218] on input "text" at bounding box center [248, 225] width 206 height 22
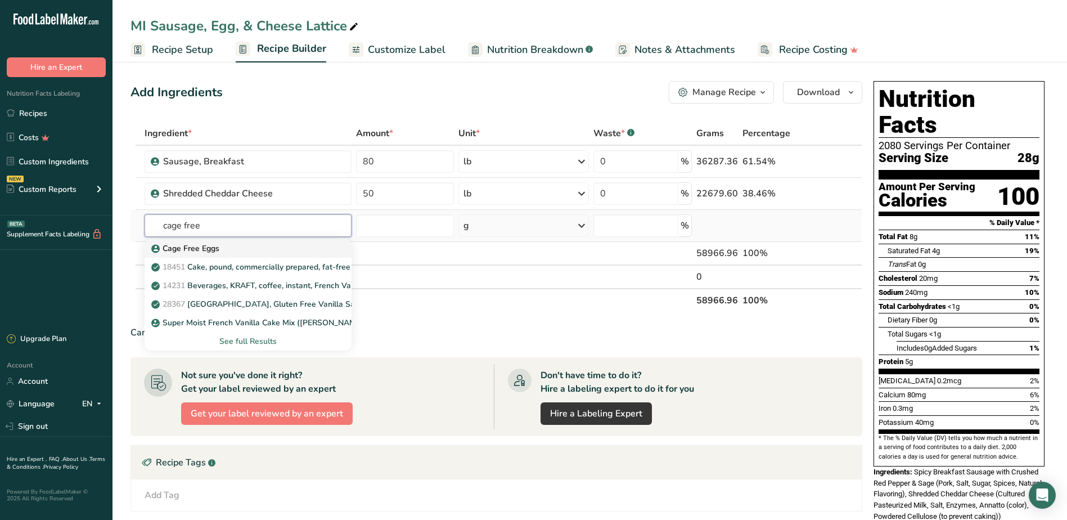
type input "cage free"
click at [193, 249] on p "Cage Free Eggs" at bounding box center [187, 248] width 66 height 12
type input "Cage Free Eggs"
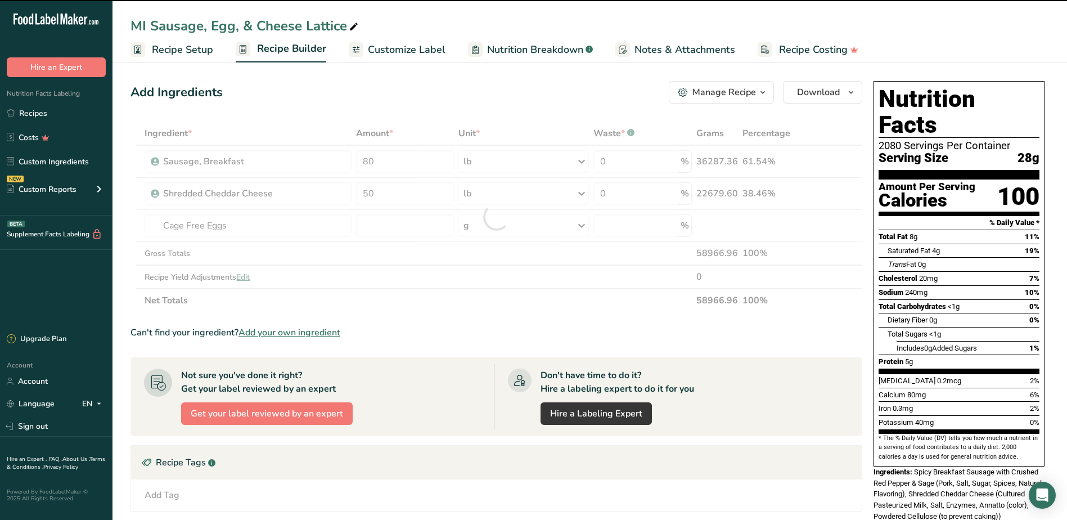
type input "0"
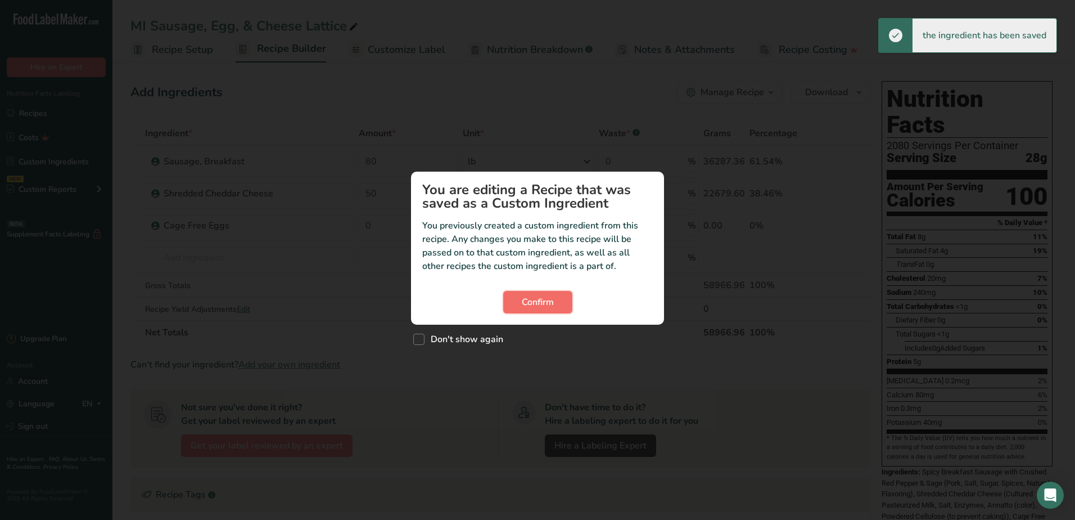
click at [556, 307] on button "Confirm" at bounding box center [537, 302] width 69 height 22
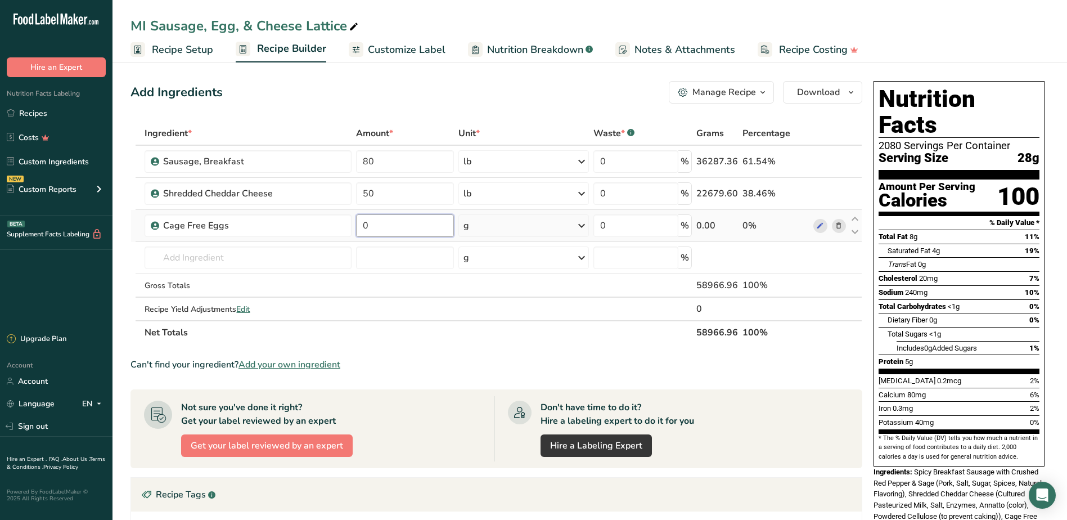
drag, startPoint x: 413, startPoint y: 219, endPoint x: 424, endPoint y: 220, distance: 10.8
click at [425, 217] on input "0" at bounding box center [405, 225] width 98 height 22
type input "52"
click at [584, 229] on div "Ingredient * Amount * Unit * Waste * .a-a{fill:#347362;}.b-a{fill:#fff;} Grams …" at bounding box center [496, 232] width 732 height 223
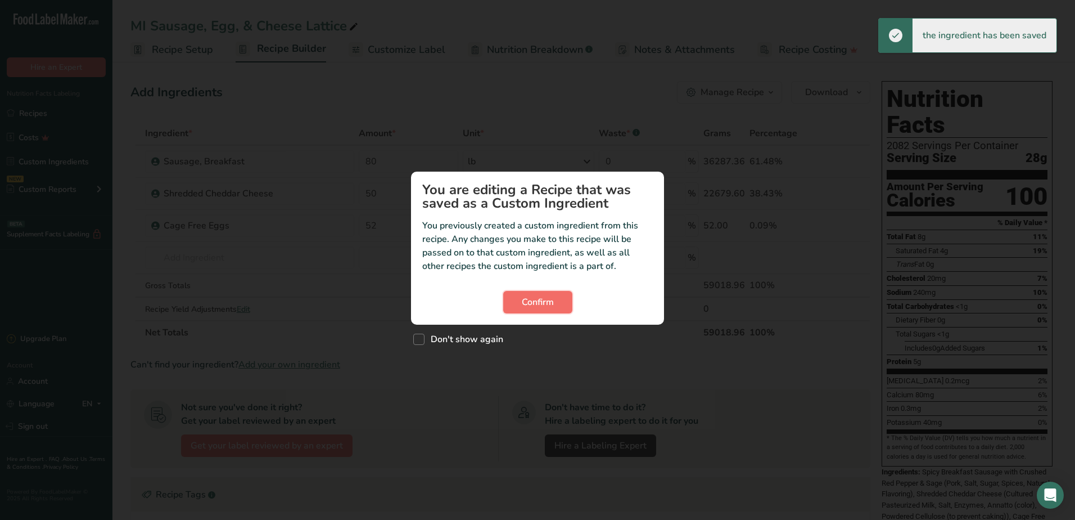
click at [546, 302] on span "Confirm" at bounding box center [538, 301] width 32 height 13
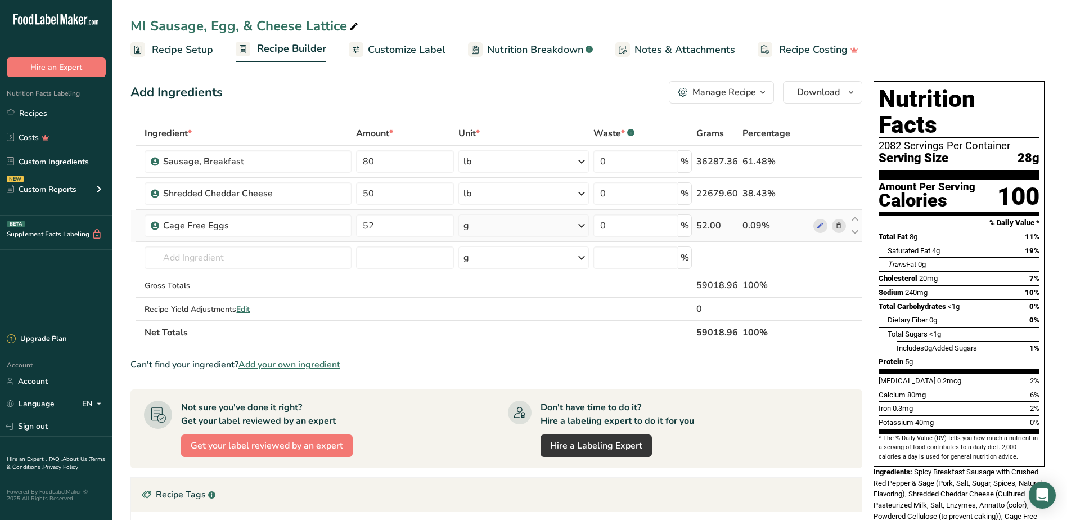
click at [587, 221] on icon at bounding box center [581, 225] width 13 height 20
click at [504, 318] on div "See more" at bounding box center [512, 315] width 94 height 12
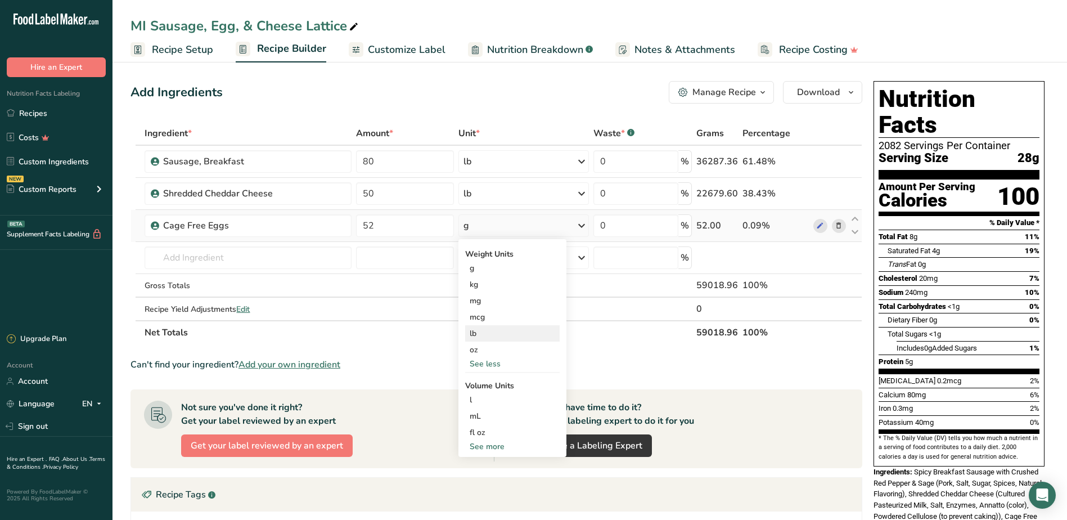
click at [493, 332] on div "lb" at bounding box center [512, 333] width 94 height 16
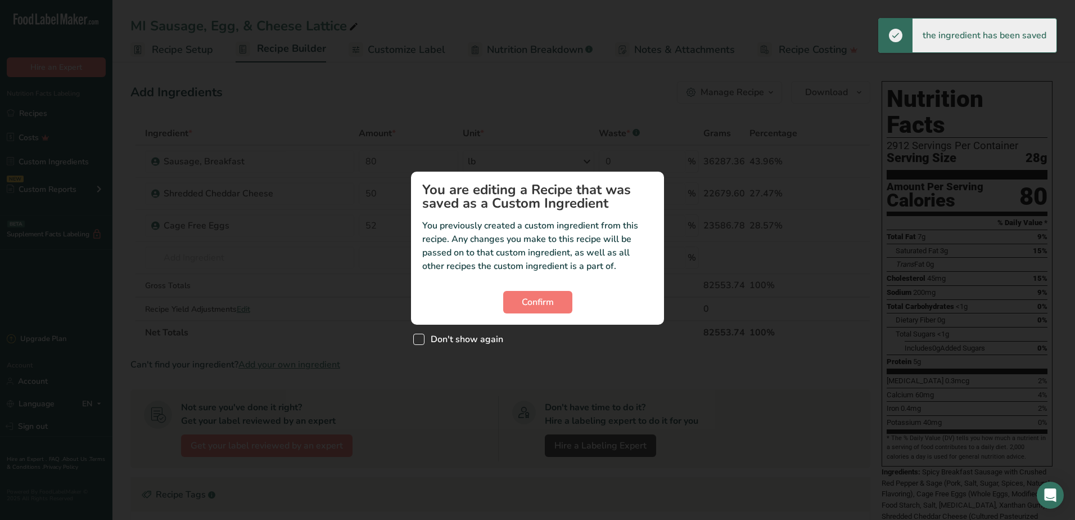
click at [427, 336] on label "Don't show again" at bounding box center [458, 339] width 90 height 11
click at [421, 336] on input "Don't show again" at bounding box center [416, 338] width 7 height 7
checkbox input "true"
click at [541, 305] on span "Confirm" at bounding box center [538, 301] width 32 height 13
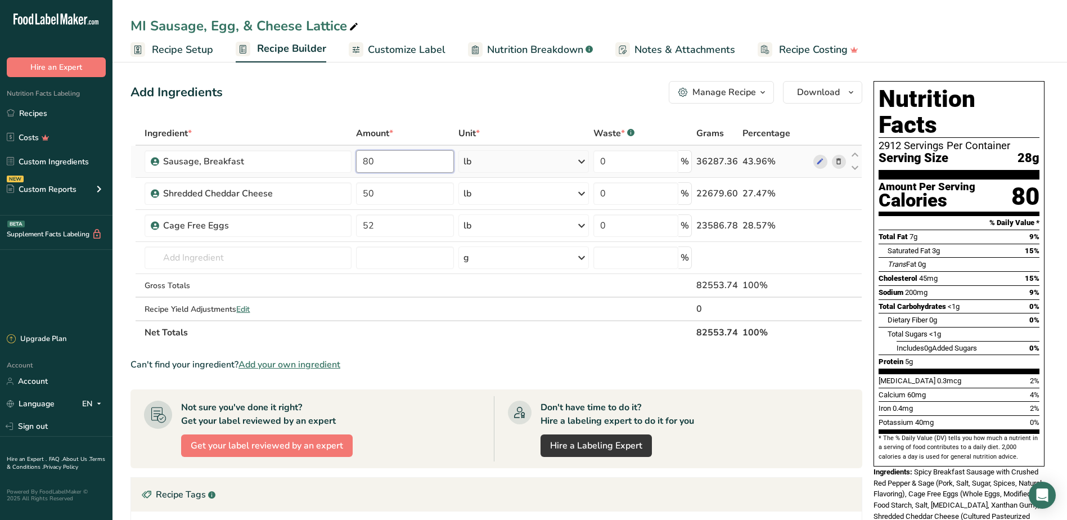
click at [394, 163] on input "80" at bounding box center [405, 161] width 98 height 22
type input "8"
type input "70"
click at [410, 198] on div "Ingredient * Amount * Unit * Waste * .a-a{fill:#347362;}.b-a{fill:#fff;} Grams …" at bounding box center [496, 232] width 732 height 223
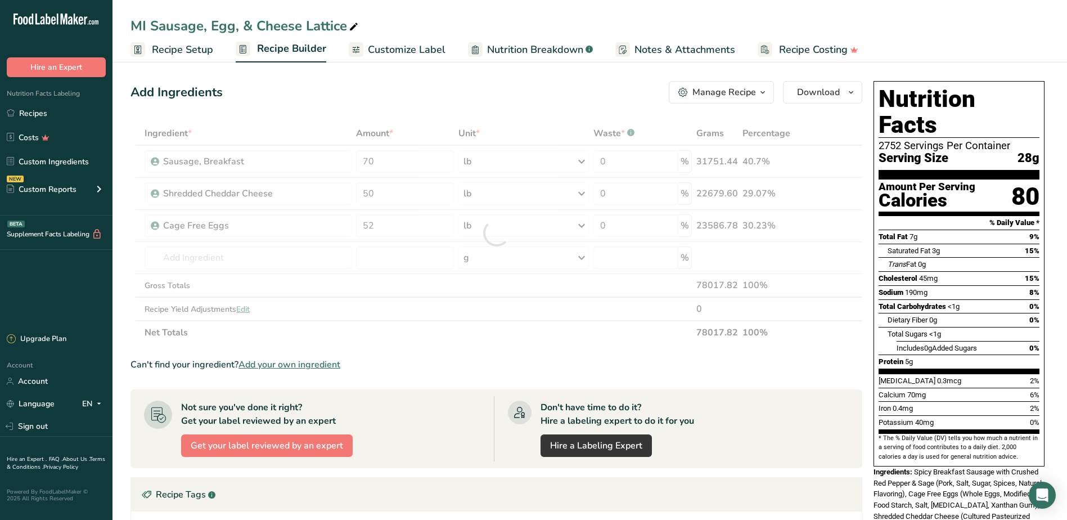
click at [422, 102] on div "Add Ingredients Manage Recipe Delete Recipe Duplicate Recipe Scale Recipe Save …" at bounding box center [496, 92] width 732 height 22
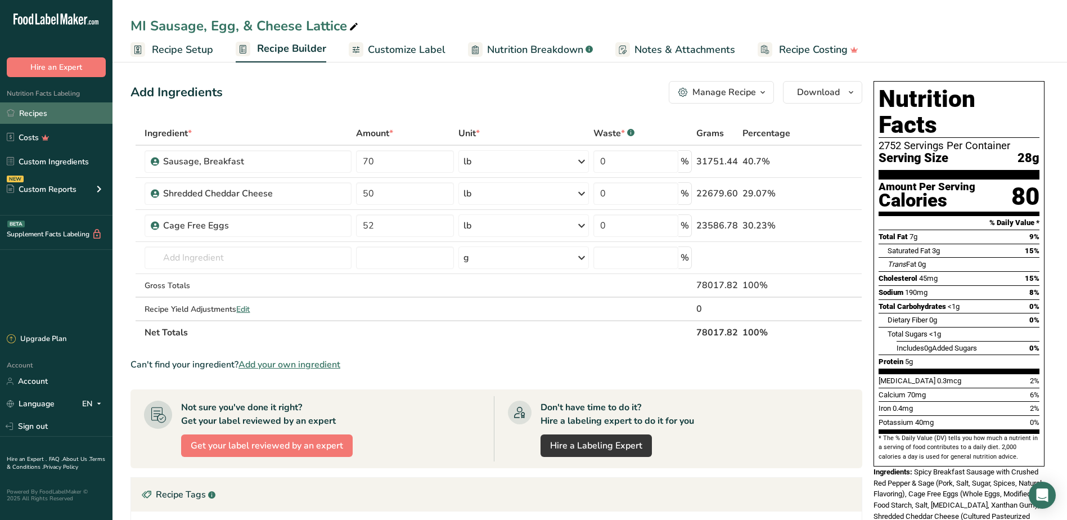
click at [38, 116] on link "Recipes" at bounding box center [56, 112] width 112 height 21
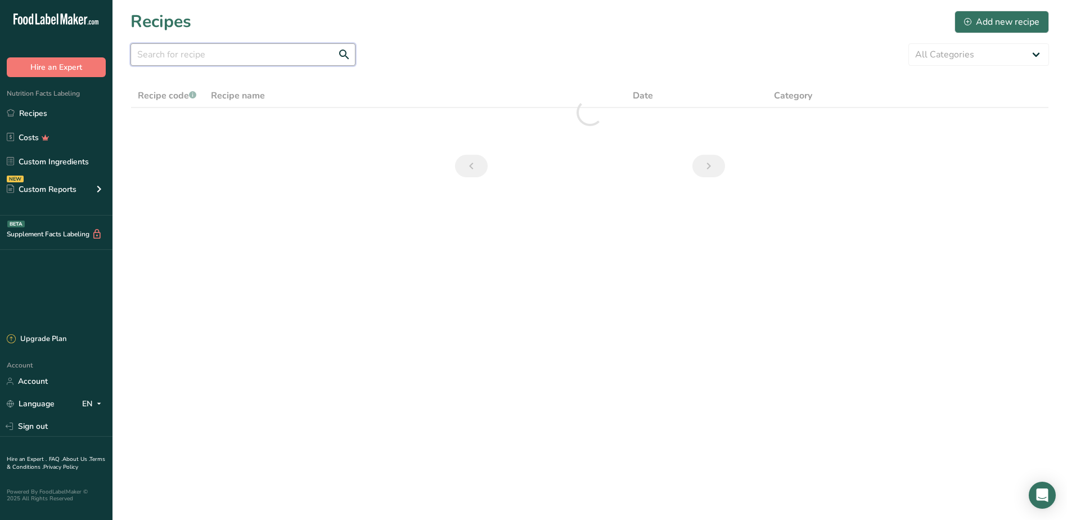
click at [178, 51] on input "text" at bounding box center [242, 54] width 225 height 22
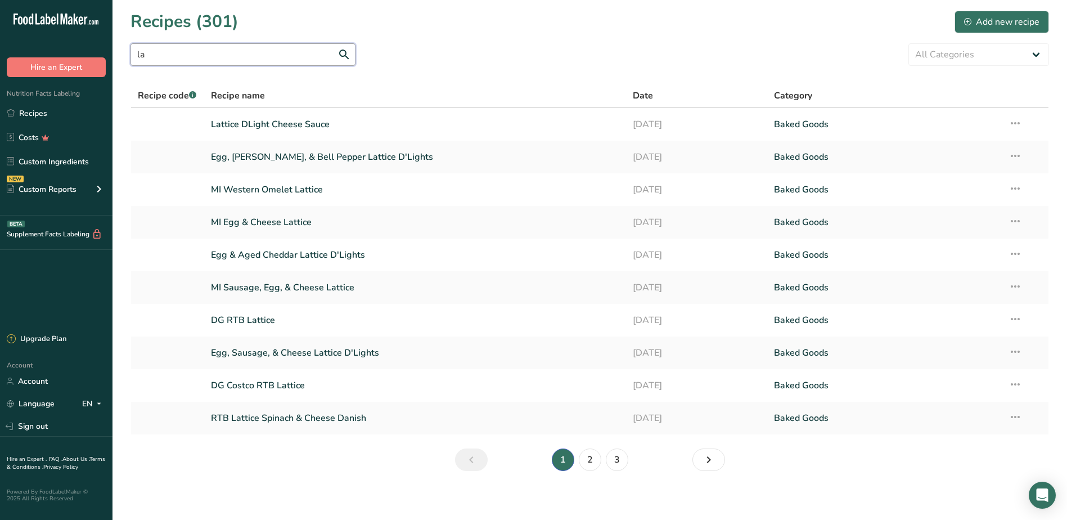
type input "l"
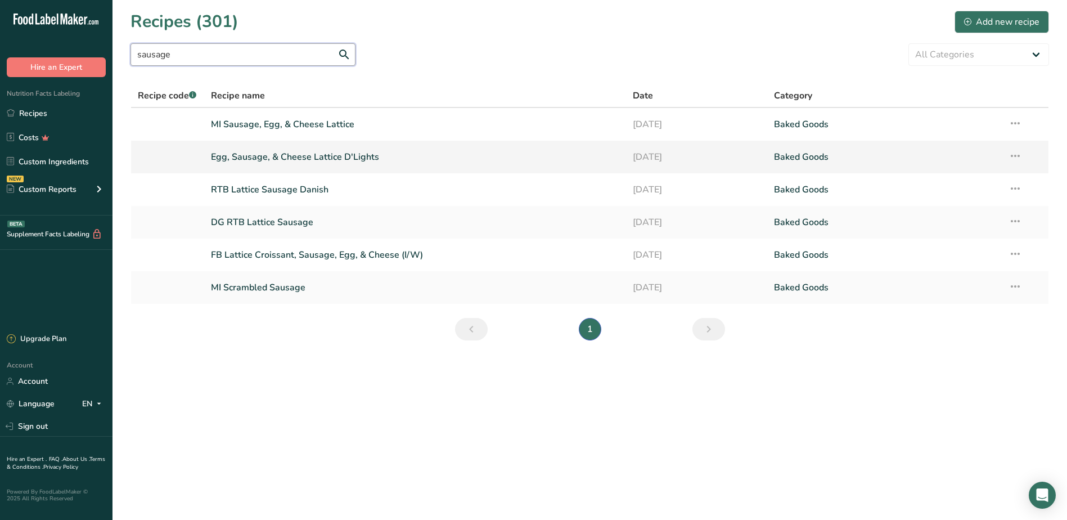
type input "sausage"
click at [275, 153] on link "Egg, Sausage, & Cheese Lattice D'Lights" at bounding box center [415, 157] width 409 height 24
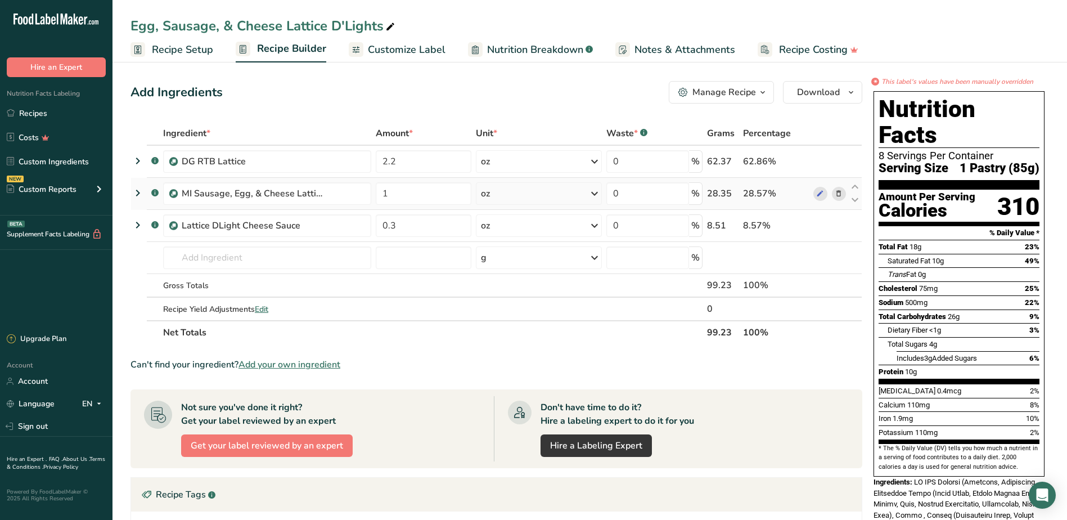
click at [841, 193] on icon at bounding box center [839, 194] width 8 height 12
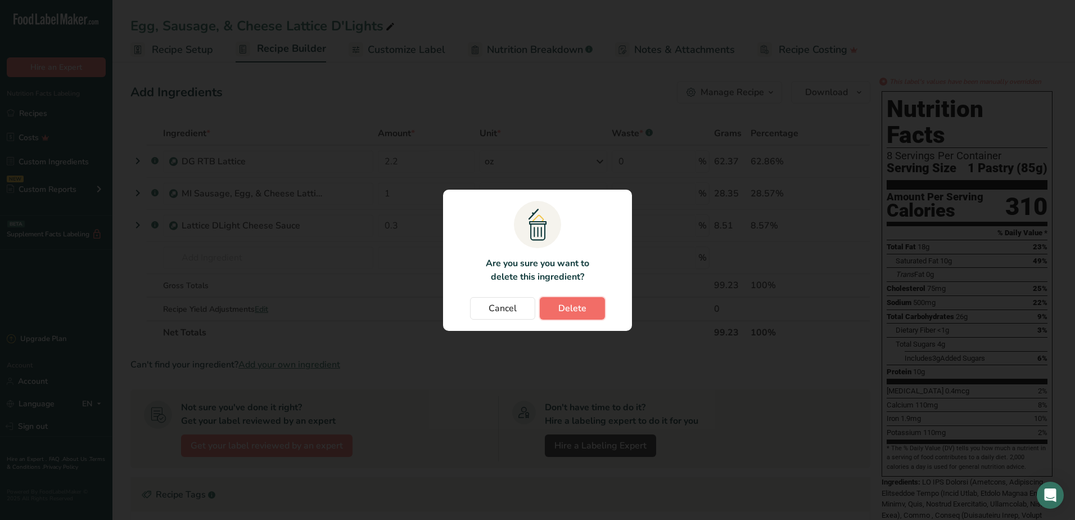
click at [571, 309] on span "Delete" at bounding box center [573, 307] width 28 height 13
type input "0.3"
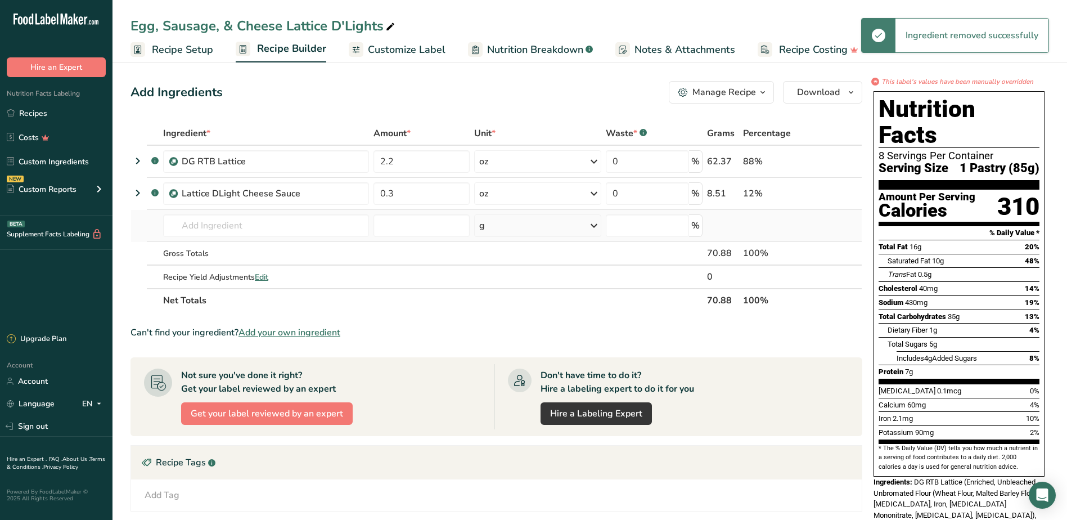
click at [155, 227] on td at bounding box center [154, 226] width 14 height 32
click at [186, 227] on input "text" at bounding box center [266, 225] width 206 height 22
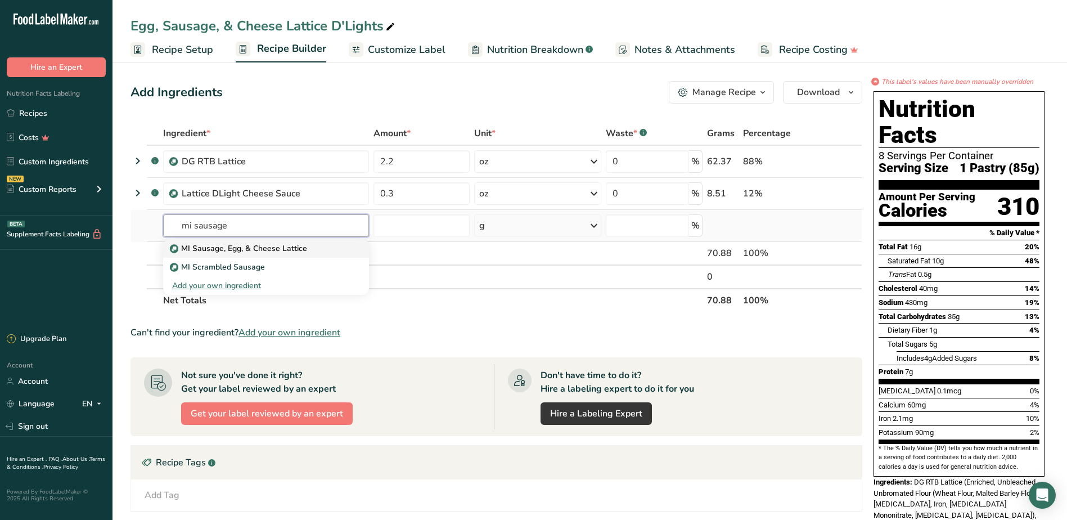
type input "mi sausage"
click at [241, 252] on p "MI Sausage, Egg, & Cheese Lattice" at bounding box center [239, 248] width 135 height 12
type input "MI Sausage, Egg, & Cheese Lattice"
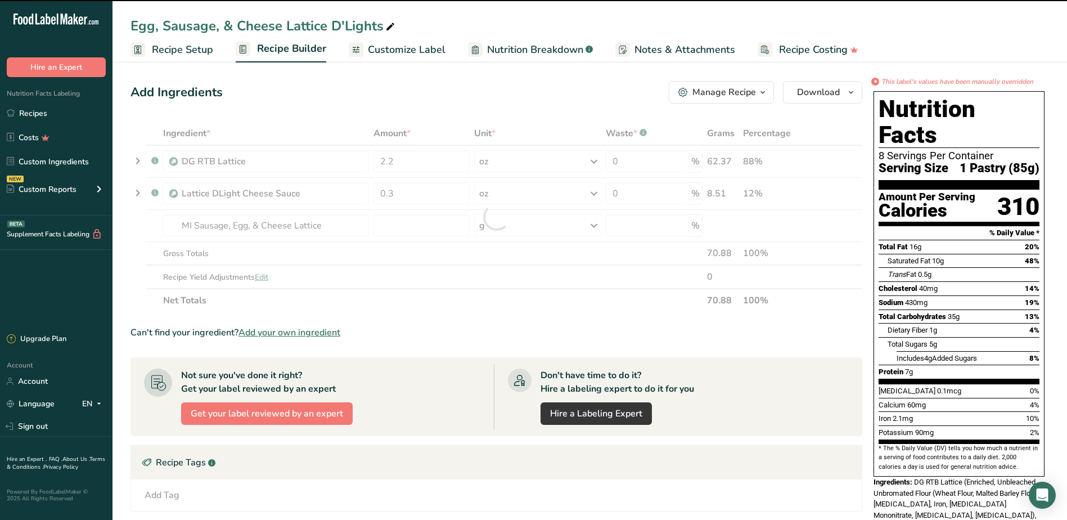
type input "0"
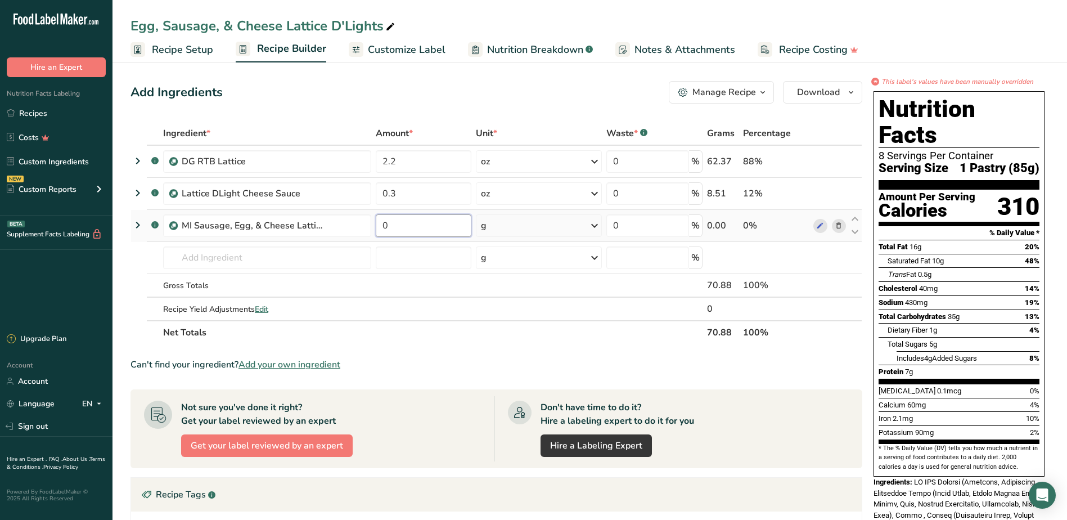
click at [400, 226] on input "0" at bounding box center [424, 225] width 96 height 22
type input "1"
click at [596, 224] on div "Ingredient * Amount * Unit * Waste * .a-a{fill:#347362;}.b-a{fill:#fff;} Grams …" at bounding box center [496, 232] width 732 height 223
click at [603, 227] on td "g Weight Units g kg mg See more Volume Units l Volume units require a density c…" at bounding box center [539, 226] width 130 height 32
click at [591, 227] on icon at bounding box center [594, 225] width 13 height 20
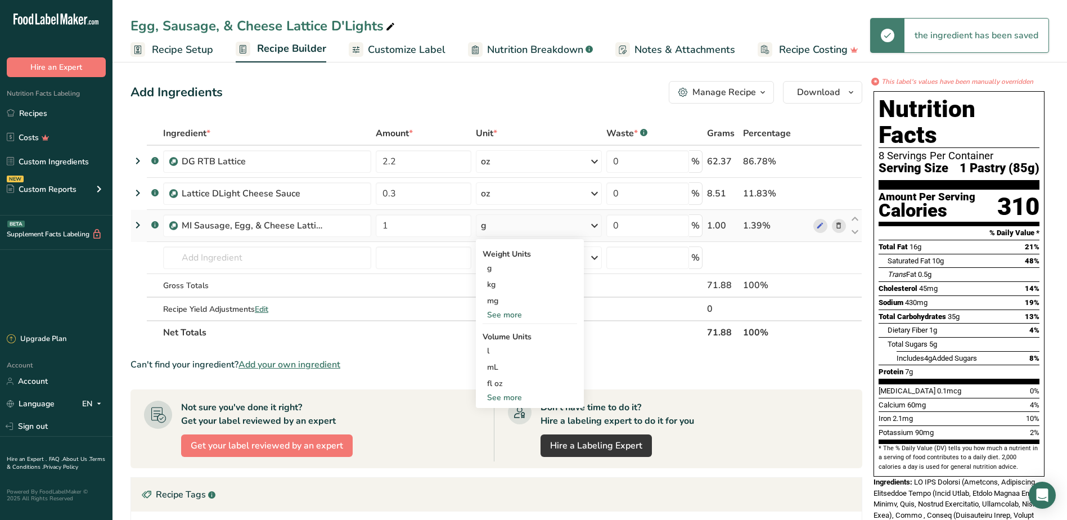
click at [595, 227] on icon at bounding box center [594, 225] width 13 height 20
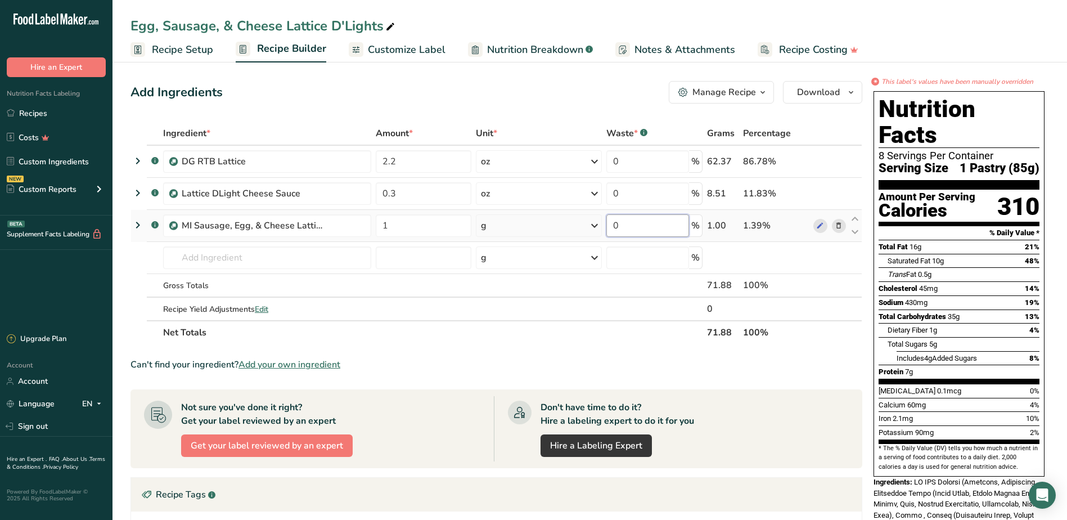
click at [610, 223] on input "0" at bounding box center [647, 225] width 83 height 22
click at [595, 229] on div "Ingredient * Amount * Unit * Waste * .a-a{fill:#347362;}.b-a{fill:#fff;} Grams …" at bounding box center [496, 232] width 732 height 223
click at [596, 224] on icon at bounding box center [594, 225] width 13 height 20
click at [490, 316] on div "See more" at bounding box center [530, 315] width 94 height 12
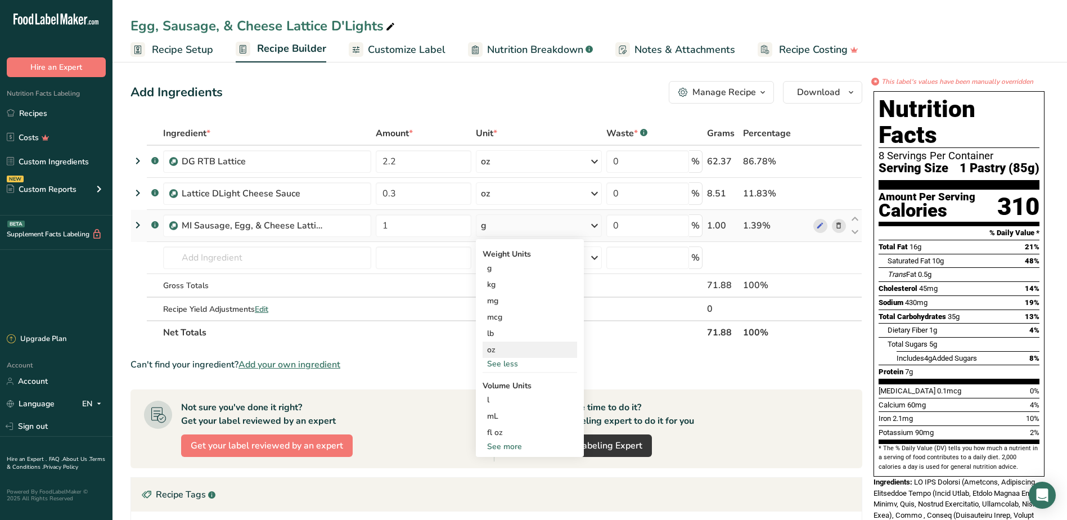
click at [492, 352] on div "oz" at bounding box center [530, 349] width 94 height 16
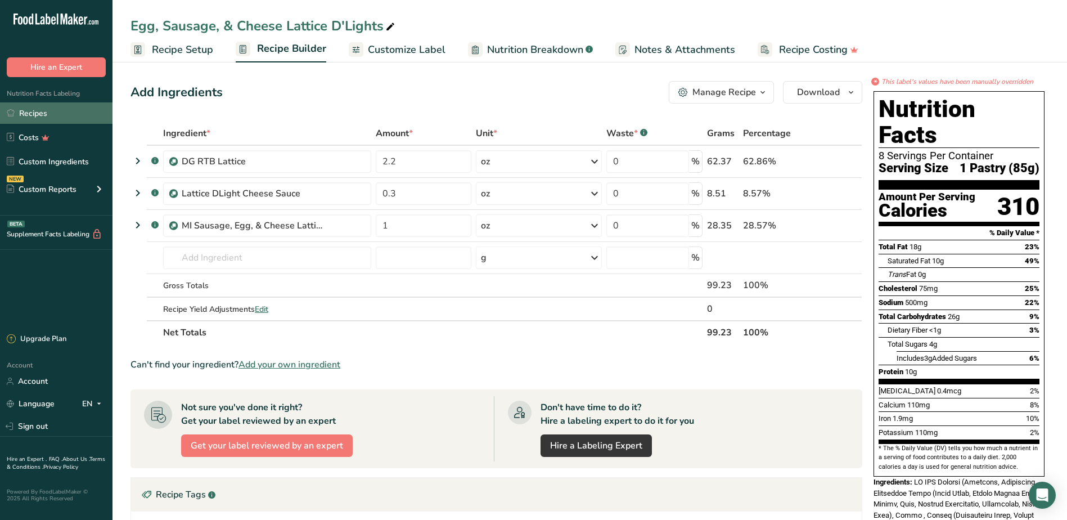
click at [37, 116] on link "Recipes" at bounding box center [56, 112] width 112 height 21
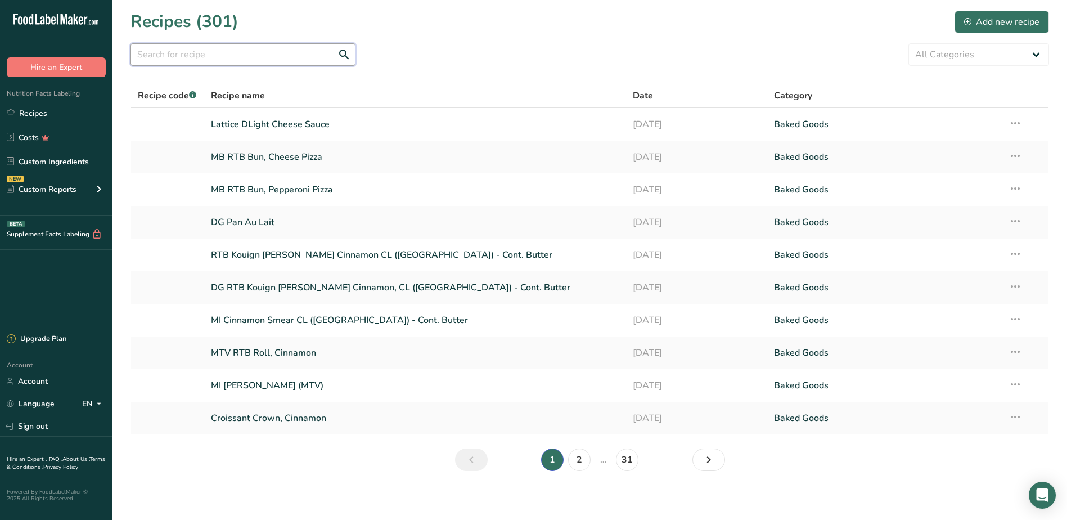
click at [233, 59] on input "text" at bounding box center [242, 54] width 225 height 22
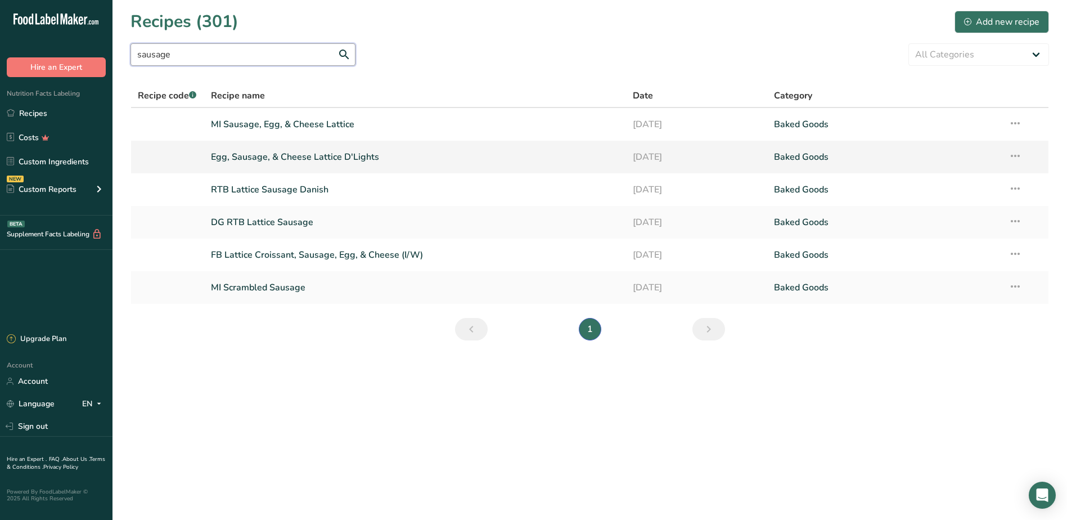
type input "sausage"
click at [258, 158] on link "Egg, Sausage, & Cheese Lattice D'Lights" at bounding box center [415, 157] width 409 height 24
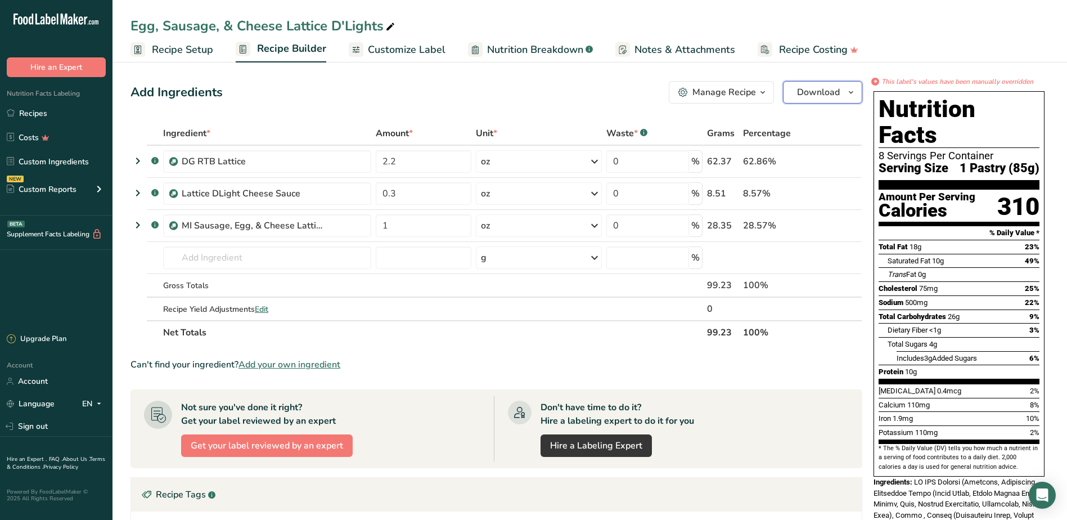
click at [807, 94] on span "Download" at bounding box center [818, 91] width 43 height 13
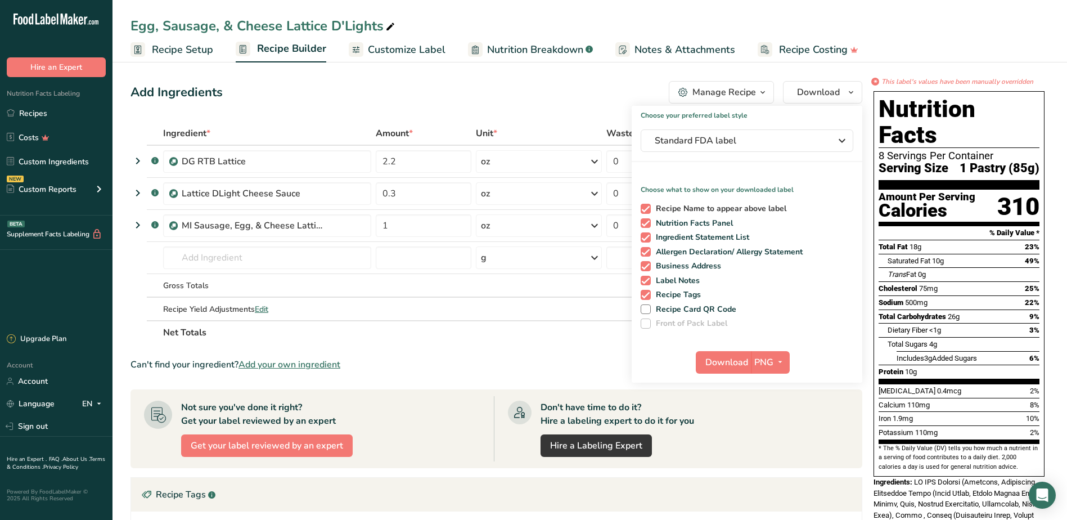
click at [649, 212] on span at bounding box center [646, 209] width 10 height 10
click at [648, 212] on input "Recipe Name to appear above label" at bounding box center [644, 208] width 7 height 7
checkbox input "false"
click at [651, 238] on span "Ingredient Statement List" at bounding box center [700, 237] width 99 height 10
click at [648, 238] on input "Ingredient Statement List" at bounding box center [644, 236] width 7 height 7
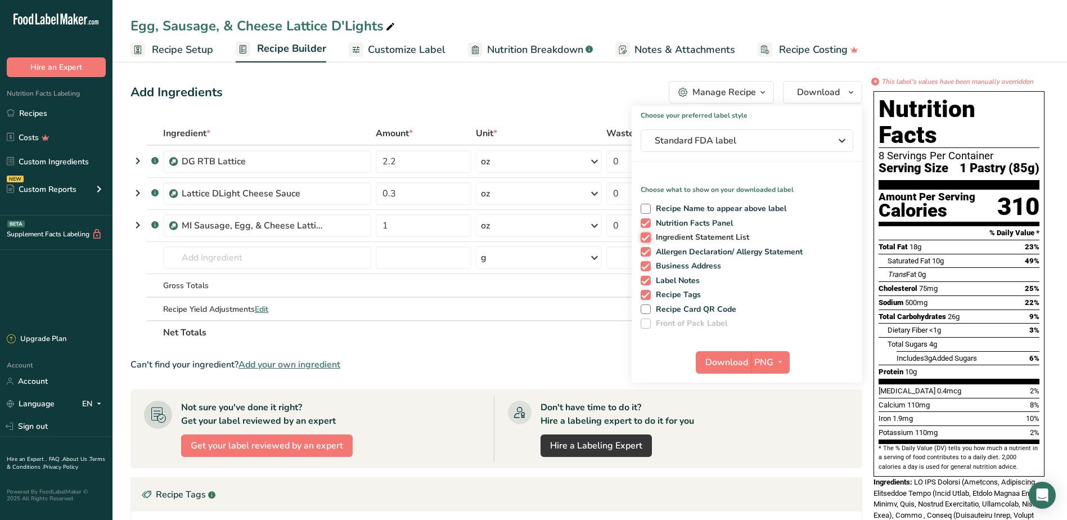
checkbox input "false"
click at [652, 251] on span "Allergen Declaration/ Allergy Statement" at bounding box center [727, 252] width 152 height 10
click at [648, 251] on input "Allergen Declaration/ Allergy Statement" at bounding box center [644, 251] width 7 height 7
checkbox input "false"
click at [651, 262] on span "Business Address" at bounding box center [686, 266] width 71 height 10
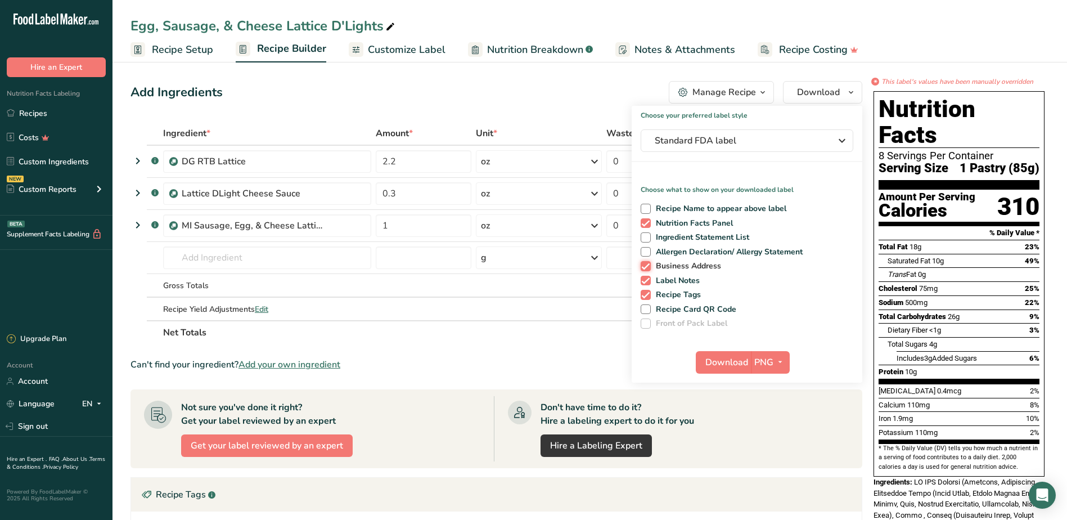
click at [648, 262] on input "Business Address" at bounding box center [644, 265] width 7 height 7
checkbox input "false"
click at [648, 283] on span at bounding box center [646, 281] width 10 height 10
click at [648, 283] on input "Label Notes" at bounding box center [644, 280] width 7 height 7
checkbox input "false"
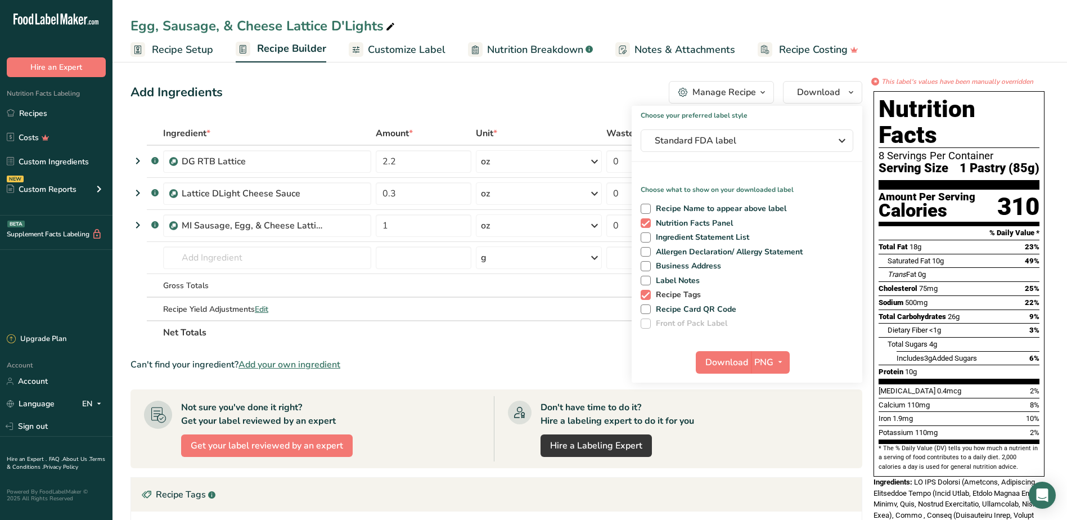
click at [645, 294] on span at bounding box center [646, 295] width 10 height 10
click at [645, 294] on input "Recipe Tags" at bounding box center [644, 294] width 7 height 7
checkbox input "false"
click at [779, 362] on icon "button" at bounding box center [780, 362] width 9 height 14
click at [770, 441] on link "PDF" at bounding box center [772, 440] width 36 height 19
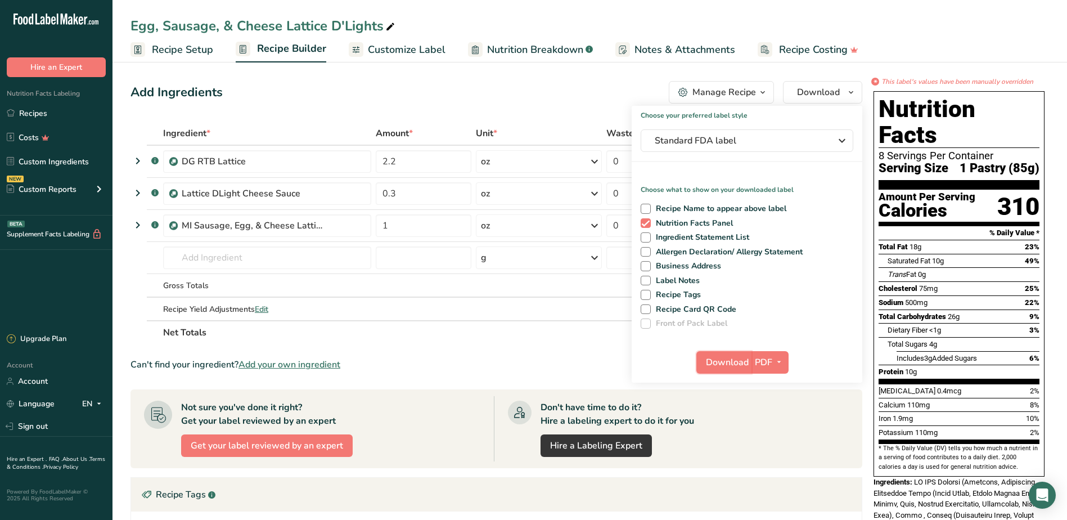
click at [731, 363] on span "Download" at bounding box center [727, 361] width 43 height 13
click at [389, 55] on span "Customize Label" at bounding box center [407, 49] width 78 height 15
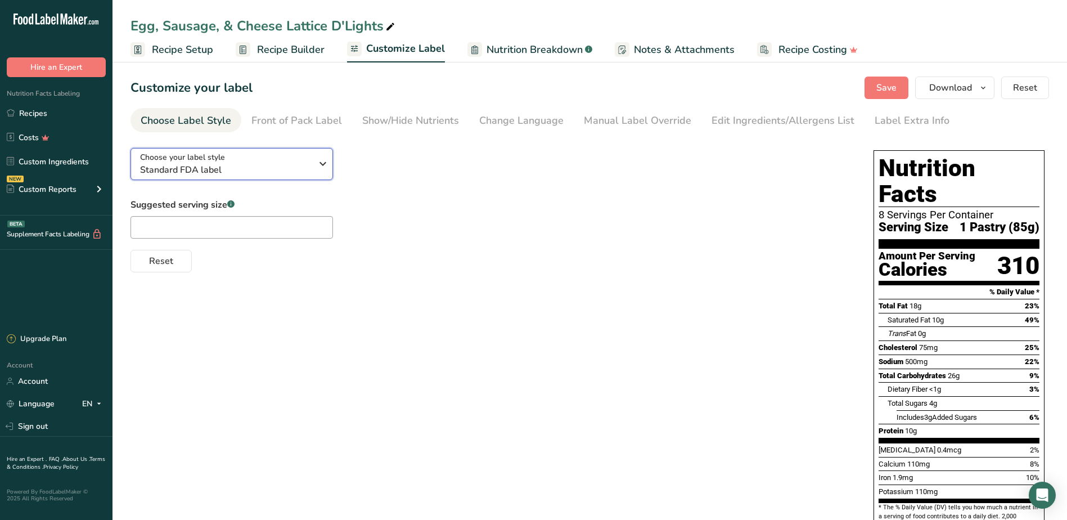
click at [320, 164] on icon "button" at bounding box center [322, 164] width 13 height 20
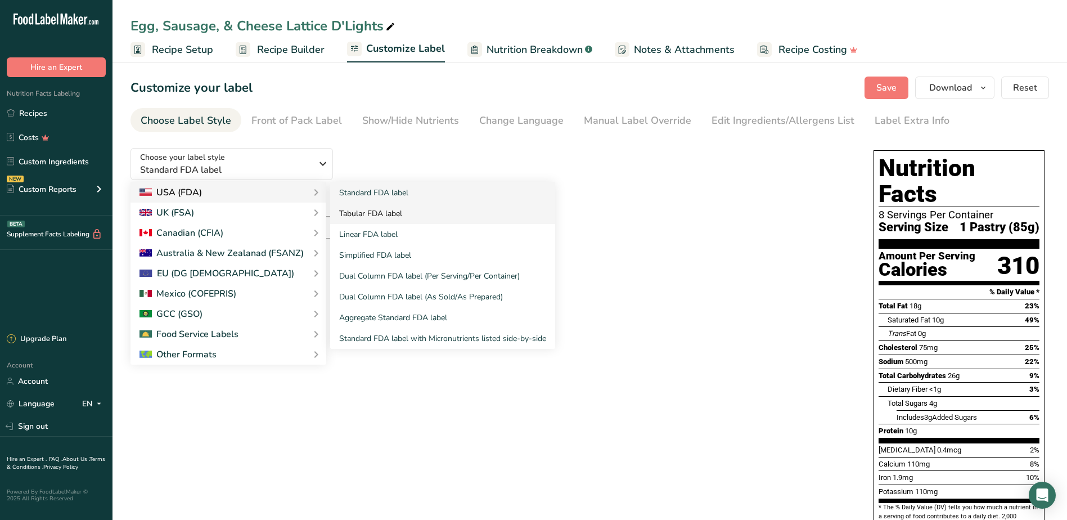
click at [368, 218] on link "Tabular FDA label" at bounding box center [442, 213] width 225 height 21
click at [370, 214] on link "Tabular FDA label" at bounding box center [442, 213] width 225 height 21
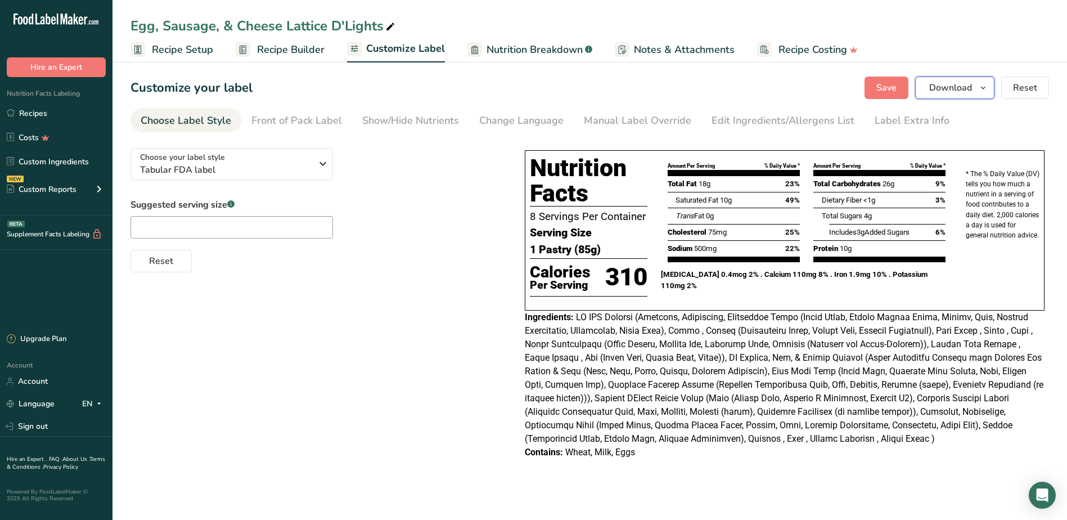
click at [978, 84] on span "button" at bounding box center [982, 87] width 13 height 13
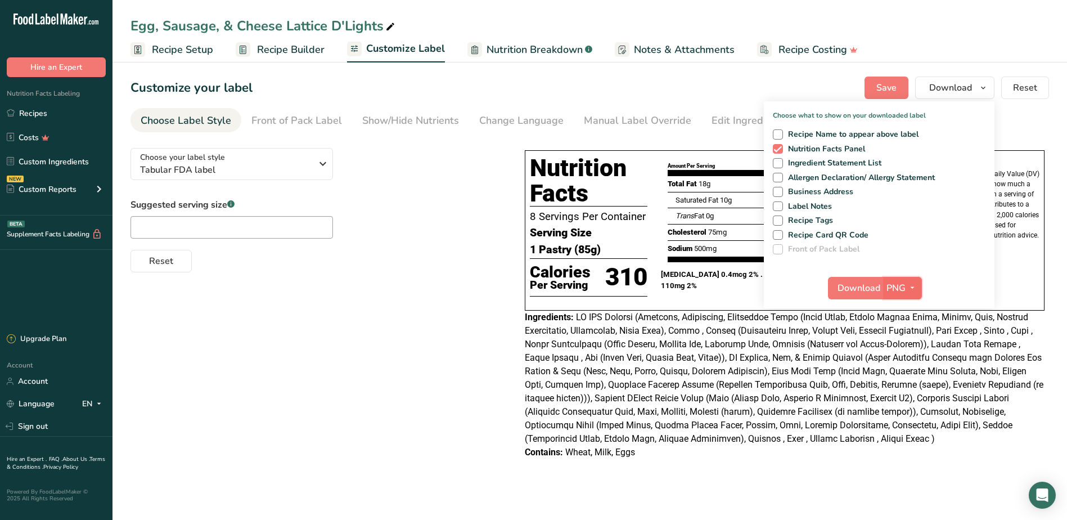
click at [915, 285] on icon "button" at bounding box center [912, 288] width 9 height 14
click at [906, 325] on link "BMP" at bounding box center [904, 329] width 36 height 19
click at [859, 289] on span "Download" at bounding box center [858, 287] width 43 height 13
click at [450, 239] on div "Suggested serving size .a-a{fill:#347362;}.b-a{fill:#fff;} Reset" at bounding box center [316, 235] width 372 height 74
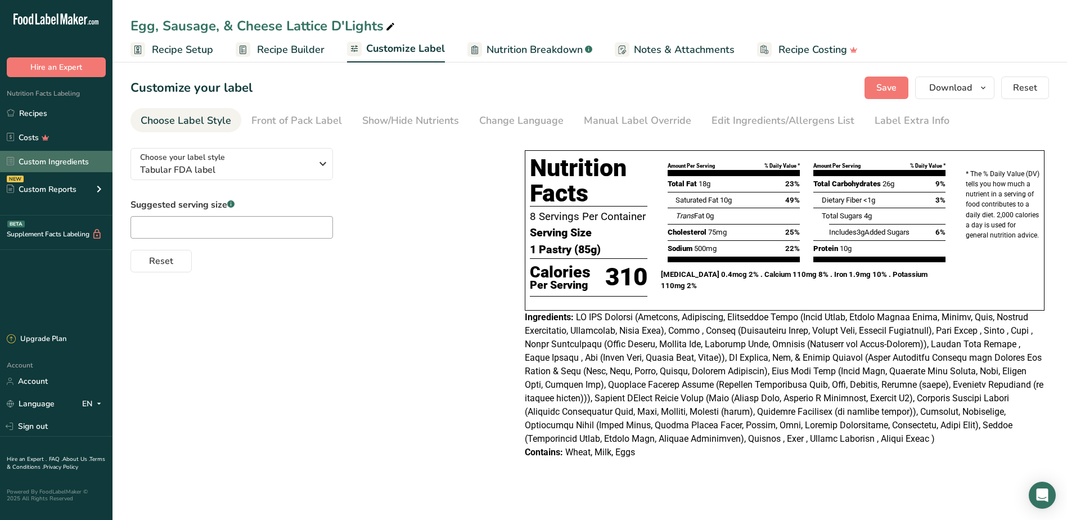
click at [85, 164] on link "Custom Ingredients" at bounding box center [56, 161] width 112 height 21
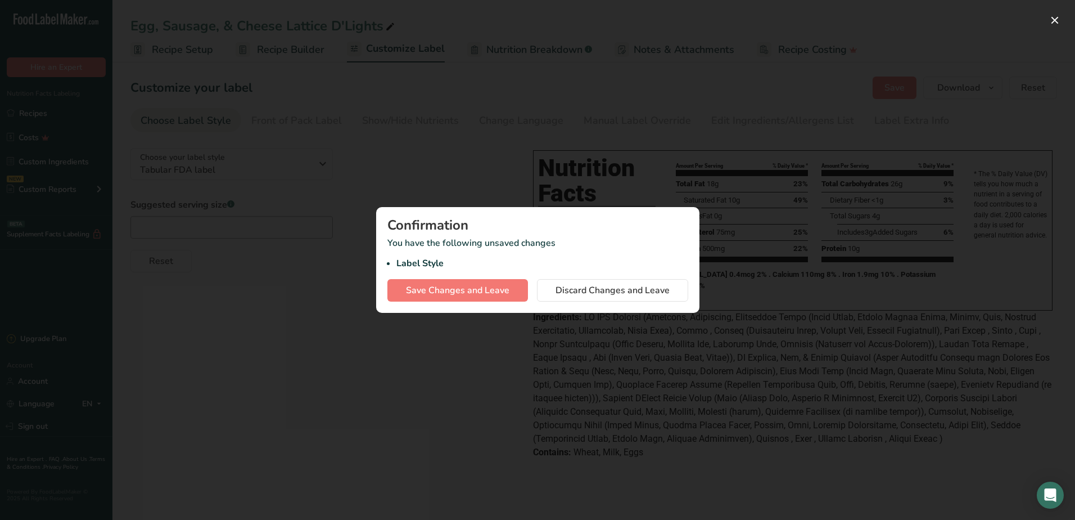
click at [354, 251] on div at bounding box center [537, 260] width 1075 height 520
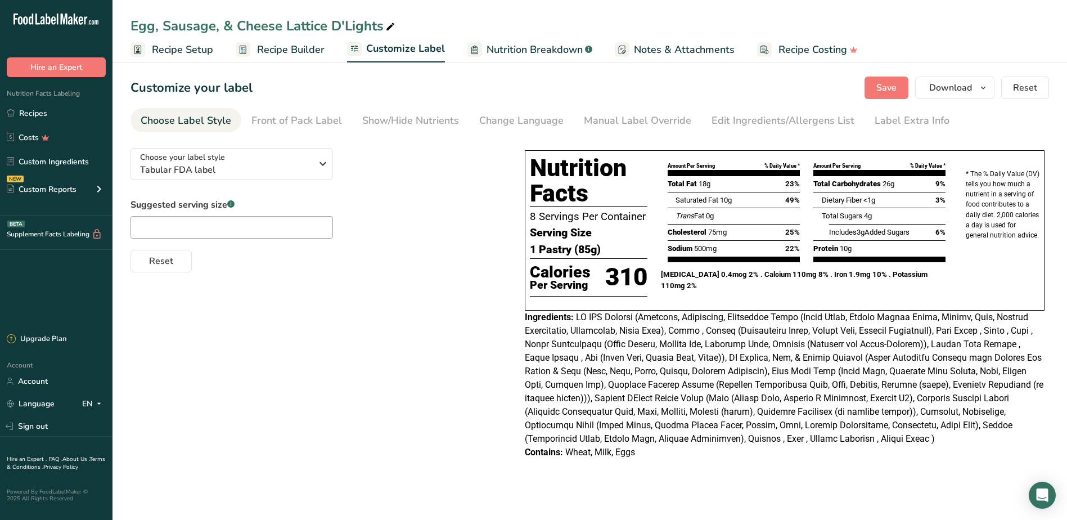
click at [190, 53] on span "Recipe Setup" at bounding box center [182, 49] width 61 height 15
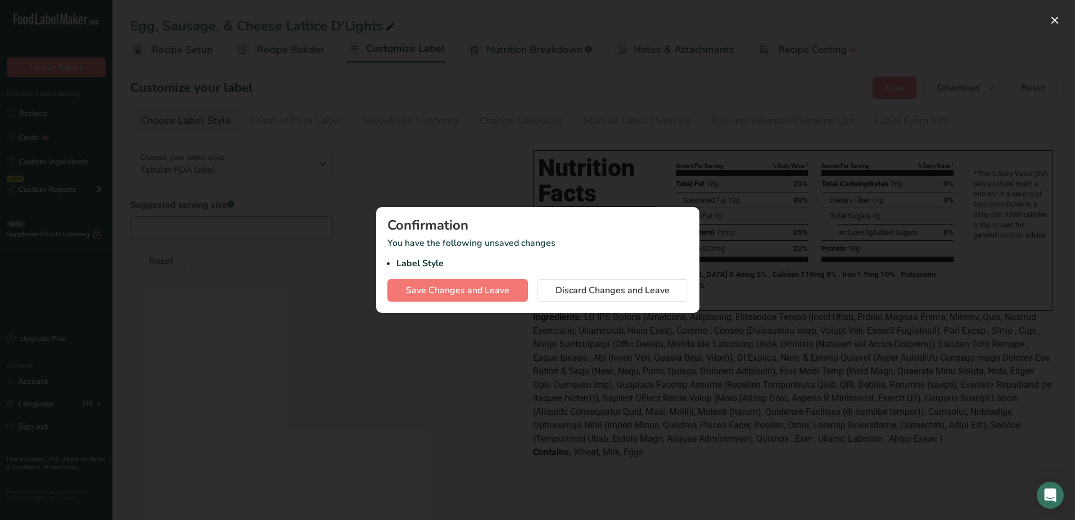
click at [409, 364] on div at bounding box center [537, 260] width 1075 height 520
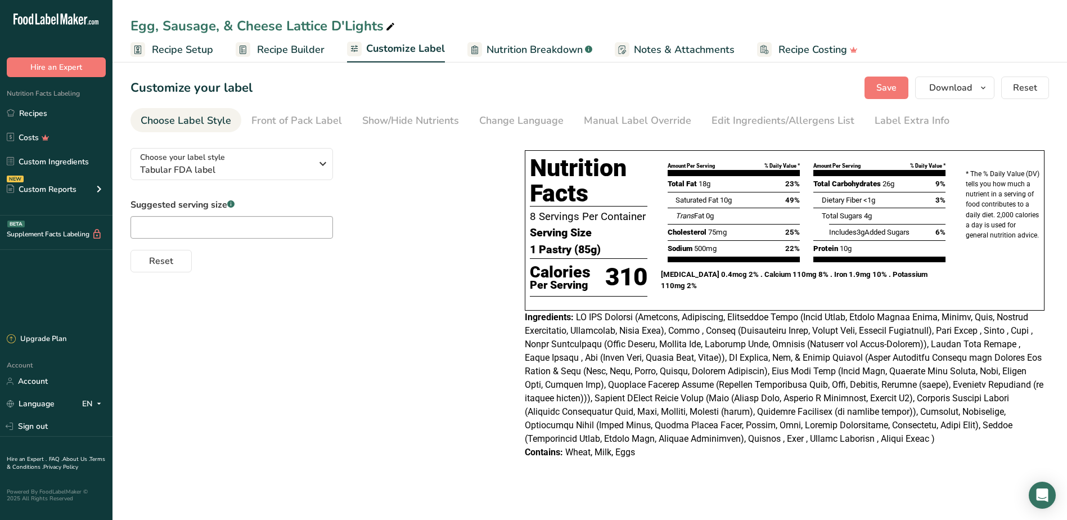
click at [175, 126] on div "Choose Label Style" at bounding box center [186, 120] width 91 height 15
click at [321, 169] on icon "button" at bounding box center [322, 164] width 13 height 20
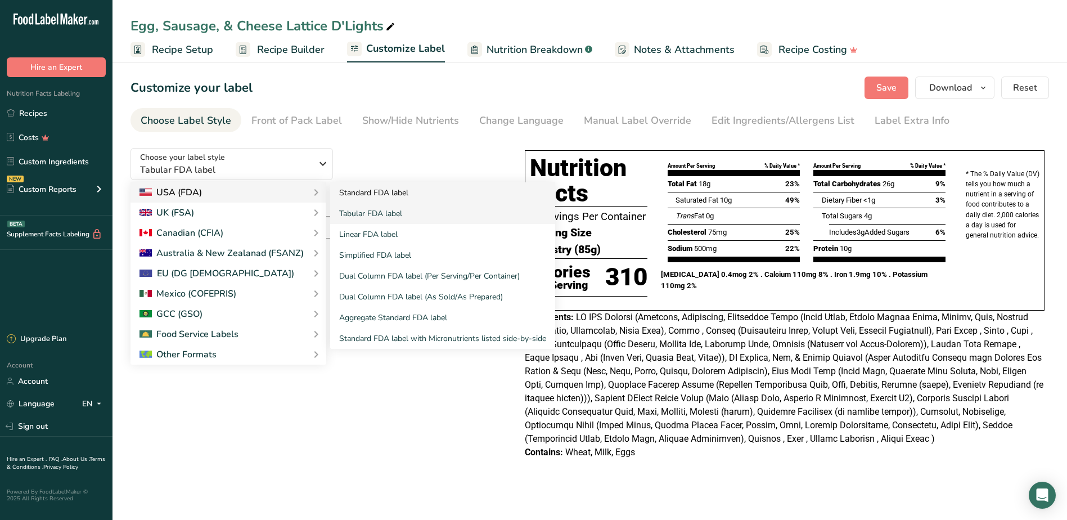
click at [377, 198] on link "Standard FDA label" at bounding box center [442, 192] width 225 height 21
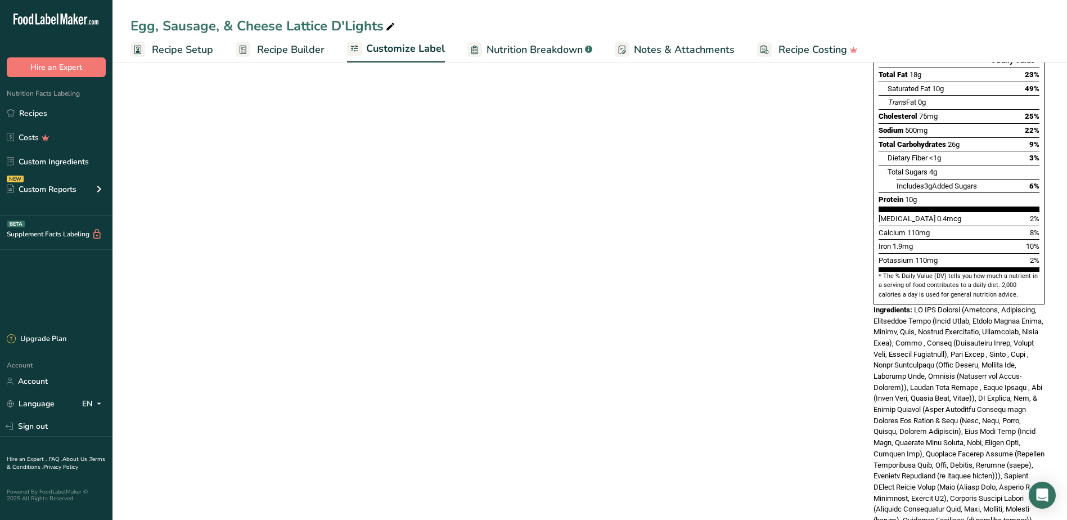
scroll to position [307, 0]
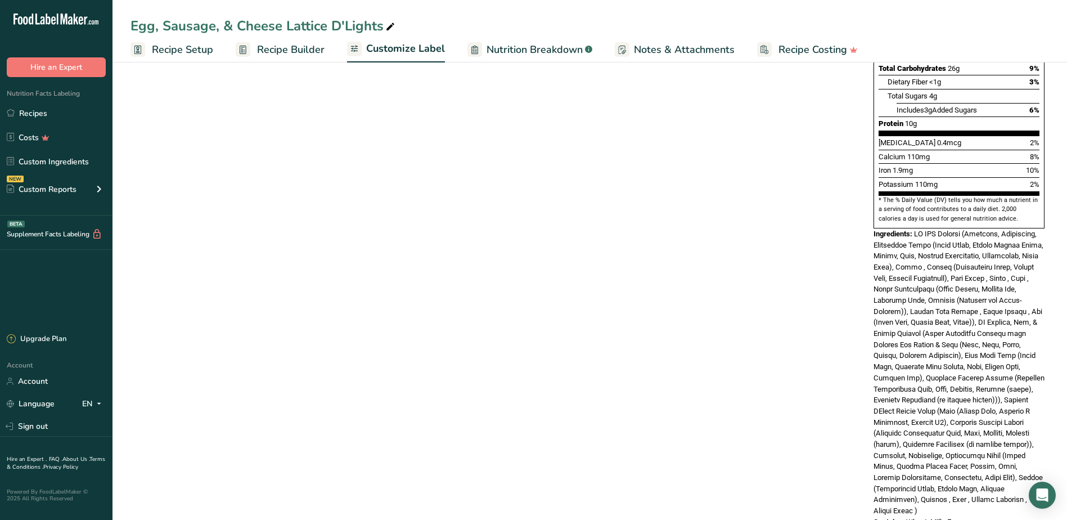
click at [624, 292] on div "Choose your label style Standard FDA label USA (FDA) Standard FDA label Tabular…" at bounding box center [589, 185] width 919 height 706
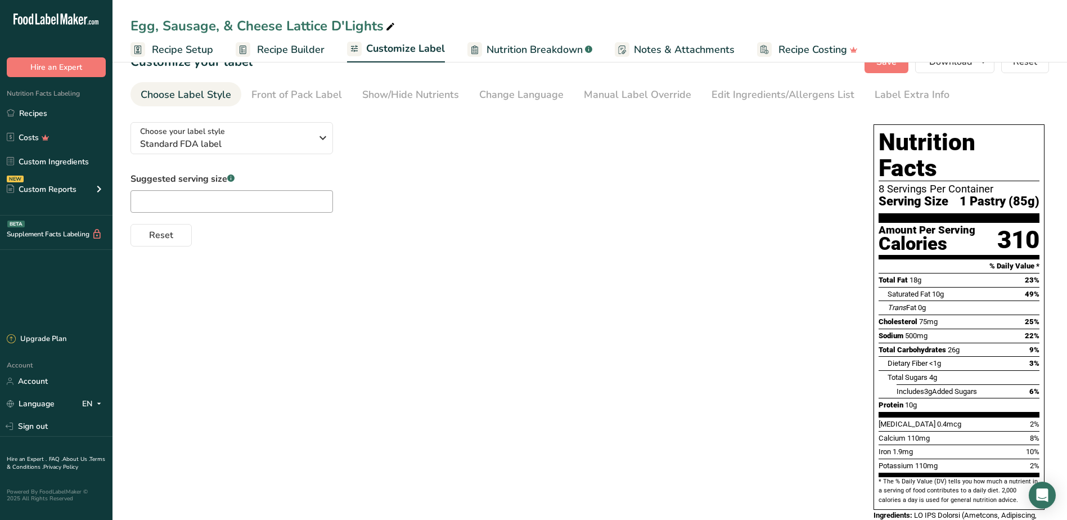
scroll to position [0, 0]
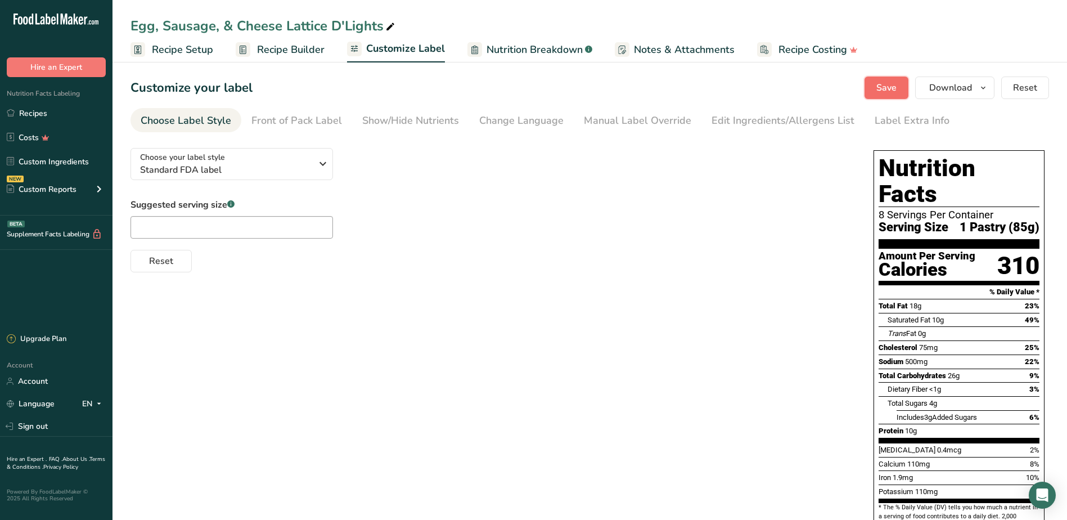
click at [895, 89] on span "Save" at bounding box center [886, 87] width 20 height 13
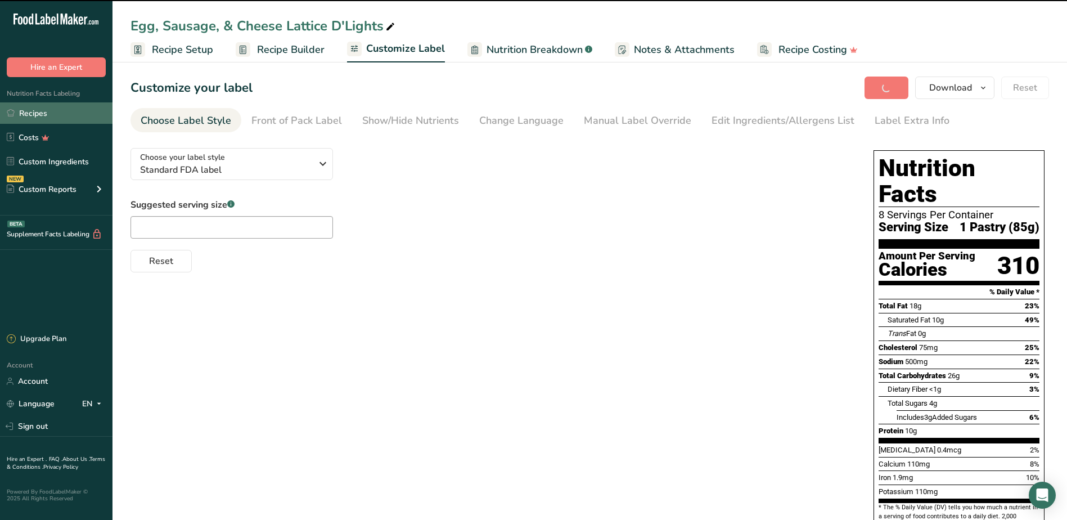
click at [79, 109] on link "Recipes" at bounding box center [56, 112] width 112 height 21
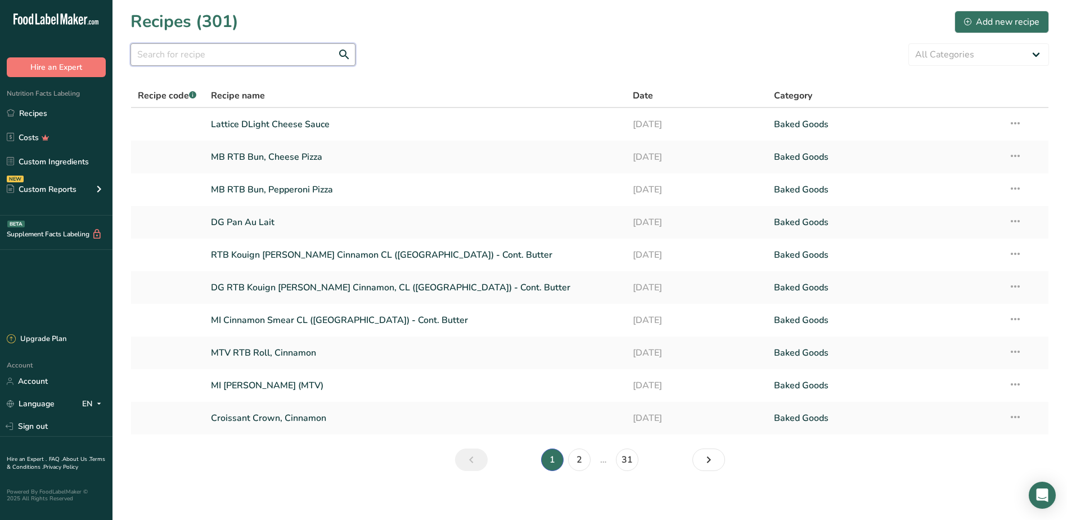
click at [210, 60] on input "text" at bounding box center [242, 54] width 225 height 22
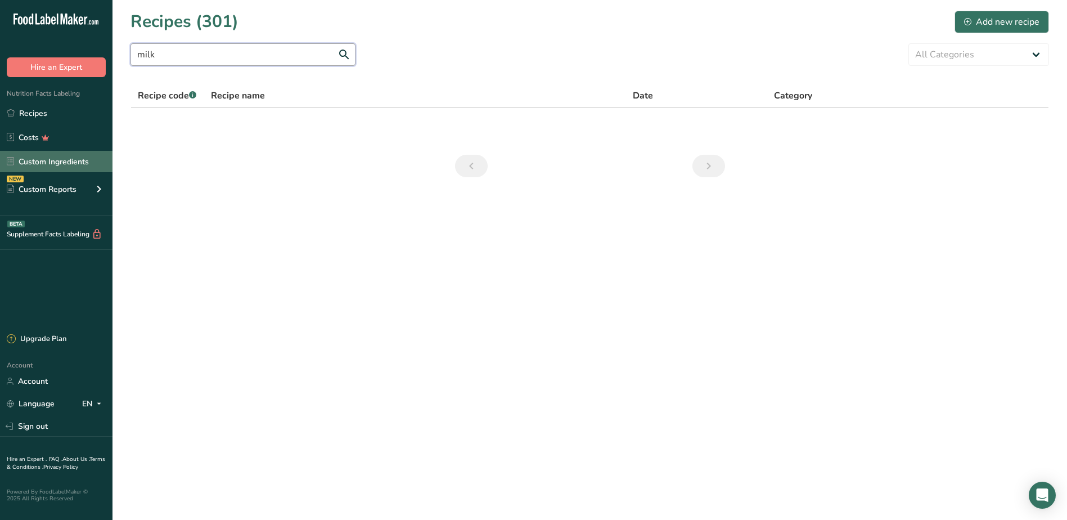
type input "milk"
click at [44, 161] on link "Custom Ingredients" at bounding box center [56, 161] width 112 height 21
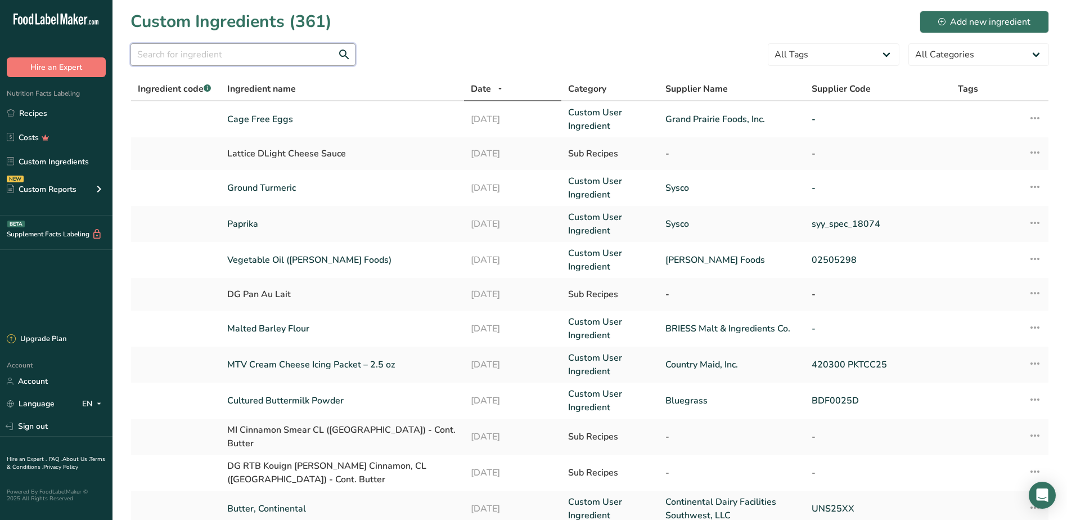
click at [183, 57] on input "text" at bounding box center [242, 54] width 225 height 22
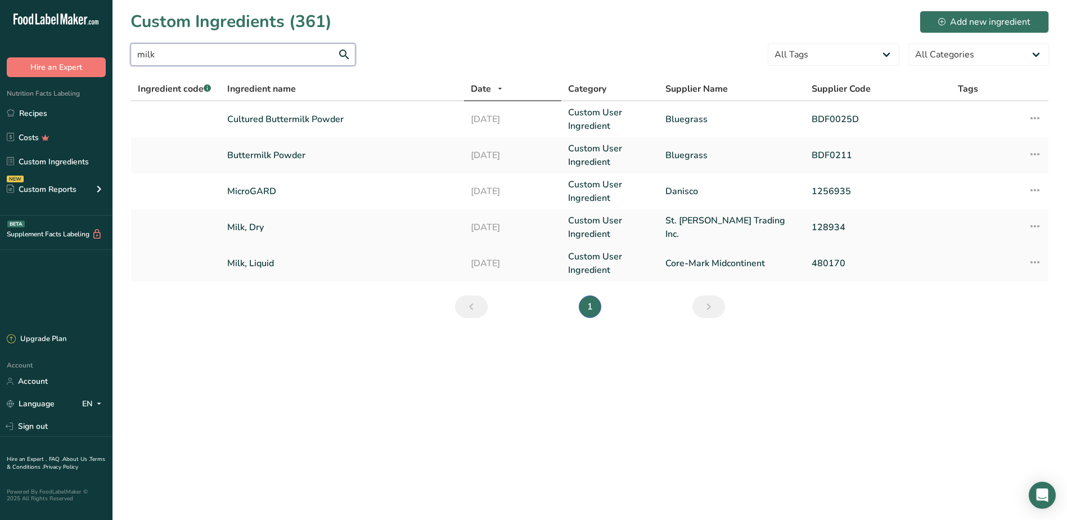
type input "milk"
click at [247, 265] on link "Milk, Liquid" at bounding box center [342, 262] width 230 height 13
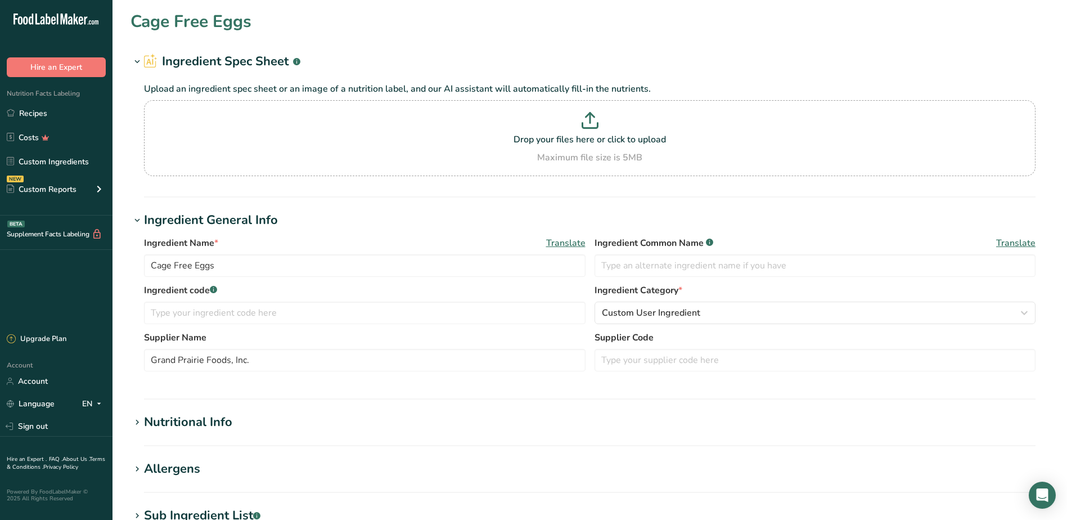
type input "Milk, Liquid"
type input "Milk"
type input "Core-Mark Midcontinent"
type input "480170"
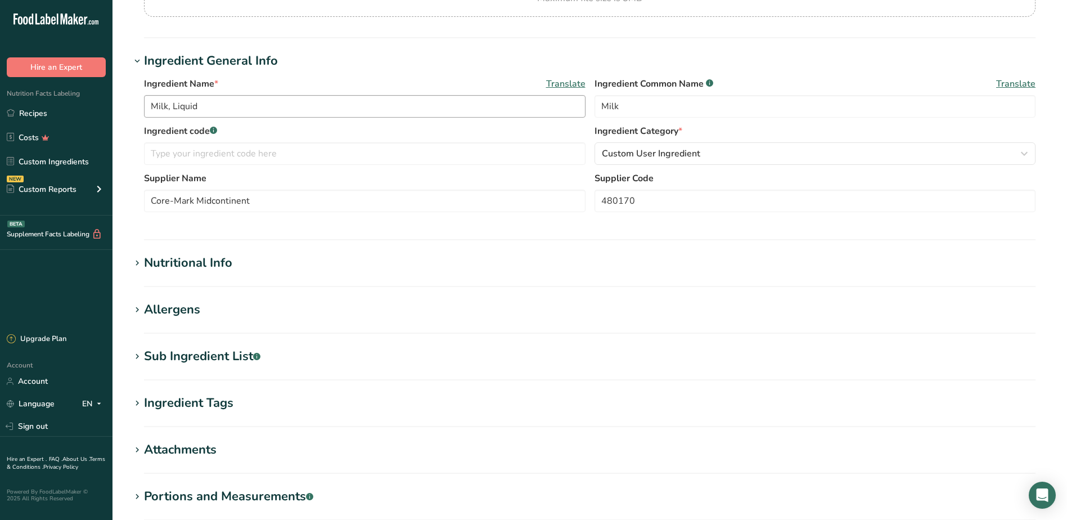
scroll to position [169, 0]
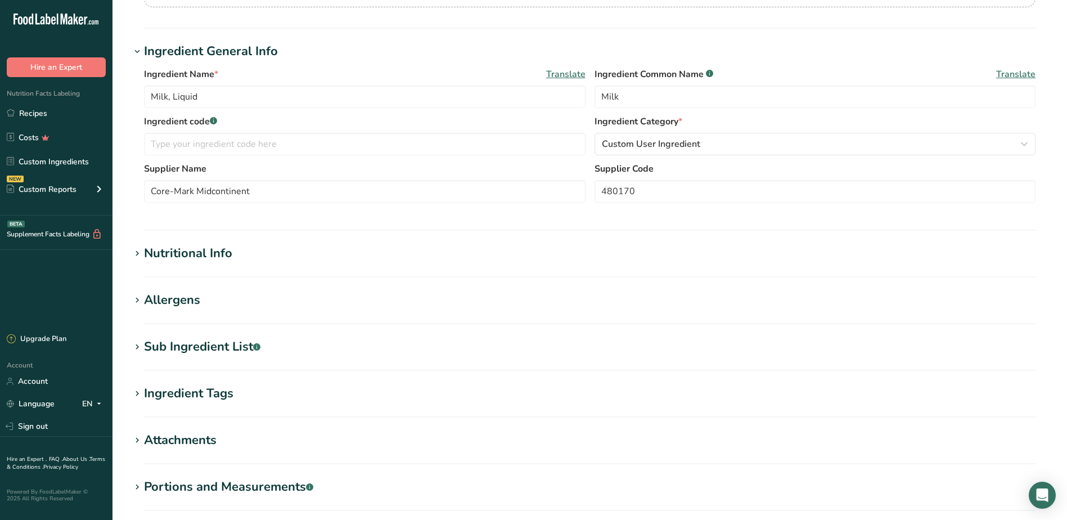
click at [140, 344] on icon at bounding box center [137, 347] width 10 height 16
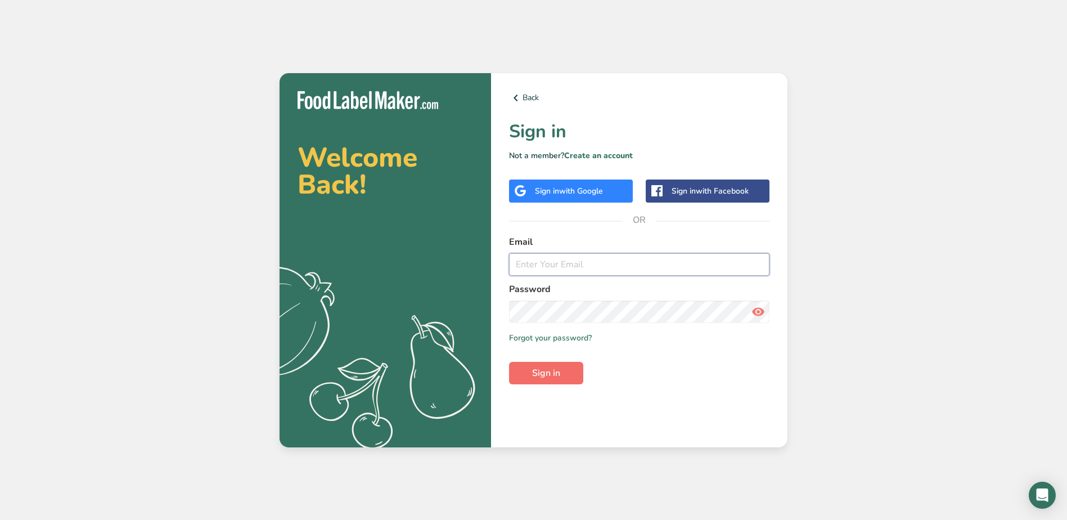
type input "[EMAIL_ADDRESS][DOMAIN_NAME]"
click at [550, 372] on span "Sign in" at bounding box center [546, 372] width 28 height 13
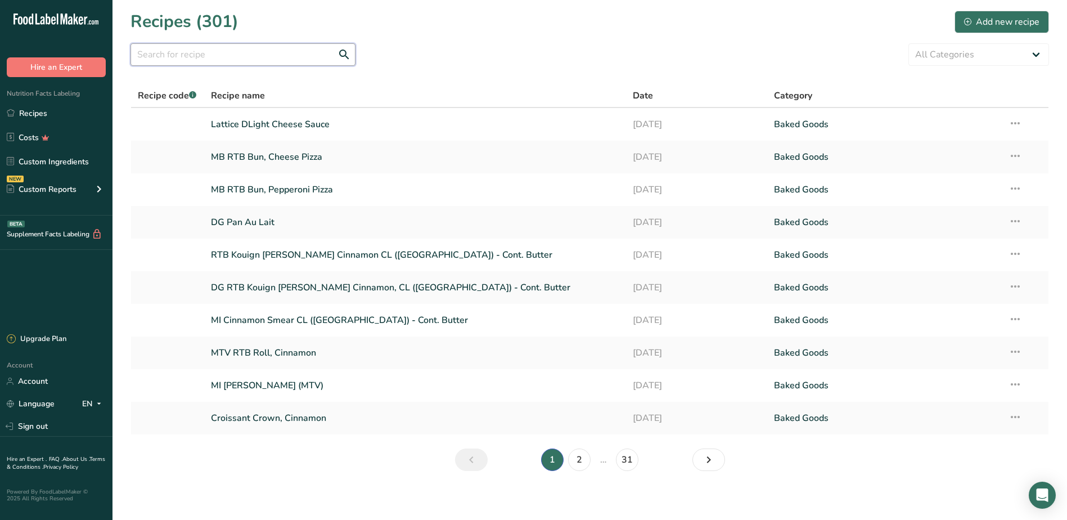
click at [233, 58] on input "text" at bounding box center [242, 54] width 225 height 22
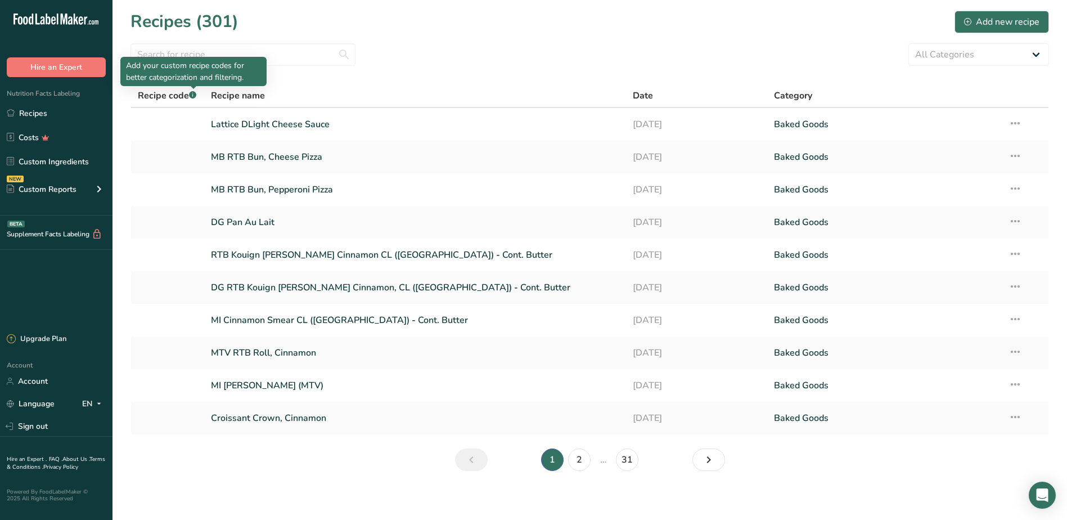
click at [199, 59] on div "Add your custom recipe codes for better categorization and filtering." at bounding box center [193, 71] width 146 height 29
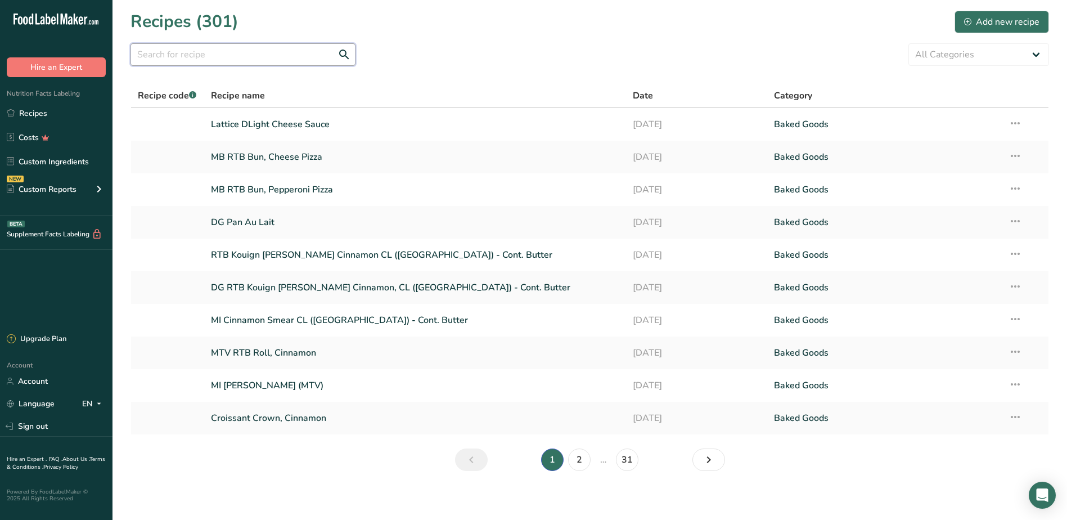
click at [200, 54] on input "text" at bounding box center [242, 54] width 225 height 22
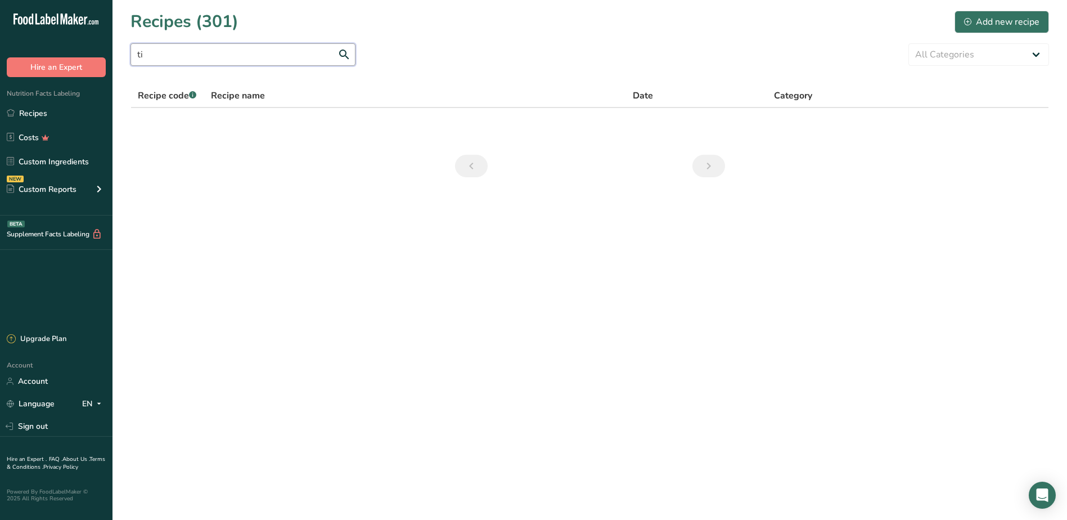
type input "t"
type input "c"
type input "muffin"
click at [240, 121] on link "RTB Croissant Muffin, Cinnamon" at bounding box center [415, 124] width 409 height 24
